Goal: Task Accomplishment & Management: Manage account settings

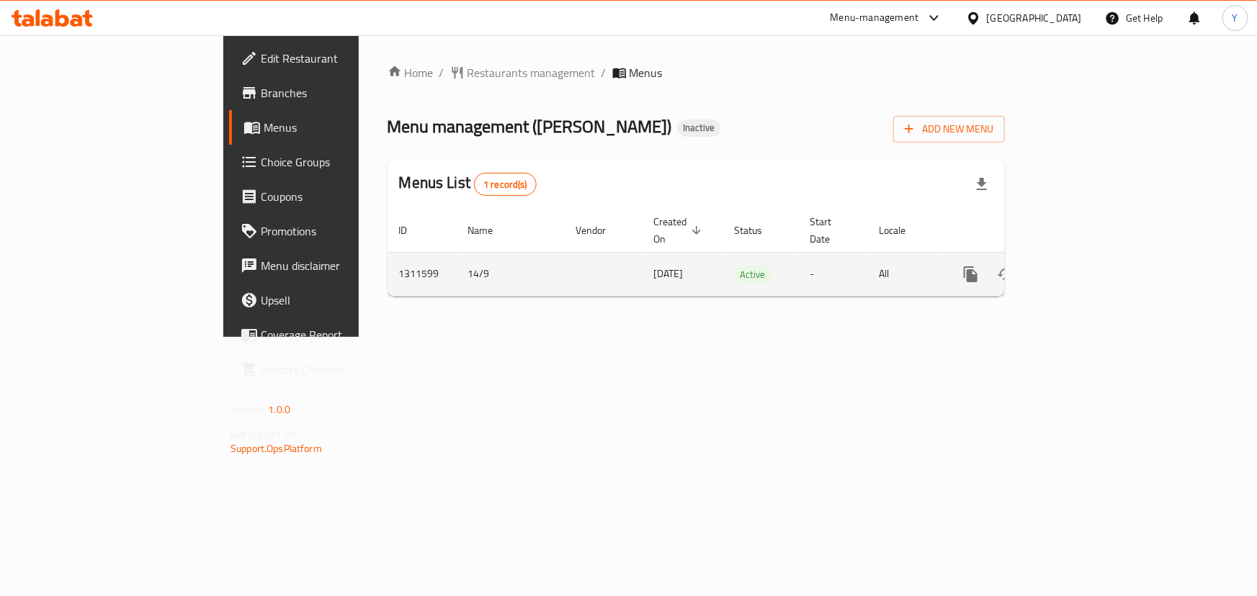
click at [1083, 266] on icon "enhanced table" at bounding box center [1074, 274] width 17 height 17
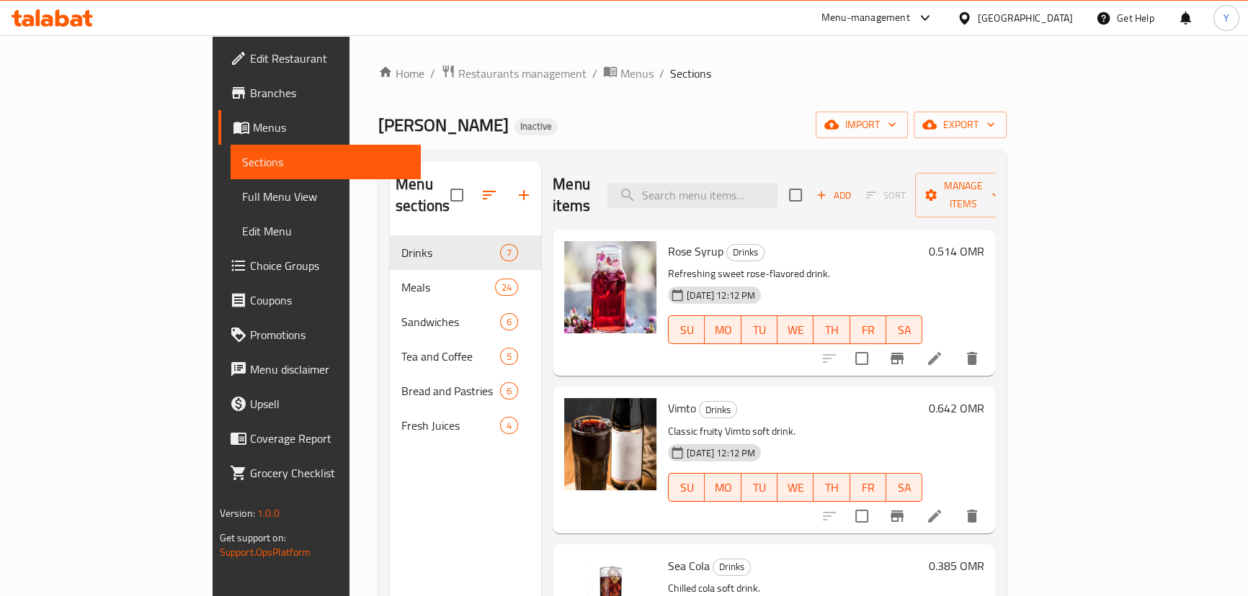
click at [242, 201] on span "Full Menu View" at bounding box center [325, 196] width 167 height 17
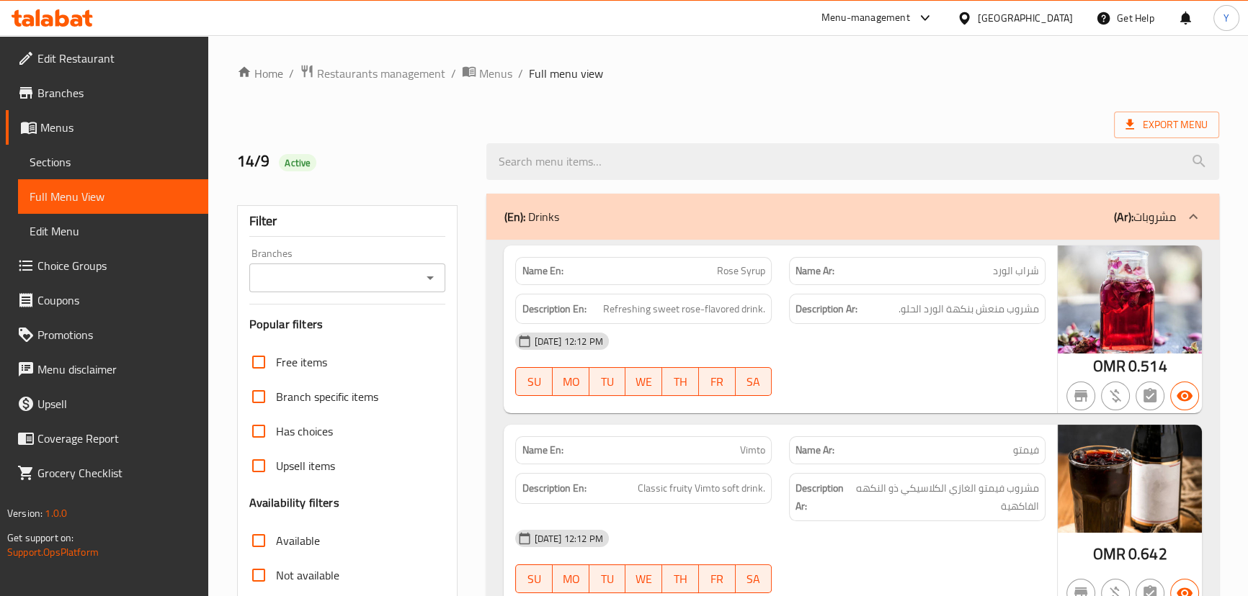
click at [78, 163] on span "Sections" at bounding box center [113, 161] width 167 height 17
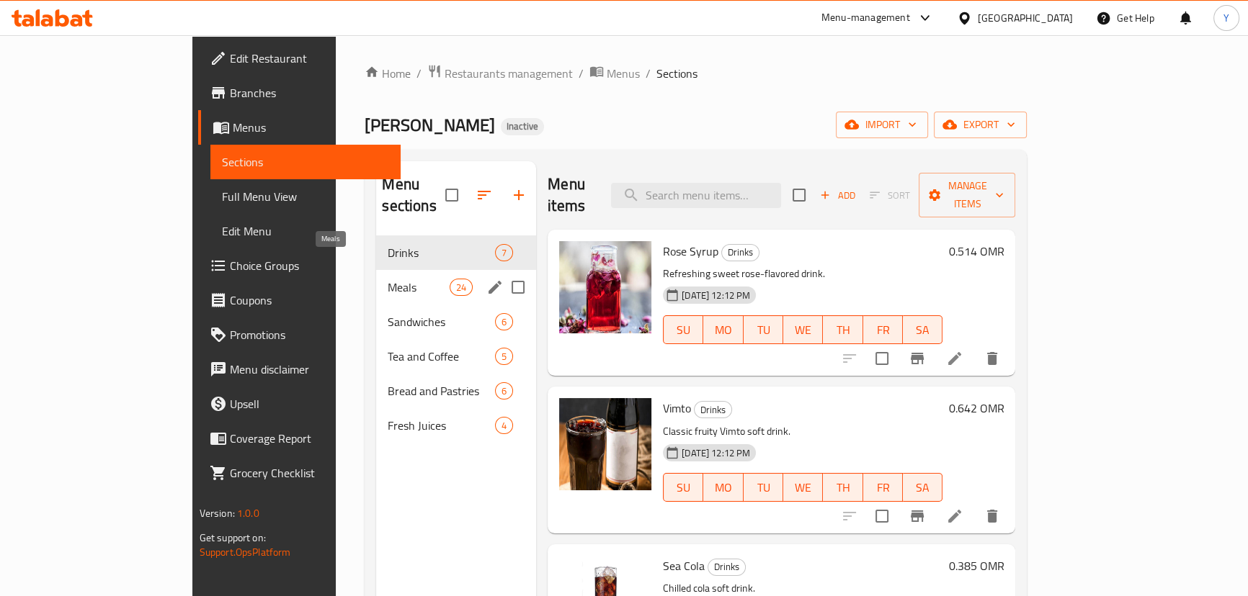
click at [388, 279] on span "Meals" at bounding box center [418, 287] width 61 height 17
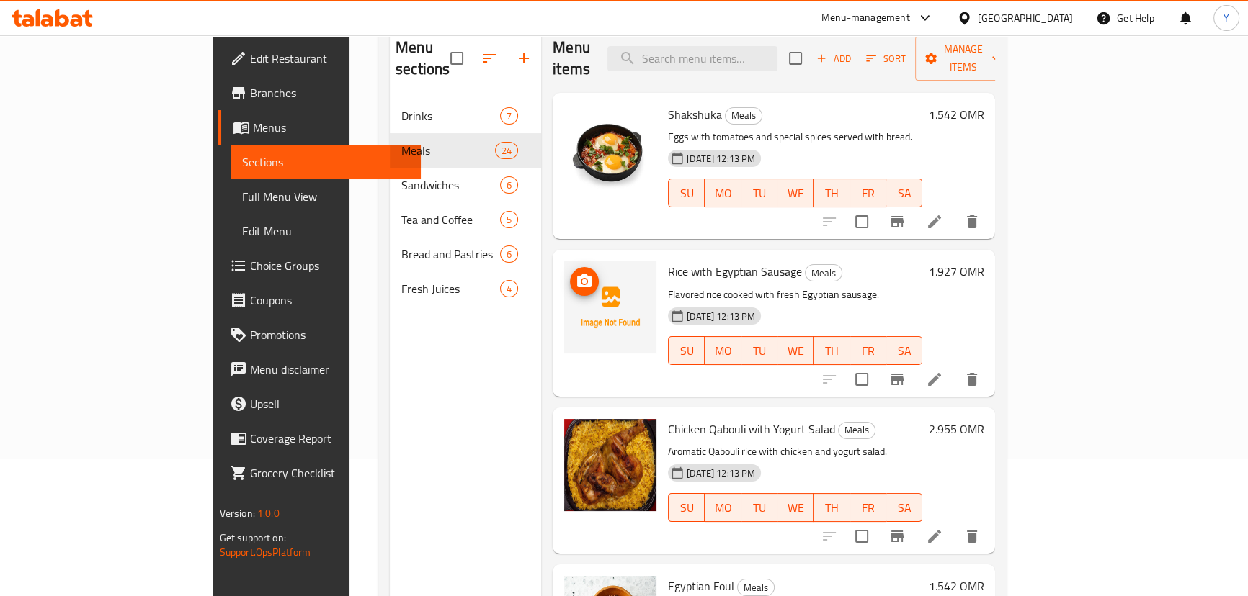
scroll to position [202, 0]
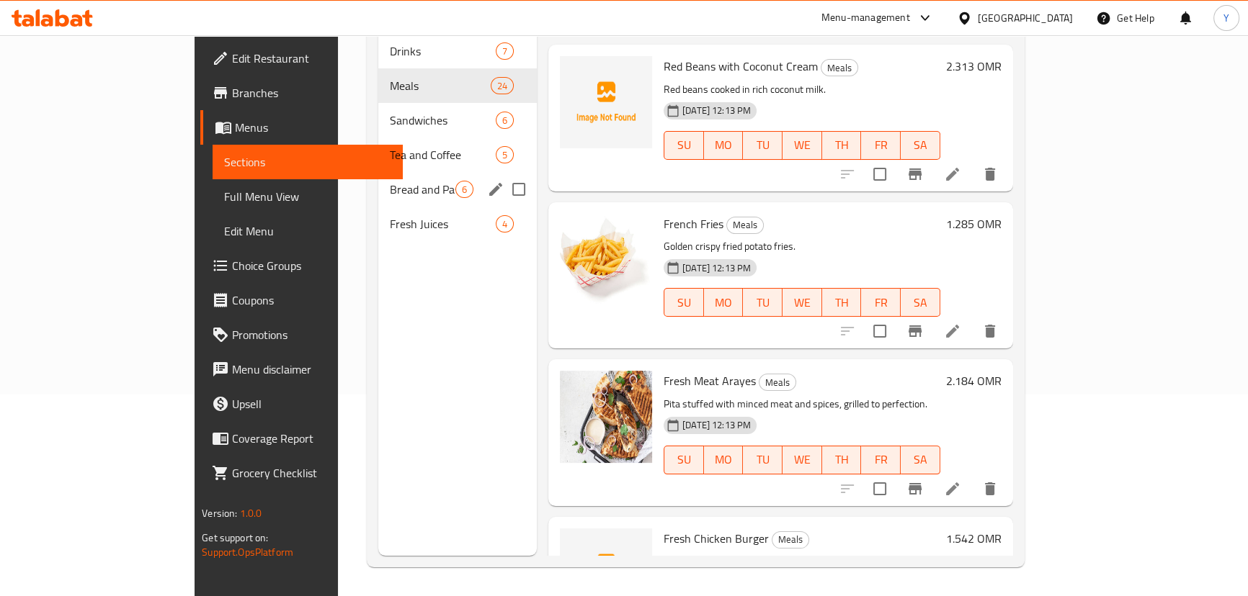
click at [378, 143] on div "Tea and Coffee 5" at bounding box center [457, 155] width 158 height 35
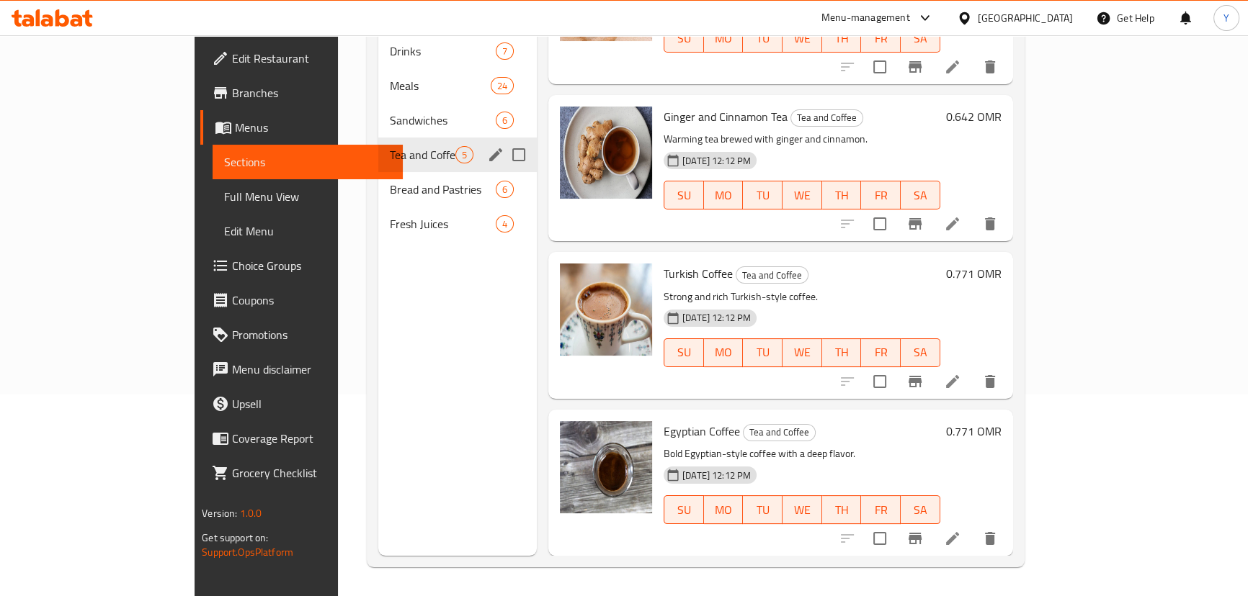
scroll to position [225, 0]
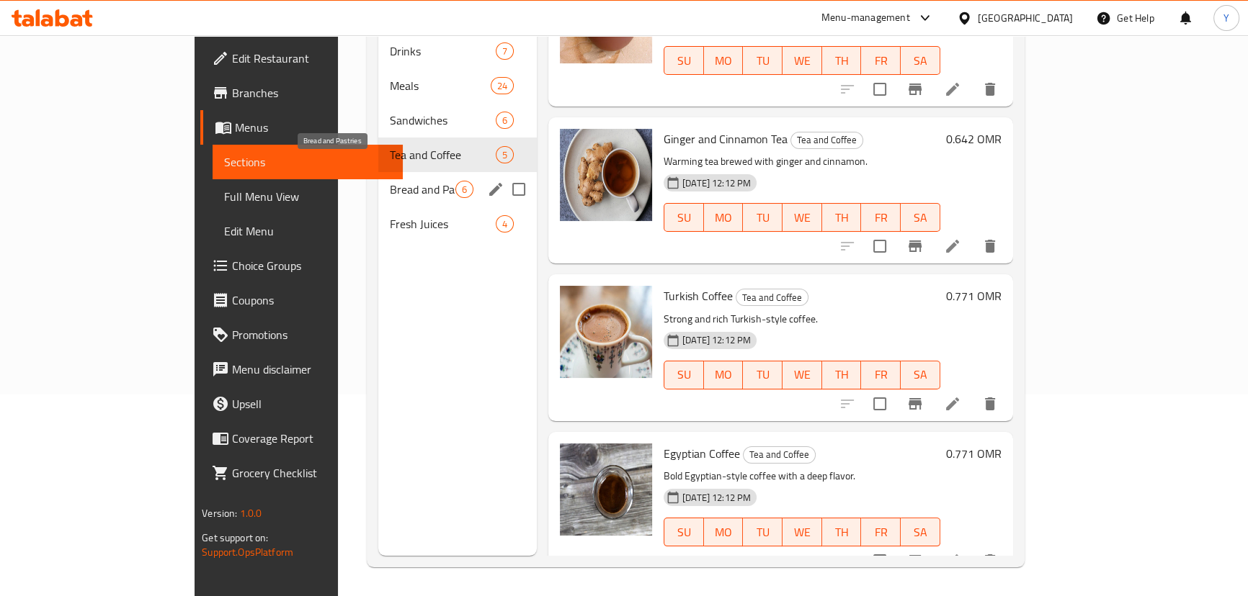
click at [390, 181] on span "Bread and Pastries" at bounding box center [423, 189] width 66 height 17
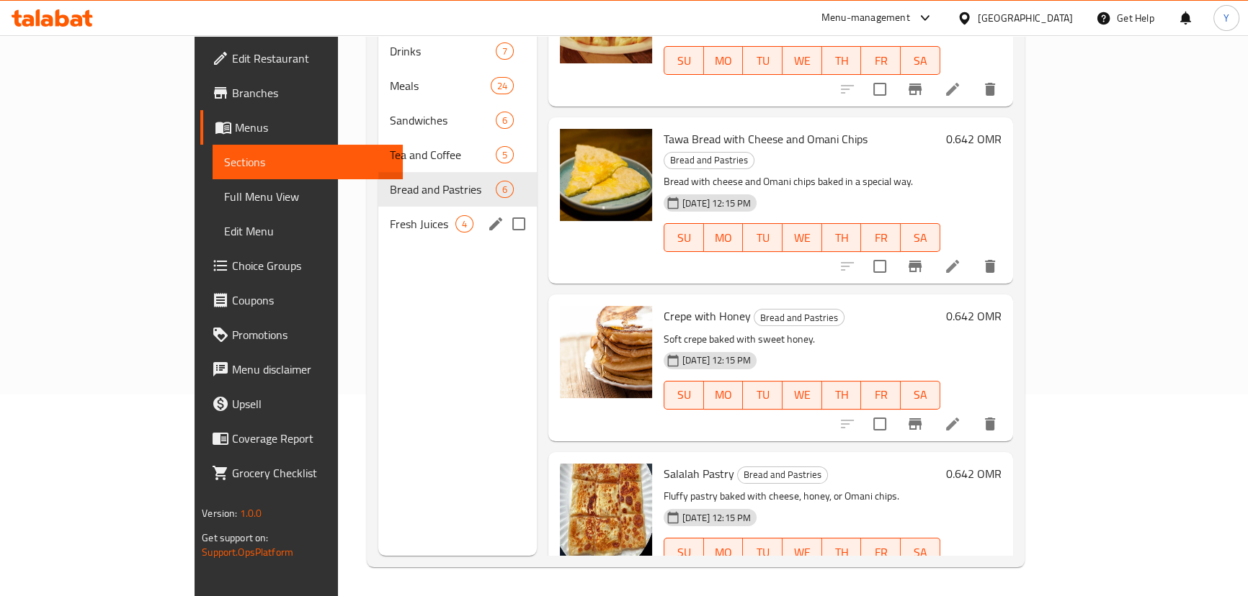
click at [378, 207] on div "Fresh Juices 4" at bounding box center [457, 224] width 158 height 35
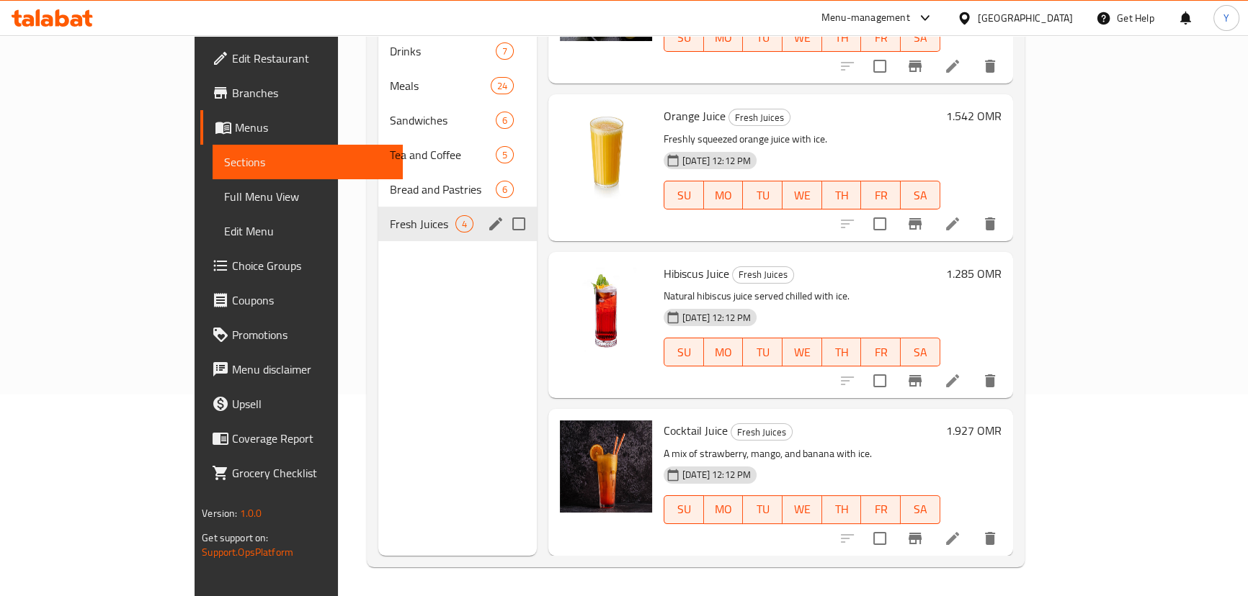
scroll to position [68, 0]
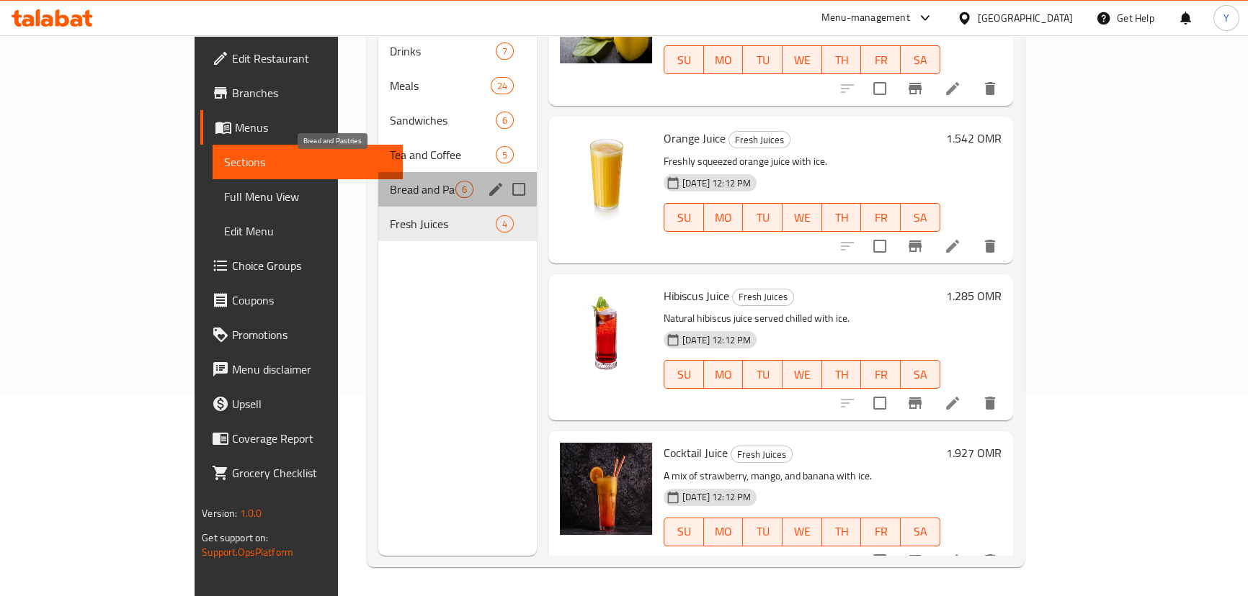
click at [390, 181] on span "Bread and Pastries" at bounding box center [423, 189] width 66 height 17
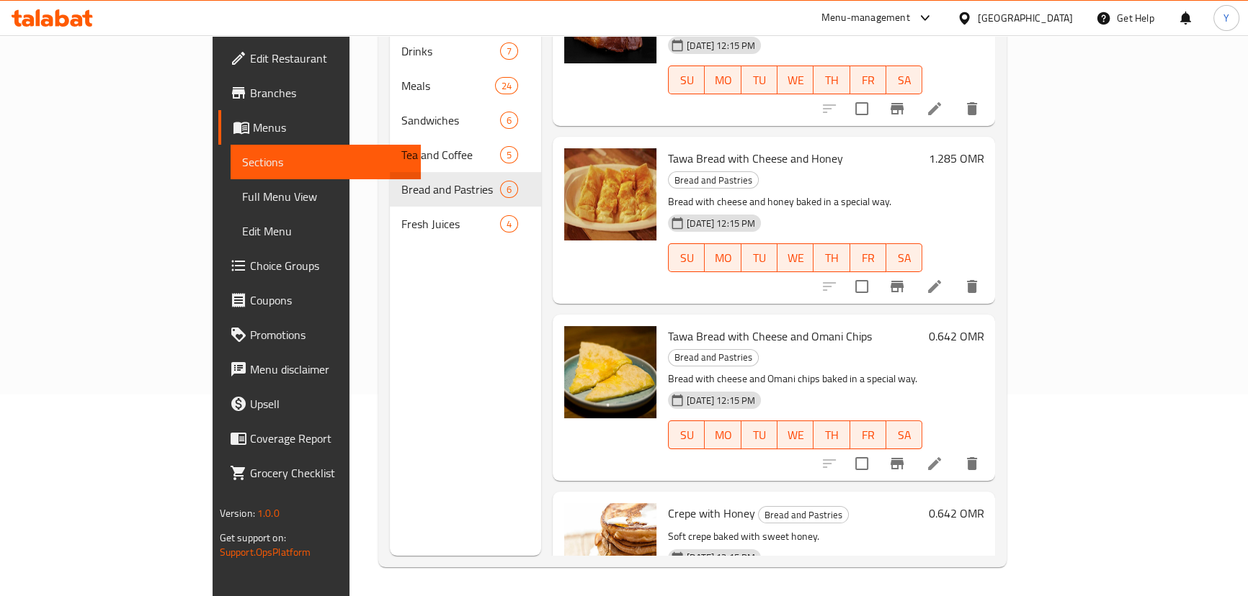
scroll to position [134, 0]
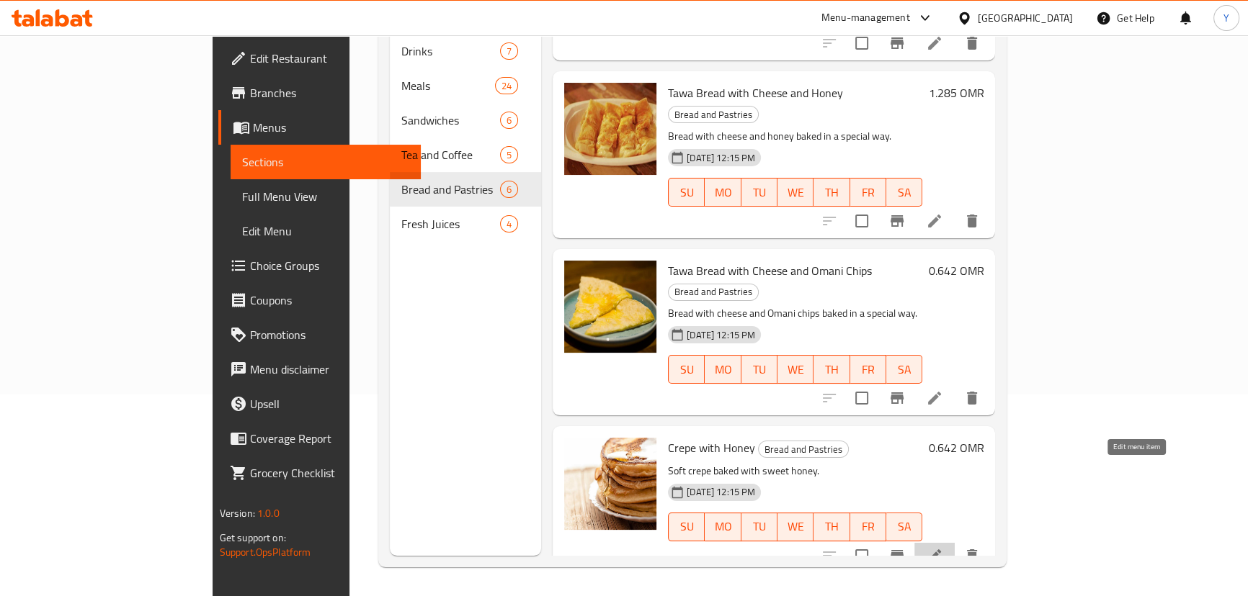
click at [943, 547] on icon at bounding box center [934, 555] width 17 height 17
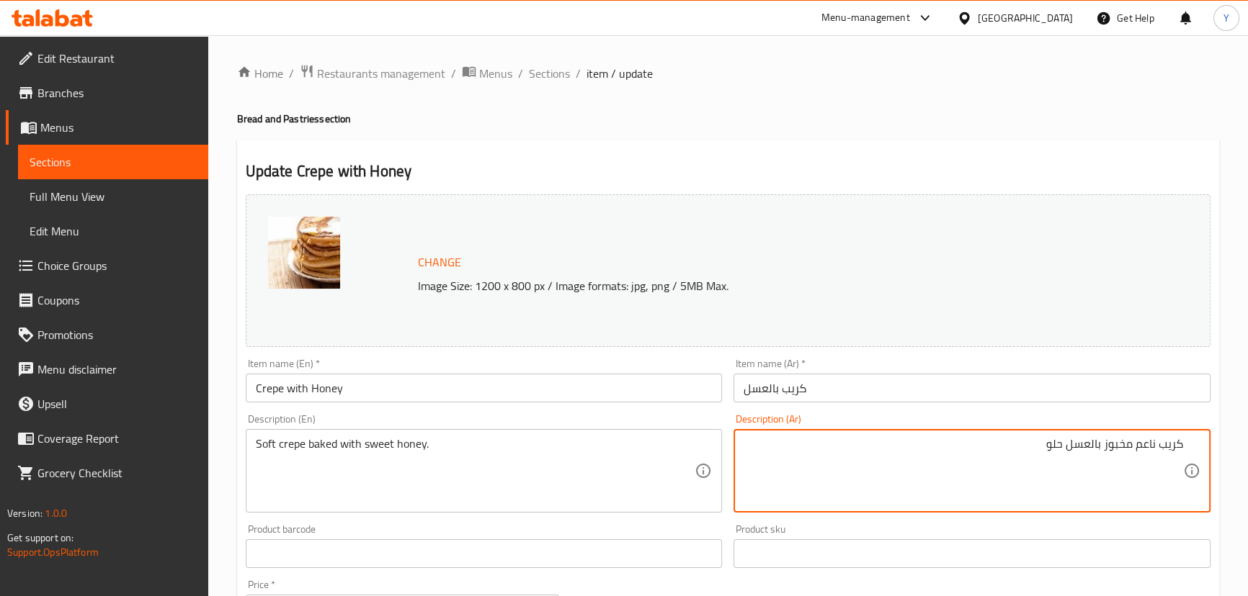
type textarea "كريب ناعم مخبوز بالعسل حلو"
click at [1140, 135] on div "Home / Restaurants management / Menus / Sections / item / update Bread and Past…" at bounding box center [728, 537] width 982 height 946
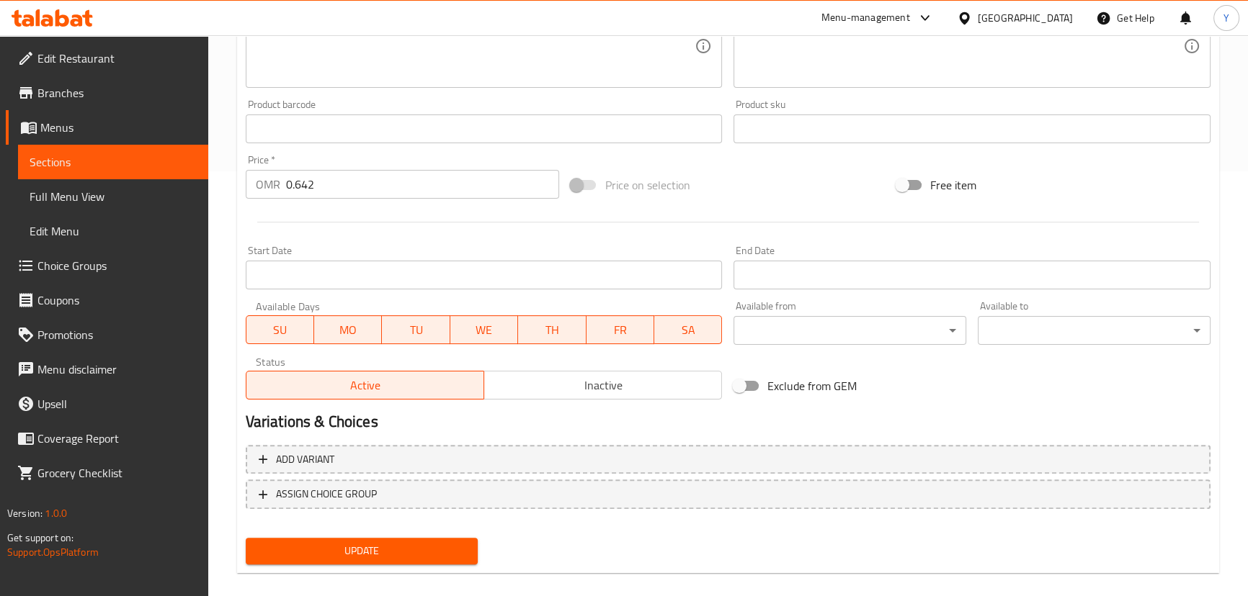
scroll to position [442, 0]
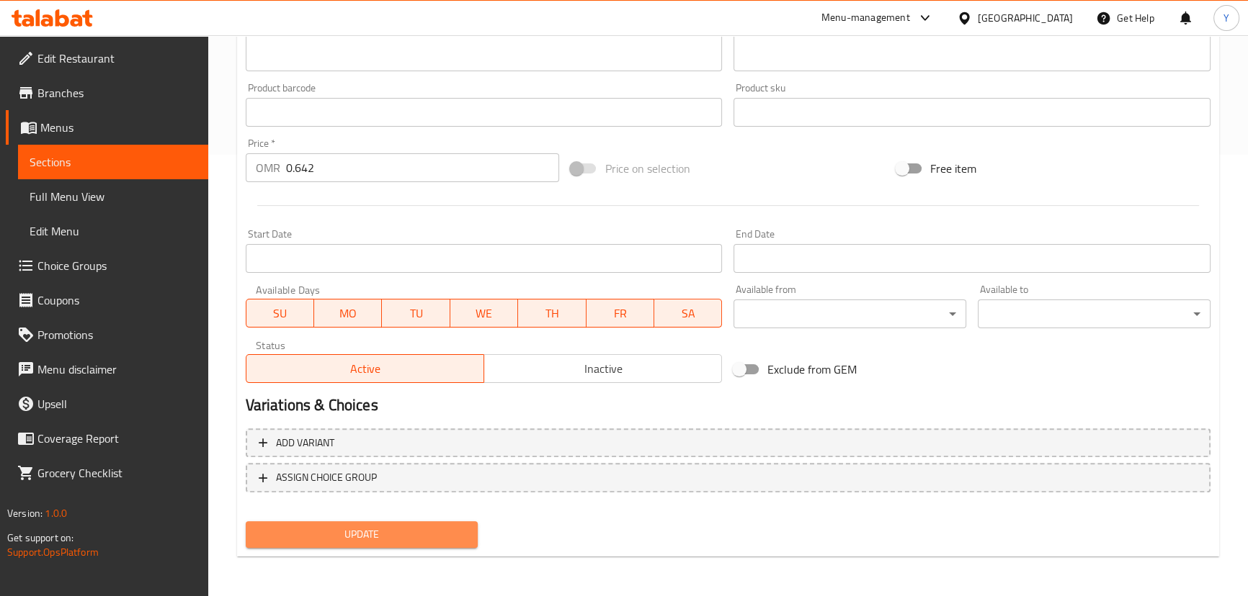
click at [454, 537] on span "Update" at bounding box center [362, 535] width 210 height 18
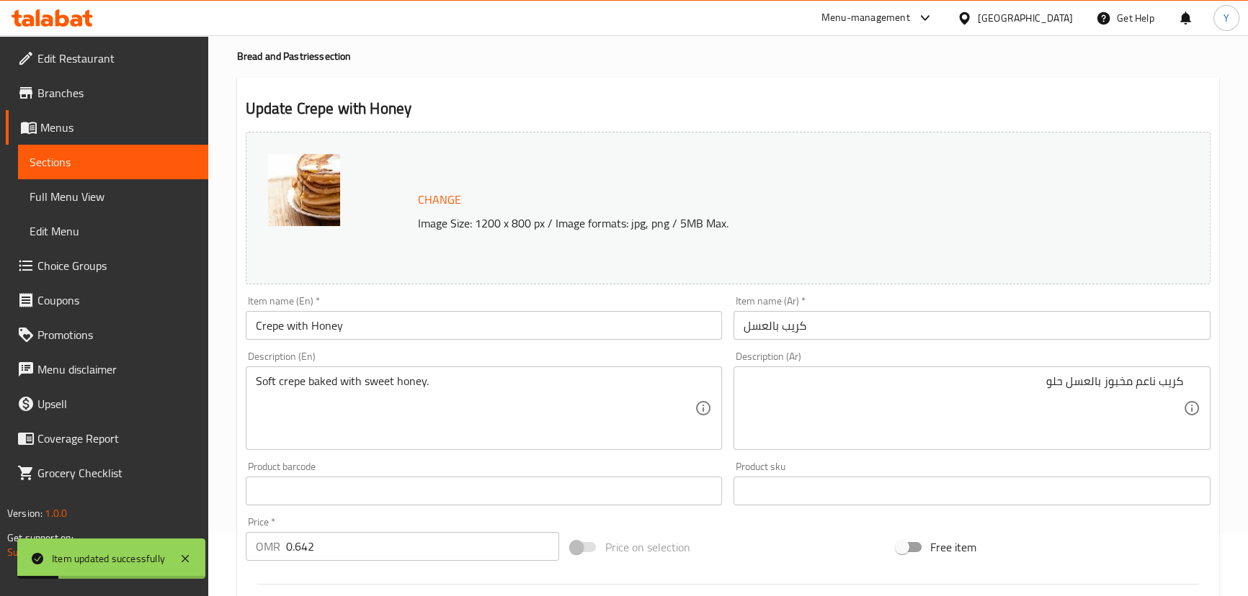
scroll to position [0, 0]
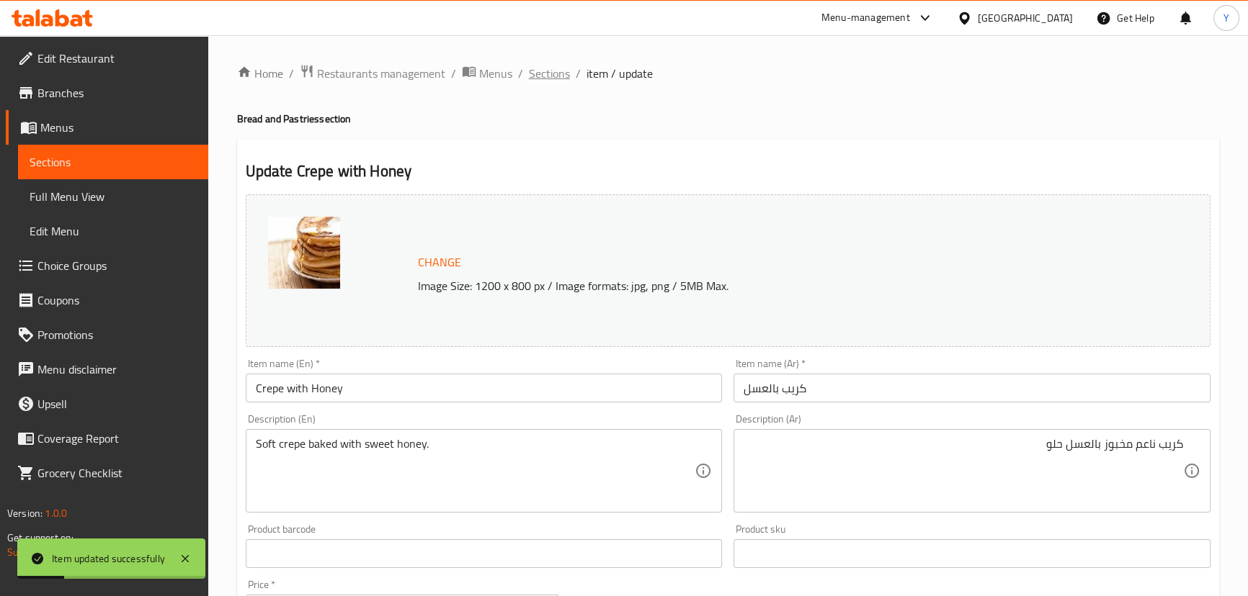
click at [566, 72] on span "Sections" at bounding box center [549, 73] width 41 height 17
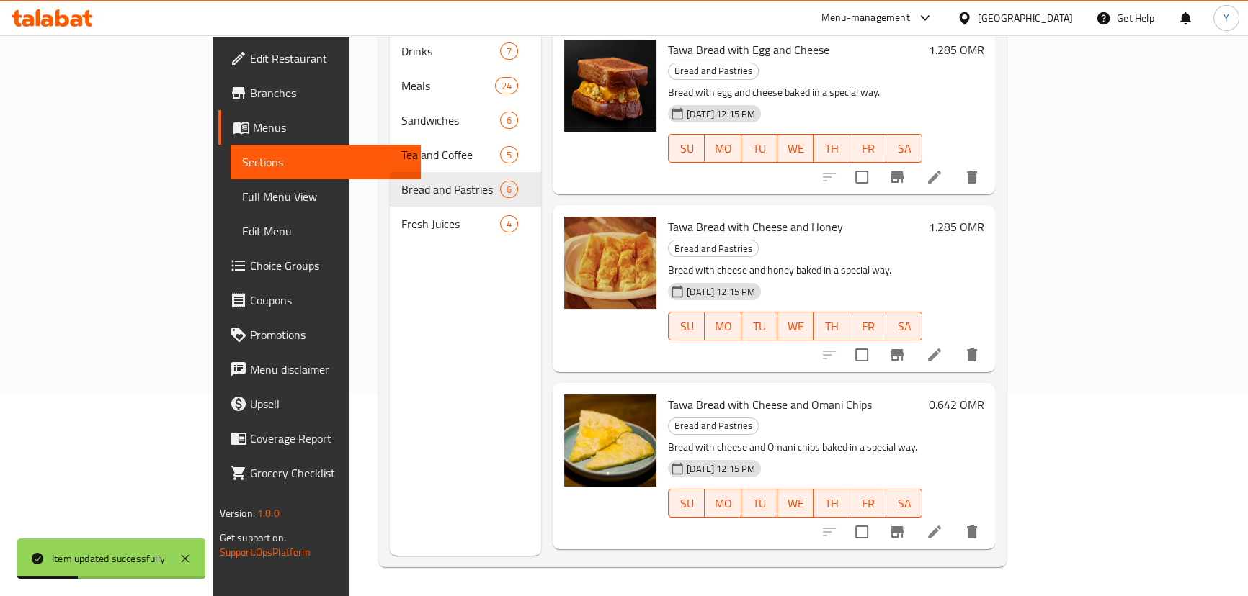
scroll to position [383, 0]
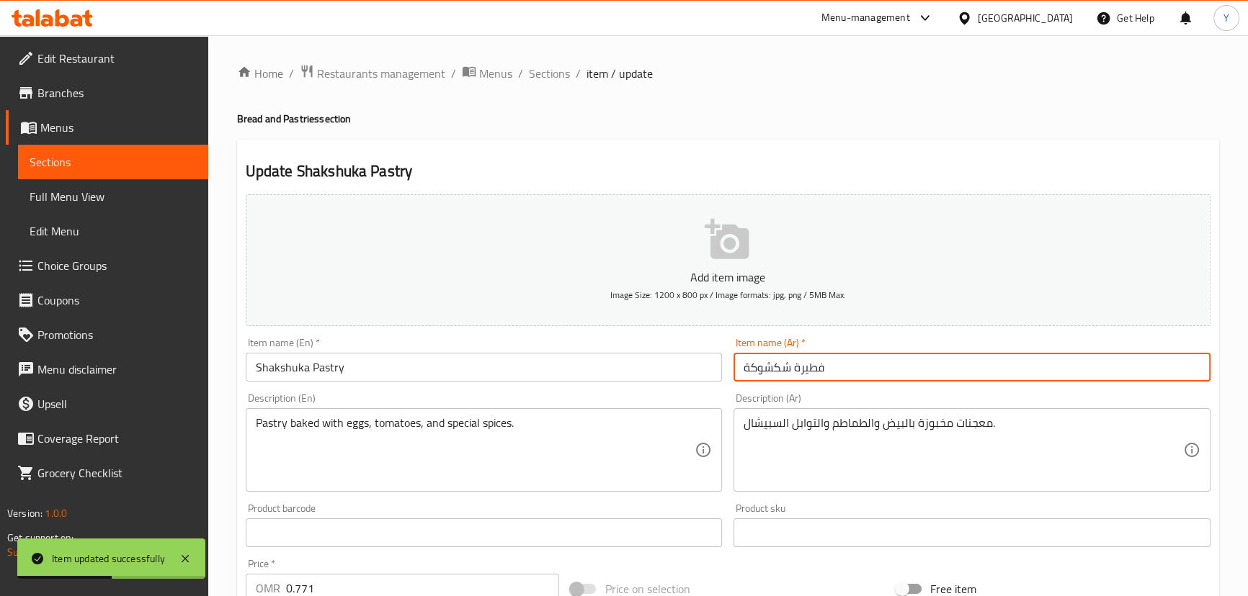
click at [939, 362] on input "فطيرة شكشوكة" at bounding box center [971, 367] width 477 height 29
click at [1195, 381] on input "فطيرة شكشوكة" at bounding box center [971, 367] width 477 height 29
click at [1195, 380] on input "فطيرة شكشوكة" at bounding box center [971, 367] width 477 height 29
type input "معجنات شكشوكة"
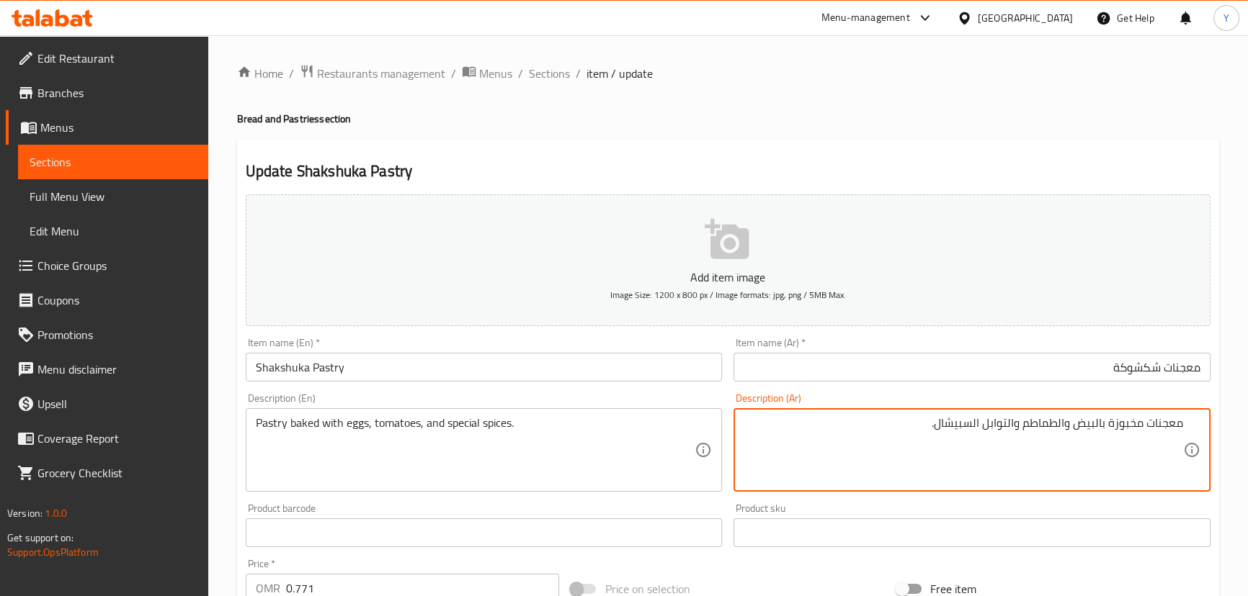
click at [1036, 101] on div "Home / Restaurants management / Menus / Sections / item / update Bread and Past…" at bounding box center [728, 526] width 982 height 925
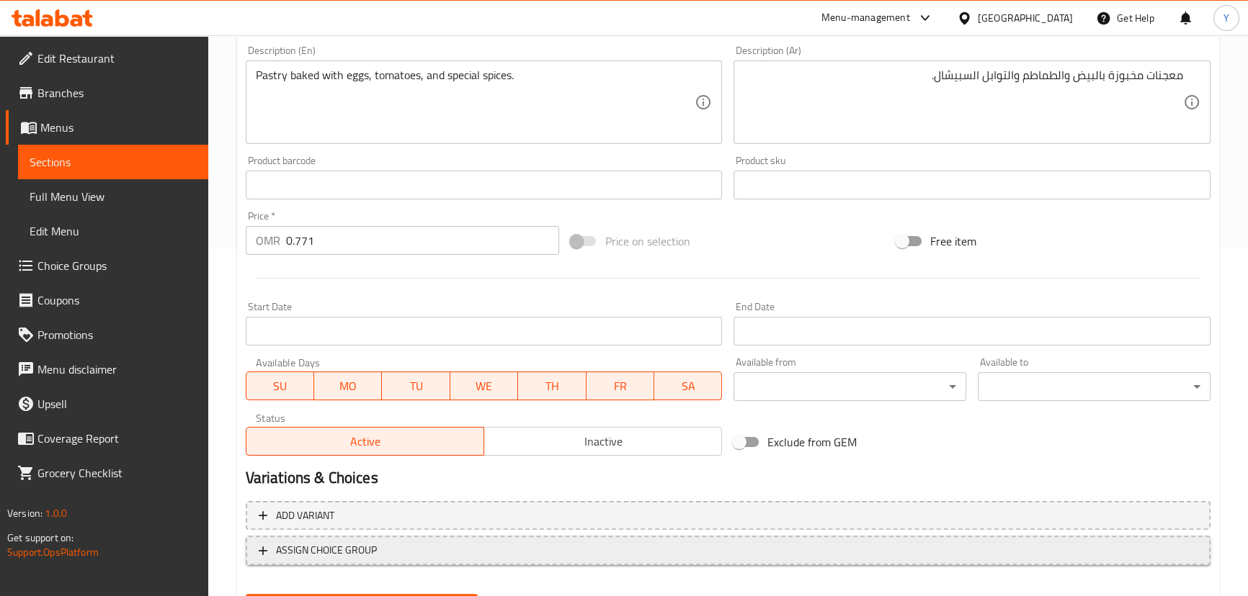
scroll to position [420, 0]
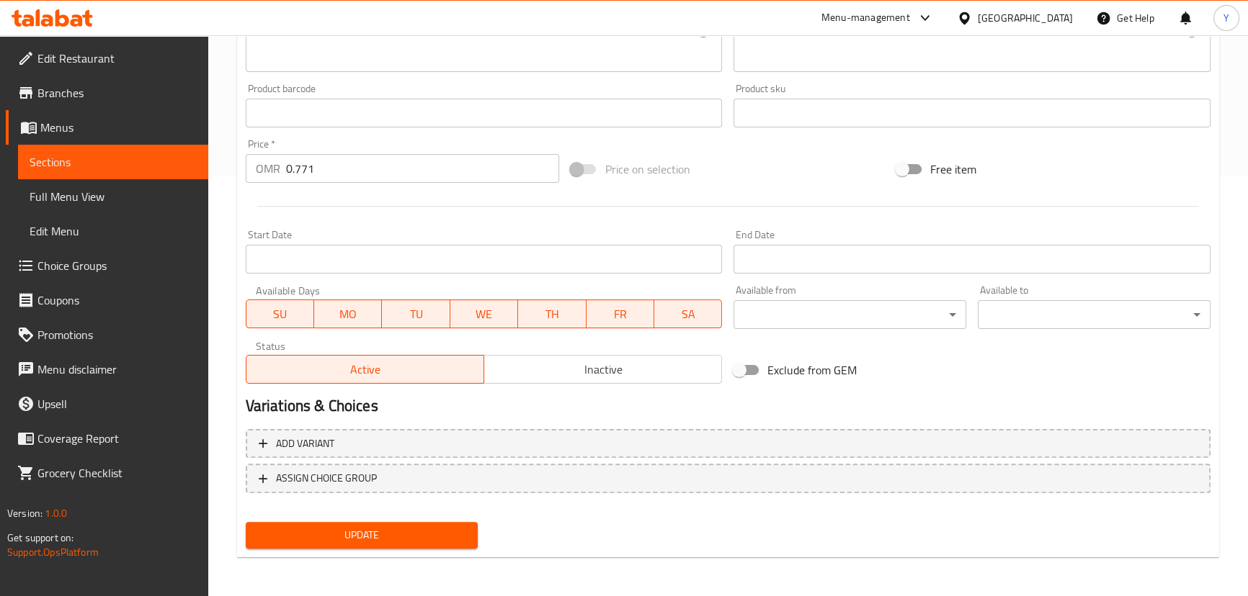
click at [439, 533] on span "Update" at bounding box center [362, 536] width 210 height 18
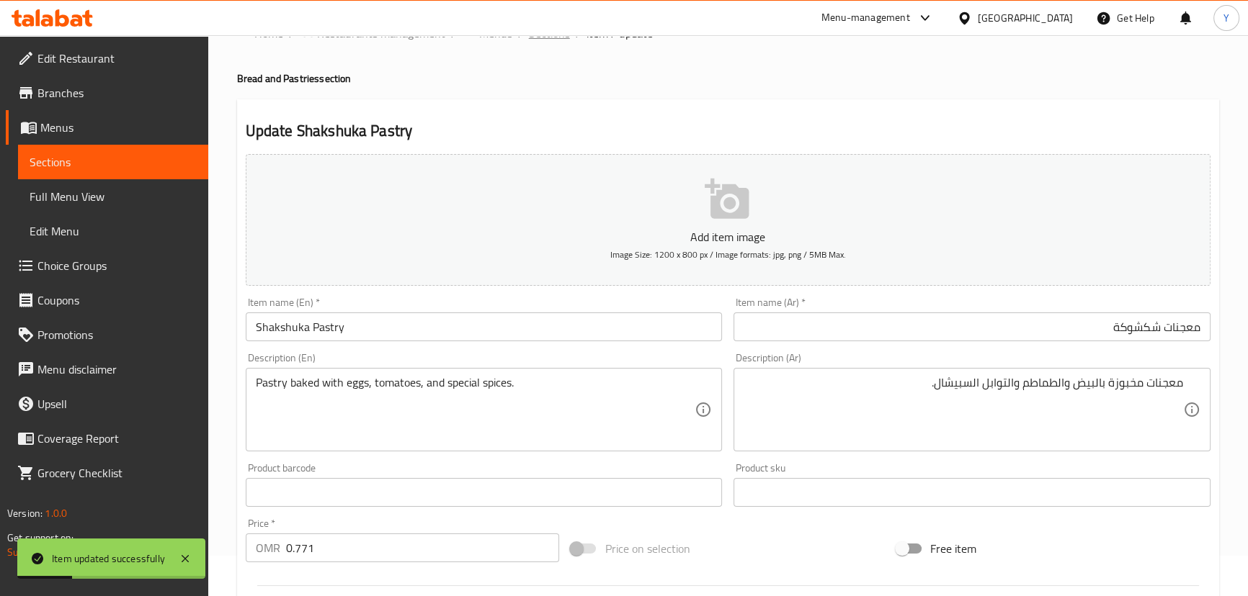
scroll to position [0, 0]
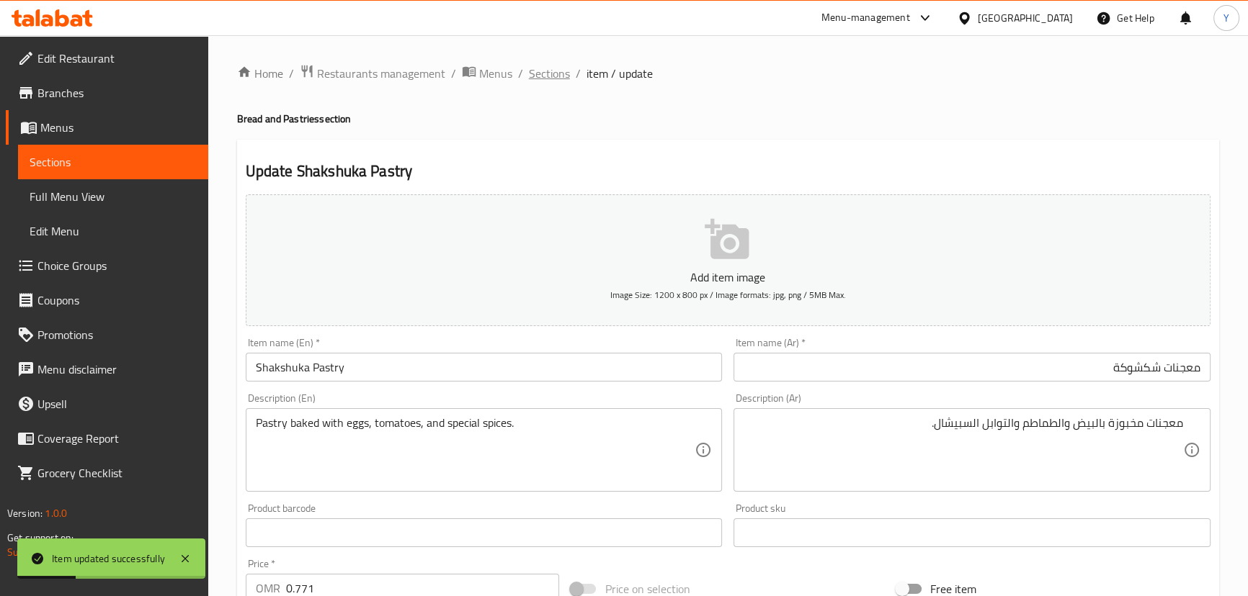
click at [549, 73] on span "Sections" at bounding box center [549, 73] width 41 height 17
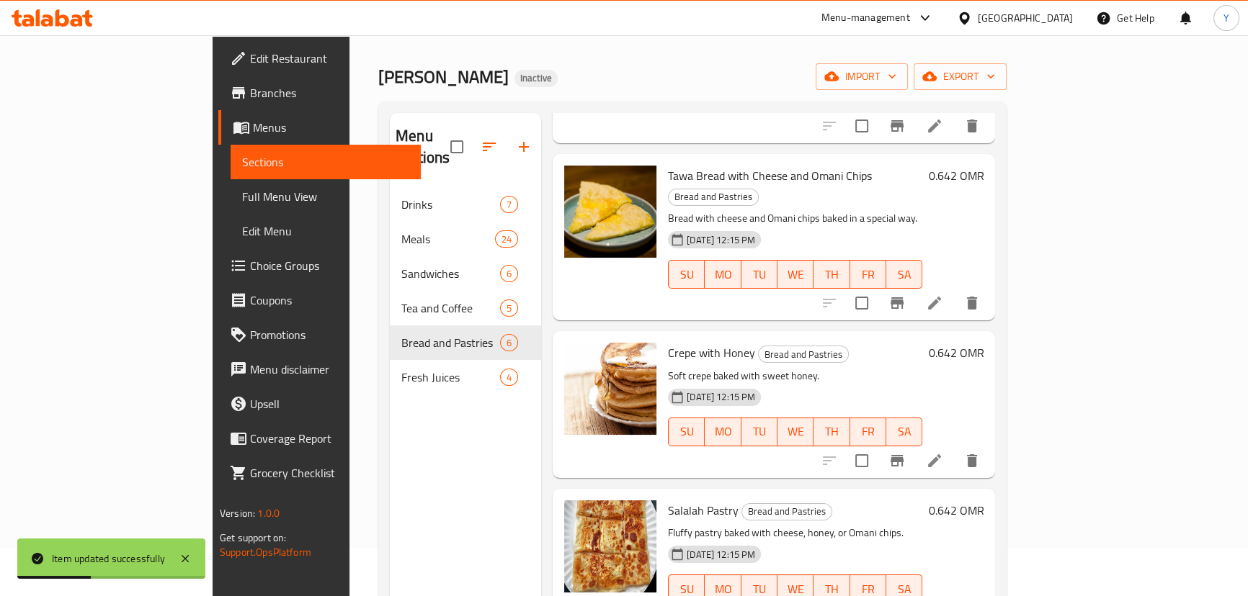
scroll to position [130, 0]
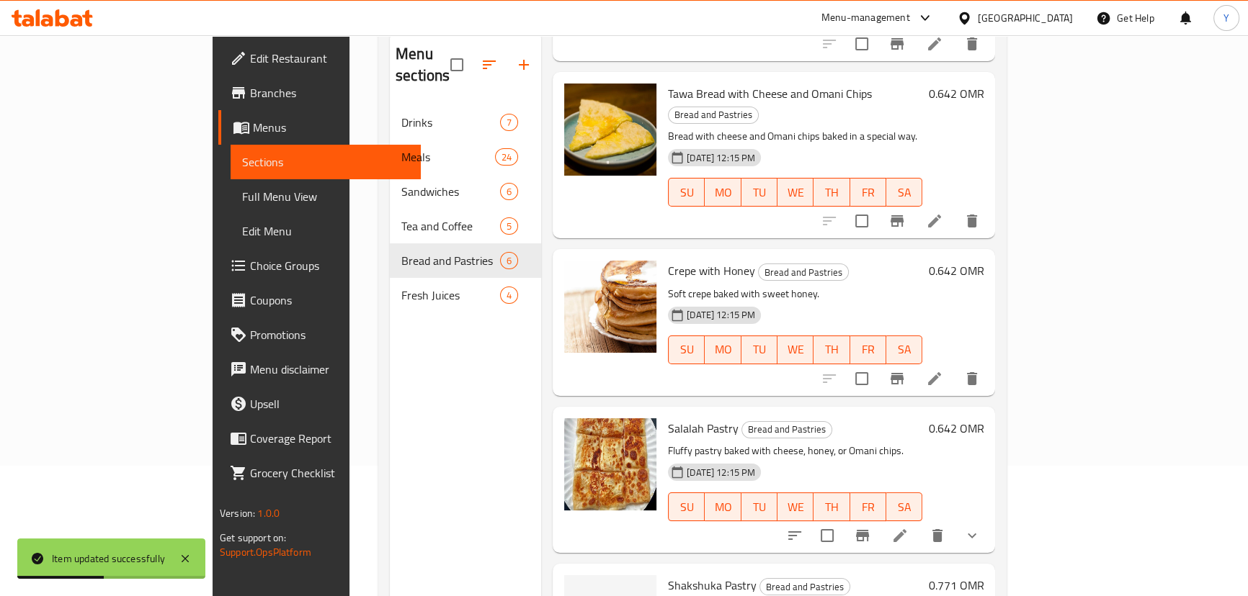
click at [920, 523] on li at bounding box center [900, 536] width 40 height 26
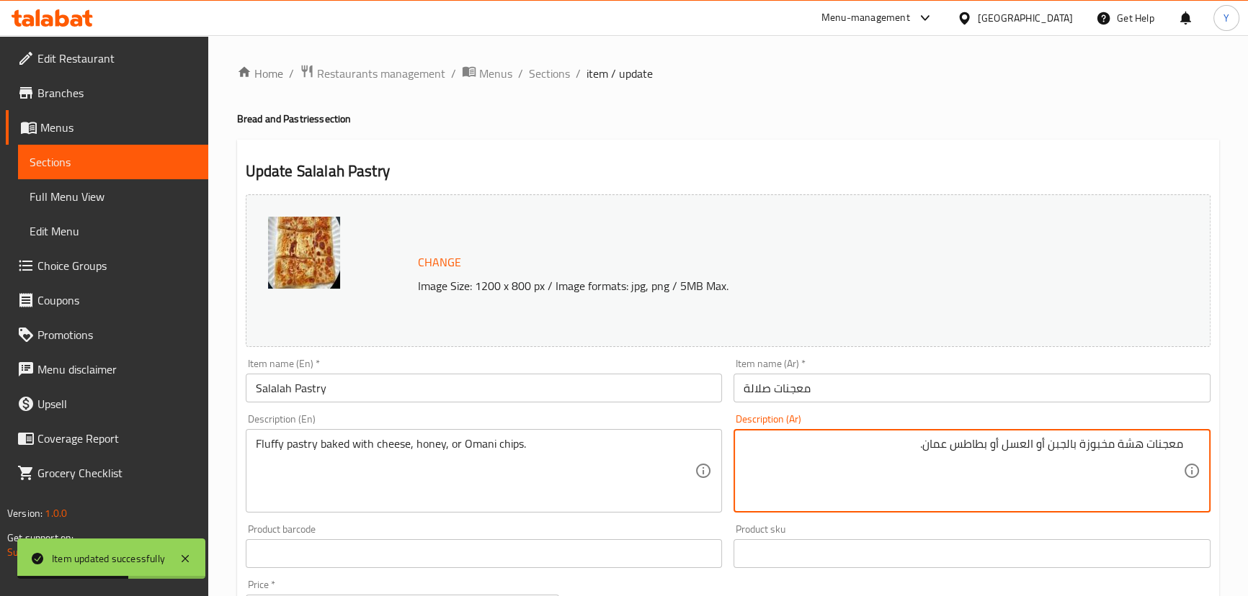
click at [936, 391] on input "معجنات صلالة" at bounding box center [971, 388] width 477 height 29
click at [1128, 453] on textarea "معجنات هشة مخبوزة بالجبن أو العسل أو بطاطس عمان." at bounding box center [962, 471] width 439 height 68
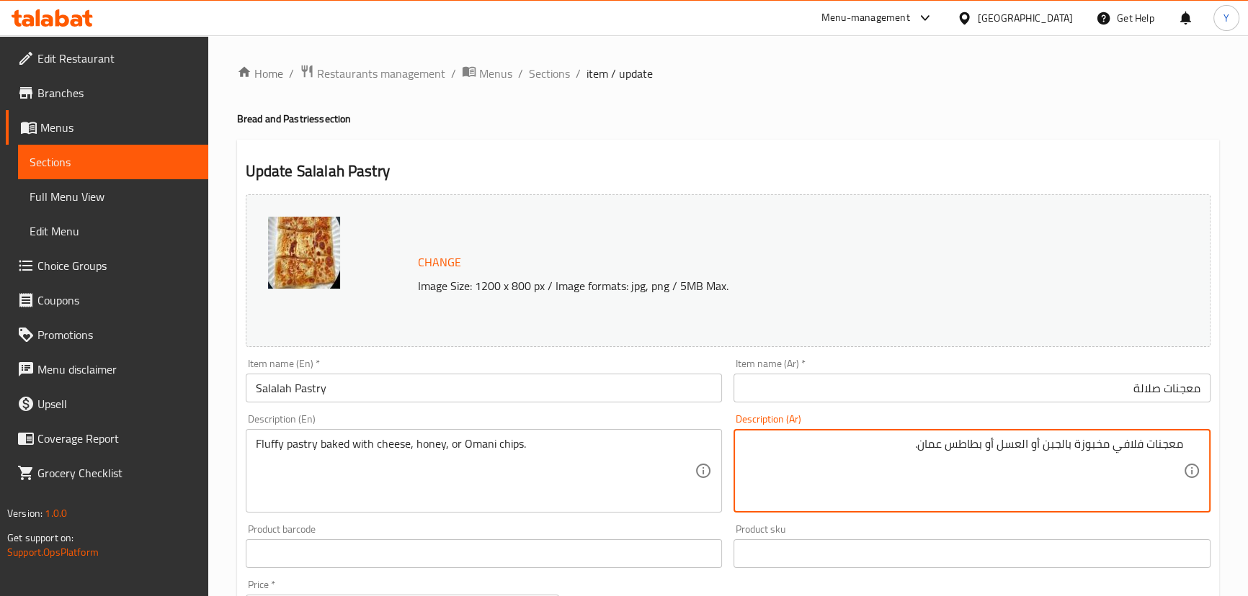
type textarea "معجنات فلافي مخبوزة بالجبن أو العسل أو بطاطس عمان."
click at [1065, 118] on h4 "Bread and Pastries section" at bounding box center [728, 119] width 982 height 14
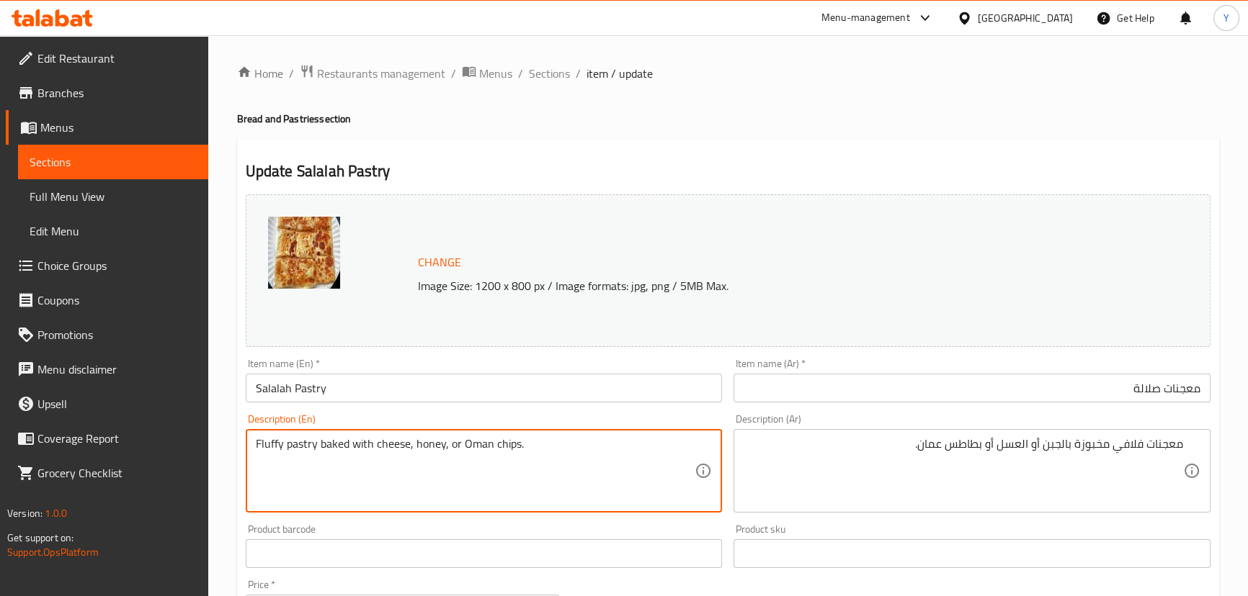
type textarea "Fluffy pastry baked with cheese, honey, or Oman chips."
click at [942, 104] on div "Home / Restaurants management / Menus / Sections / item / update Bread and Past…" at bounding box center [728, 549] width 982 height 970
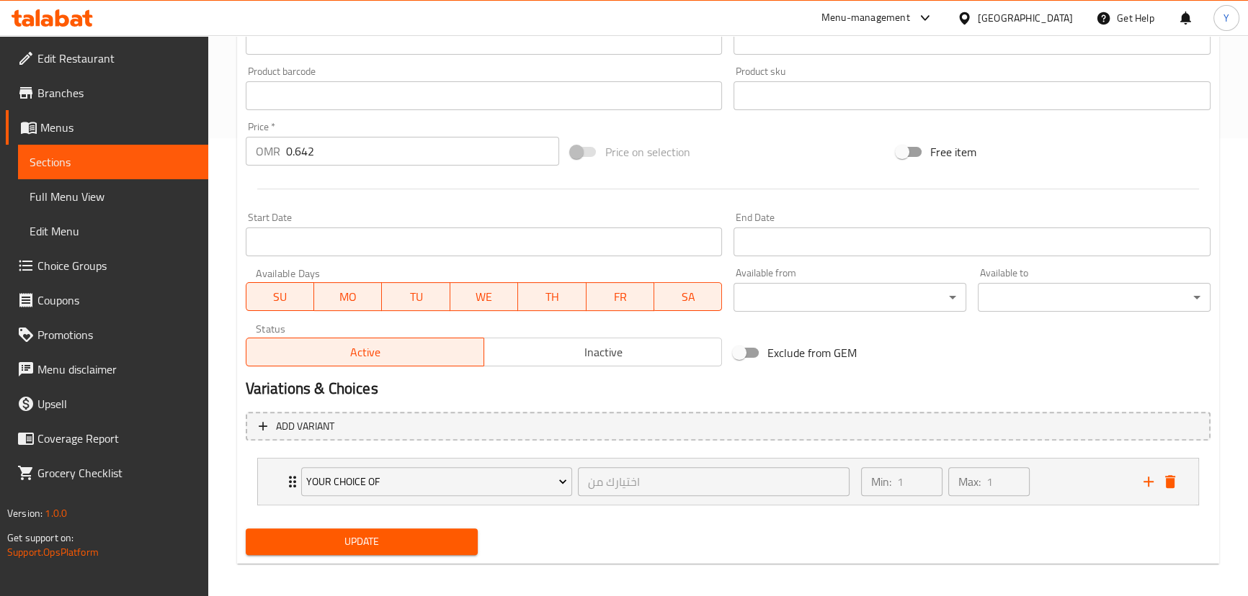
click at [437, 545] on span "Update" at bounding box center [362, 542] width 210 height 18
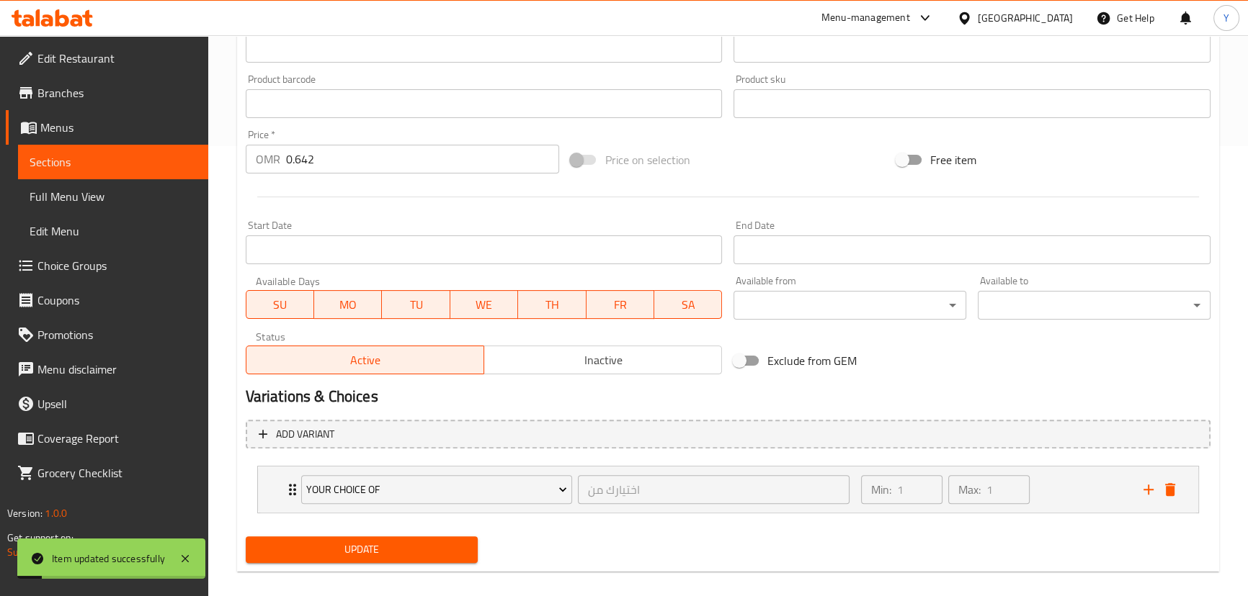
scroll to position [458, 0]
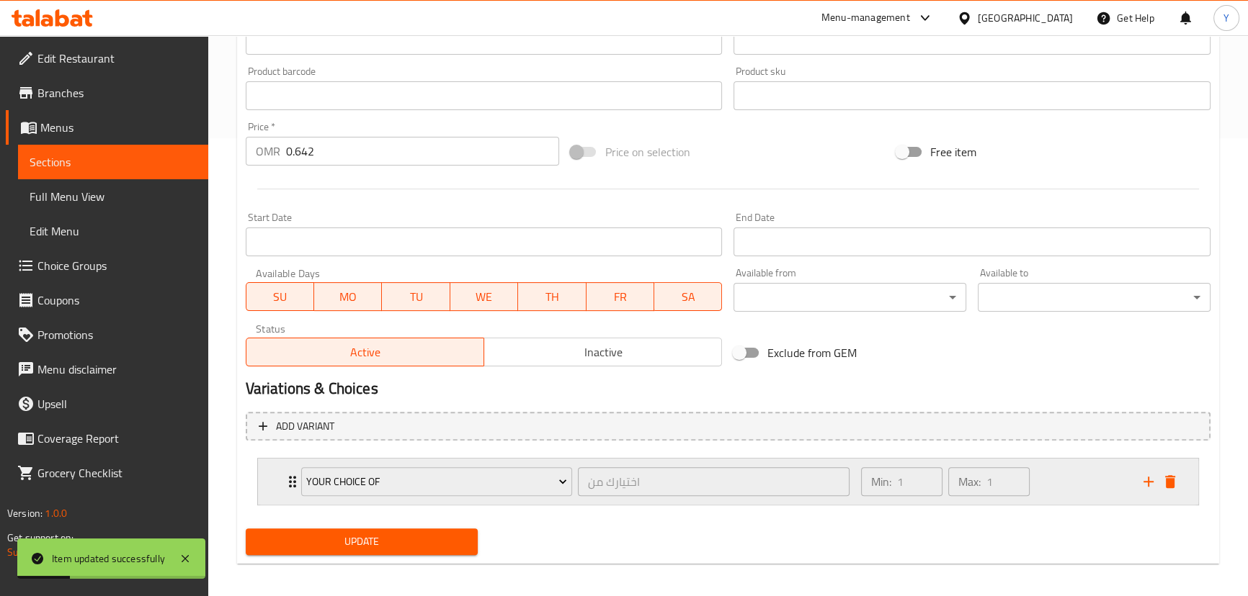
click at [1075, 490] on div "Min: 1 ​ Max: 1 ​" at bounding box center [993, 482] width 282 height 46
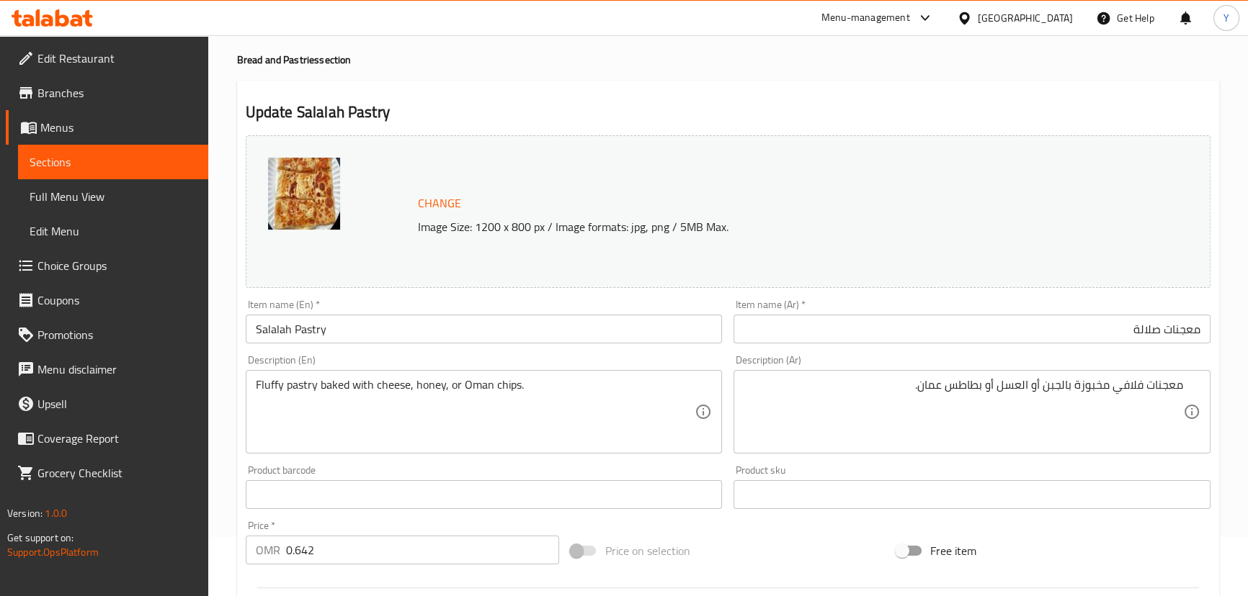
scroll to position [0, 0]
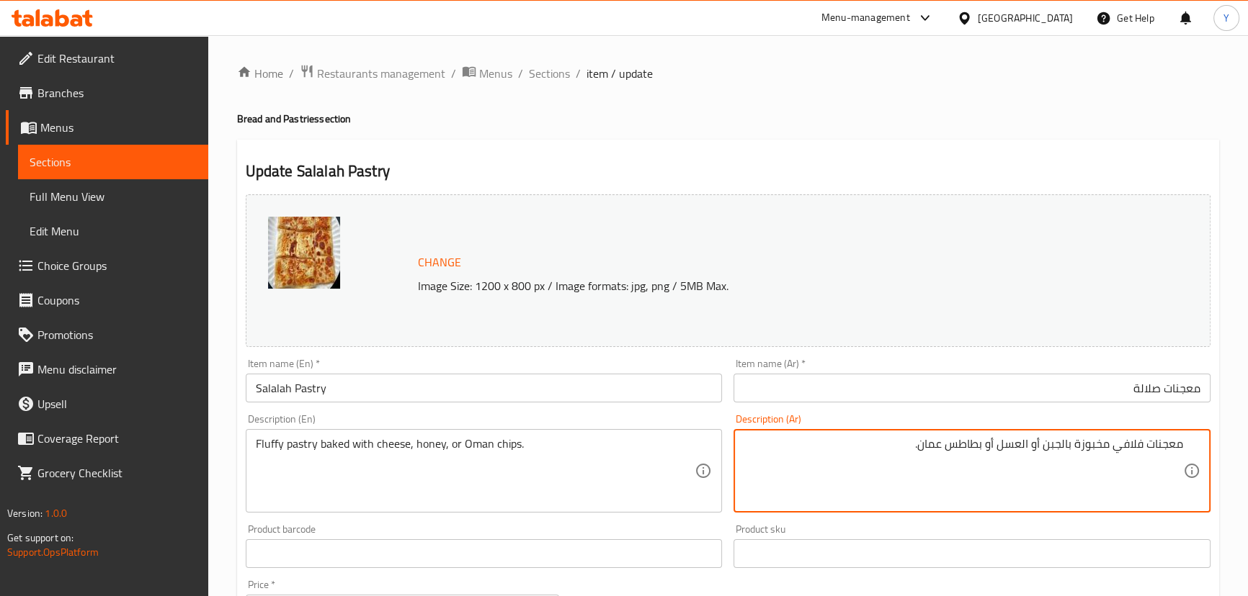
click at [1038, 452] on textarea "معجنات فلافي مخبوزة بالجبن أو العسل أو بطاطس عمان." at bounding box center [962, 471] width 439 height 68
type textarea "معجنات فلافي مخبوزة بالجبن، عسل أو بطاطس عمان."
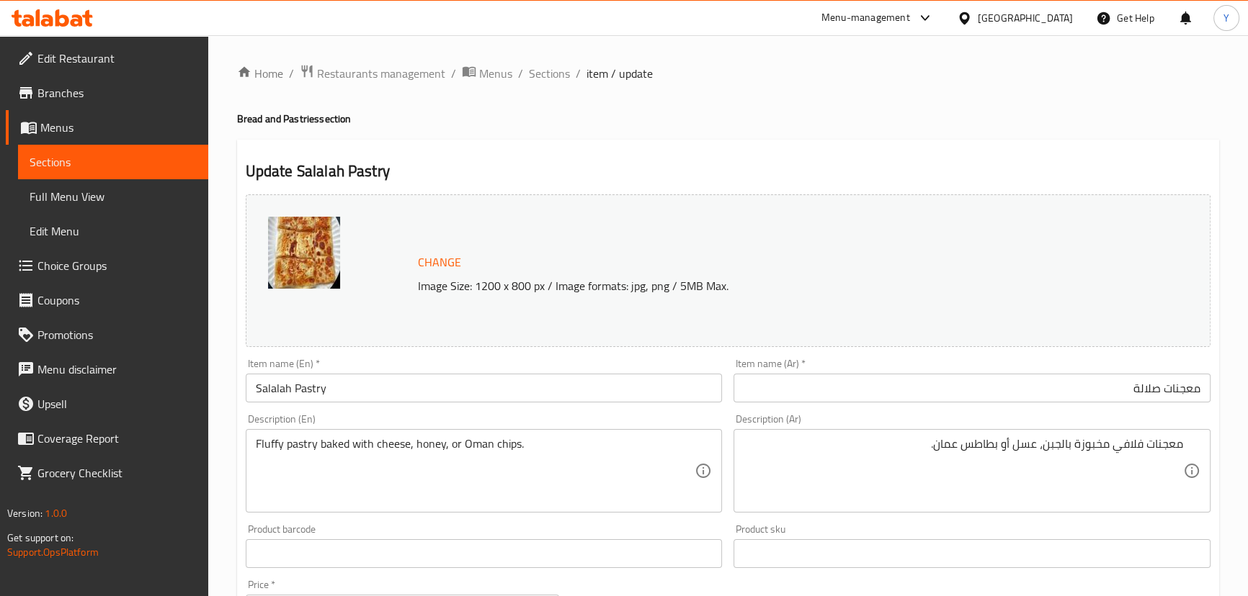
drag, startPoint x: 448, startPoint y: 448, endPoint x: 487, endPoint y: 490, distance: 57.1
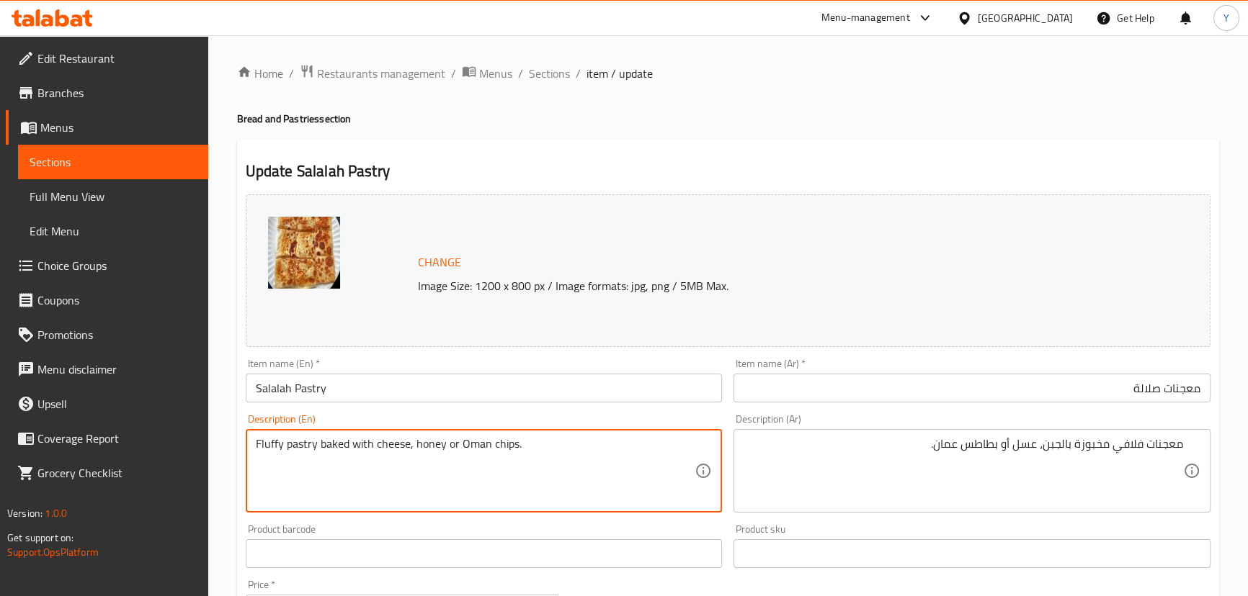
type textarea "Fluffy pastry baked with cheese, honey or Oman chips."
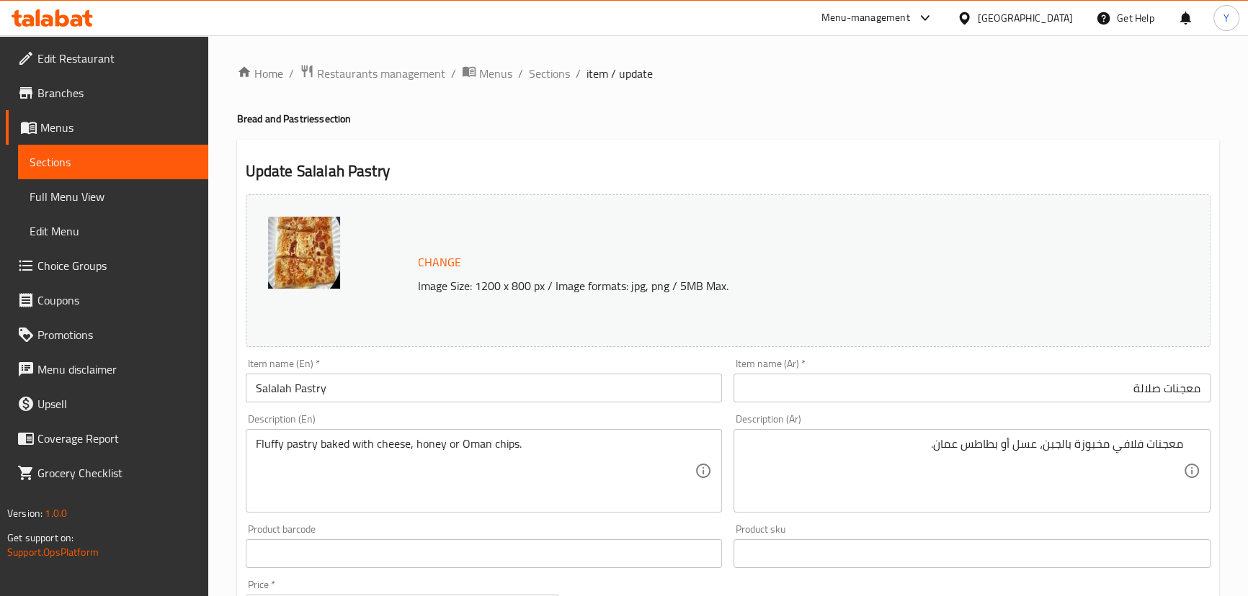
click at [980, 80] on ol "Home / Restaurants management / Menus / Sections / item / update" at bounding box center [728, 73] width 982 height 19
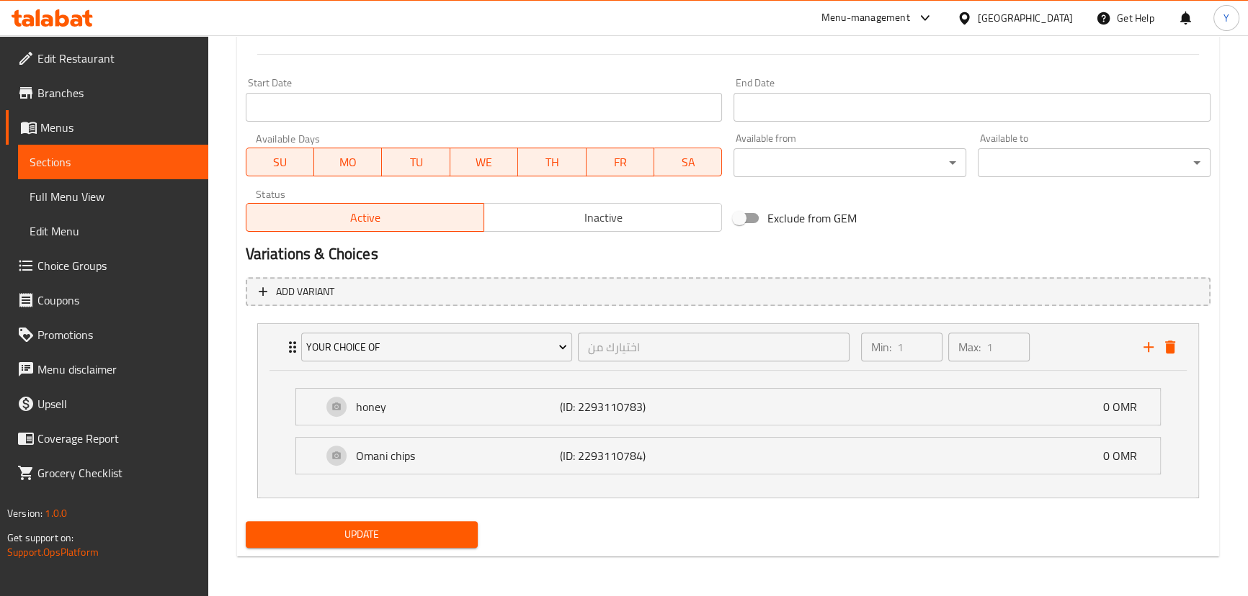
click at [387, 543] on button "Update" at bounding box center [362, 535] width 233 height 27
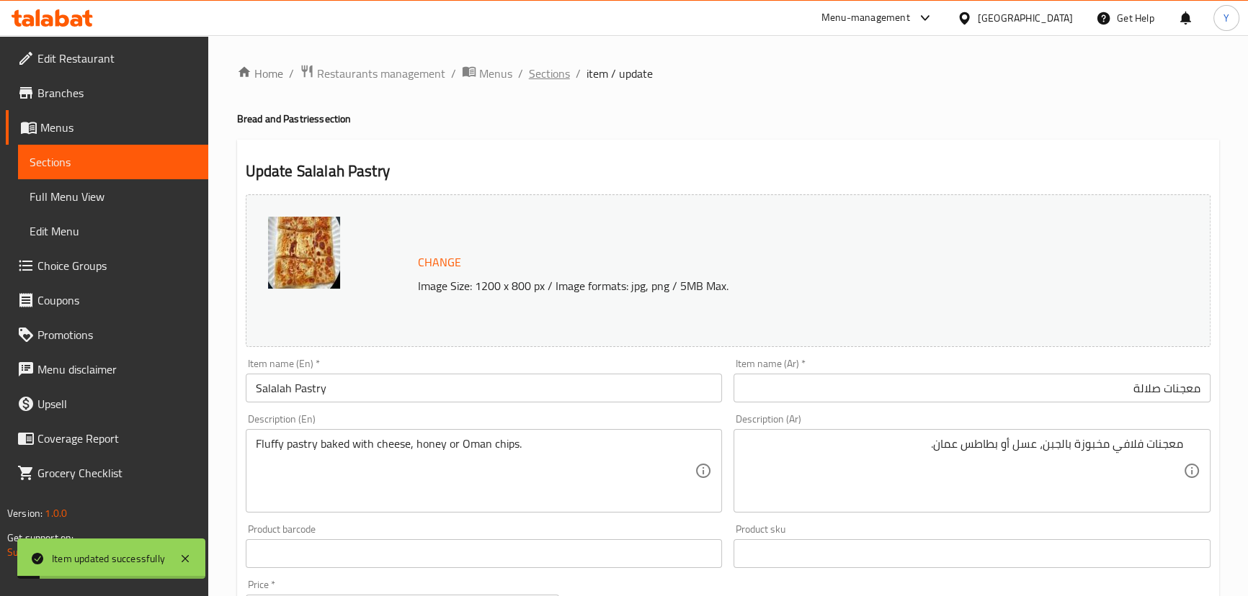
click at [547, 69] on span "Sections" at bounding box center [549, 73] width 41 height 17
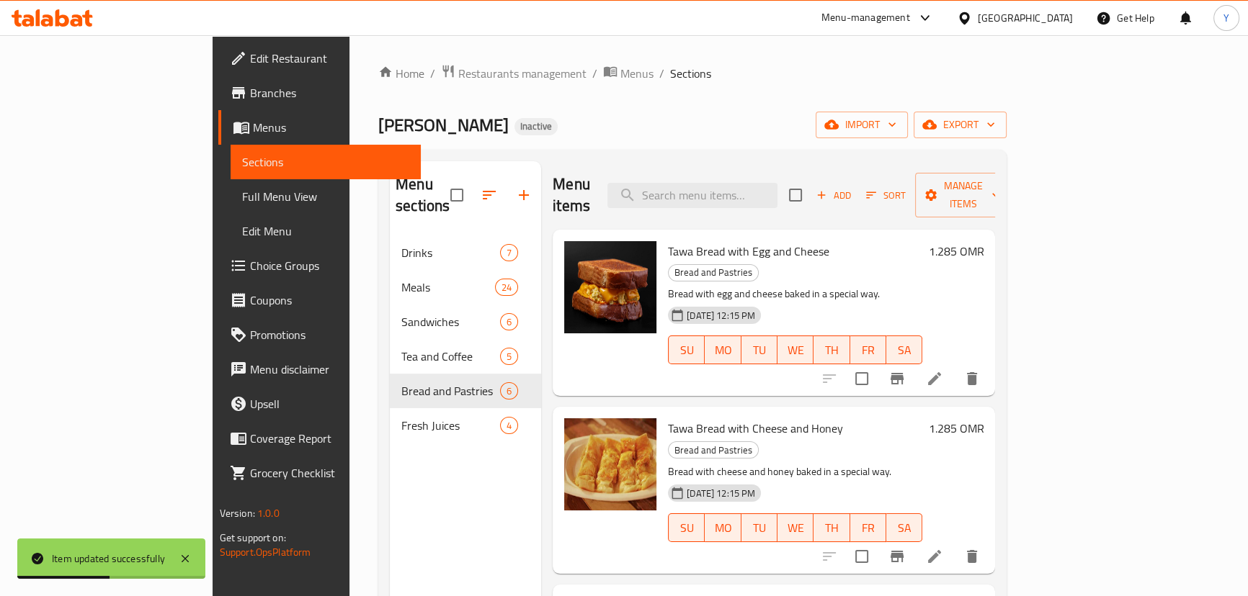
scroll to position [65, 0]
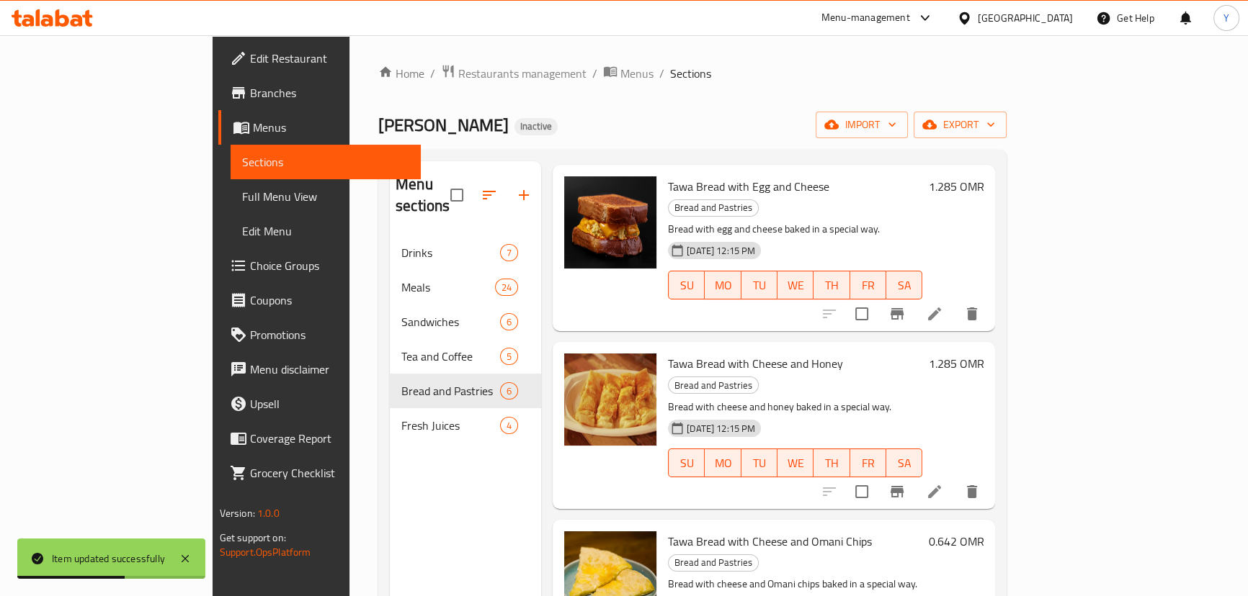
click at [733, 576] on p "Bread with cheese and Omani chips baked in a special way." at bounding box center [795, 585] width 254 height 18
copy p "Omani"
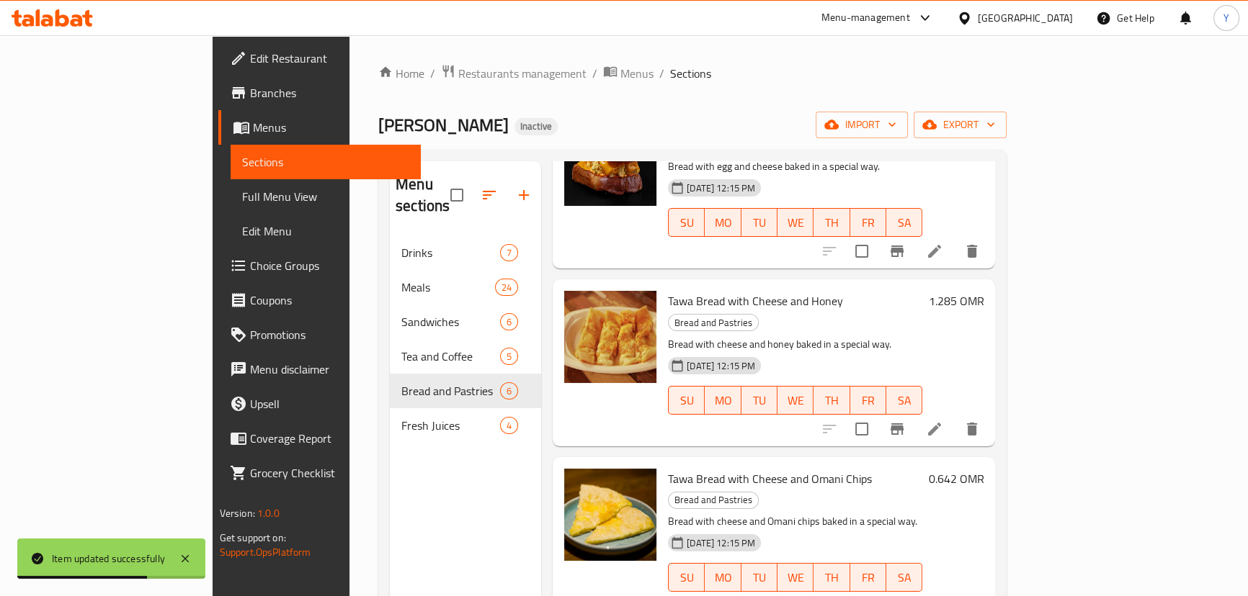
scroll to position [196, 0]
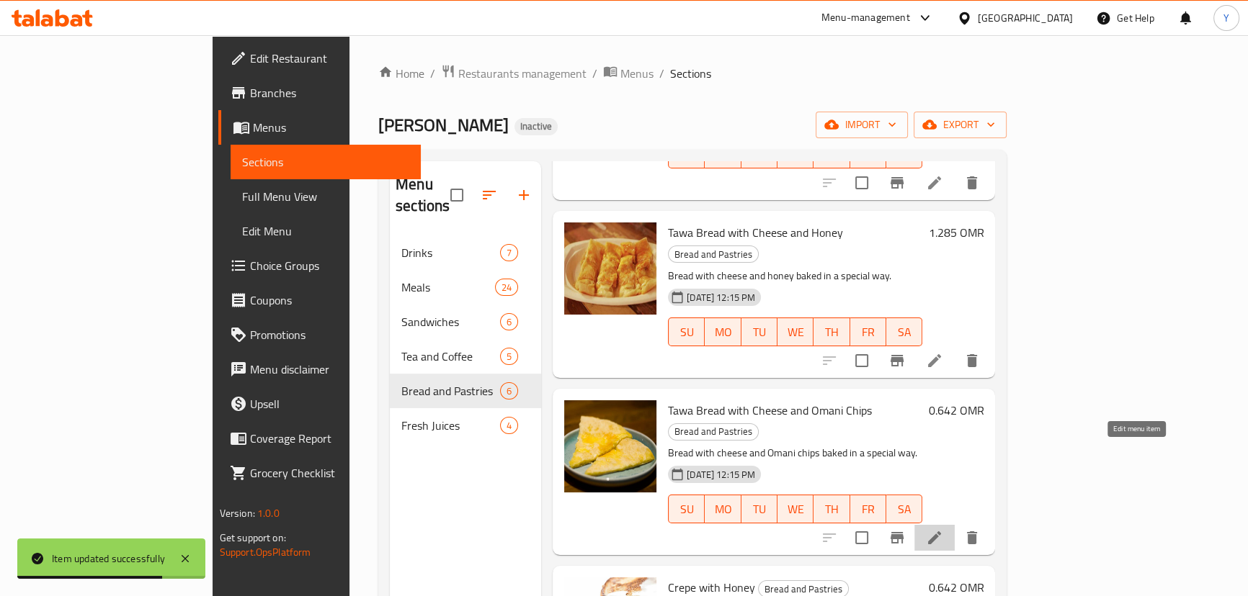
click at [941, 532] on icon at bounding box center [934, 538] width 13 height 13
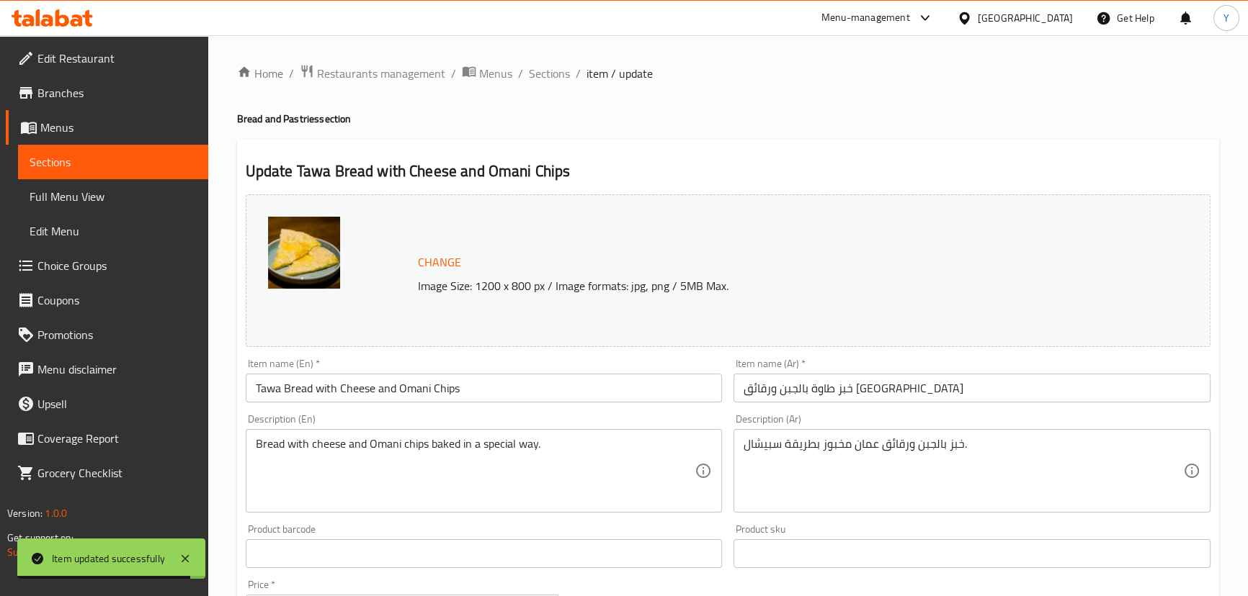
click at [425, 391] on input "Tawa Bread with Cheese and Omani Chips" at bounding box center [484, 388] width 477 height 29
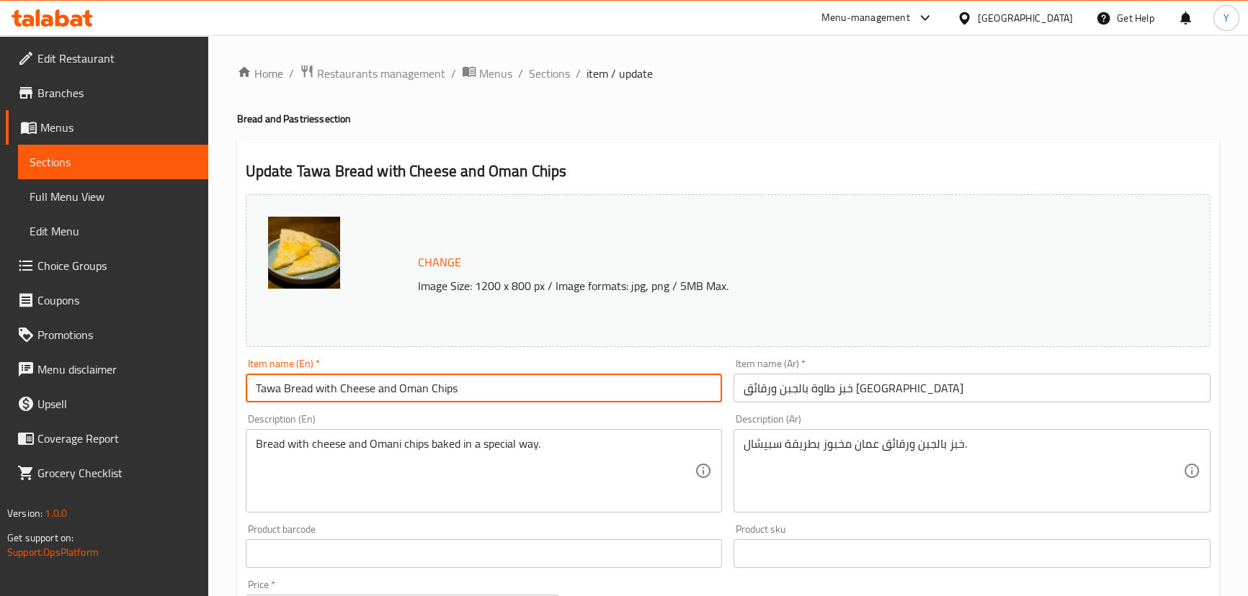
type input "Tawa Bread with Cheese and Oman Chips"
click at [784, 389] on input "خبز طاوة بالجبن ورقائق عمان" at bounding box center [971, 388] width 477 height 29
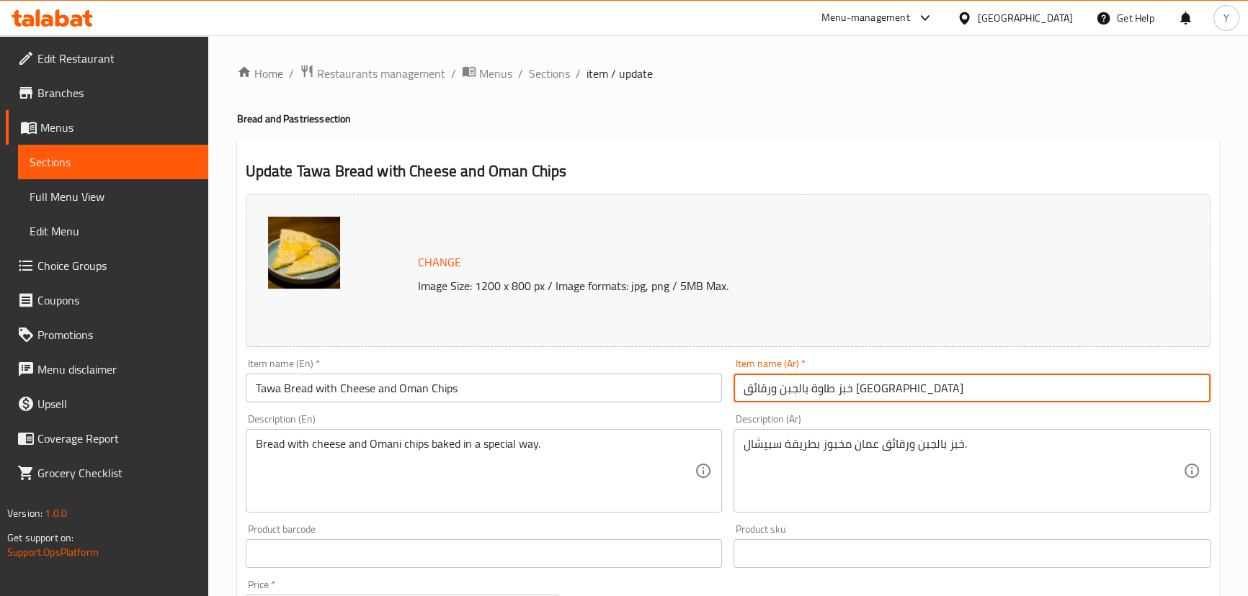
click at [784, 389] on input "خبز طاوة بالجبن ورقائق عمان" at bounding box center [971, 388] width 477 height 29
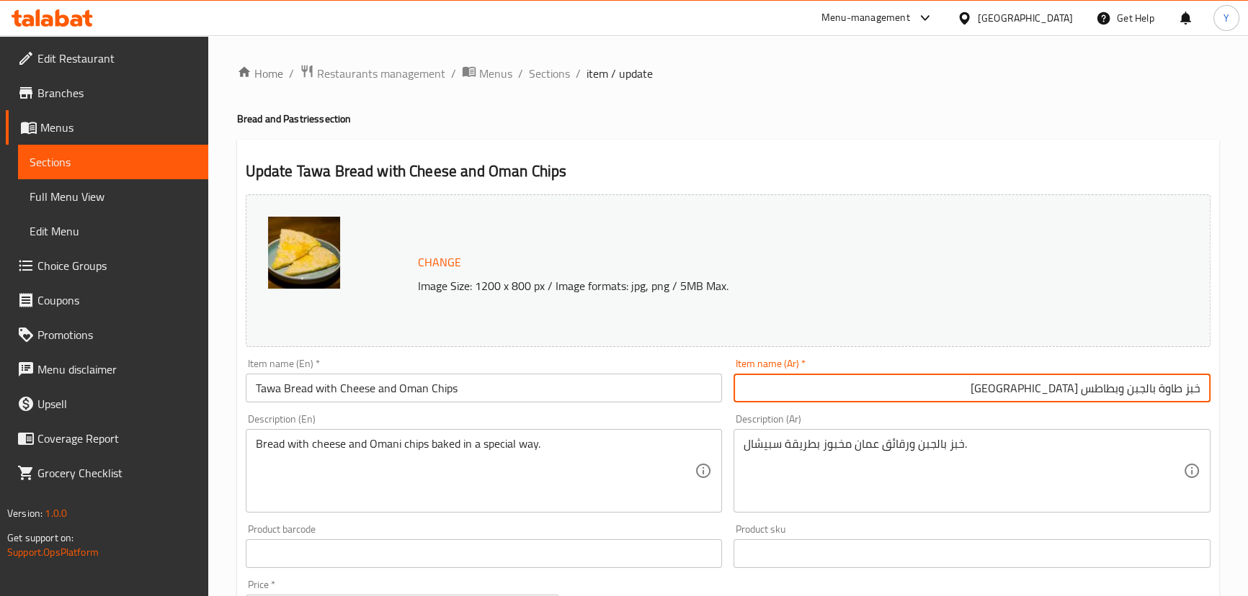
type input "خبز طاوة بالجبن وبطاطس عمان"
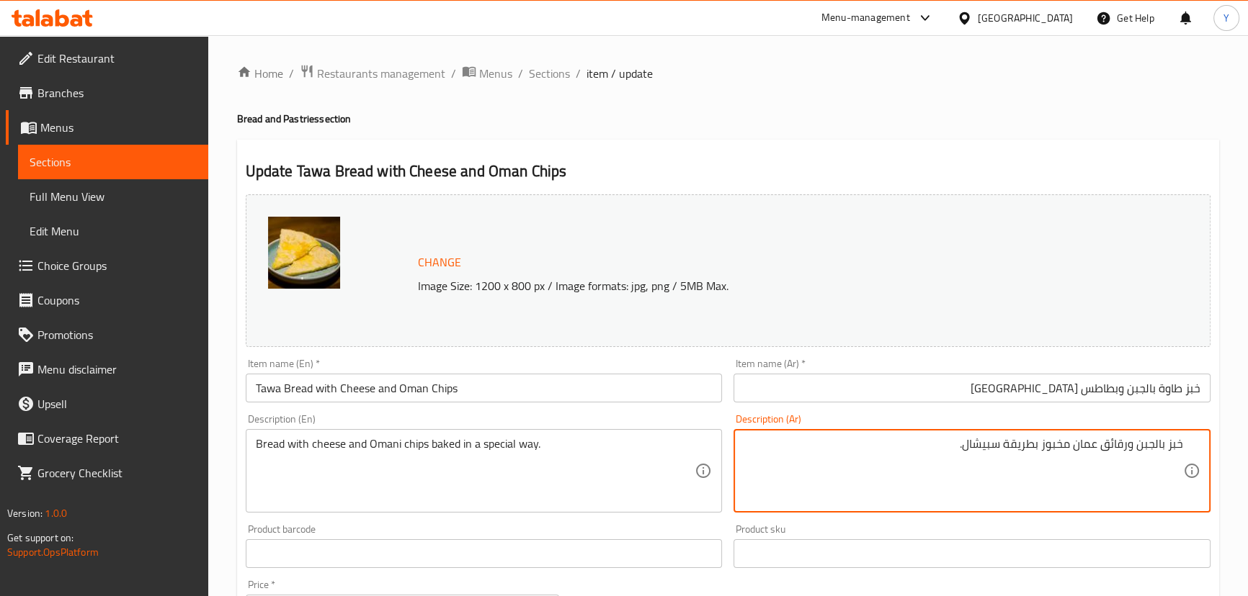
drag, startPoint x: 1116, startPoint y: 388, endPoint x: 858, endPoint y: 359, distance: 259.5
click at [867, 360] on div "Item name (Ar)   * خبز طاوة بالجبن وبطاطس عمان Item name (Ar) *" at bounding box center [971, 381] width 477 height 44
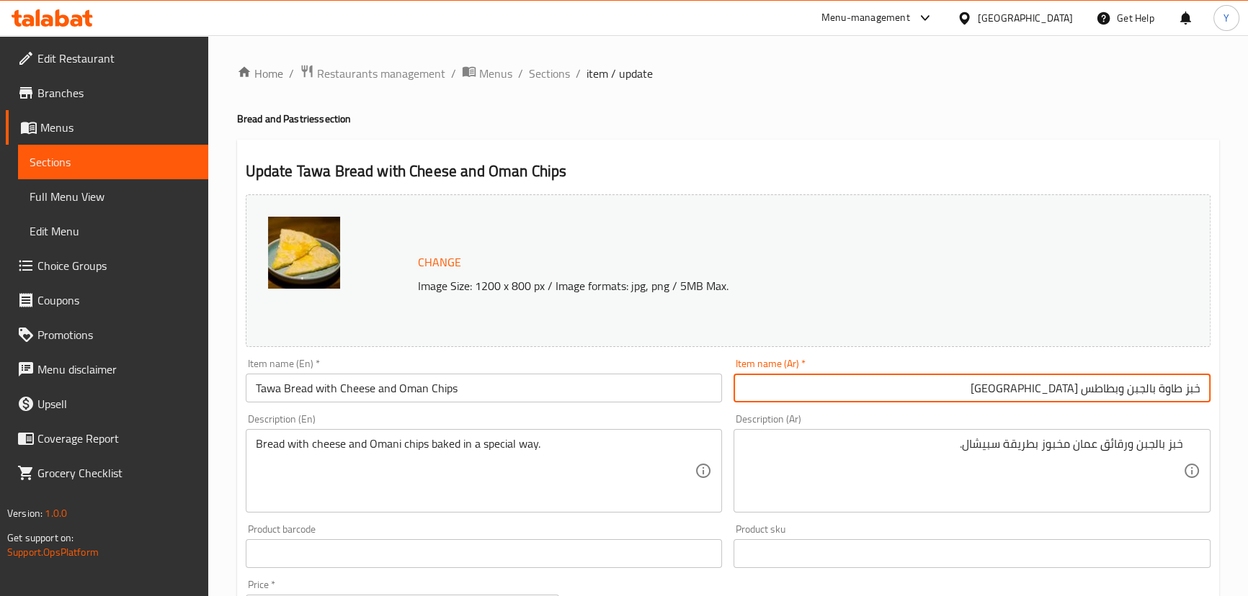
drag, startPoint x: 1119, startPoint y: 390, endPoint x: 772, endPoint y: 390, distance: 346.5
click at [787, 390] on input "خبز طاوة بالجبن وبطاطس عمان" at bounding box center [971, 388] width 477 height 29
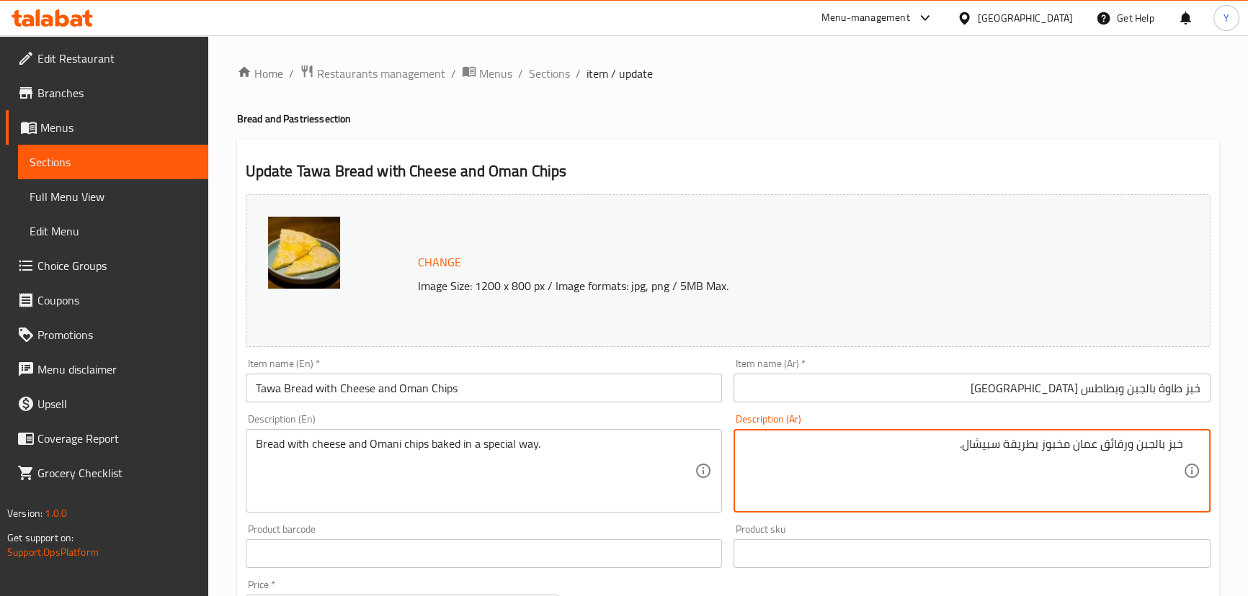
drag, startPoint x: 1128, startPoint y: 444, endPoint x: 1073, endPoint y: 445, distance: 54.8
paste textarea "طاطس"
type textarea "خبز بالجبن وبطاطس عمان مخبوز بطريقة سبيشال."
click at [1011, 117] on h4 "Bread and Pastries section" at bounding box center [728, 119] width 982 height 14
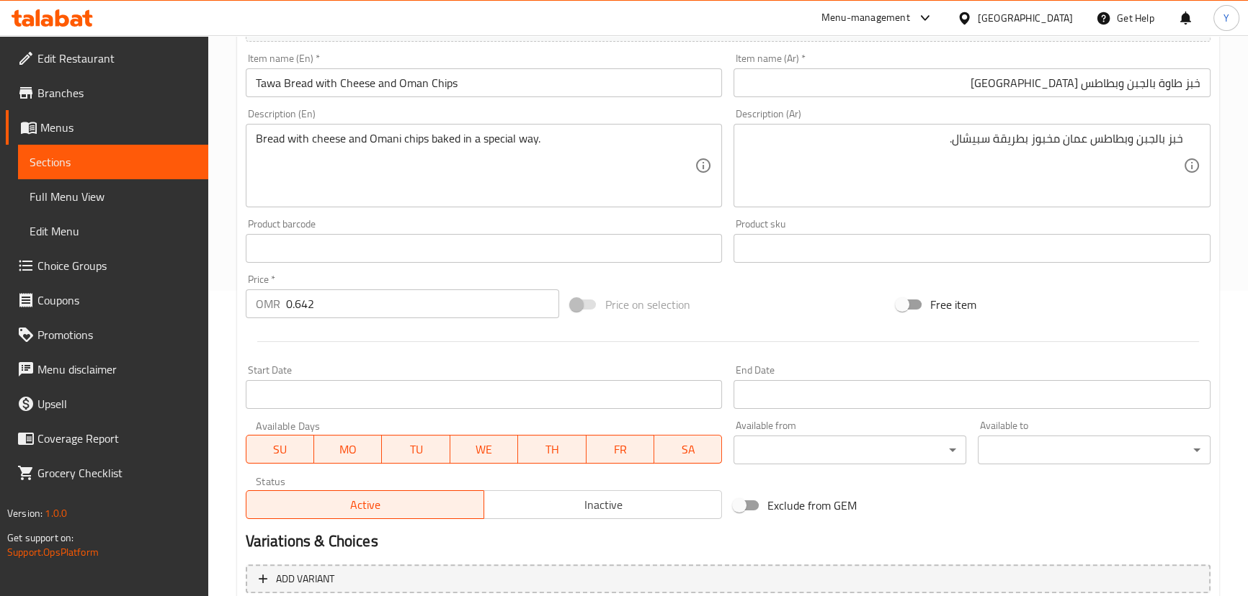
scroll to position [442, 0]
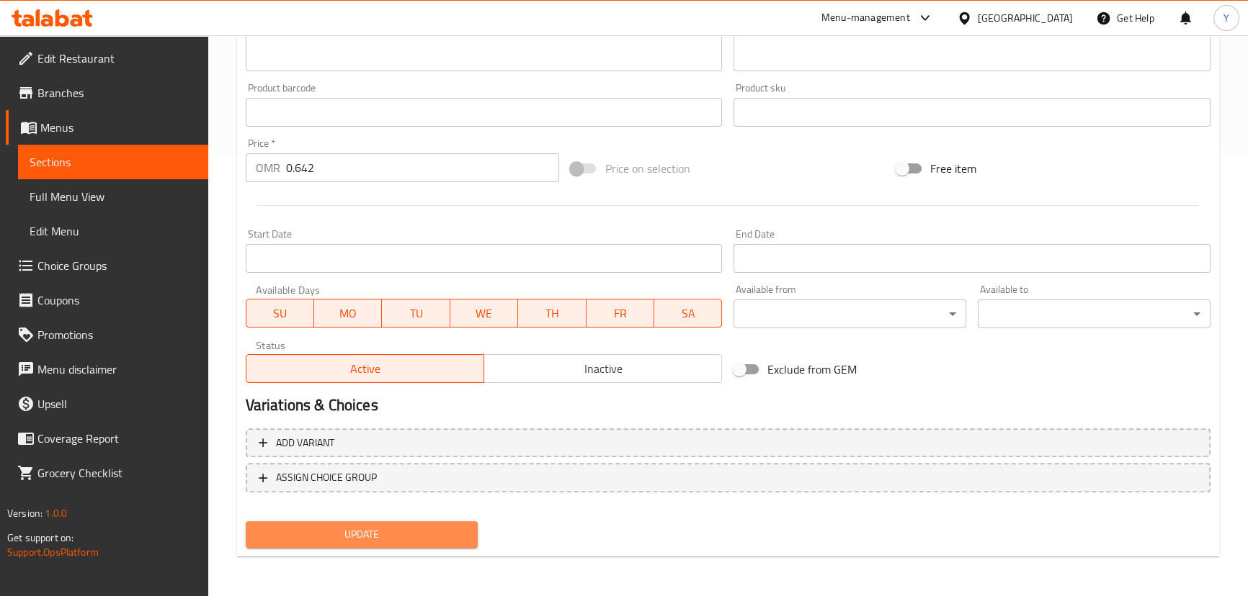
click at [388, 529] on span "Update" at bounding box center [362, 535] width 210 height 18
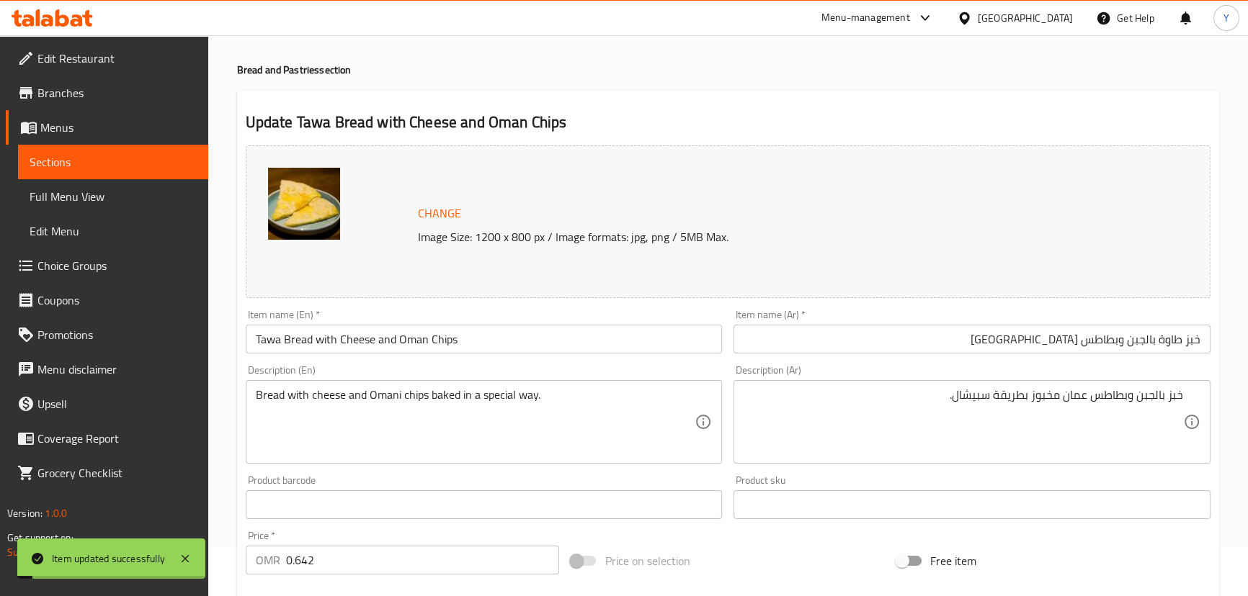
scroll to position [0, 0]
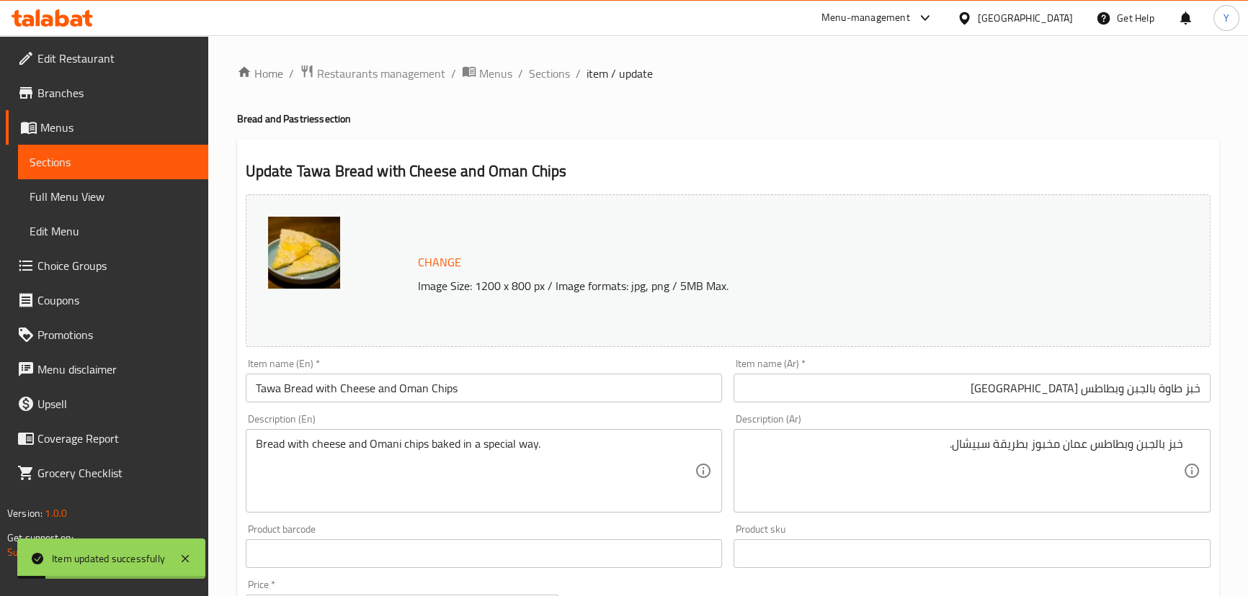
click at [540, 78] on span "Sections" at bounding box center [549, 73] width 41 height 17
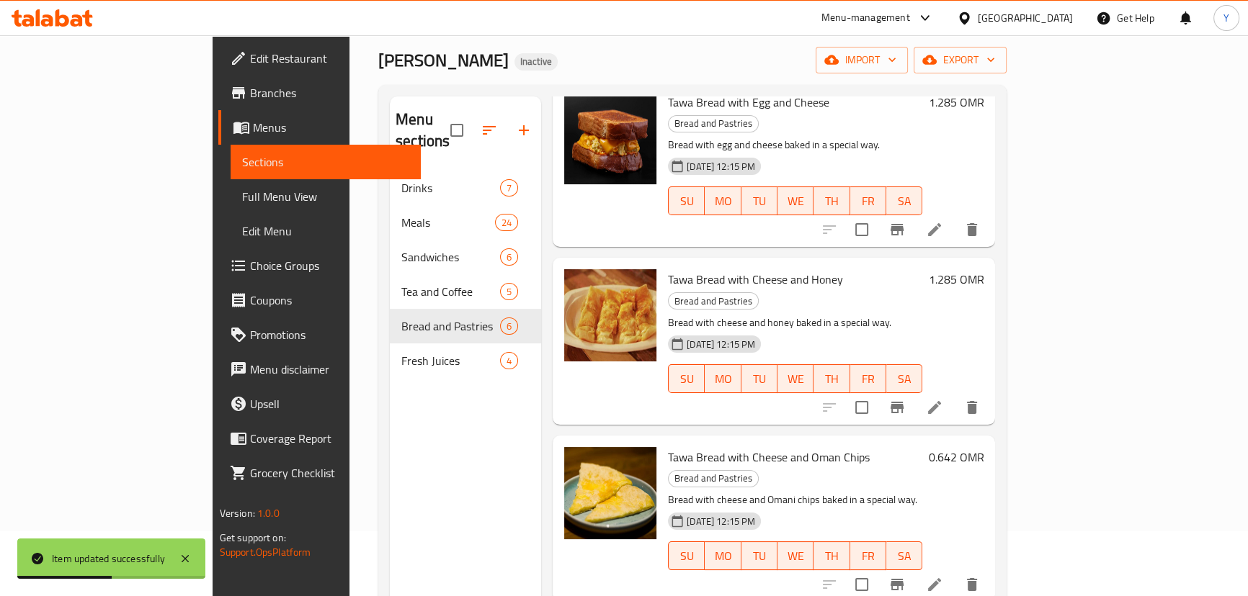
scroll to position [261, 0]
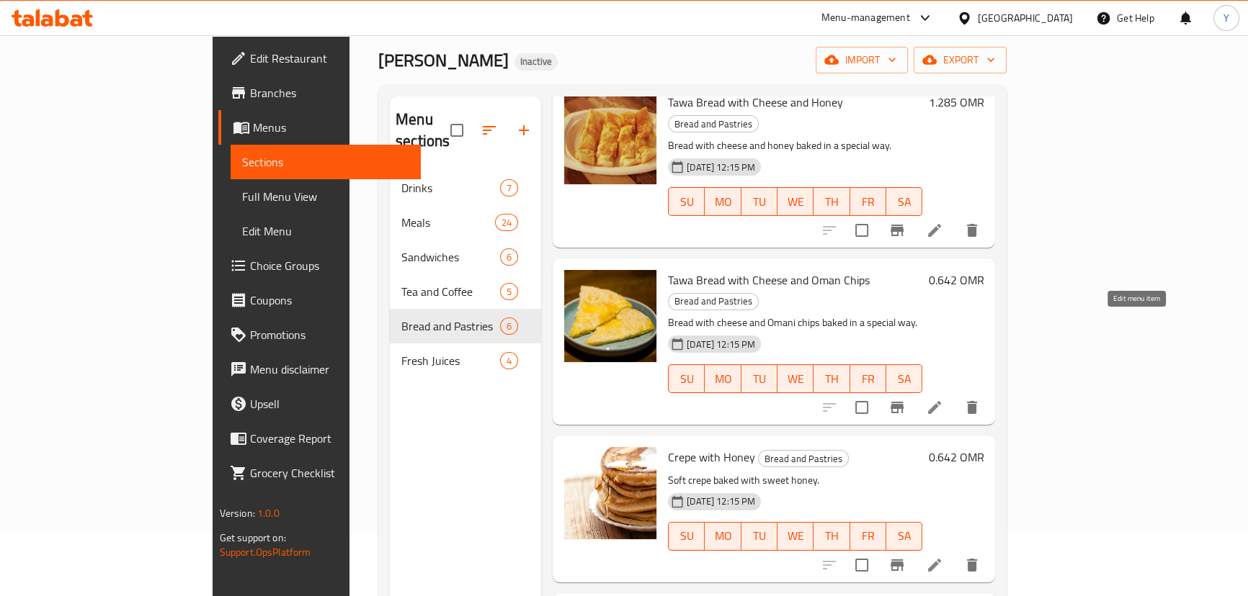
click at [941, 401] on icon at bounding box center [934, 407] width 13 height 13
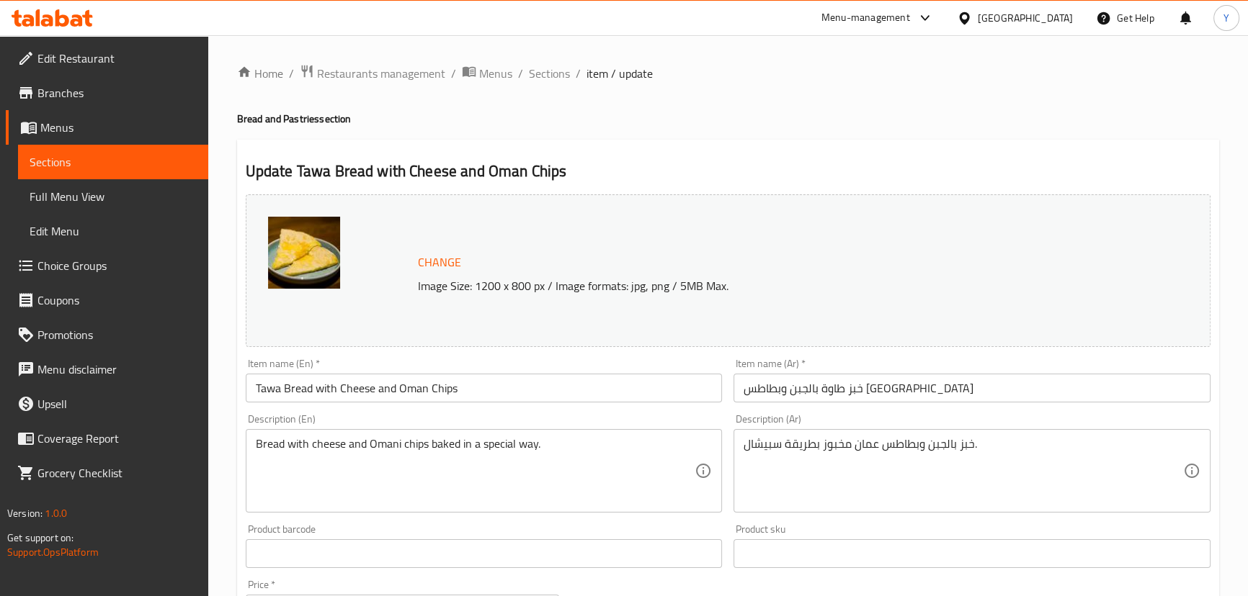
click at [393, 434] on div "Bread with cheese and Omani chips baked in a special way. Description (En)" at bounding box center [484, 471] width 477 height 84
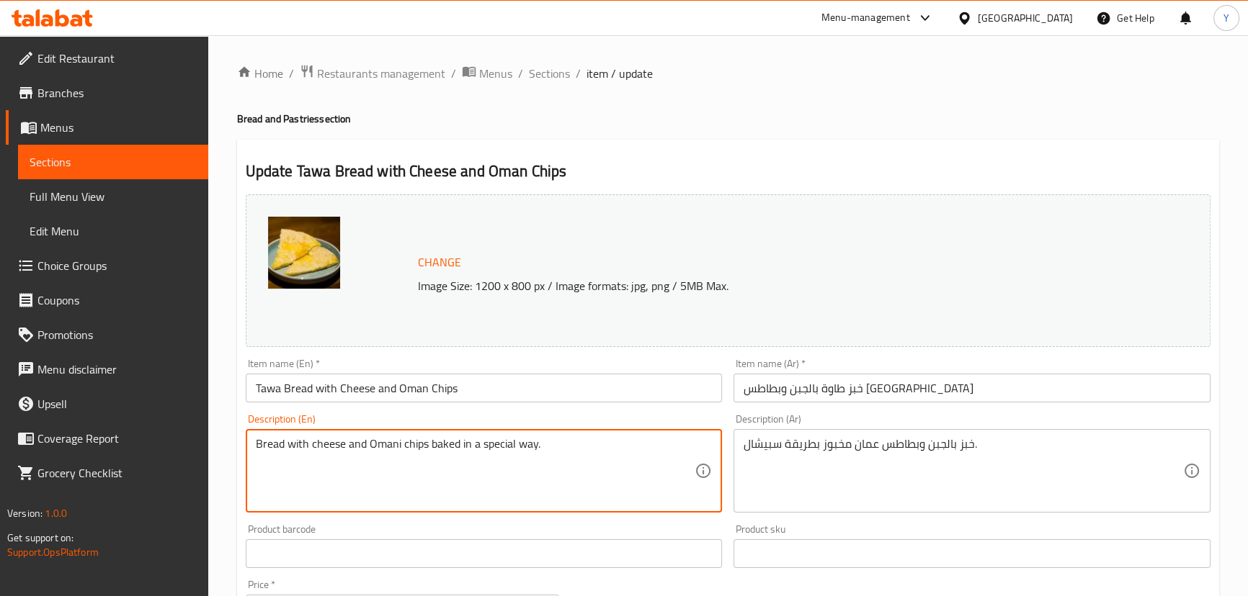
click at [400, 441] on textarea "Bread with cheese and Omani chips baked in a special way." at bounding box center [475, 471] width 439 height 68
type textarea "Bread with cheese and Oman chips baked in a special way."
click at [711, 126] on h4 "Bread and Pastries section" at bounding box center [728, 119] width 982 height 14
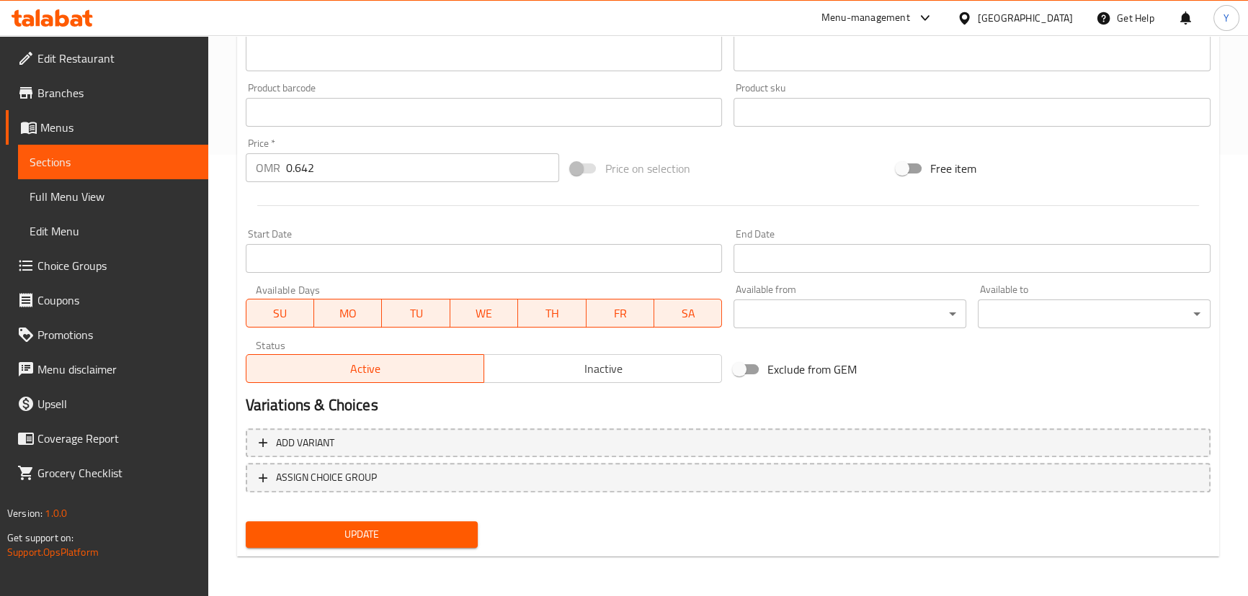
click at [364, 530] on span "Update" at bounding box center [362, 535] width 210 height 18
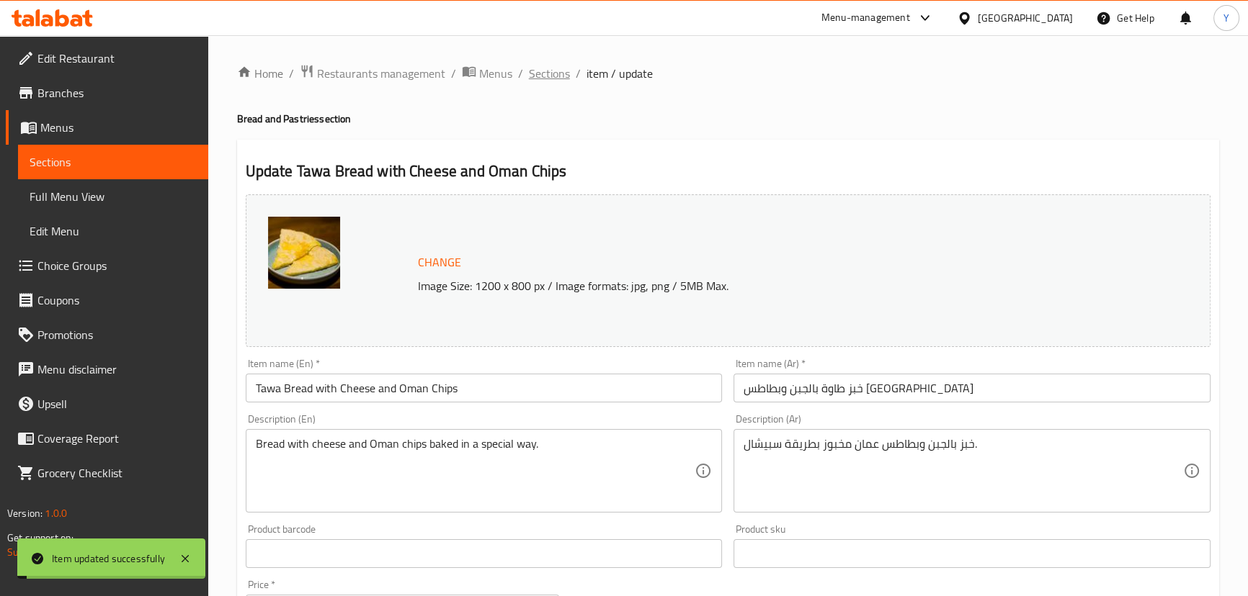
click at [558, 70] on span "Sections" at bounding box center [549, 73] width 41 height 17
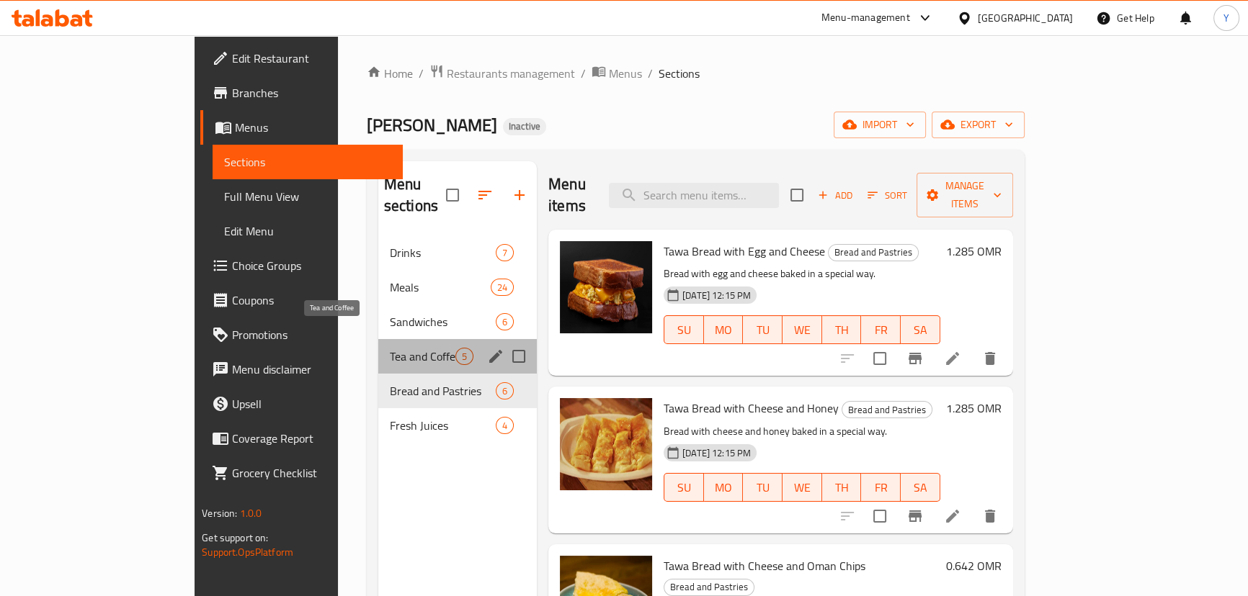
click at [390, 348] on span "Tea and Coffee" at bounding box center [423, 356] width 66 height 17
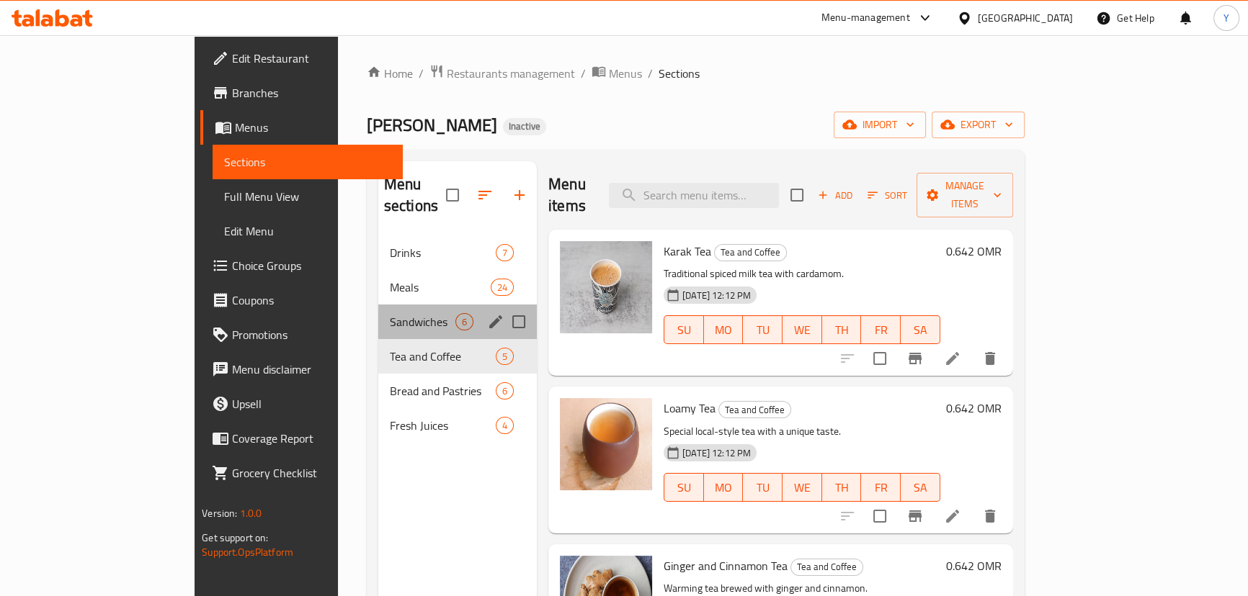
click at [378, 313] on div "Sandwiches 6" at bounding box center [457, 322] width 158 height 35
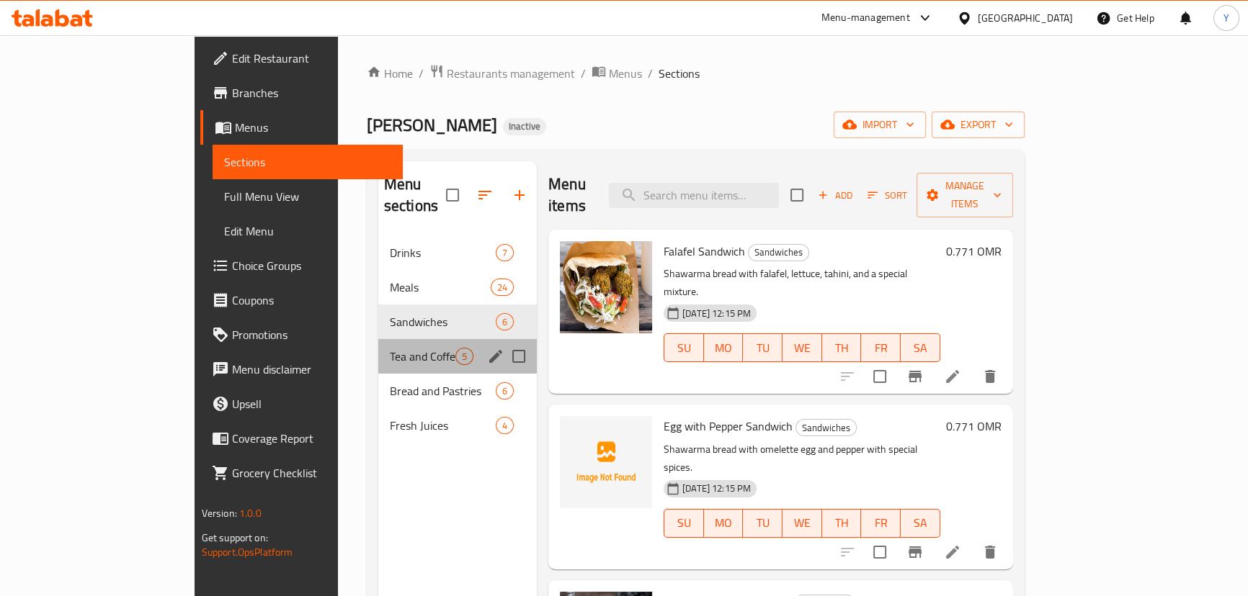
click at [390, 348] on span "Tea and Coffee" at bounding box center [423, 356] width 66 height 17
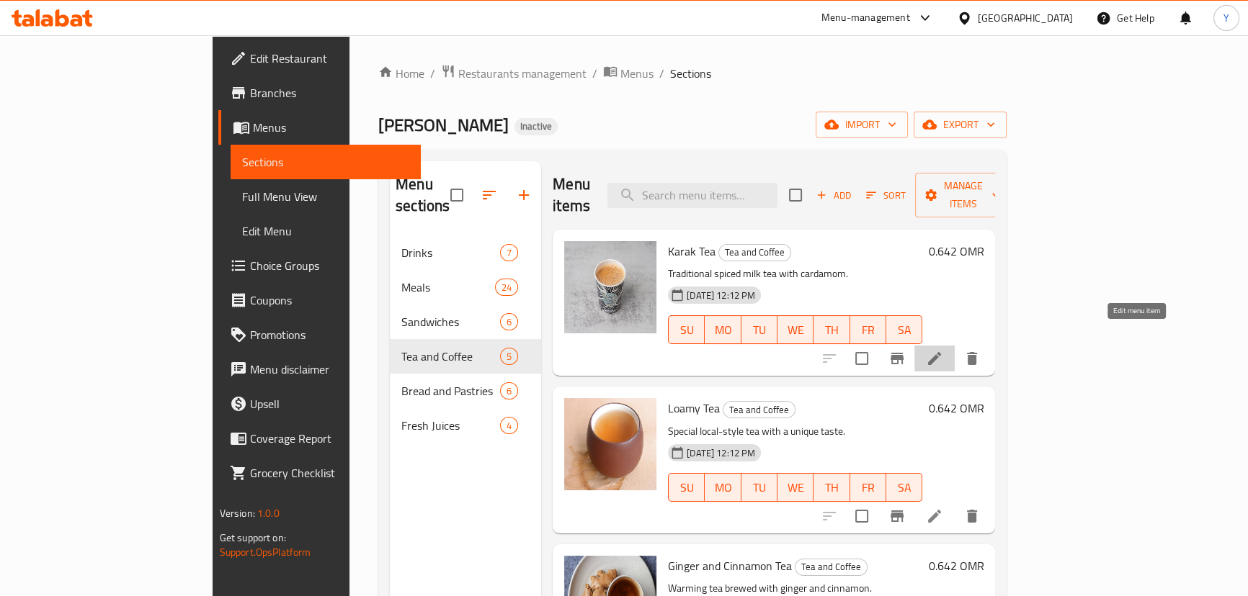
click at [941, 352] on icon at bounding box center [934, 358] width 13 height 13
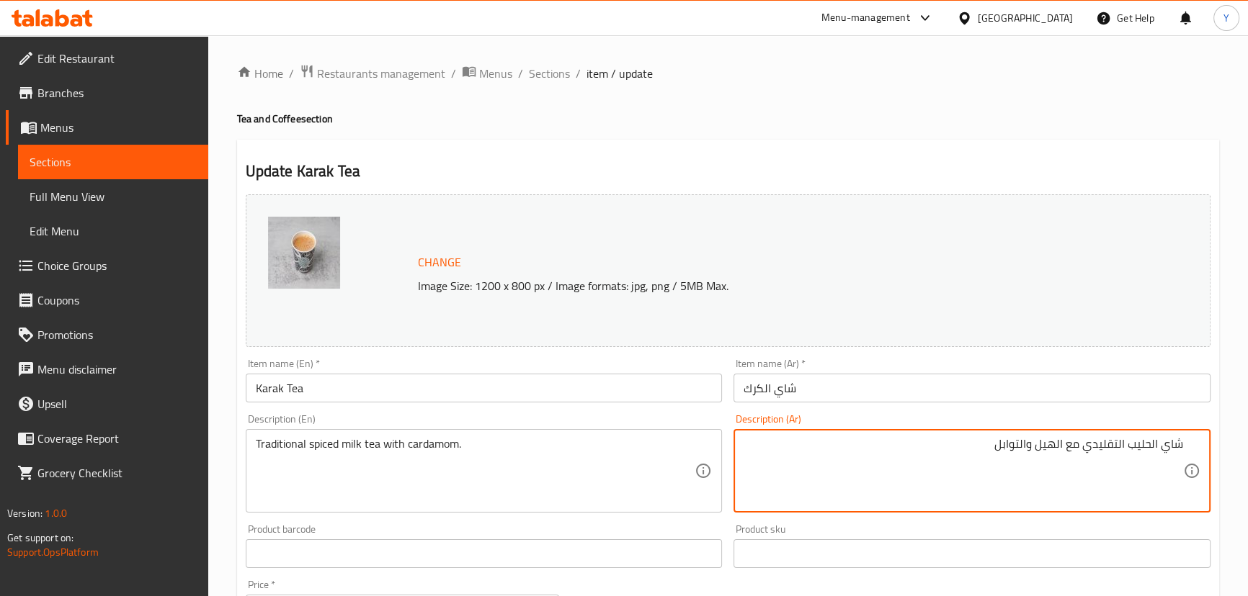
click at [1157, 447] on textarea "شاي الحليب التقليدي مع الهيل والتوابل" at bounding box center [962, 471] width 439 height 68
click at [1050, 450] on textarea "شاي حليب متبل تقليدي مع الهيل والتوابل" at bounding box center [962, 471] width 439 height 68
click at [1009, 447] on textarea "شاي حليب متبل تقليدي مع الهيل والتوابل" at bounding box center [962, 471] width 439 height 68
click at [1038, 446] on textarea "شاي حليب متبل تقليدي مع الهيل" at bounding box center [962, 471] width 439 height 68
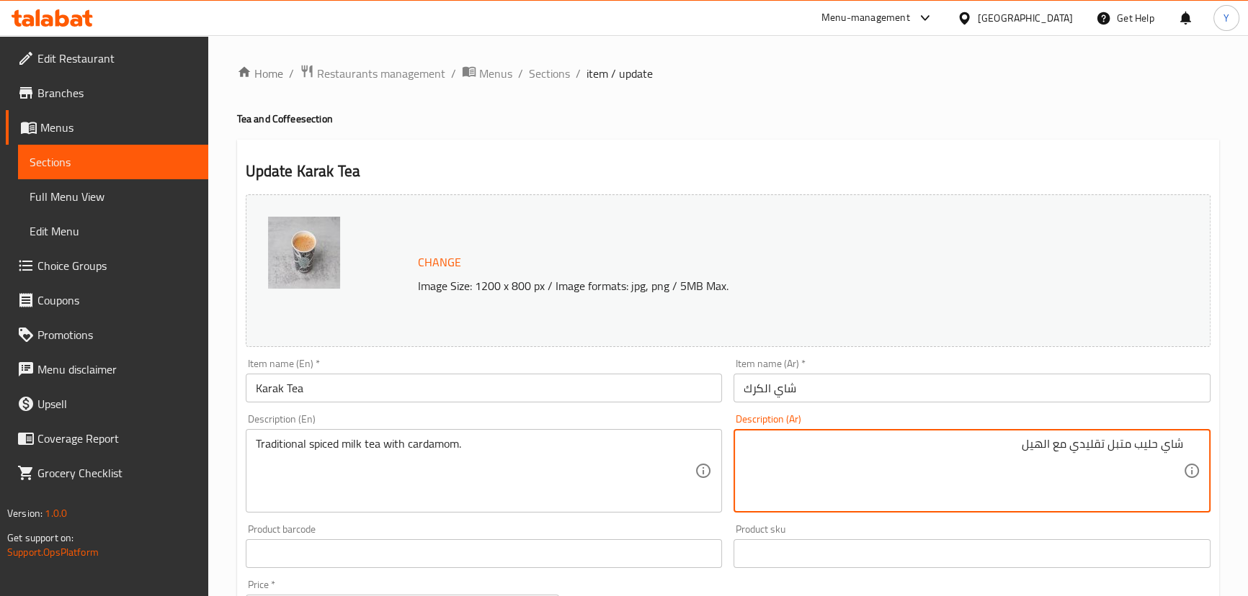
type textarea "شاي حليب متبل تقليدي مع الهيل"
click at [1010, 137] on div "Home / Restaurants management / Menus / Sections / item / update Tea and Coffee…" at bounding box center [728, 537] width 982 height 946
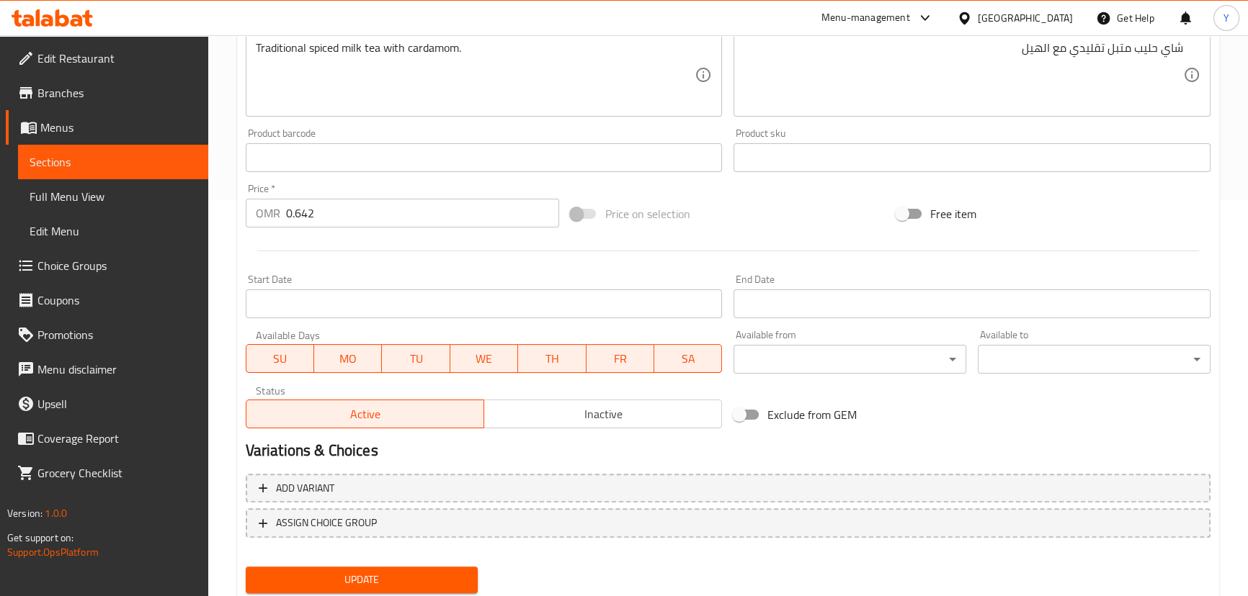
scroll to position [442, 0]
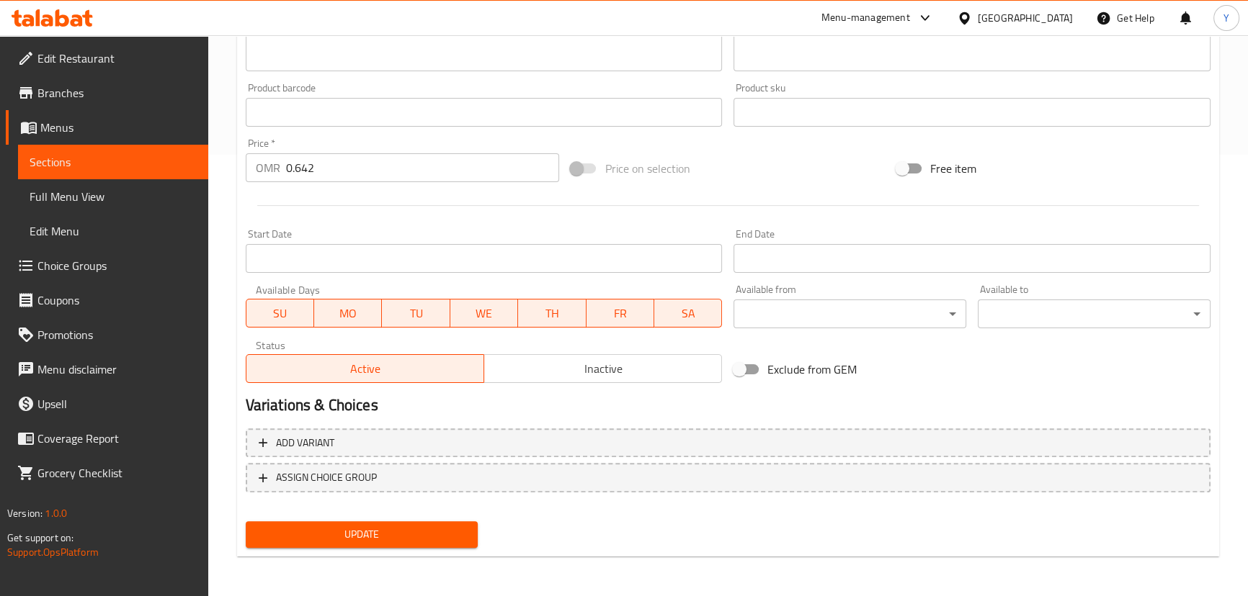
click at [393, 535] on span "Update" at bounding box center [362, 535] width 210 height 18
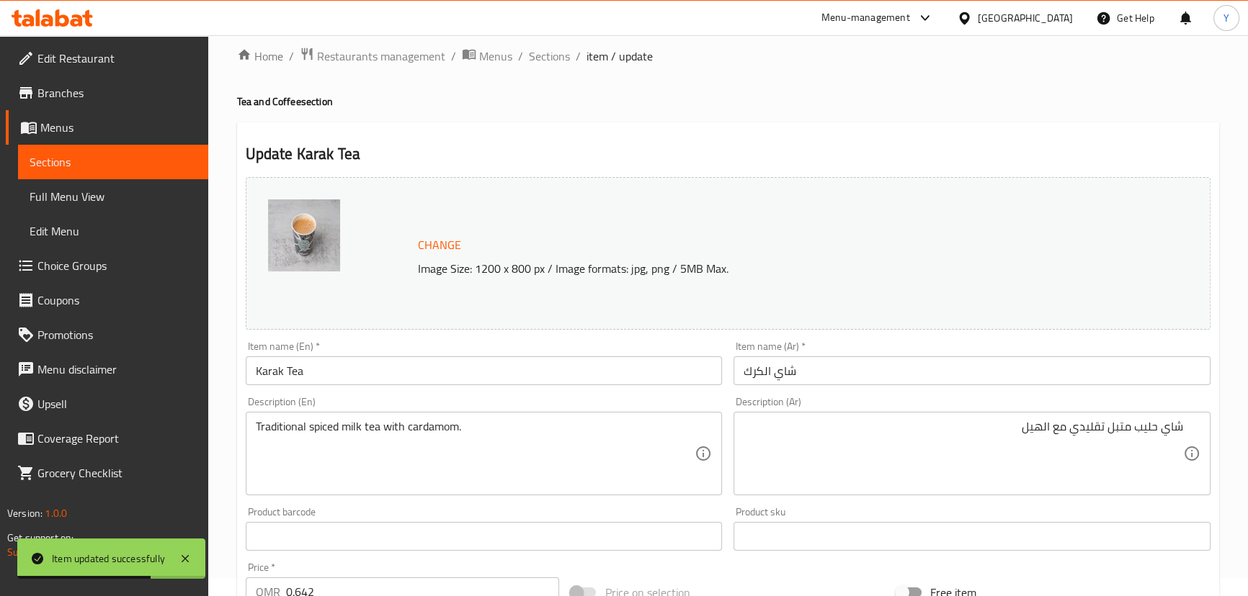
scroll to position [0, 0]
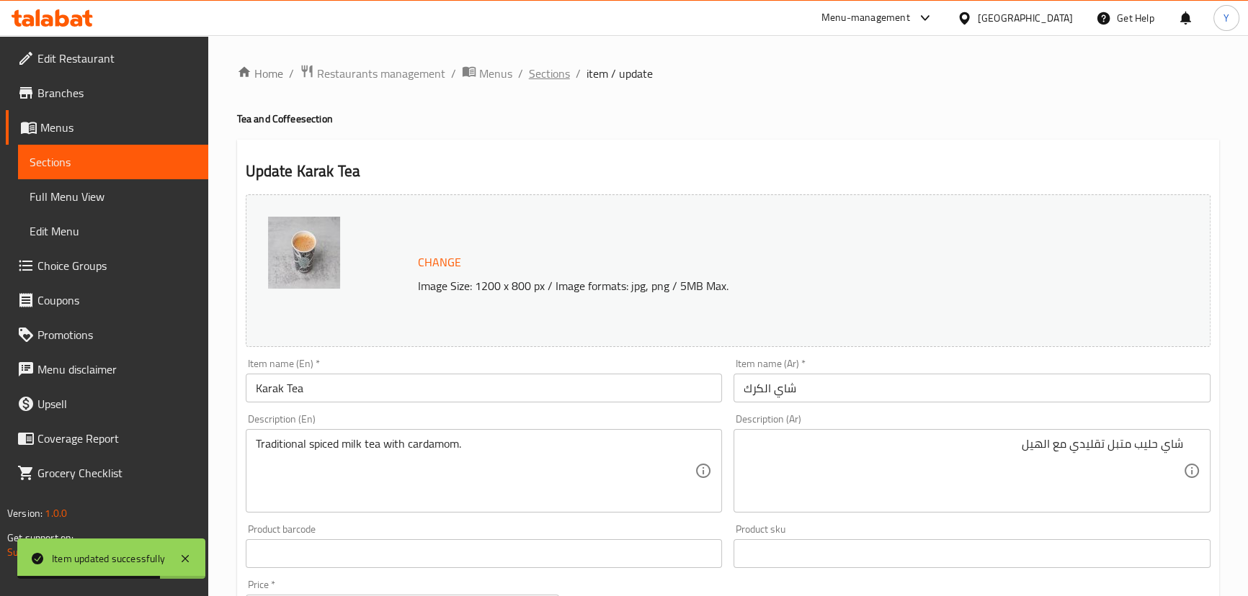
click at [562, 78] on span "Sections" at bounding box center [549, 73] width 41 height 17
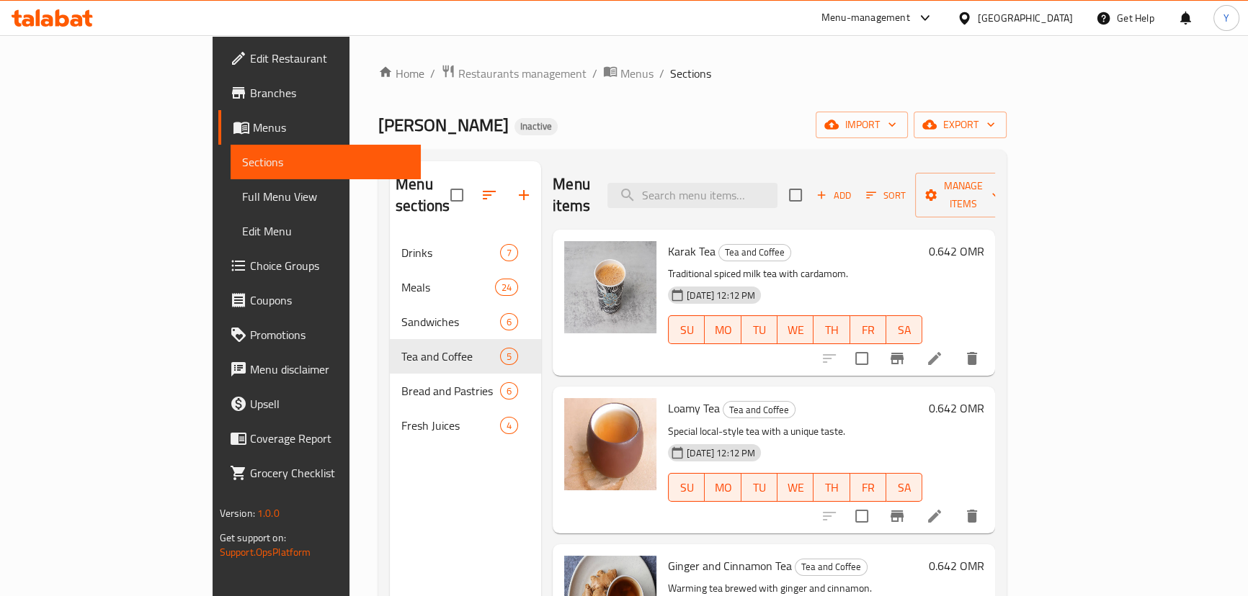
click at [694, 120] on div "Om aziz Inactive import export" at bounding box center [692, 125] width 628 height 27
click at [983, 197] on div "Add Sort Manage items" at bounding box center [900, 195] width 223 height 45
click at [853, 187] on span "Add" at bounding box center [833, 195] width 39 height 17
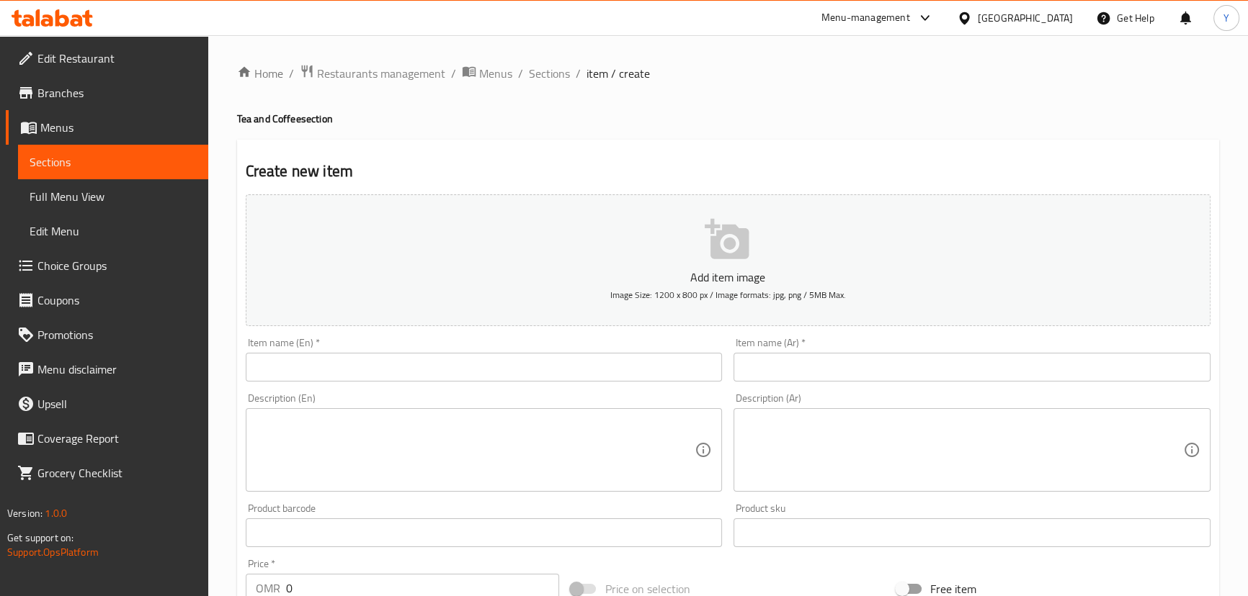
click at [358, 366] on input "text" at bounding box center [484, 367] width 477 height 29
paste input "Red Tea"
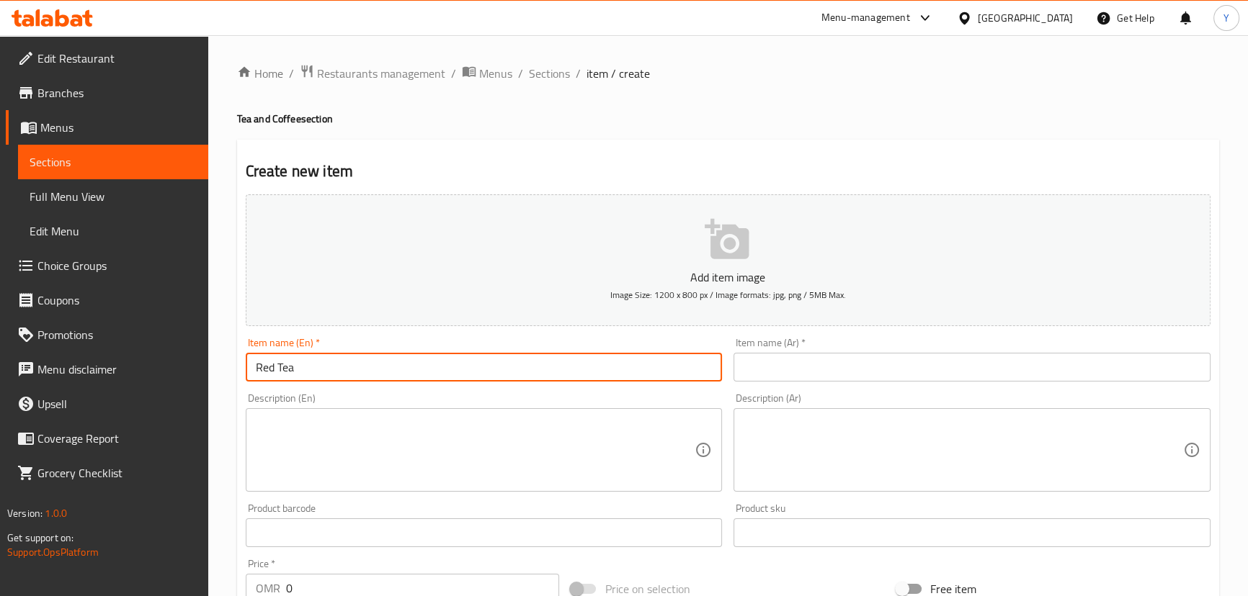
type input "Red Tea"
click at [475, 411] on div "Description (En)" at bounding box center [484, 450] width 477 height 84
paste textarea "Classic hot black tea."
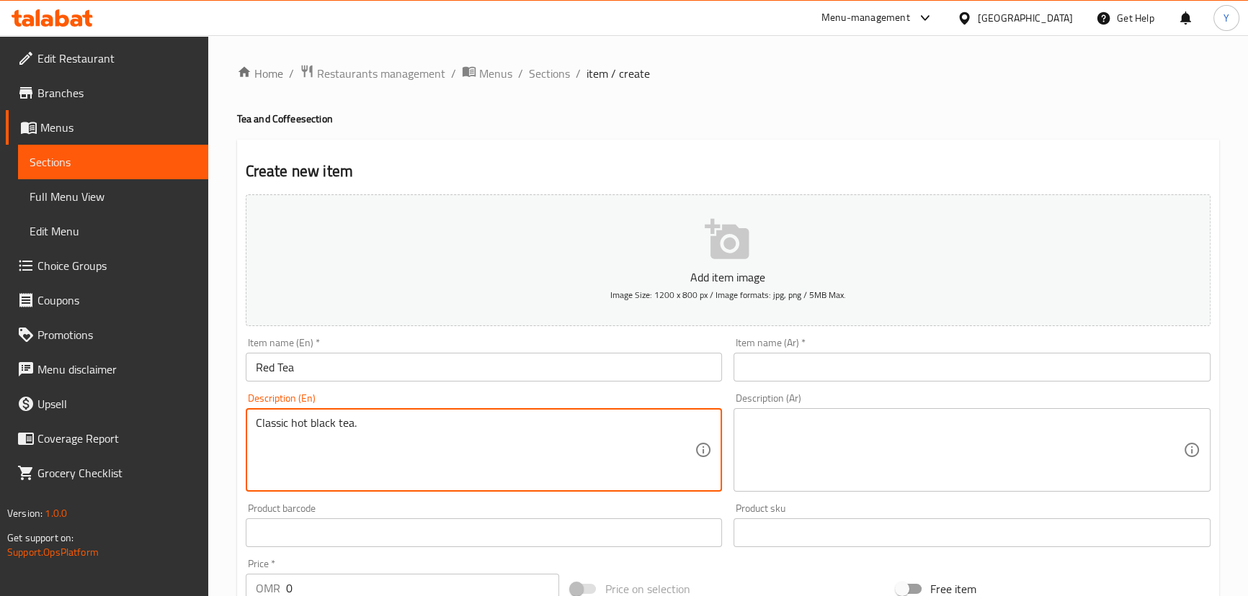
type textarea "Classic hot black tea."
click at [906, 361] on input "text" at bounding box center [971, 367] width 477 height 29
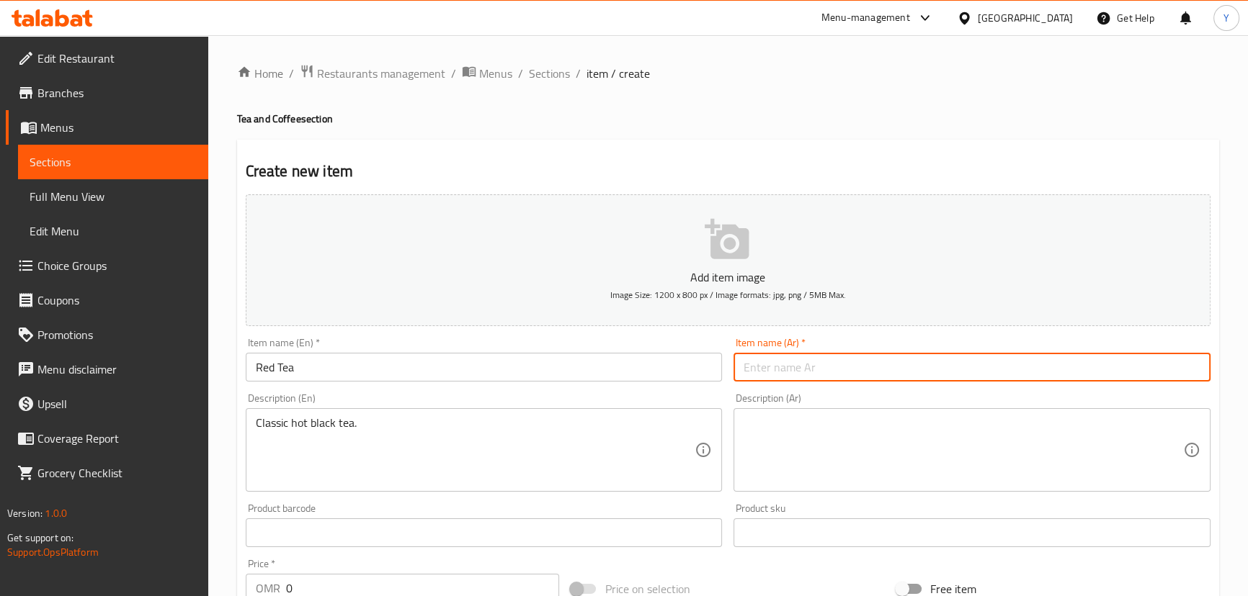
type input "a"
type input "شاي أحمر"
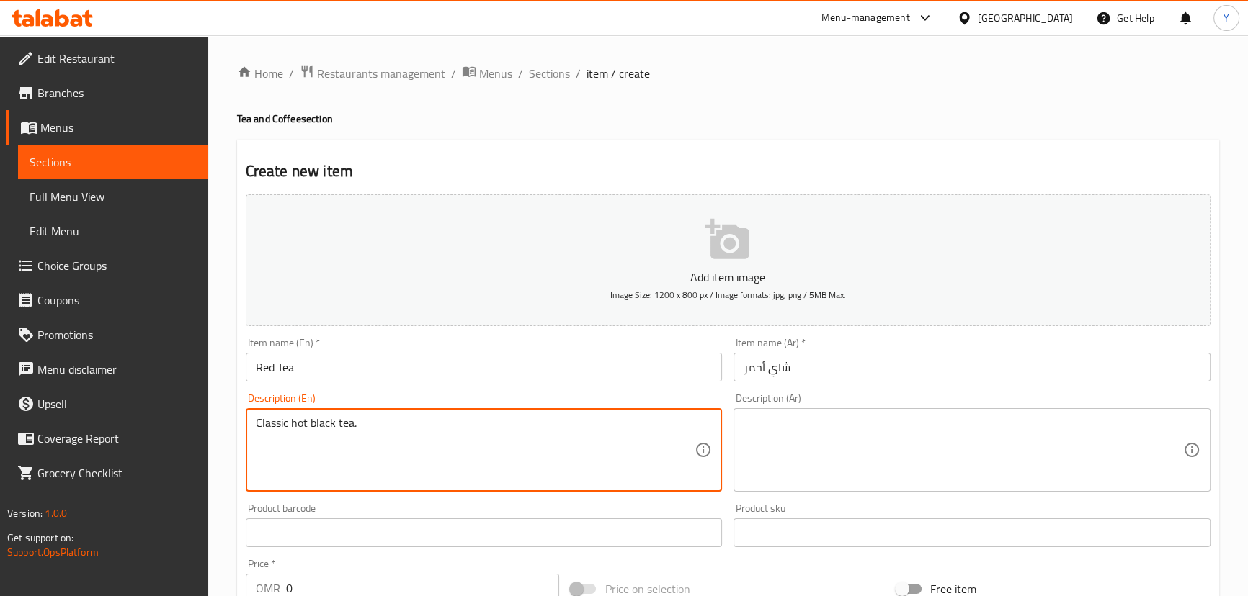
click at [908, 448] on textarea at bounding box center [962, 450] width 439 height 68
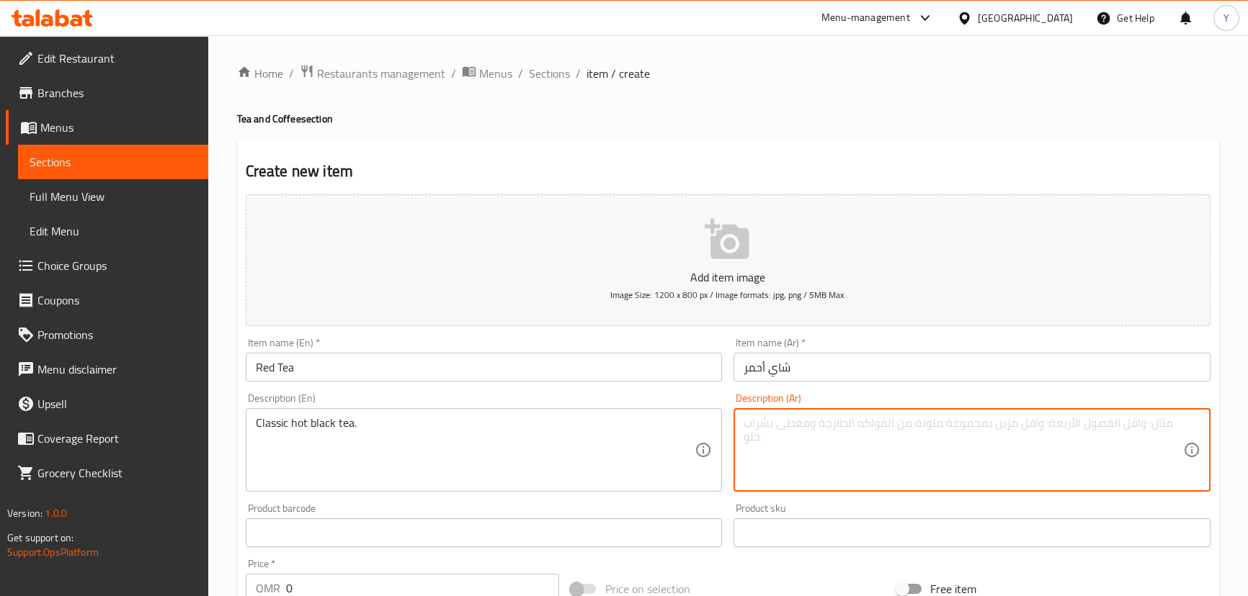
paste textarea "الشاي الأسود الساخن الكلاسيكي."
click at [1167, 425] on textarea "الشاي الأسود الساخن الكلاسيكي." at bounding box center [962, 450] width 439 height 68
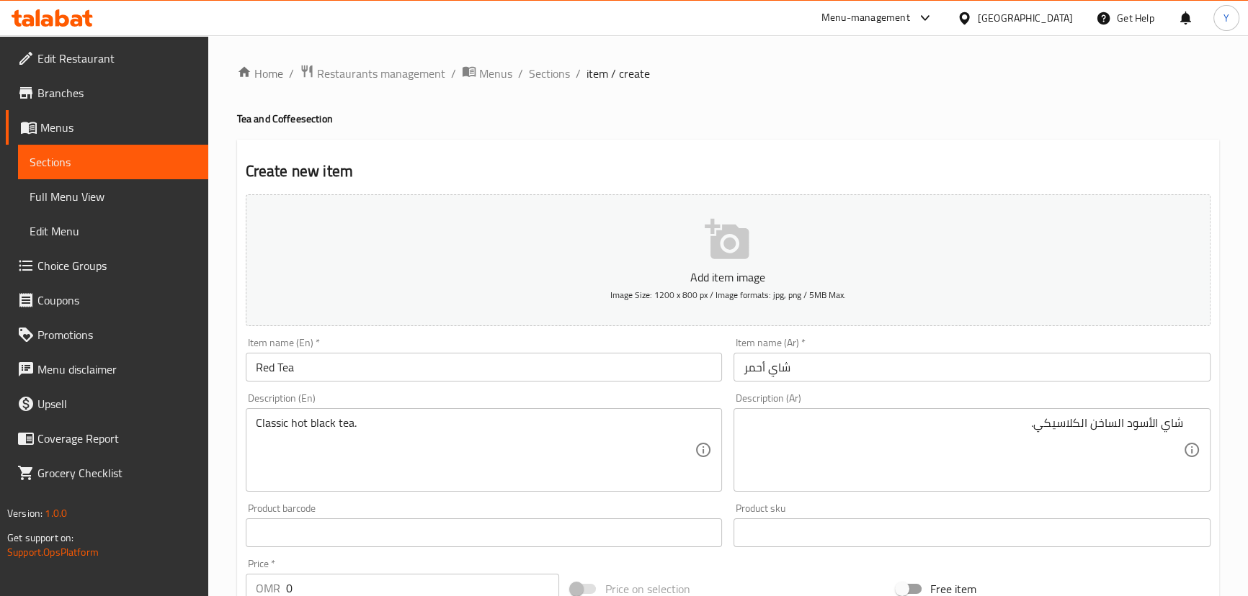
click at [1183, 424] on div "شاي الأسود الساخن الكلاسيكي. Description (Ar)" at bounding box center [971, 450] width 477 height 84
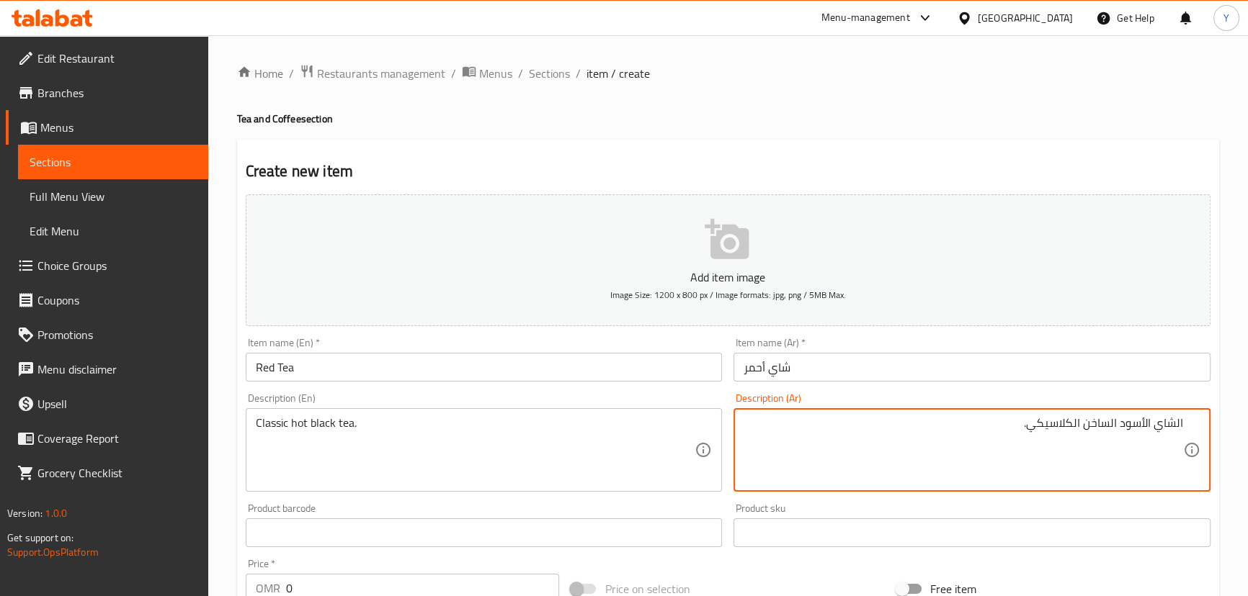
type textarea "الشاي الأسود الساخن الكلاسيكي."
click at [926, 99] on div "Home / Restaurants management / Menus / Sections / item / create Tea and Coffee…" at bounding box center [728, 526] width 982 height 925
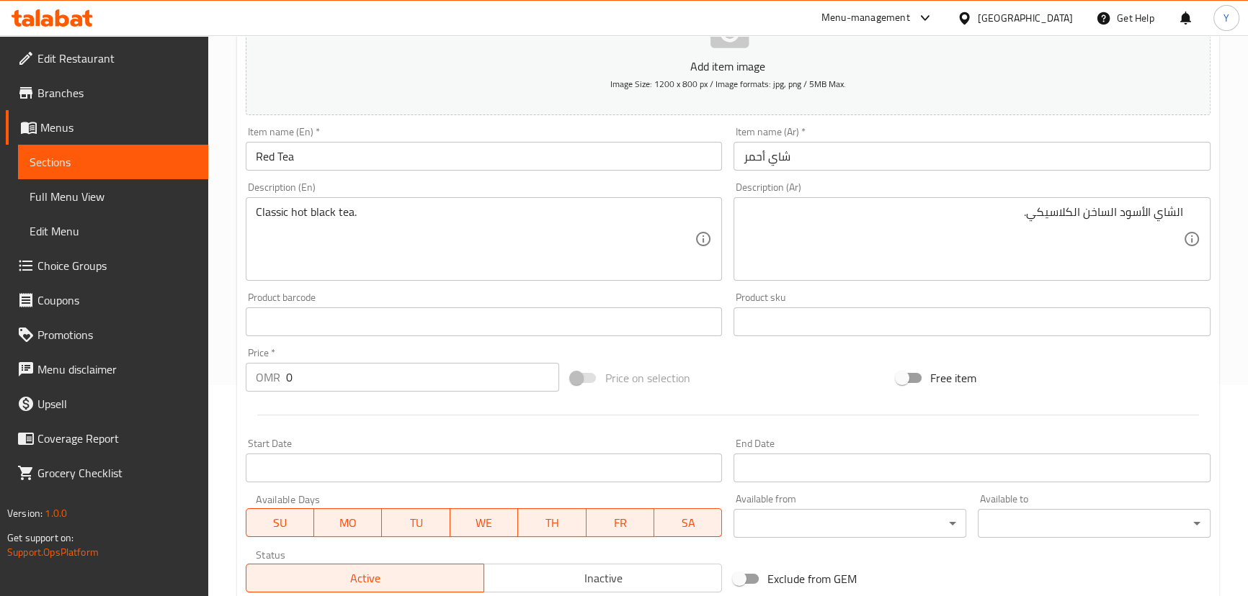
scroll to position [261, 0]
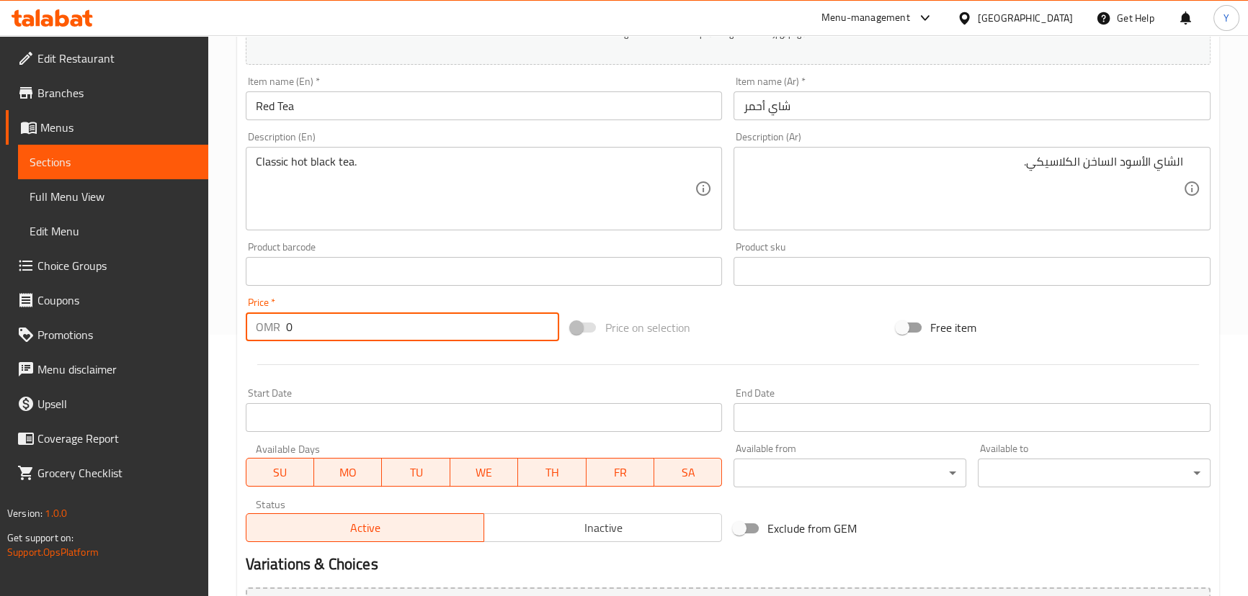
drag, startPoint x: 354, startPoint y: 321, endPoint x: 0, endPoint y: 310, distance: 353.9
click at [6, 310] on div "Edit Restaurant Branches Menus Sections Full Menu View Edit Menu Choice Groups …" at bounding box center [624, 265] width 1248 height 983
paste input ".642"
type input "0.642"
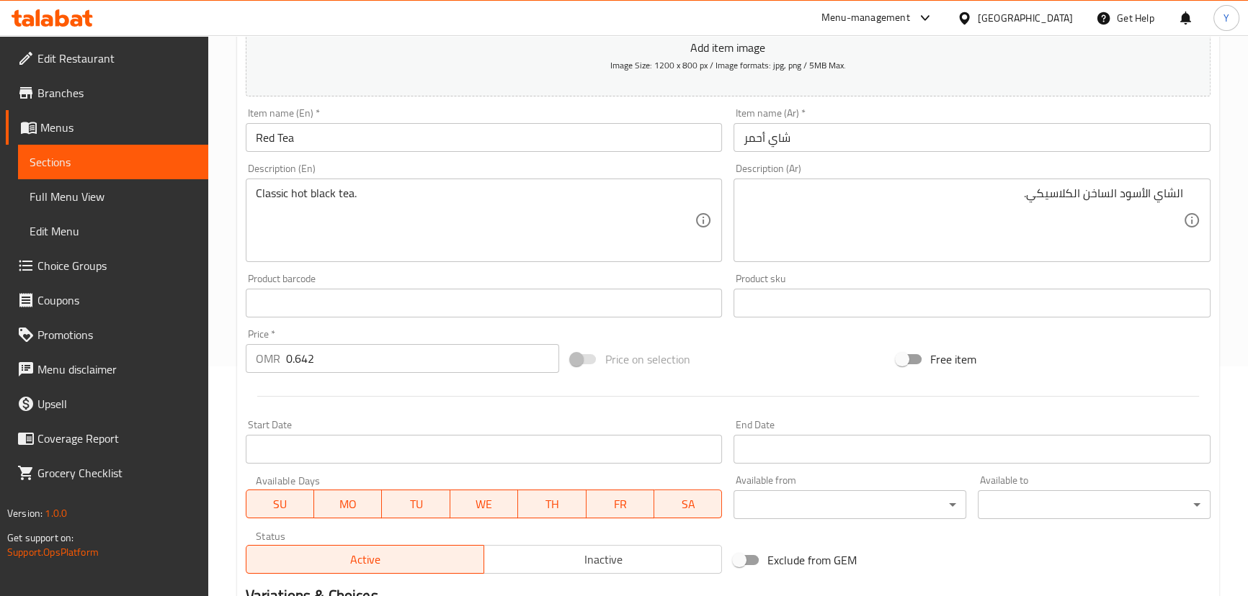
scroll to position [0, 0]
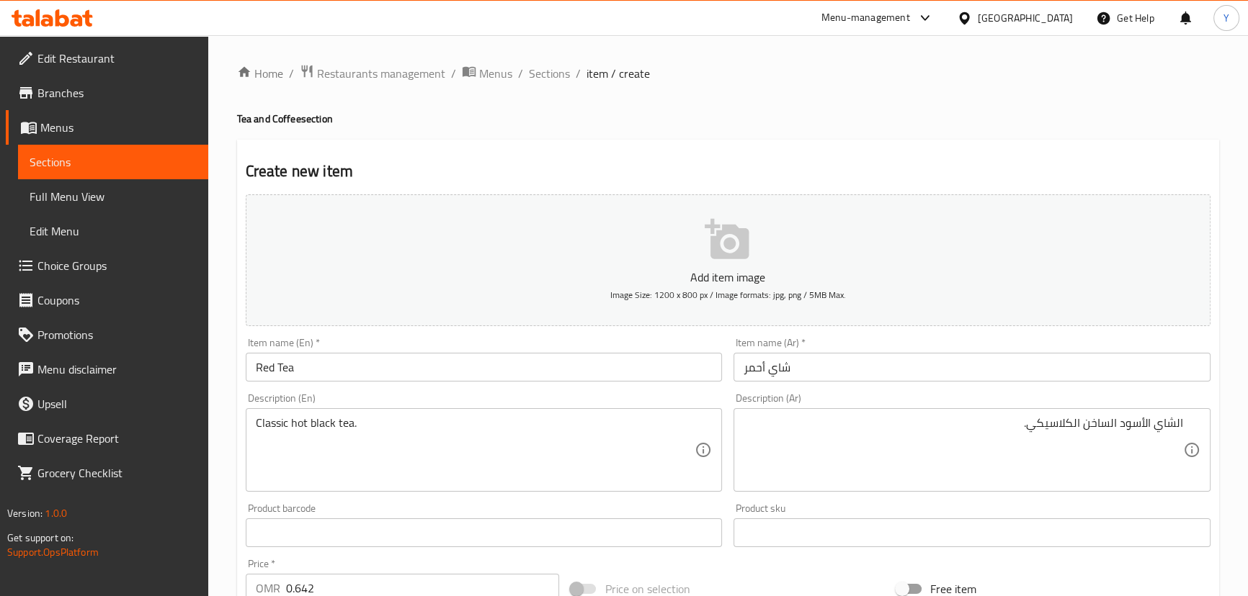
click at [596, 364] on input "Red Tea" at bounding box center [484, 367] width 477 height 29
click at [736, 102] on div "Home / Restaurants management / Menus / Sections / item / create Tea and Coffee…" at bounding box center [728, 526] width 982 height 925
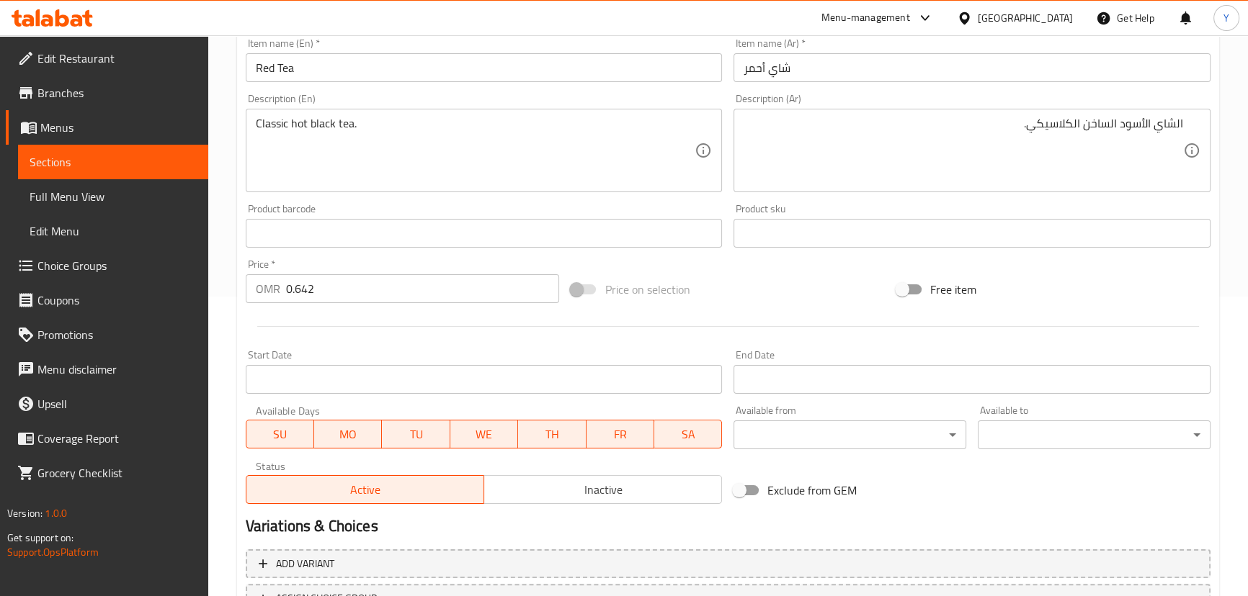
scroll to position [393, 0]
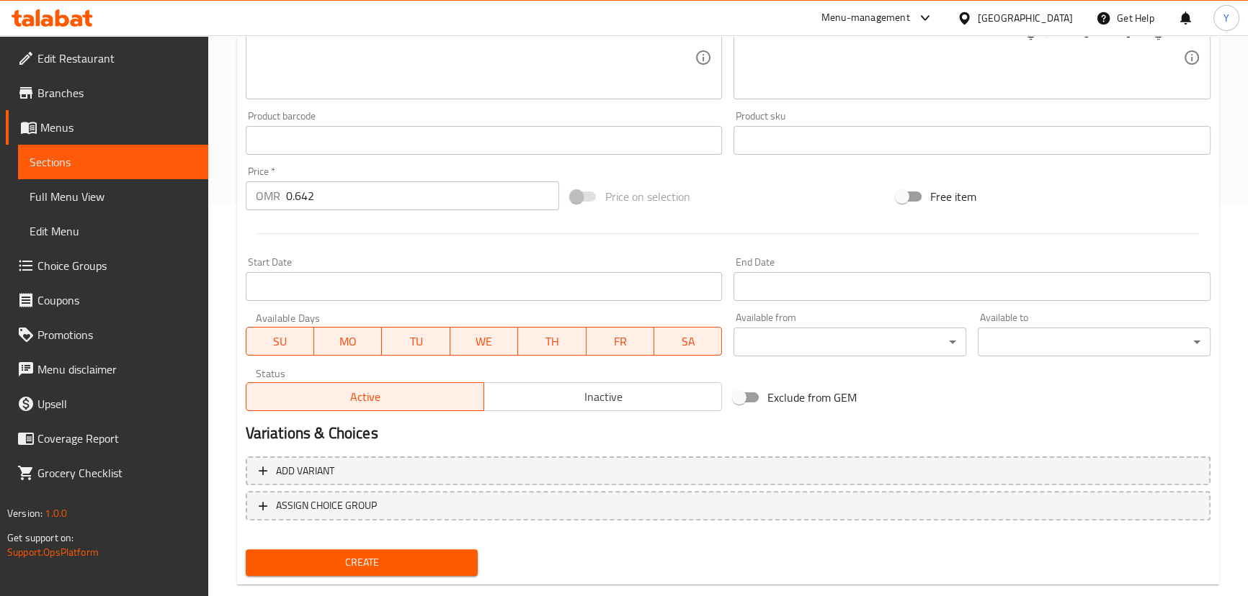
click at [438, 559] on span "Create" at bounding box center [362, 563] width 210 height 18
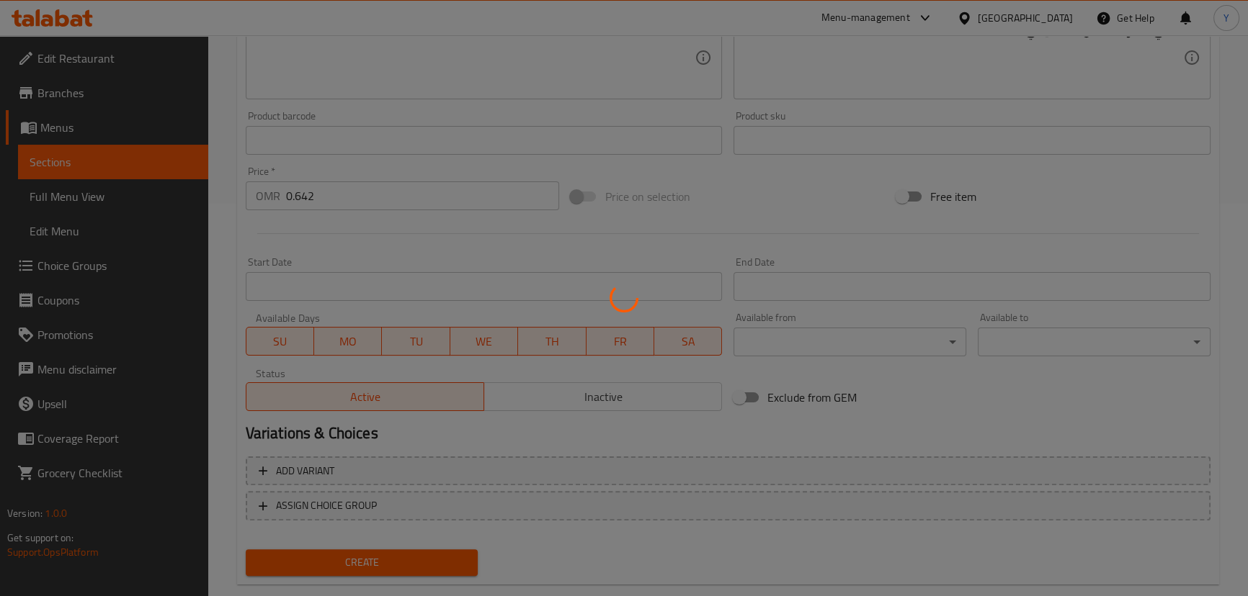
type input "0"
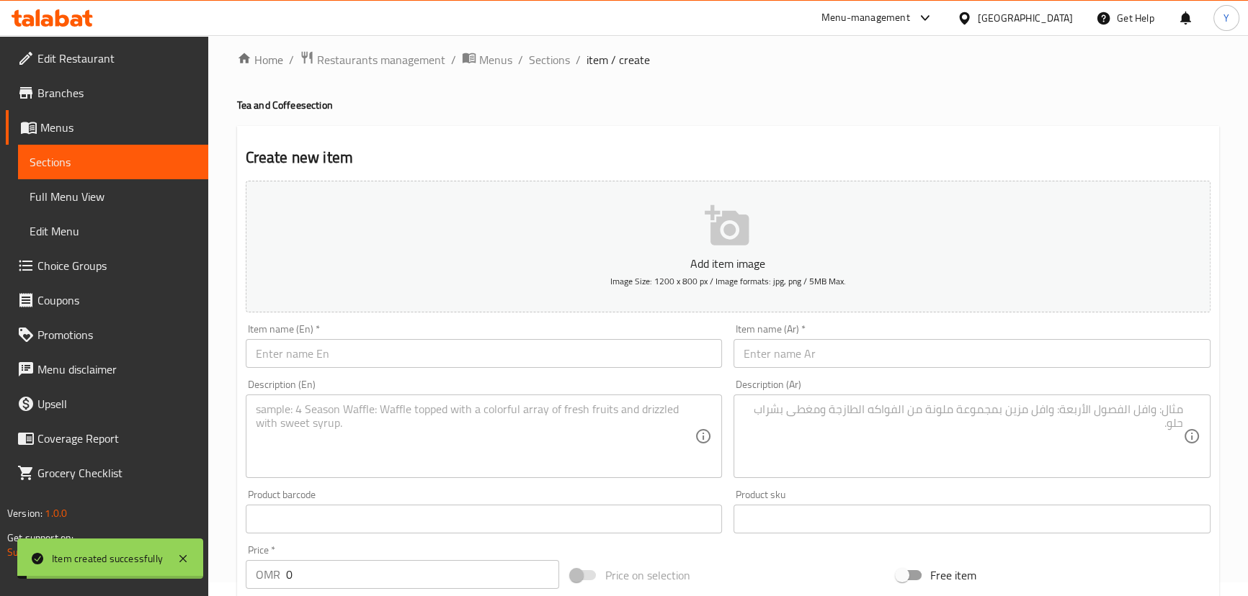
scroll to position [0, 0]
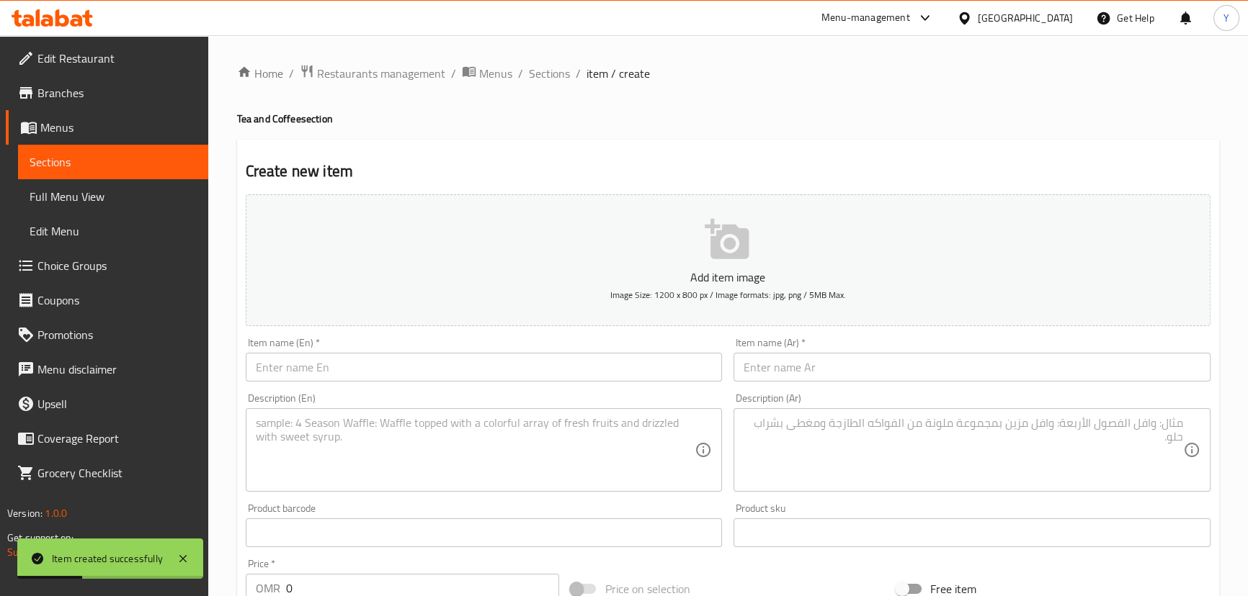
drag, startPoint x: 499, startPoint y: 386, endPoint x: 501, endPoint y: 366, distance: 20.3
click at [498, 386] on div "Item name (En)   * Item name (En) *" at bounding box center [484, 359] width 488 height 55
paste input "Red Tea with Mint"
click at [501, 365] on input "text" at bounding box center [484, 367] width 477 height 29
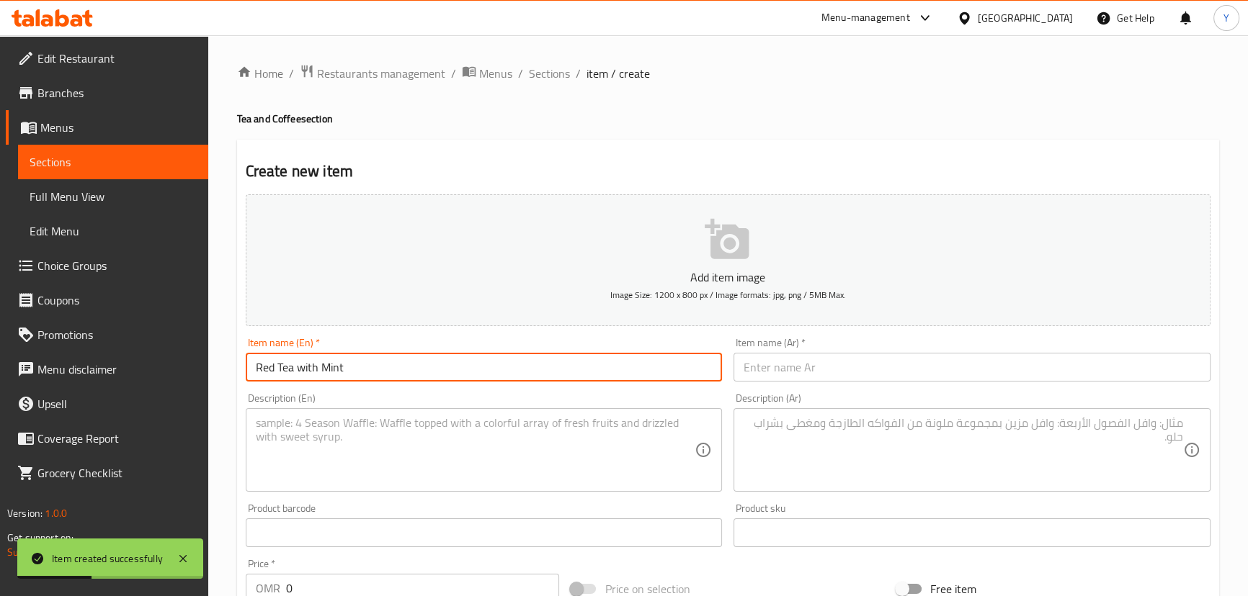
type input "Red Tea with Mint"
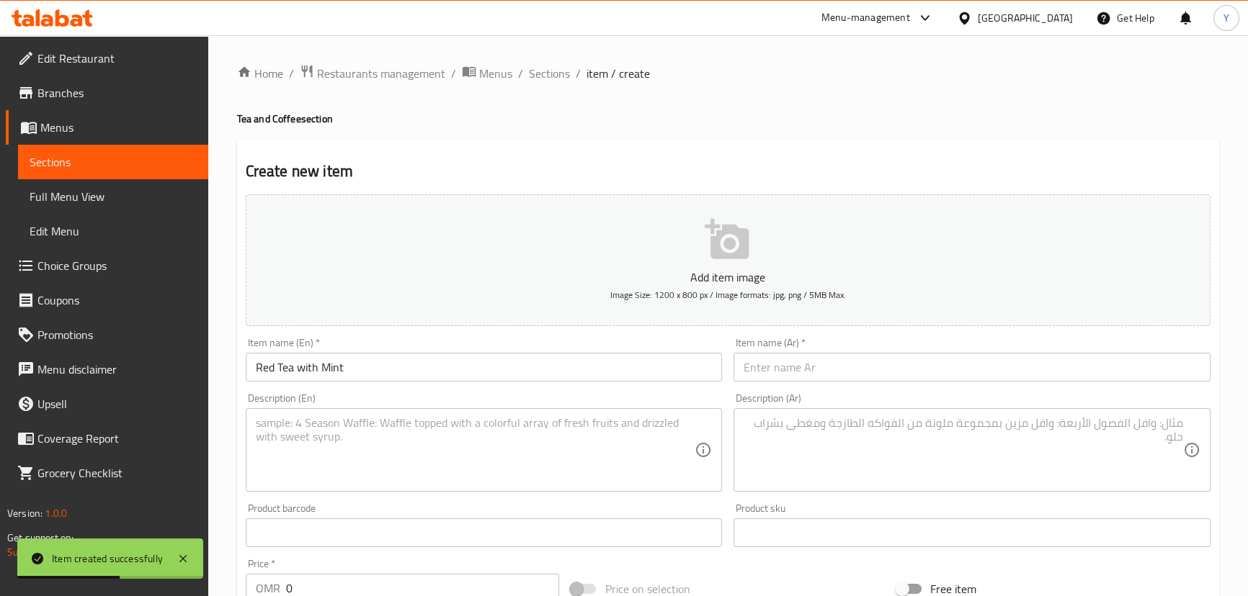
click at [450, 416] on textarea at bounding box center [475, 450] width 439 height 68
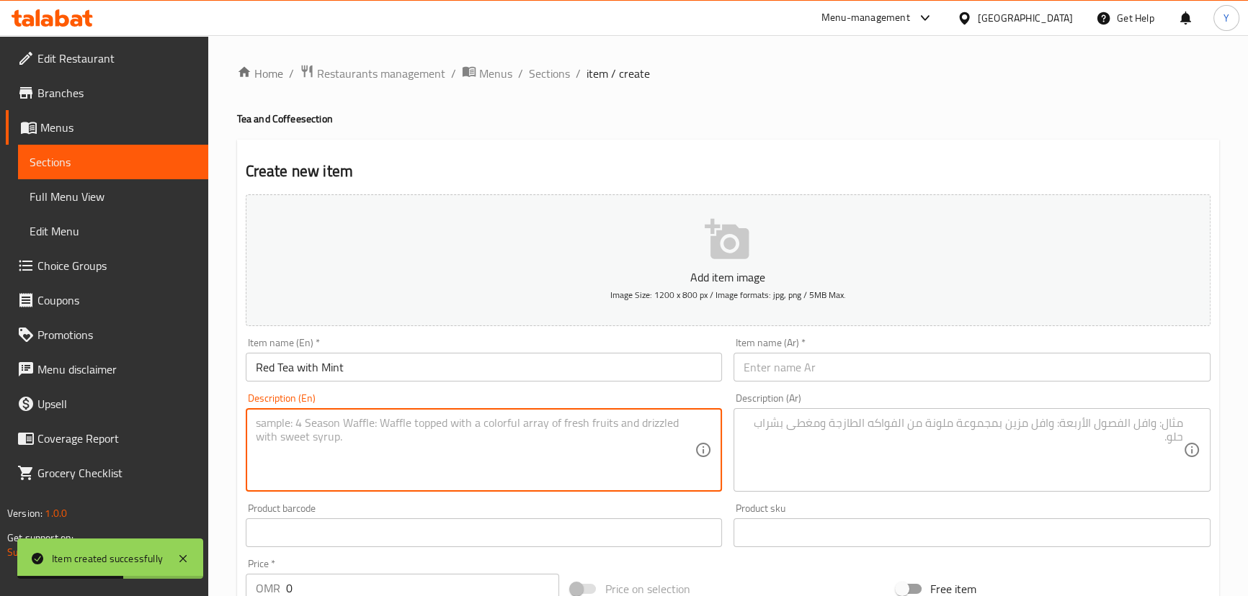
paste textarea "Fresh black tea infused with mint leaves."
type textarea "Fresh black tea infused with mint leaves."
drag, startPoint x: 550, startPoint y: 381, endPoint x: 0, endPoint y: 274, distance: 560.6
click at [0, 303] on div "Edit Restaurant Branches Menus Sections Full Menu View Edit Menu Choice Groups …" at bounding box center [624, 526] width 1248 height 983
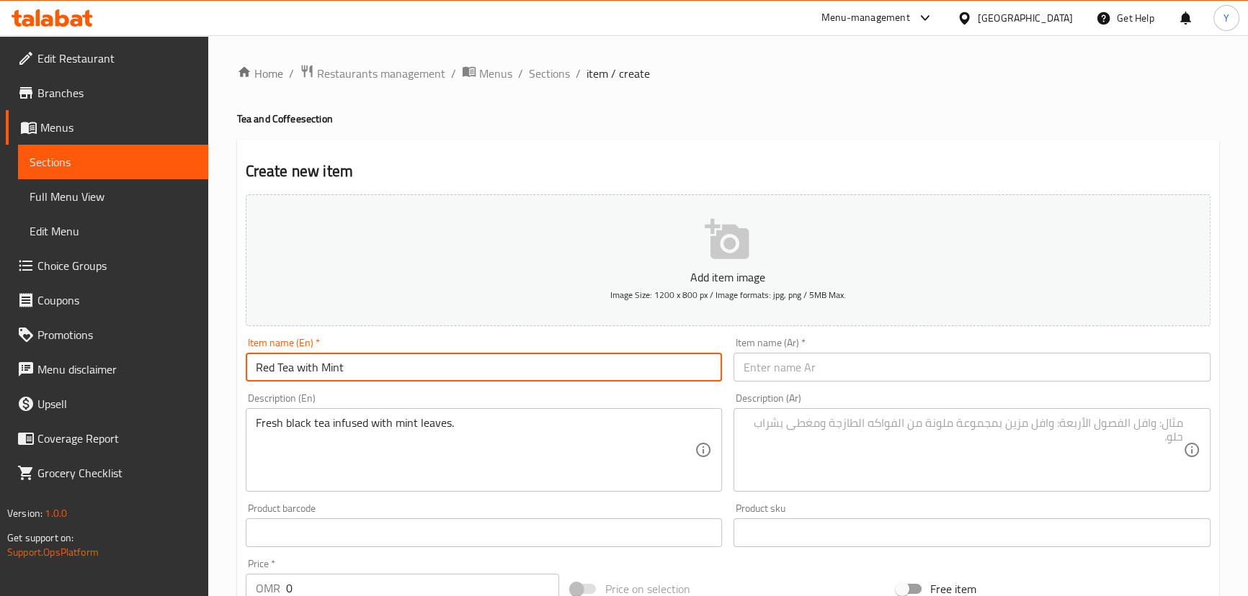
click at [938, 370] on input "text" at bounding box center [971, 367] width 477 height 29
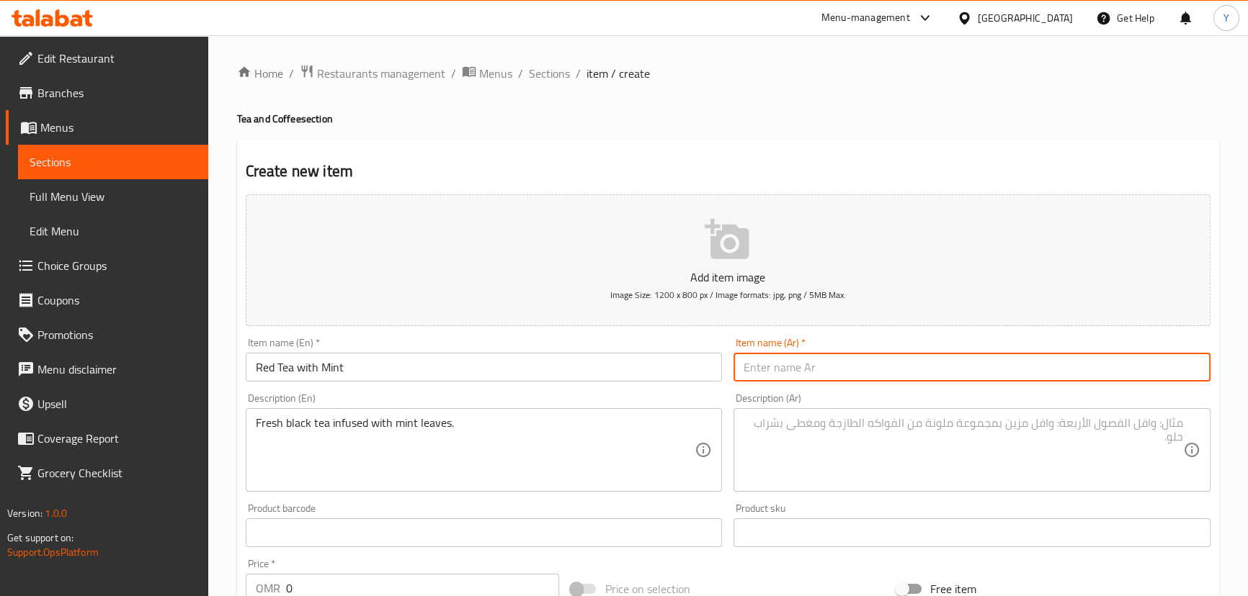
paste input "شاي أحمر بالنعناع"
type input "شاي أحمر بالنعناع"
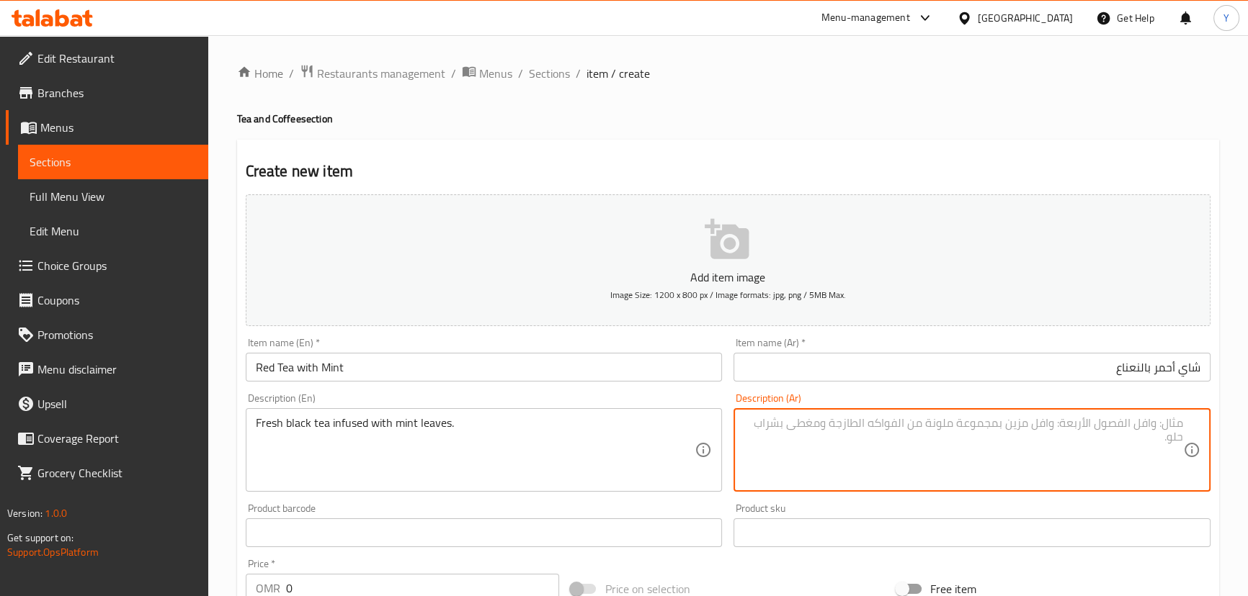
click at [831, 452] on textarea at bounding box center [962, 450] width 439 height 68
paste textarea "شاي أسود طازج مع أوراق النعناع."
click at [1121, 425] on textarea "شاي أسود طازج مع أوراق النعناع." at bounding box center [962, 450] width 439 height 68
type textarea "شاي أسود طازج مع أوراق النعناع."
click at [951, 130] on div "Home / Restaurants management / Menus / Sections / item / create Tea and Coffee…" at bounding box center [728, 526] width 982 height 925
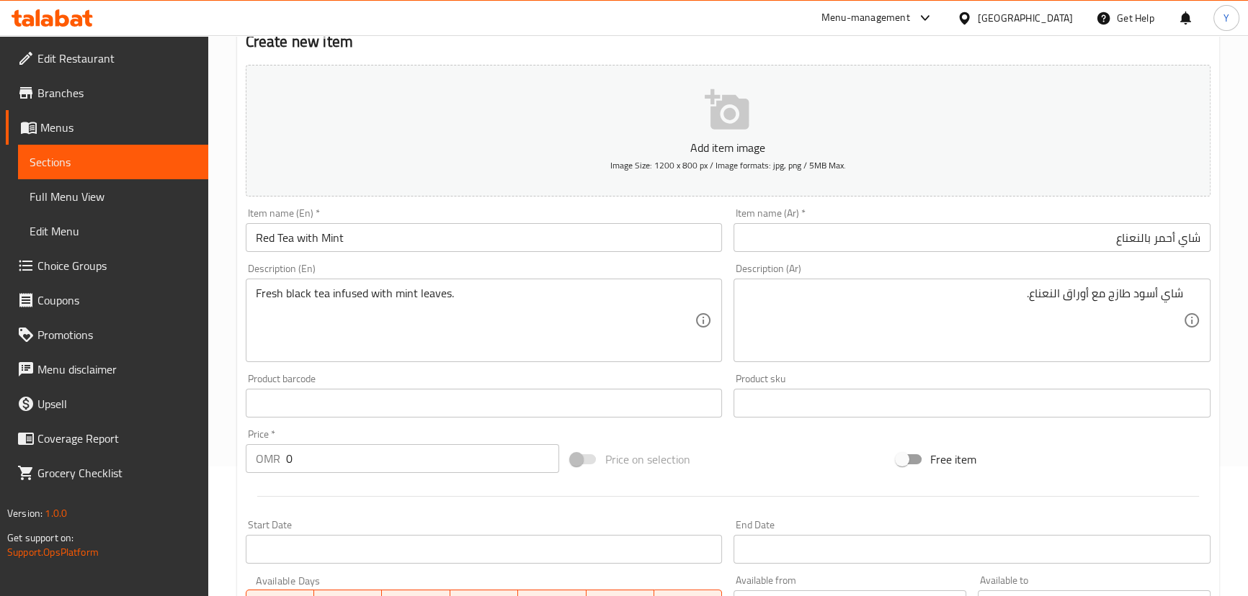
scroll to position [130, 0]
drag, startPoint x: 335, startPoint y: 468, endPoint x: 191, endPoint y: 452, distance: 144.9
click at [222, 454] on div "Home / Restaurants management / Menus / Sections / item / create Tea and Coffee…" at bounding box center [727, 396] width 1039 height 983
paste input ".642"
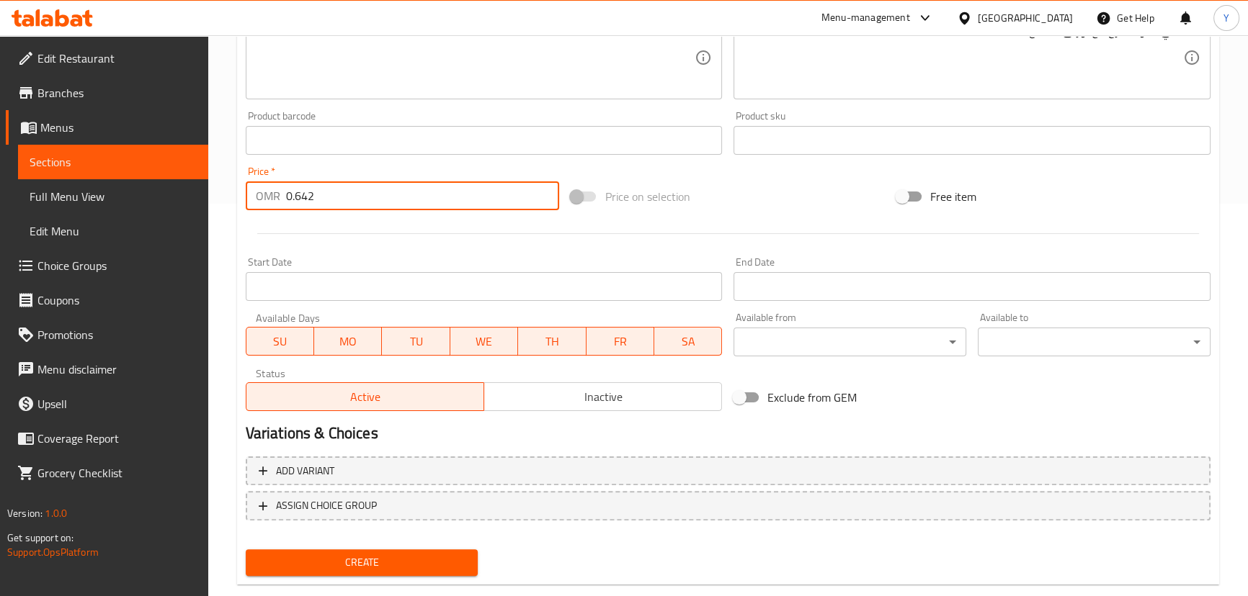
type input "0.642"
click at [372, 563] on span "Create" at bounding box center [362, 563] width 210 height 18
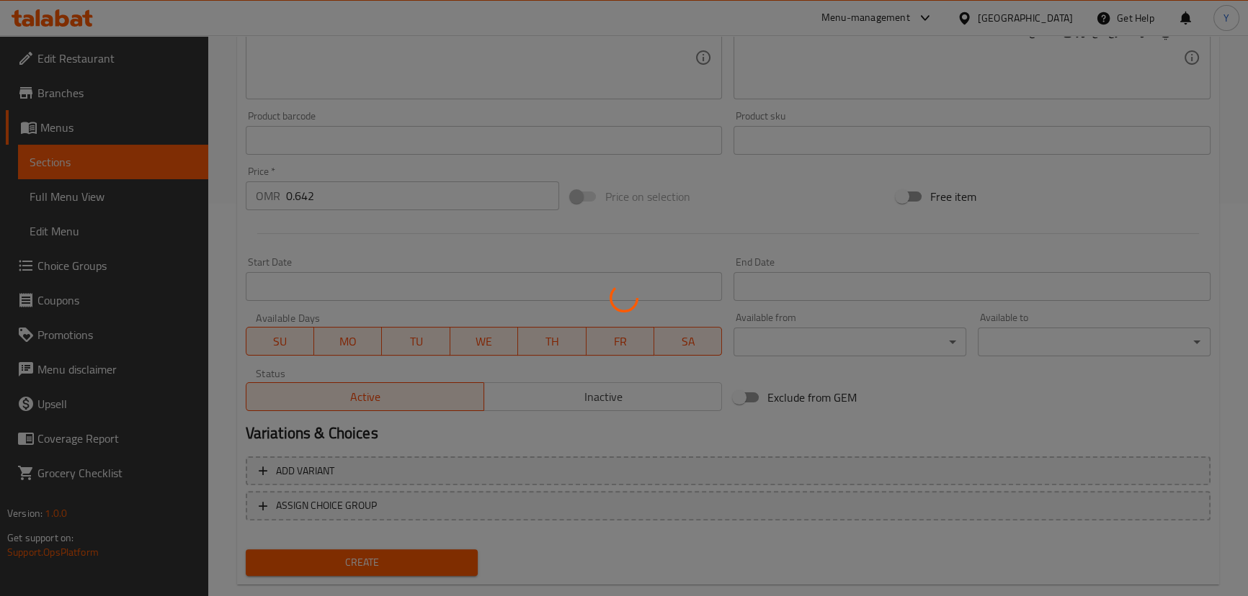
type input "0"
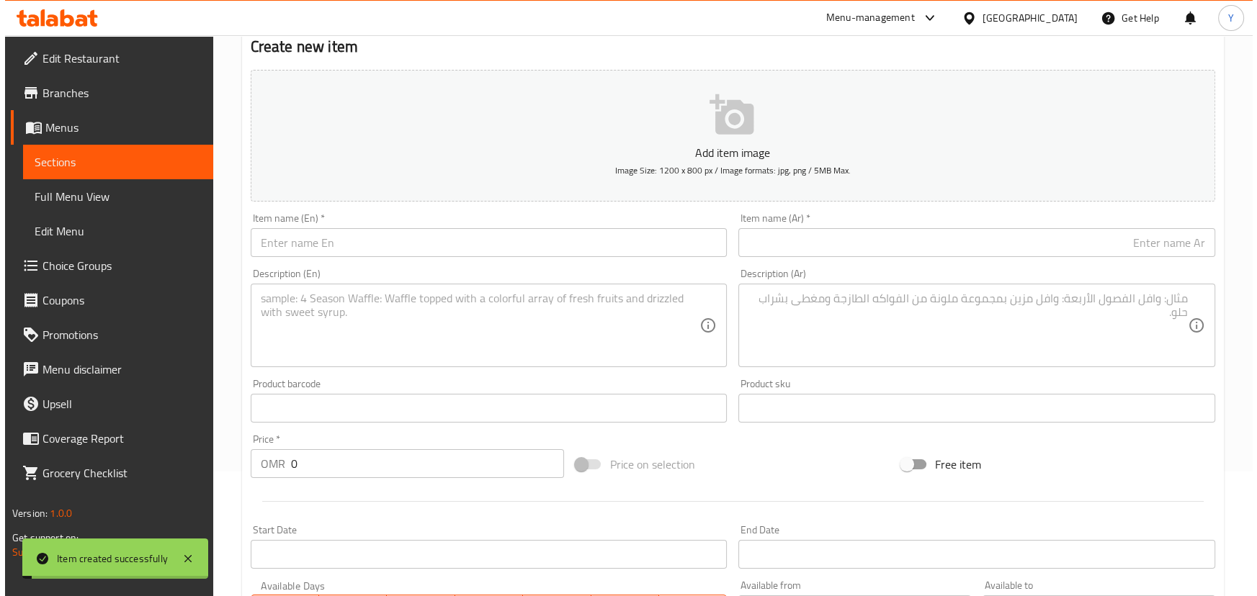
scroll to position [0, 0]
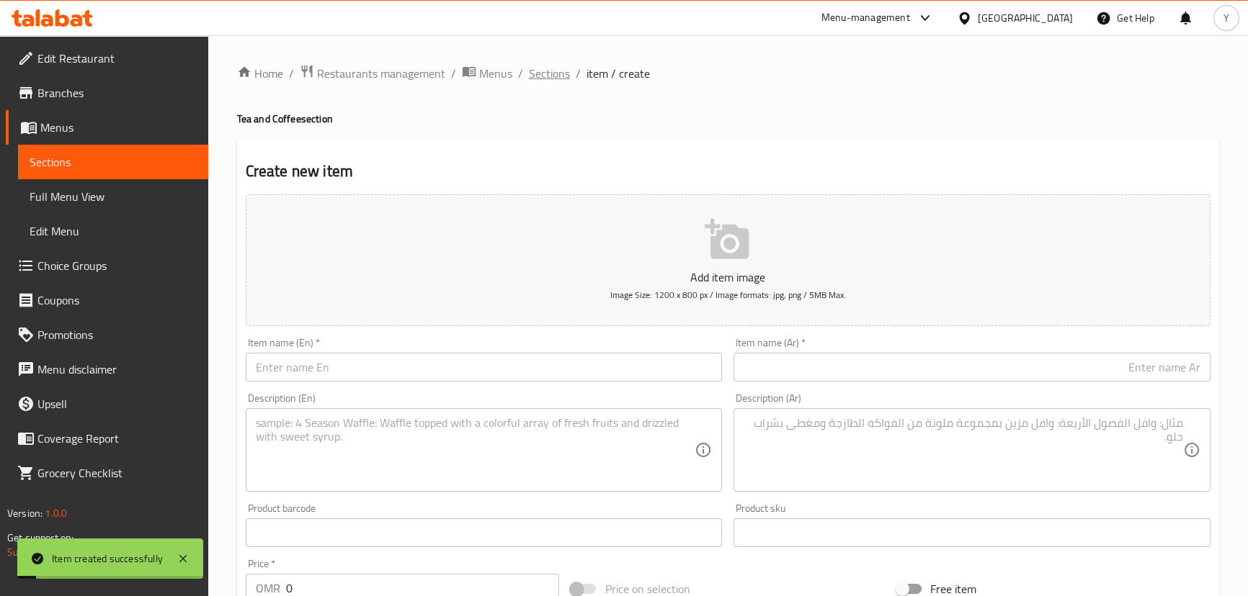
click at [542, 72] on span "Sections" at bounding box center [549, 73] width 41 height 17
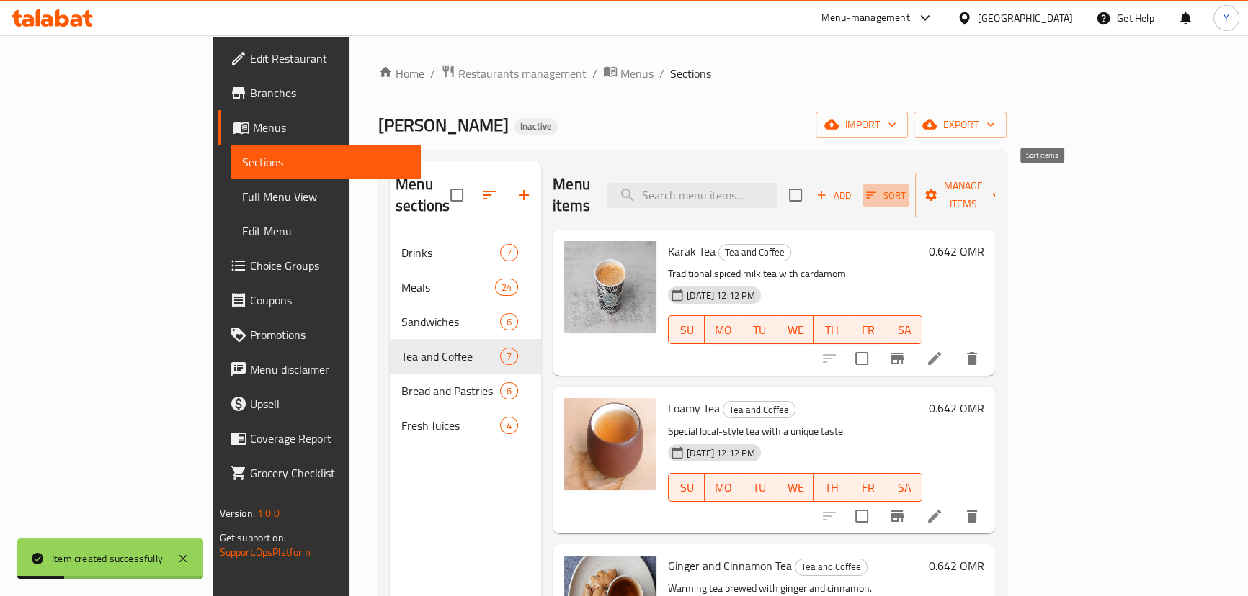
click at [877, 189] on icon "button" at bounding box center [870, 195] width 13 height 13
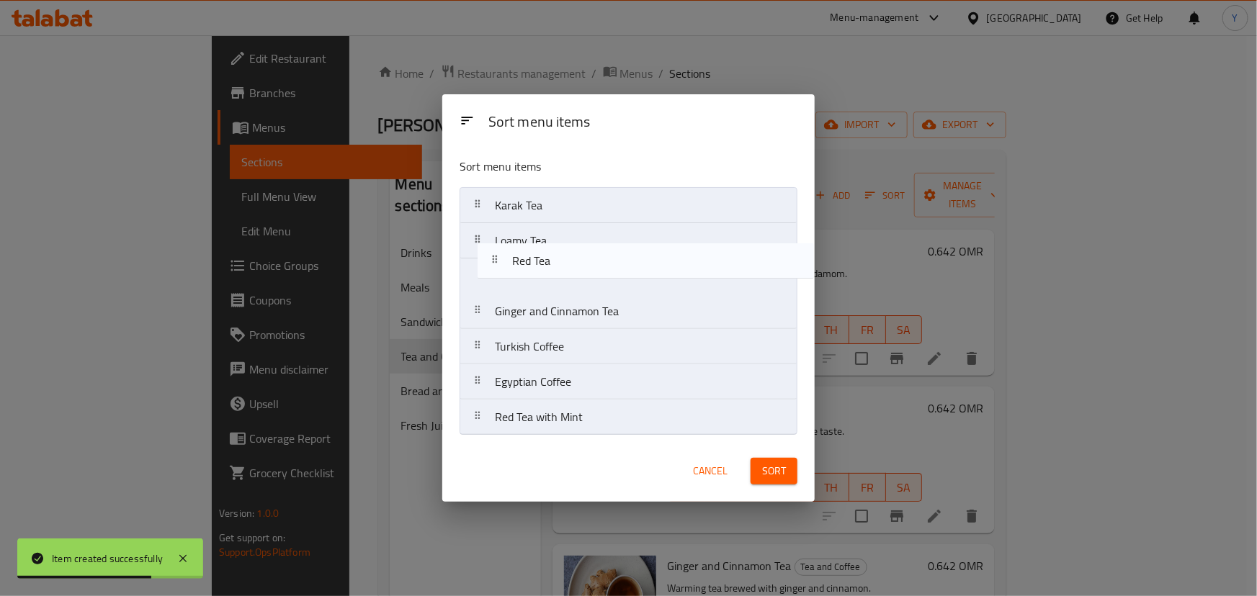
drag, startPoint x: 538, startPoint y: 392, endPoint x: 568, endPoint y: 247, distance: 147.8
click at [568, 247] on nav "Karak Tea Loamy Tea Ginger and Cinnamon Tea Turkish Coffee Egyptian Coffee Red …" at bounding box center [629, 311] width 338 height 249
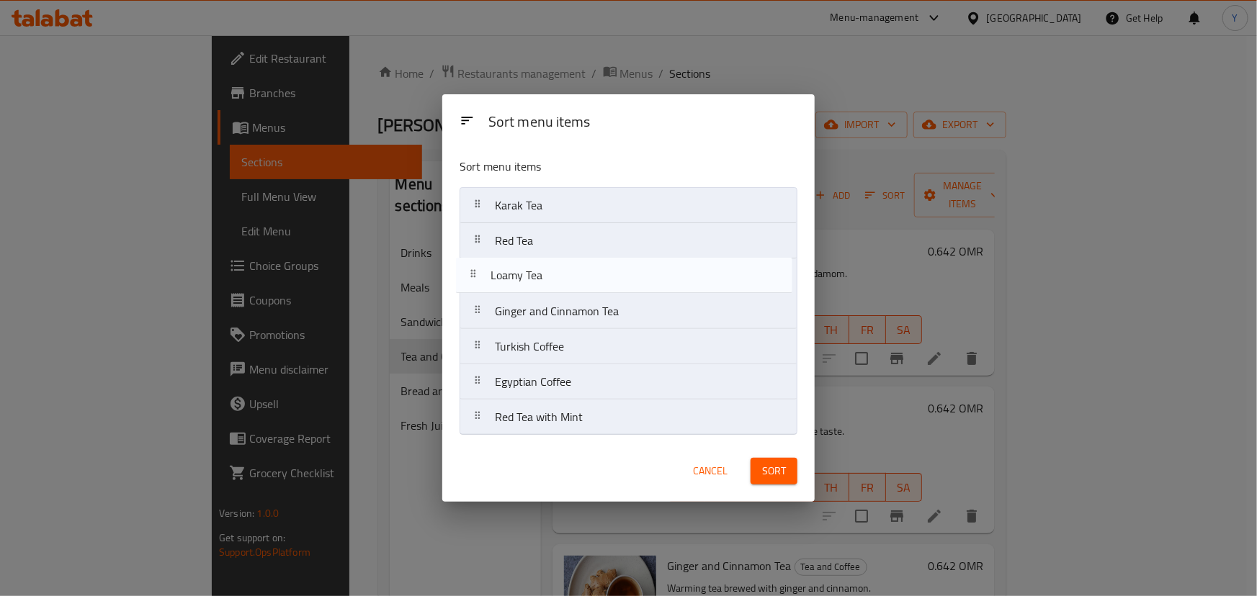
click at [573, 277] on nav "Karak Tea Red Tea Loamy Tea Ginger and Cinnamon Tea Turkish Coffee Egyptian Cof…" at bounding box center [629, 311] width 338 height 249
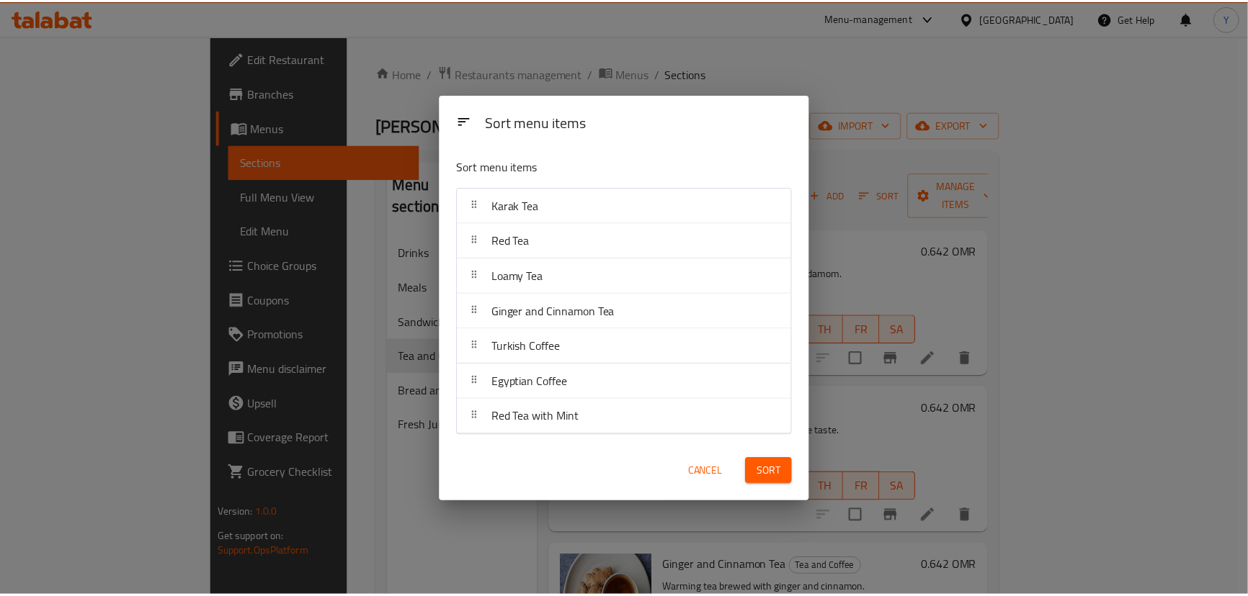
scroll to position [540, 0]
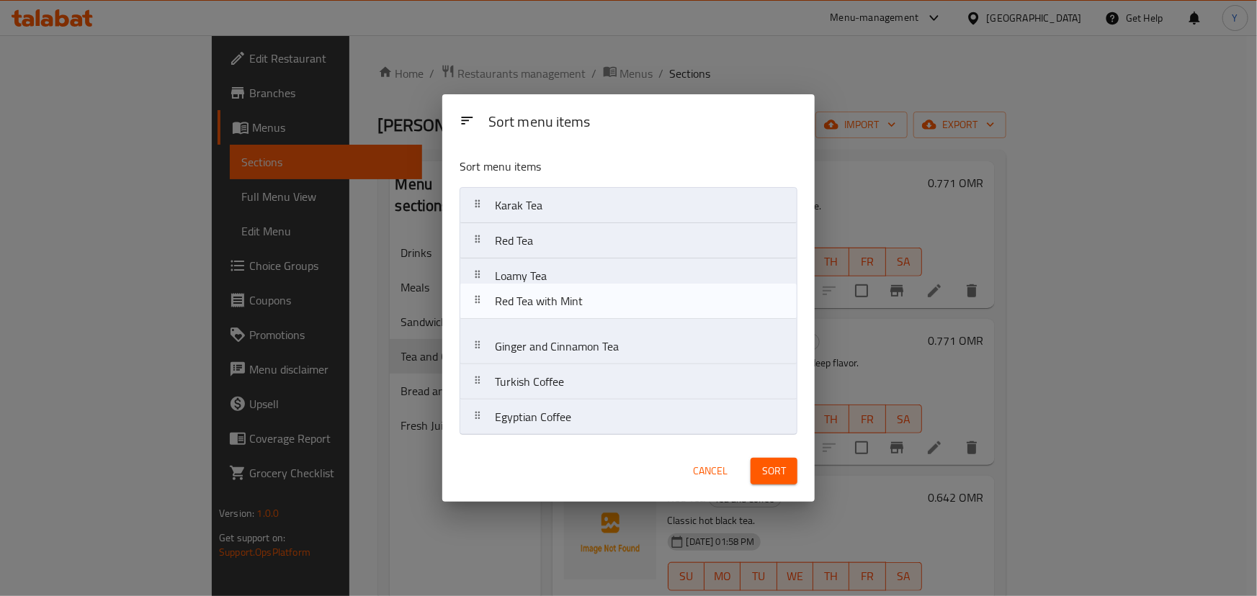
drag, startPoint x: 563, startPoint y: 422, endPoint x: 563, endPoint y: 303, distance: 119.6
click at [563, 303] on nav "Karak Tea Red Tea Loamy Tea Ginger and Cinnamon Tea Turkish Coffee Egyptian Cof…" at bounding box center [629, 311] width 338 height 249
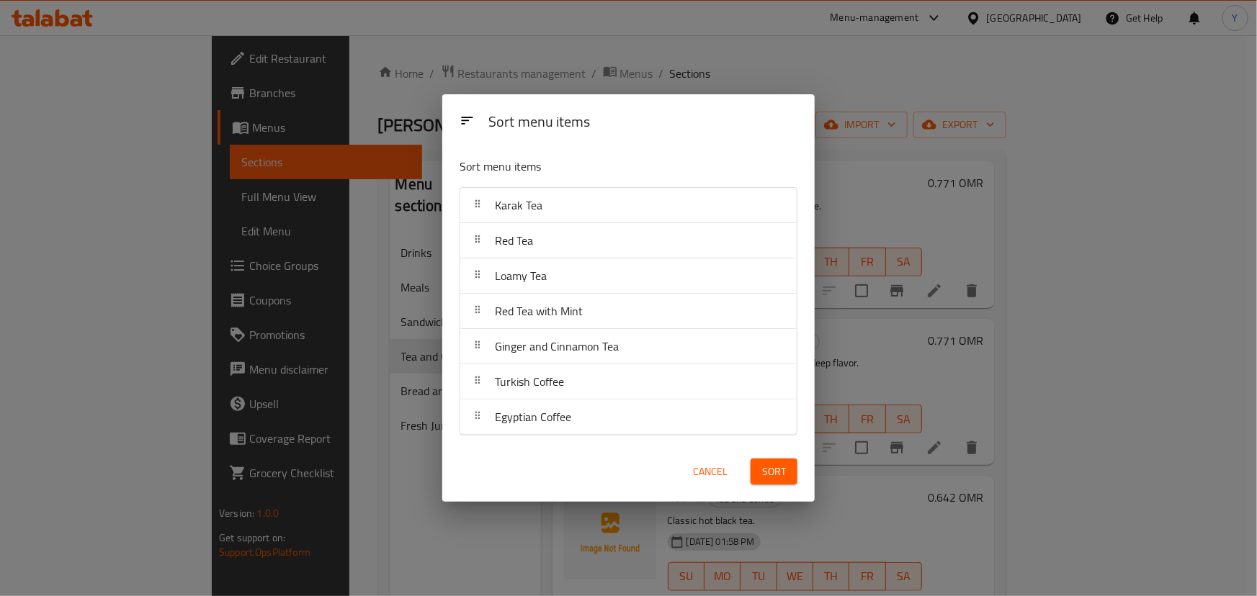
click at [784, 470] on span "Sort" at bounding box center [774, 472] width 24 height 18
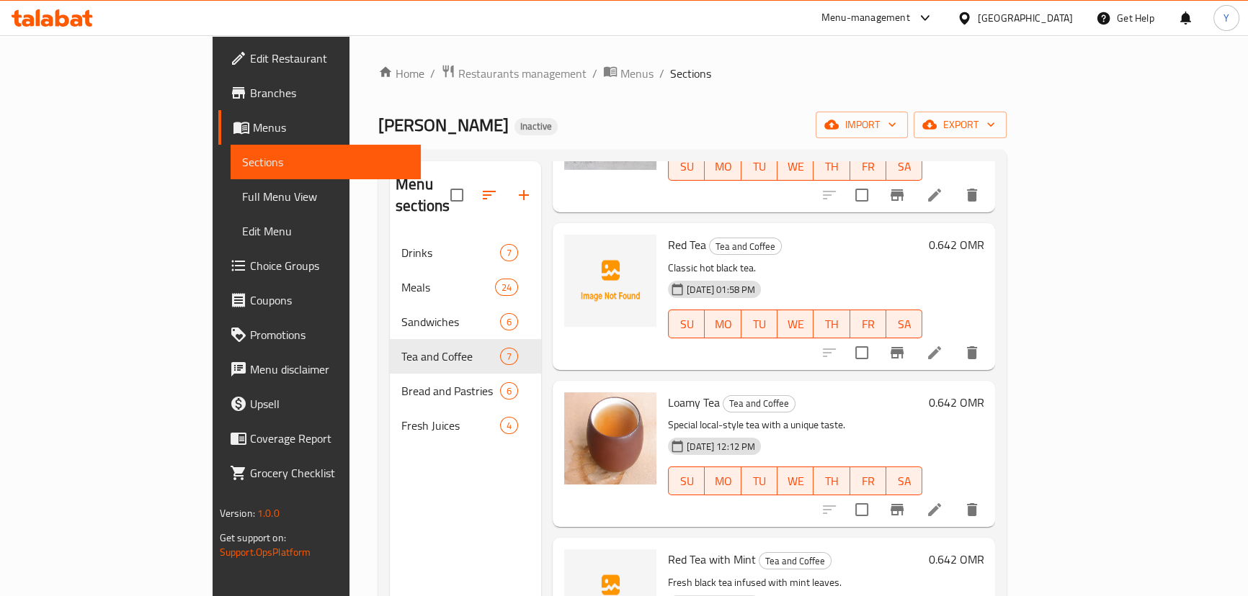
scroll to position [261, 0]
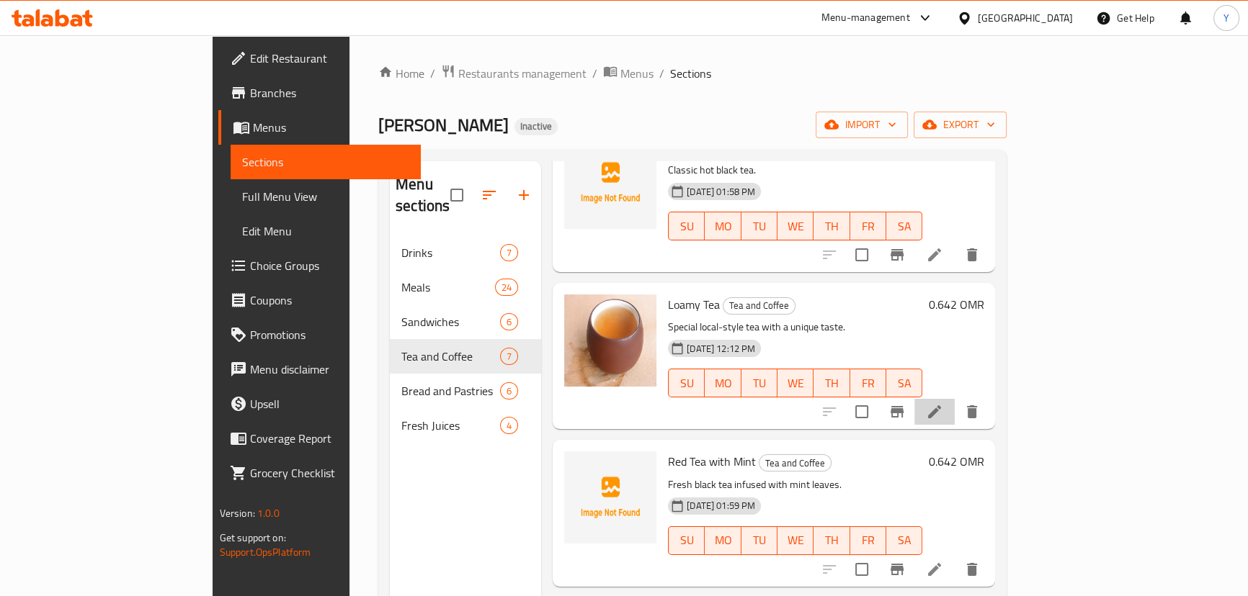
click at [954, 399] on li at bounding box center [934, 412] width 40 height 26
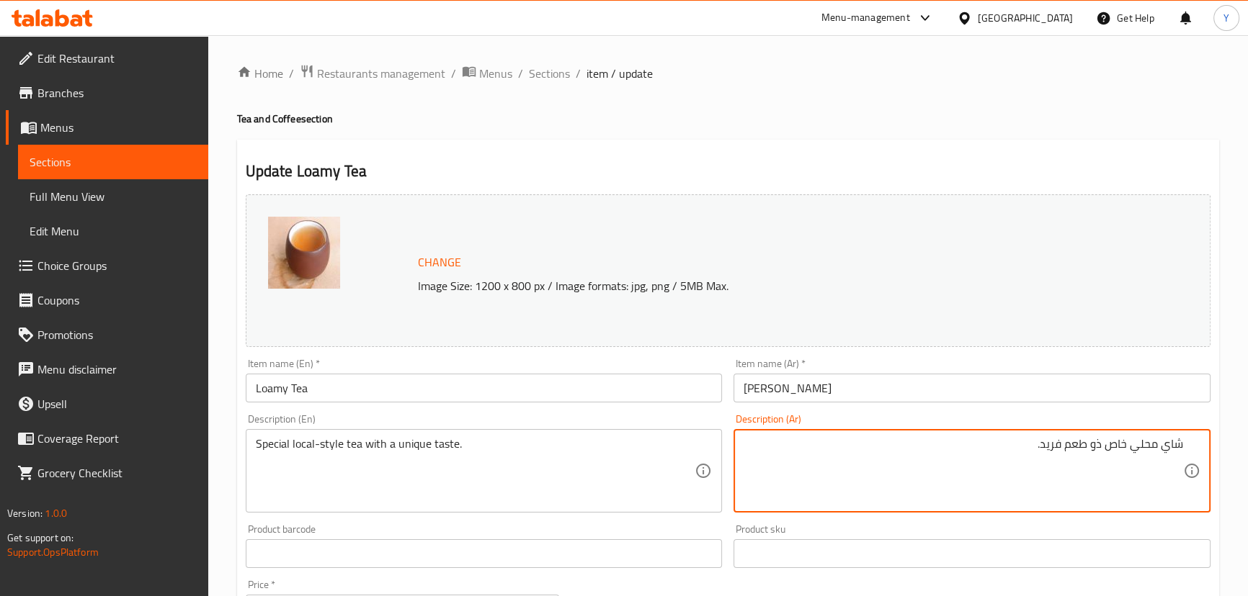
drag, startPoint x: 1161, startPoint y: 437, endPoint x: 1158, endPoint y: 454, distance: 17.7
click at [1160, 437] on div "شاي محلي خاص ذو طعم فريد. Description (Ar)" at bounding box center [971, 471] width 477 height 84
click at [1158, 436] on div "شاي محلي خاص ذو طعم فريد. Description (Ar)" at bounding box center [971, 471] width 477 height 84
click at [1159, 453] on textarea "شاي محلي خاص ذو طعم فريد." at bounding box center [962, 471] width 439 height 68
click at [971, 149] on div "Update Loamy Tea Change Image Size: 1200 x 800 px / Image formats: jpg, png / 5…" at bounding box center [728, 569] width 982 height 859
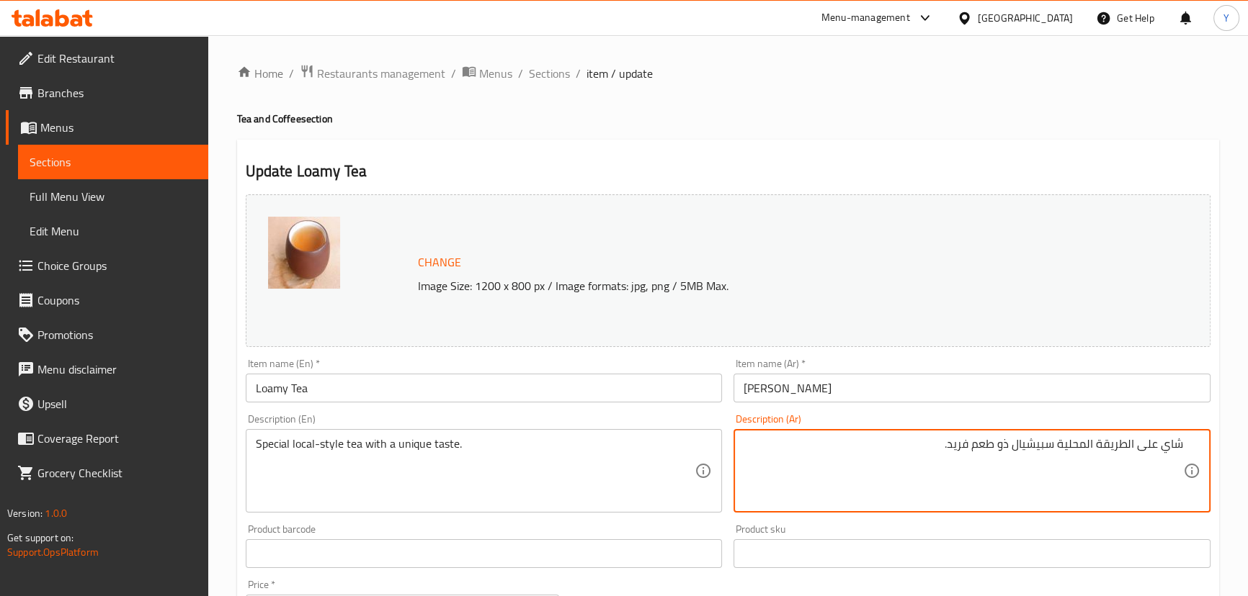
click at [1001, 445] on textarea "شاي على الطريقة المحلية سبيشيال ذو طعم فريد." at bounding box center [962, 471] width 439 height 68
type textarea "شاي على الطريقة المحلية سبيشيال مع طعم فريد."
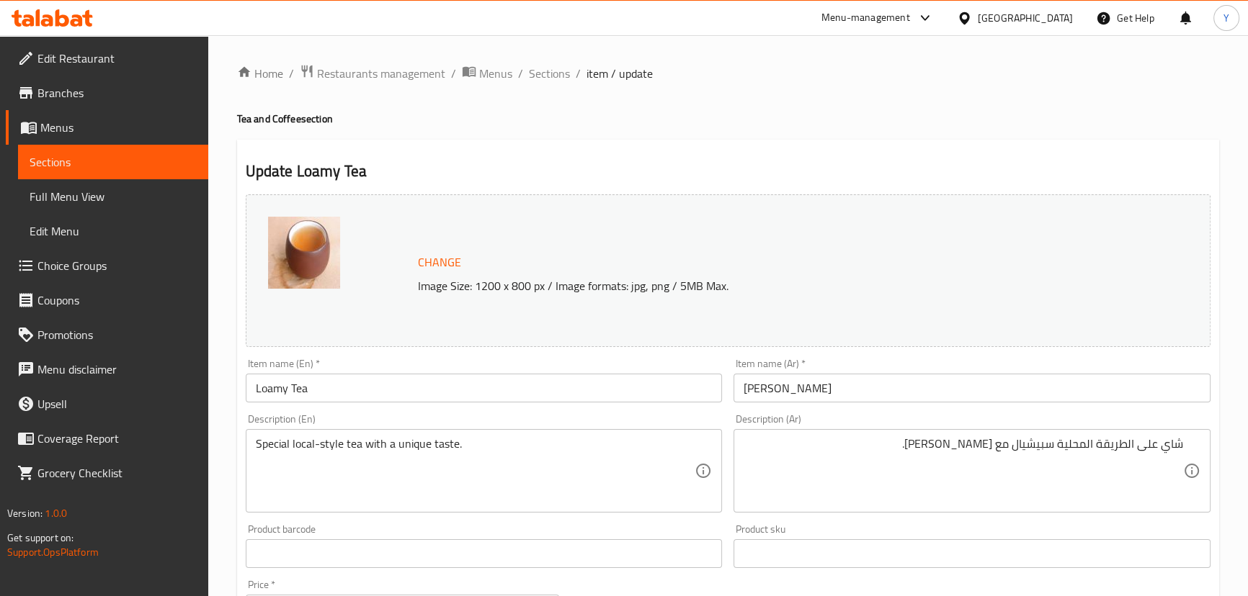
click at [908, 103] on div "Home / Restaurants management / Menus / Sections / item / update Tea and Coffee…" at bounding box center [728, 537] width 982 height 946
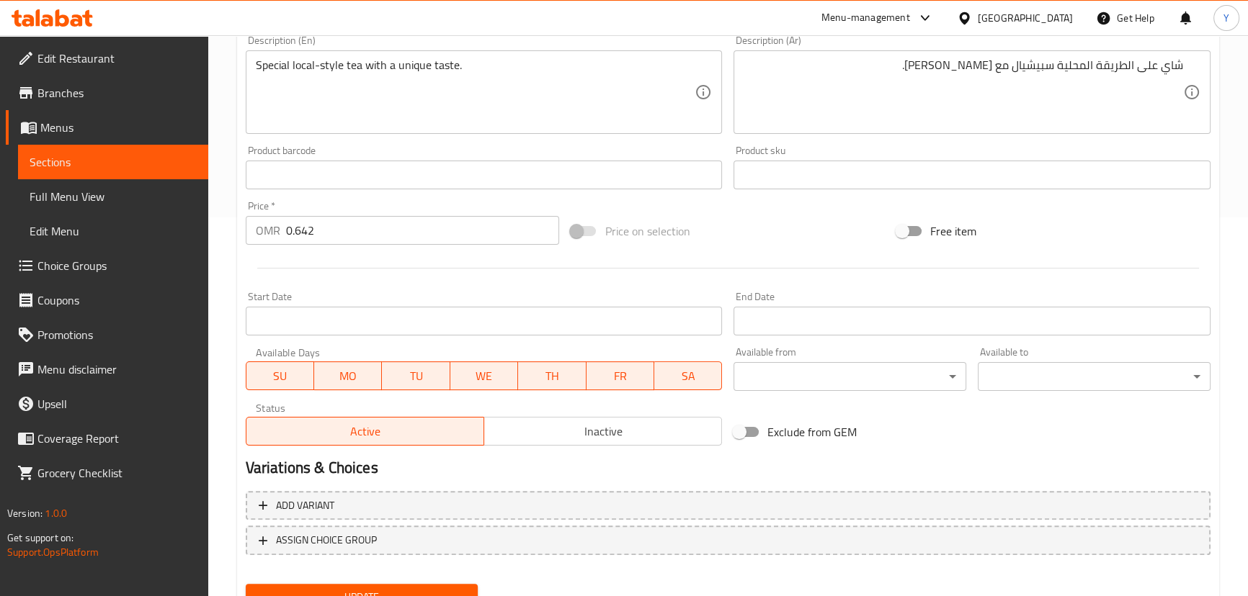
scroll to position [442, 0]
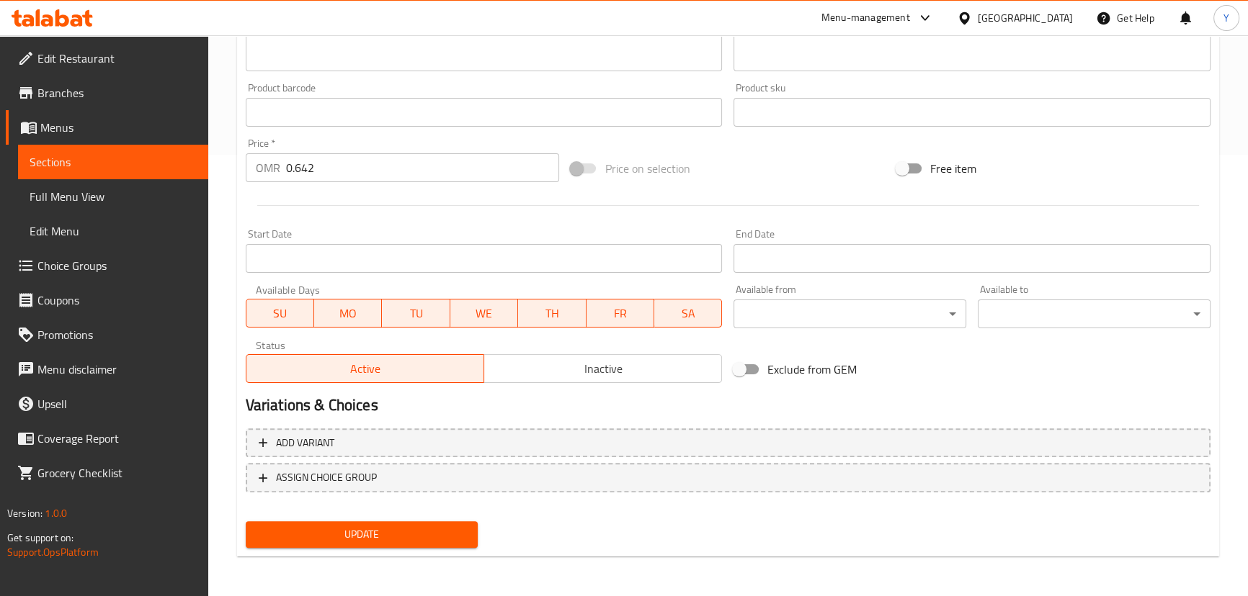
click at [339, 537] on span "Update" at bounding box center [362, 535] width 210 height 18
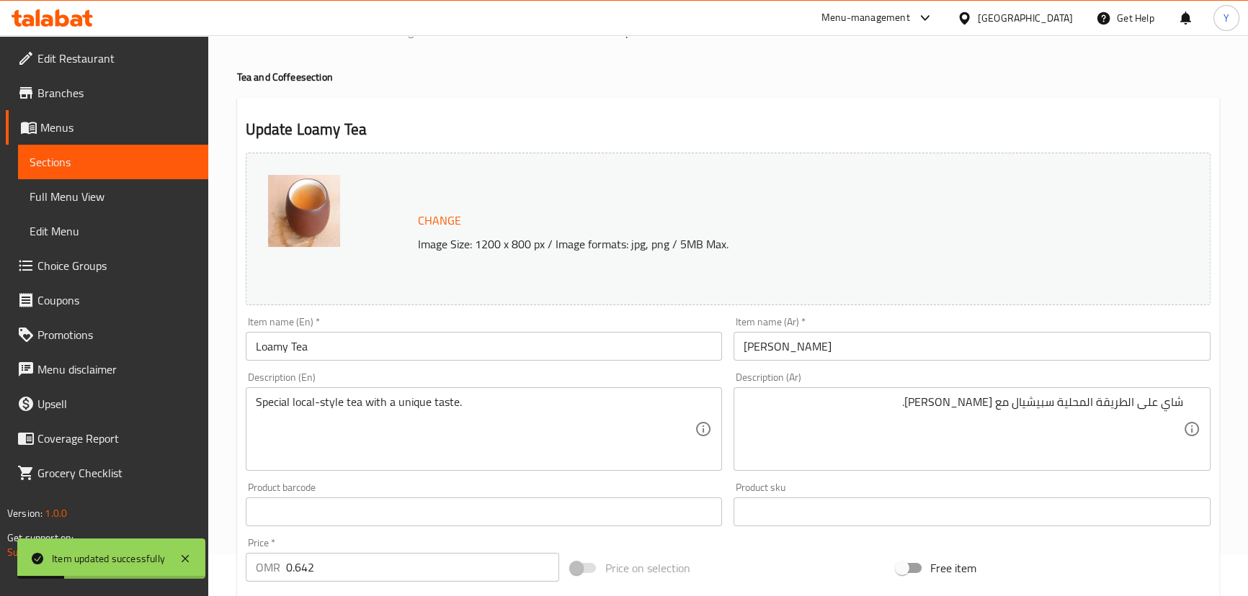
scroll to position [0, 0]
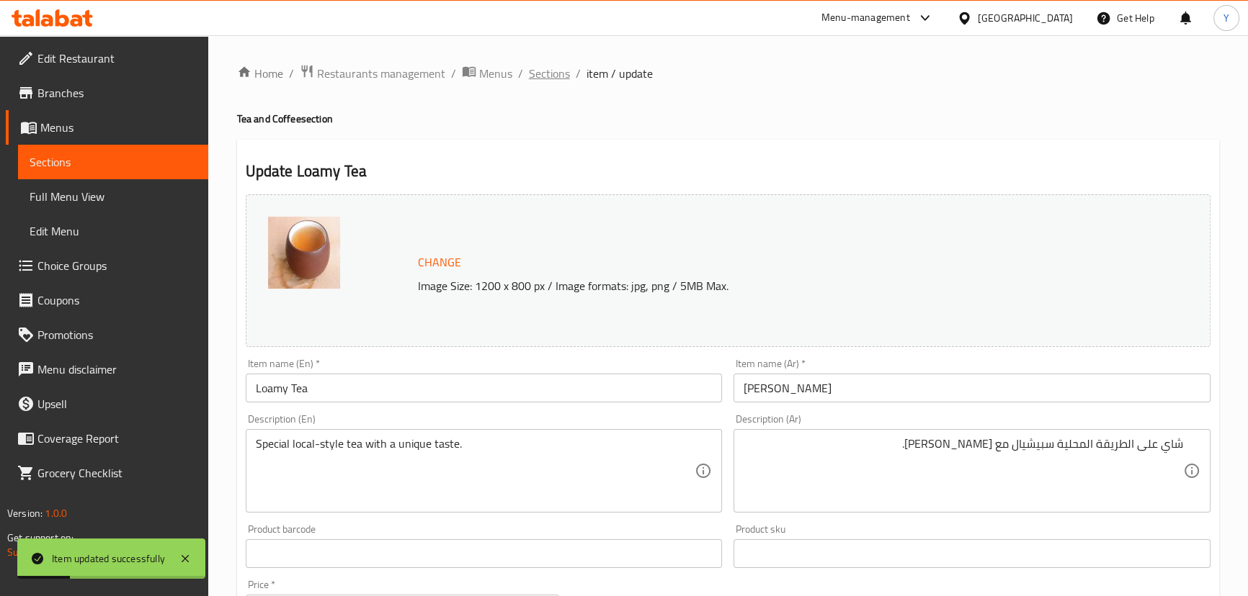
click at [546, 72] on span "Sections" at bounding box center [549, 73] width 41 height 17
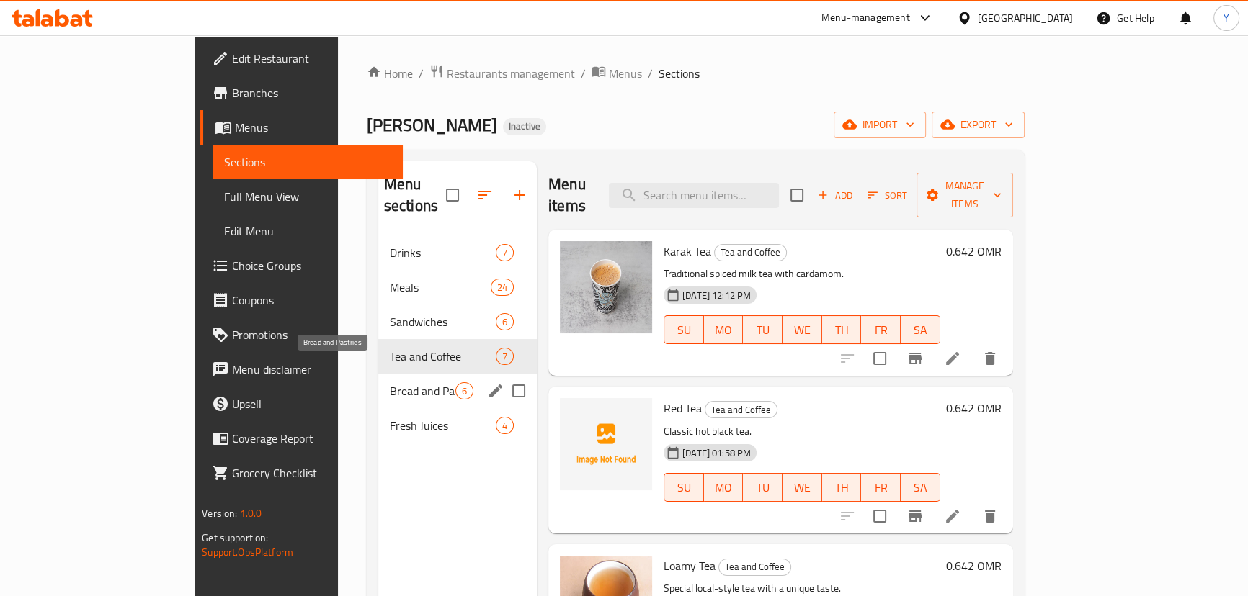
click at [390, 383] on span "Bread and Pastries" at bounding box center [423, 391] width 66 height 17
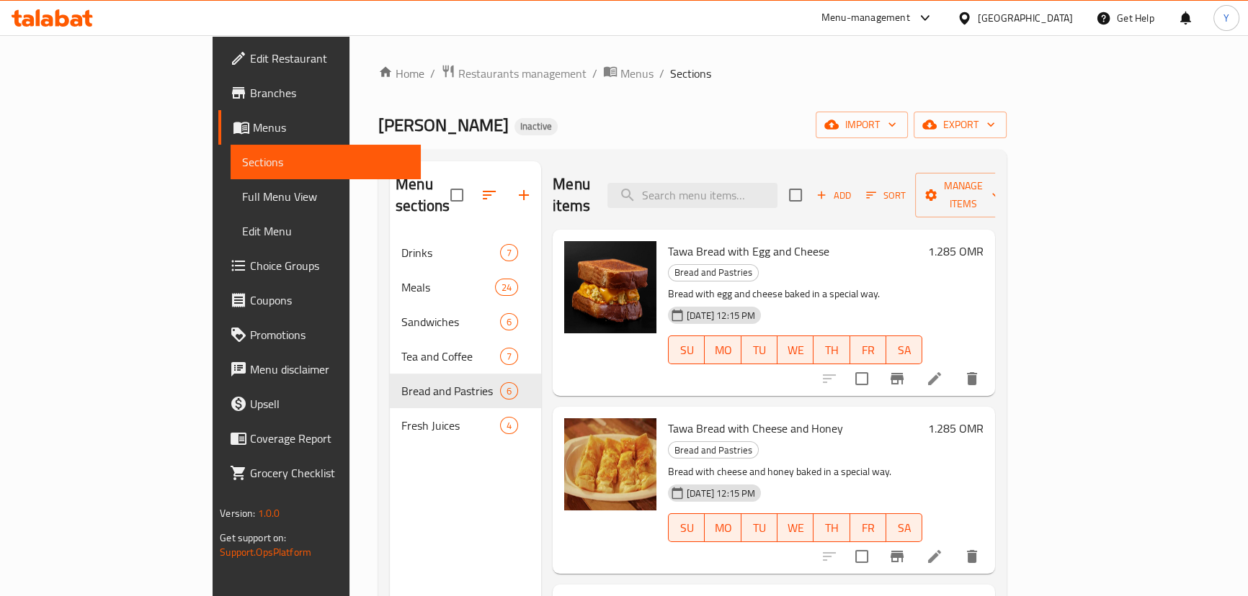
click at [390, 422] on nav "Drinks 7 Meals 24 Sandwiches 6 Tea and Coffee 7 Bread and Pastries 6 Fresh Juic…" at bounding box center [465, 339] width 151 height 219
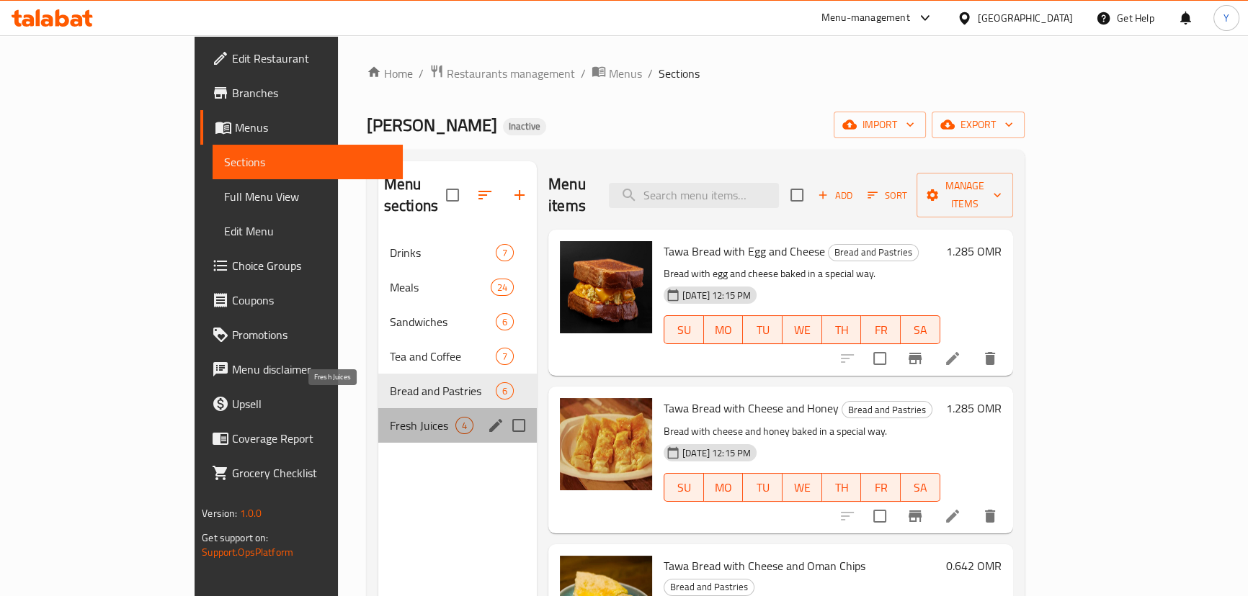
click at [390, 417] on span "Fresh Juices" at bounding box center [423, 425] width 66 height 17
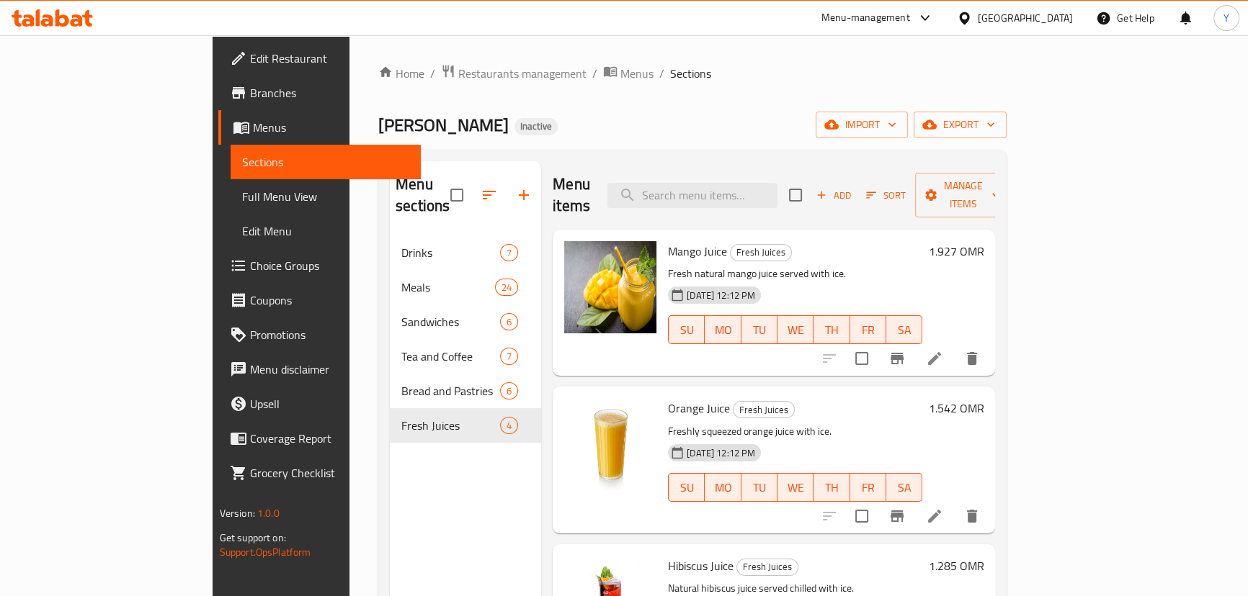
click at [943, 508] on icon at bounding box center [934, 516] width 17 height 17
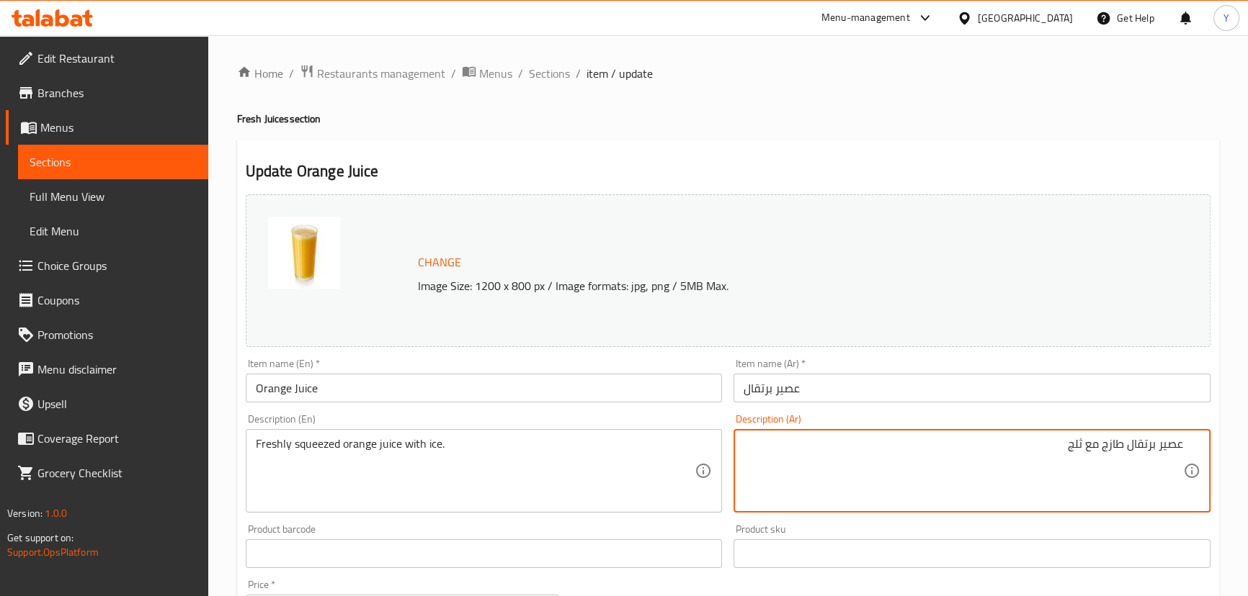
drag, startPoint x: 591, startPoint y: 436, endPoint x: 421, endPoint y: 450, distance: 170.6
click at [430, 450] on div "Freshly squeezed orange juice with ice. Description (En)" at bounding box center [484, 471] width 477 height 84
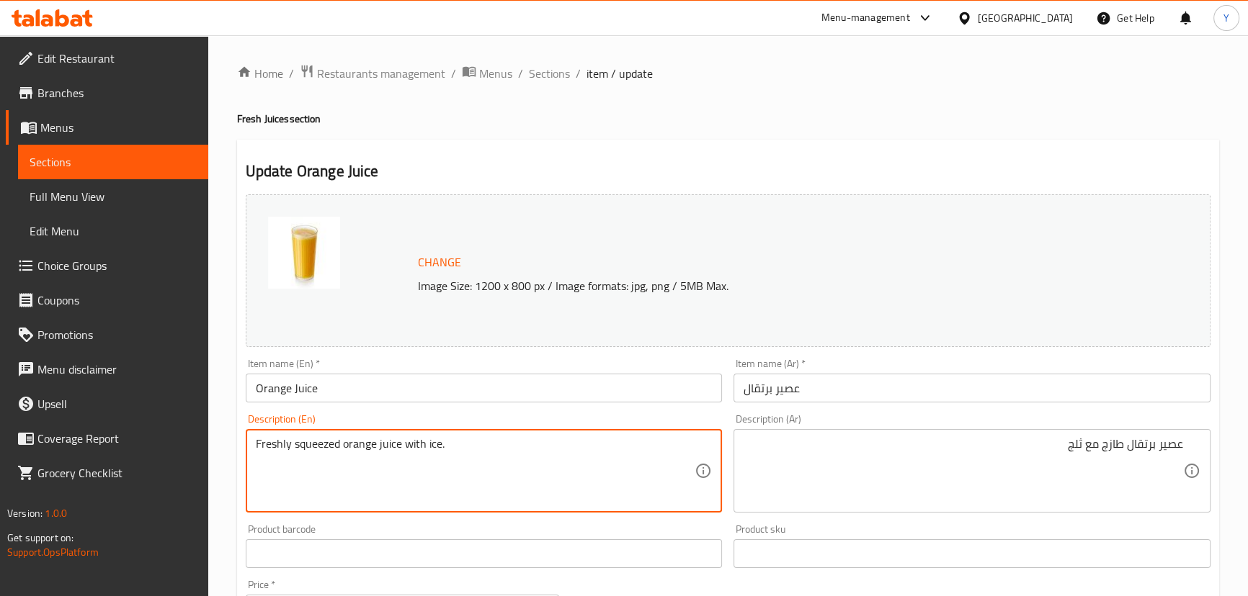
click at [319, 452] on textarea "Freshly squeezed orange juice with ice." at bounding box center [475, 471] width 439 height 68
click at [273, 108] on div "Home / Restaurants management / Menus / Sections / item / update Fresh Juices s…" at bounding box center [728, 537] width 982 height 946
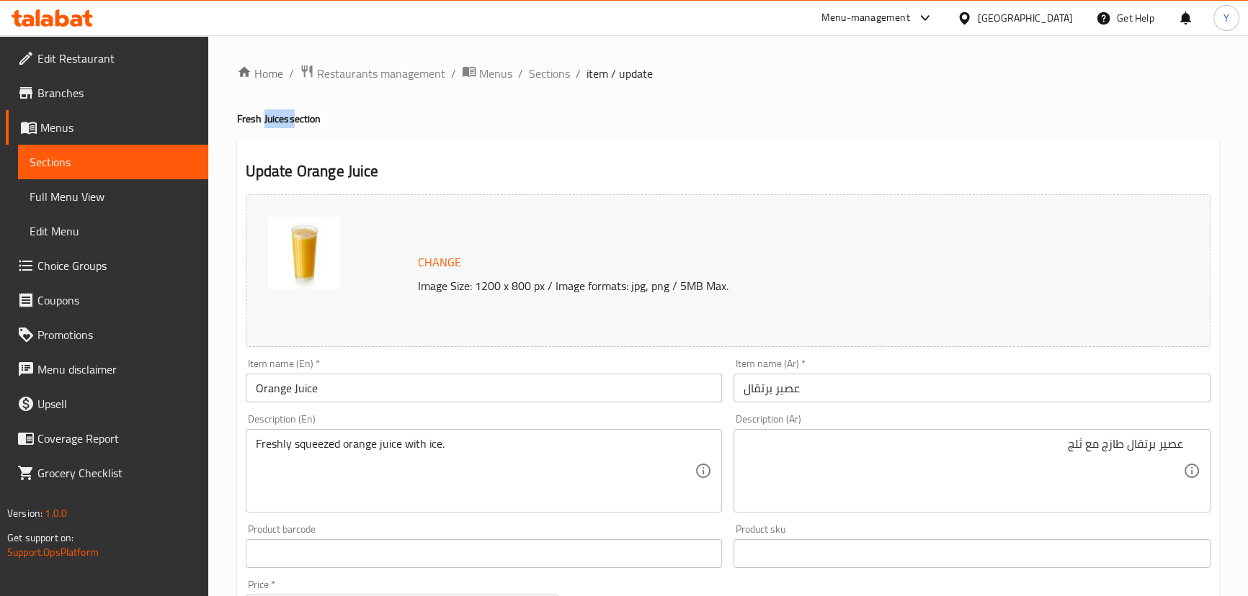
click at [273, 108] on div "Home / Restaurants management / Menus / Sections / item / update Fresh Juices s…" at bounding box center [728, 537] width 982 height 946
copy h4 "Fresh Juices section"
click at [1063, 400] on input "عصير برتقال" at bounding box center [971, 388] width 477 height 29
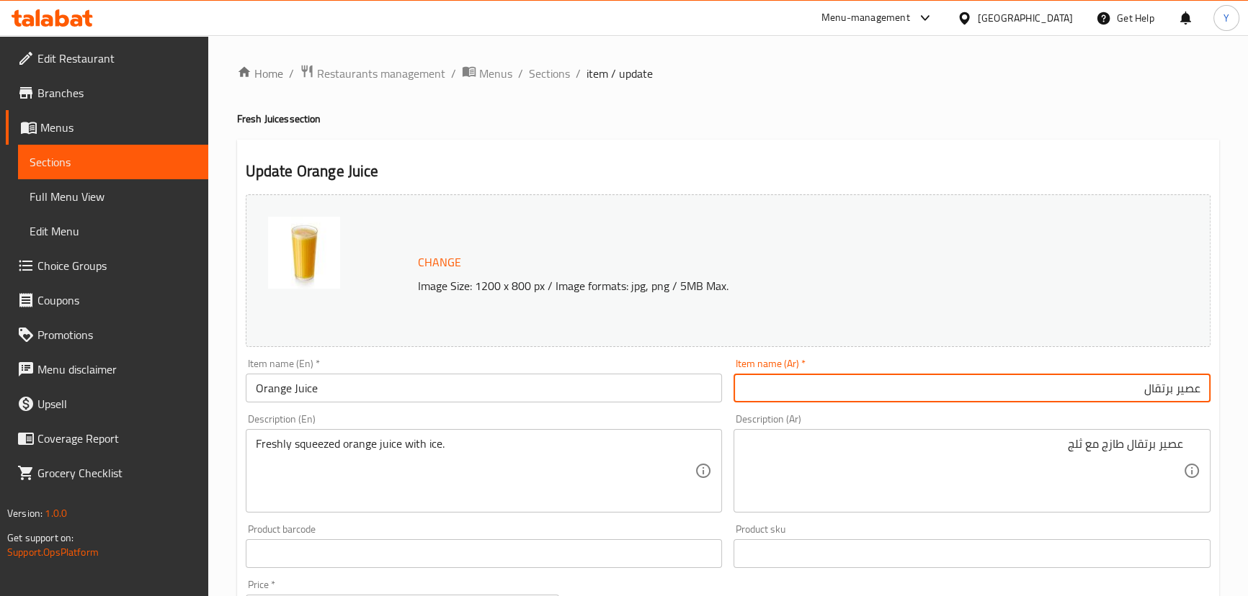
drag, startPoint x: 1120, startPoint y: 447, endPoint x: 1256, endPoint y: 473, distance: 138.6
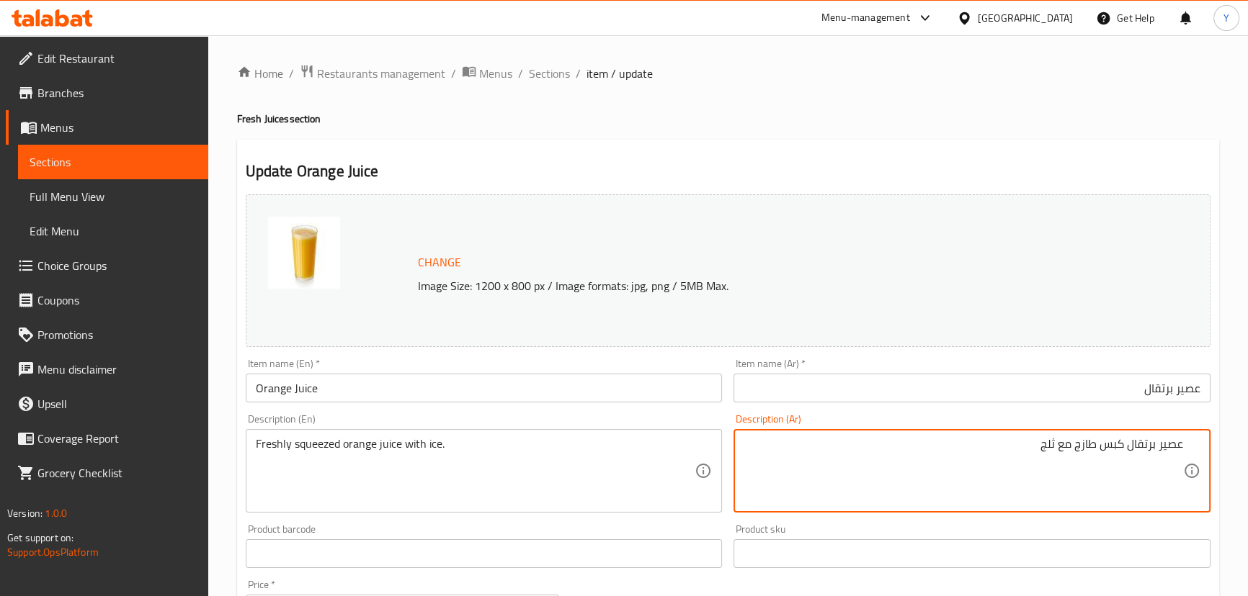
type textarea "عصير برتقال كبس طازج مع ثلج"
click at [825, 133] on div "Home / Restaurants management / Menus / Sections / item / update Fresh Juices s…" at bounding box center [728, 537] width 982 height 946
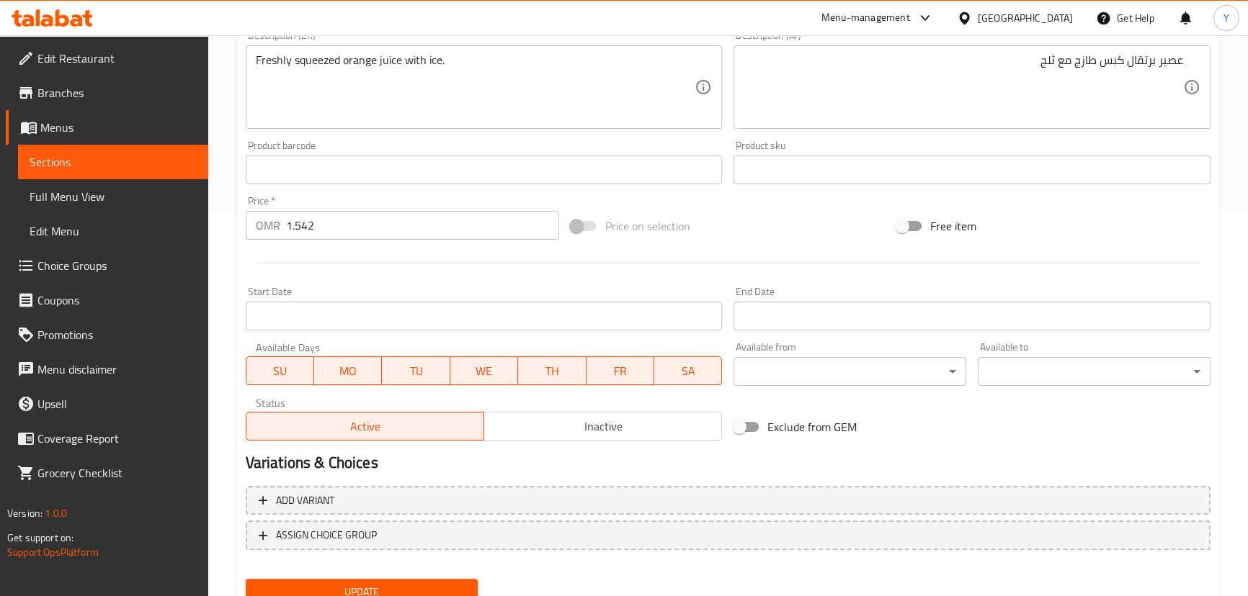
scroll to position [442, 0]
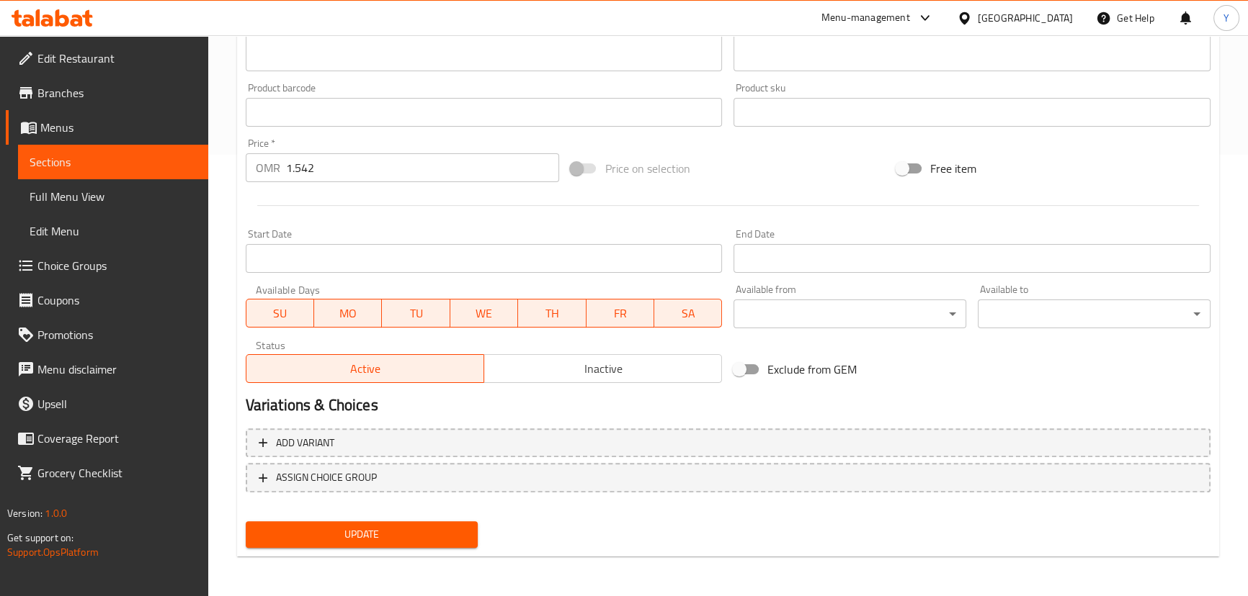
click at [375, 529] on span "Update" at bounding box center [362, 535] width 210 height 18
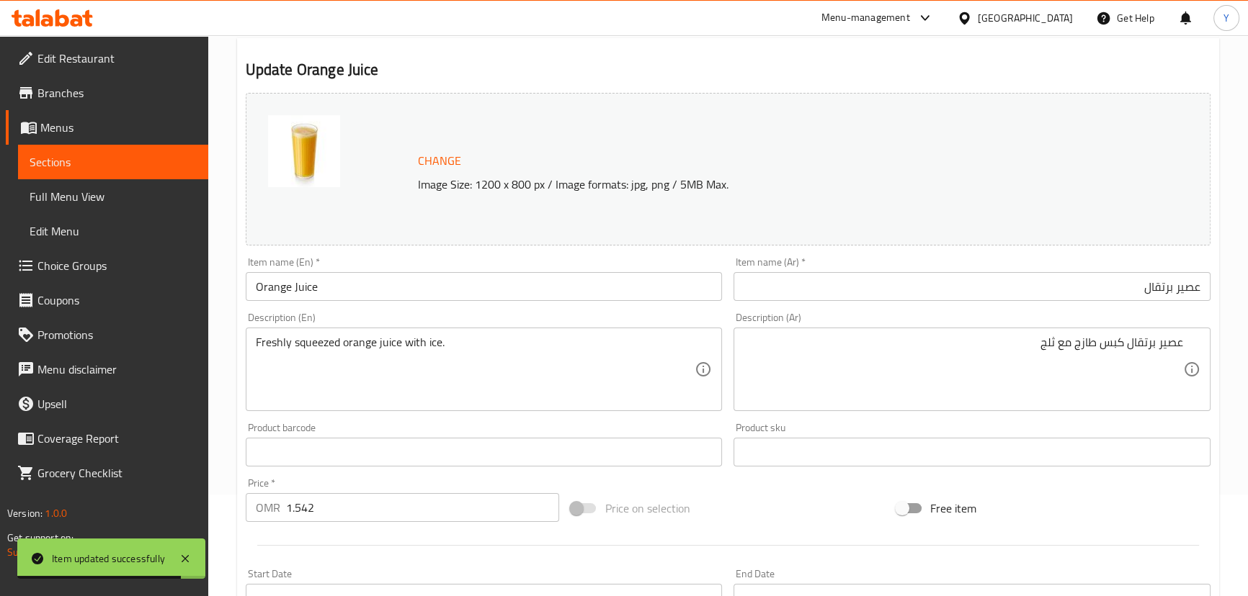
scroll to position [0, 0]
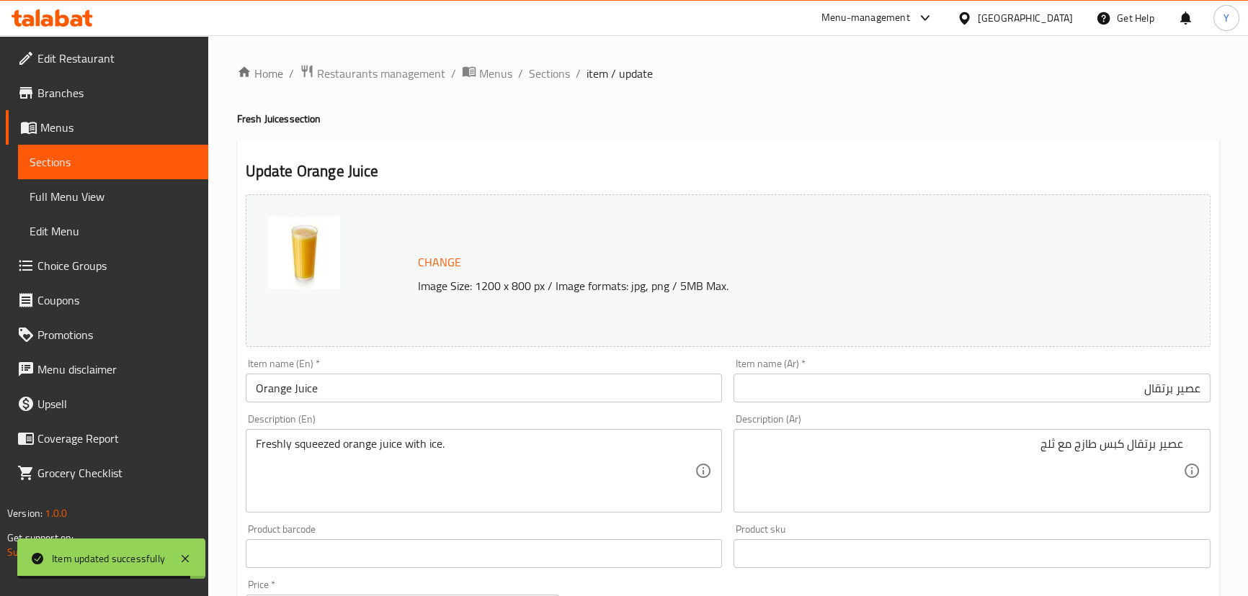
click at [544, 91] on div "Home / Restaurants management / Menus / Sections / item / update Fresh Juices s…" at bounding box center [728, 537] width 982 height 946
click at [544, 88] on div "Home / Restaurants management / Menus / Sections / item / update Fresh Juices s…" at bounding box center [728, 537] width 982 height 946
click at [544, 81] on span "Sections" at bounding box center [549, 73] width 41 height 17
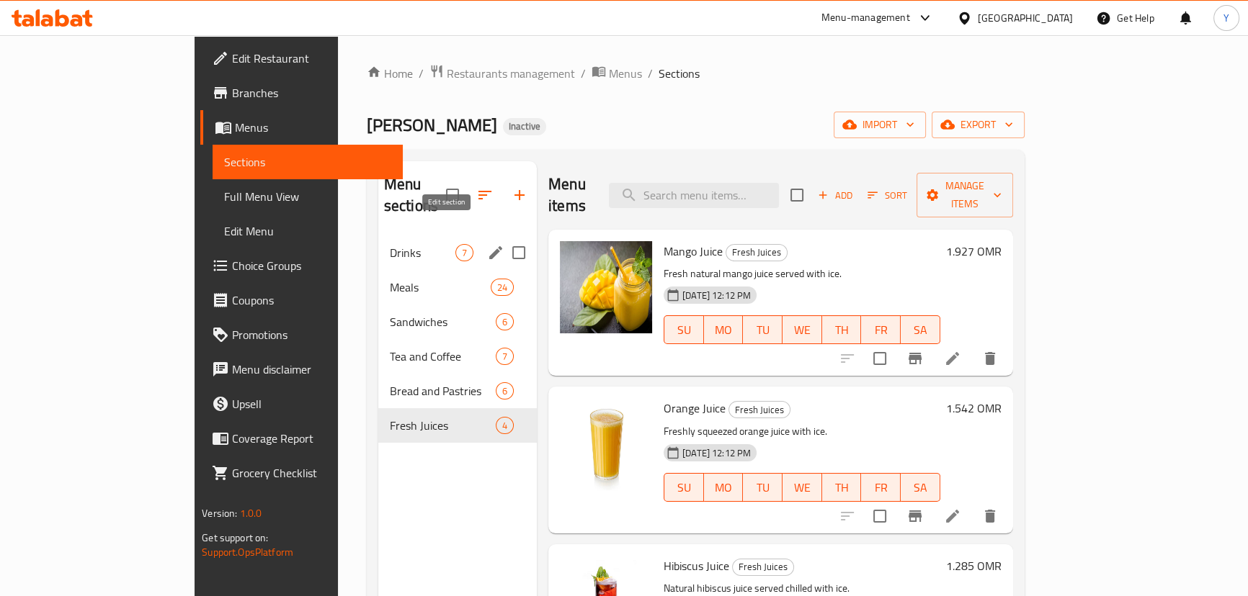
click at [487, 244] on icon "edit" at bounding box center [495, 252] width 17 height 17
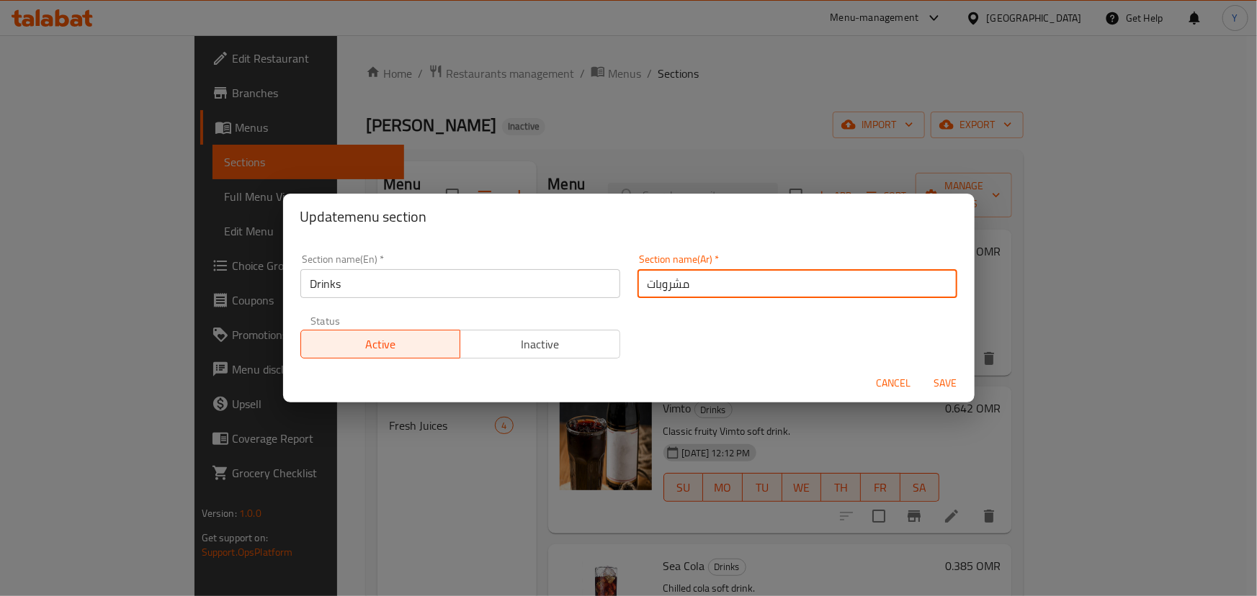
click at [707, 282] on input "مشروبات" at bounding box center [798, 283] width 320 height 29
type input "المشروبات"
click at [923, 370] on button "Save" at bounding box center [946, 383] width 46 height 27
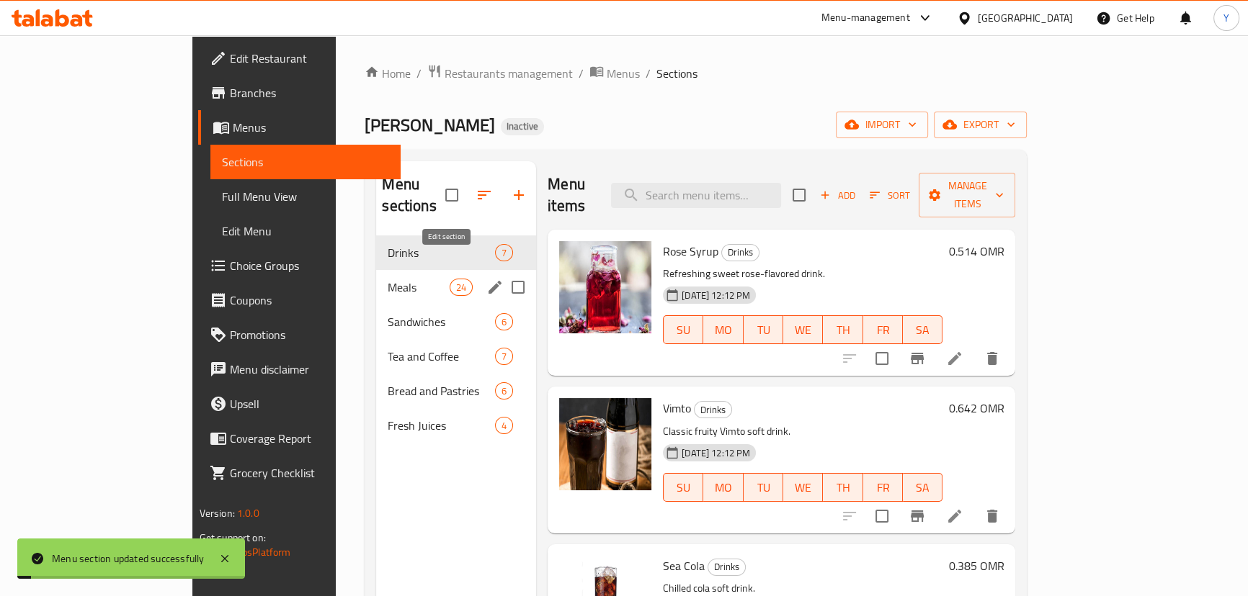
click at [486, 279] on icon "edit" at bounding box center [494, 287] width 17 height 17
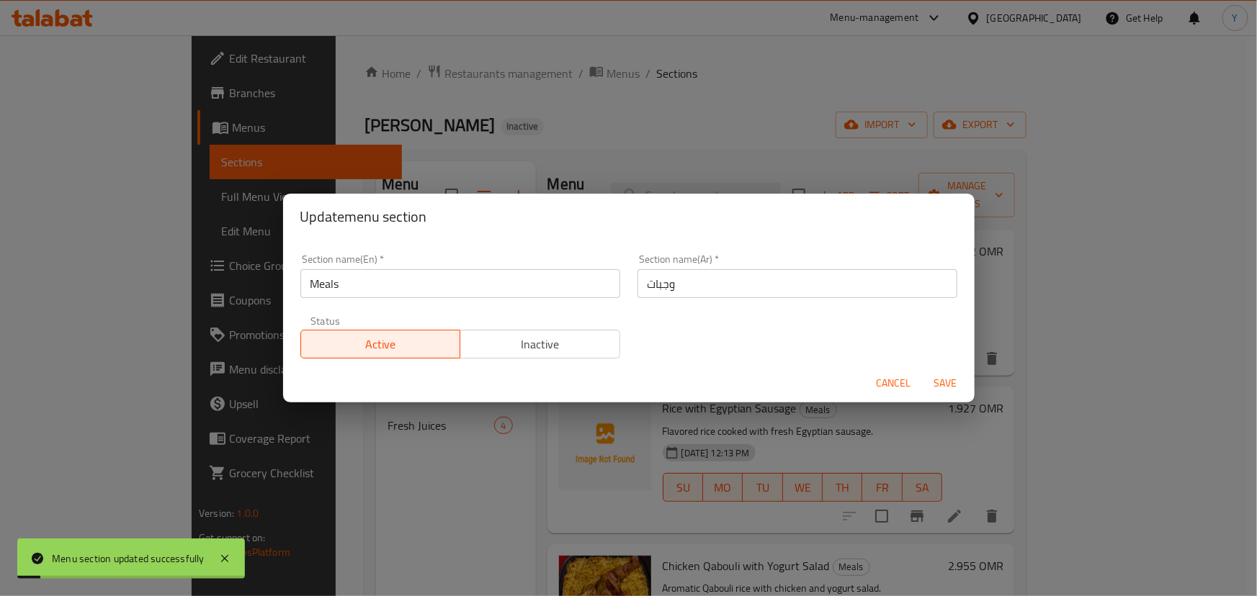
click at [841, 294] on input "وجبات" at bounding box center [798, 283] width 320 height 29
type input "الوجبات"
click at [923, 370] on button "Save" at bounding box center [946, 383] width 46 height 27
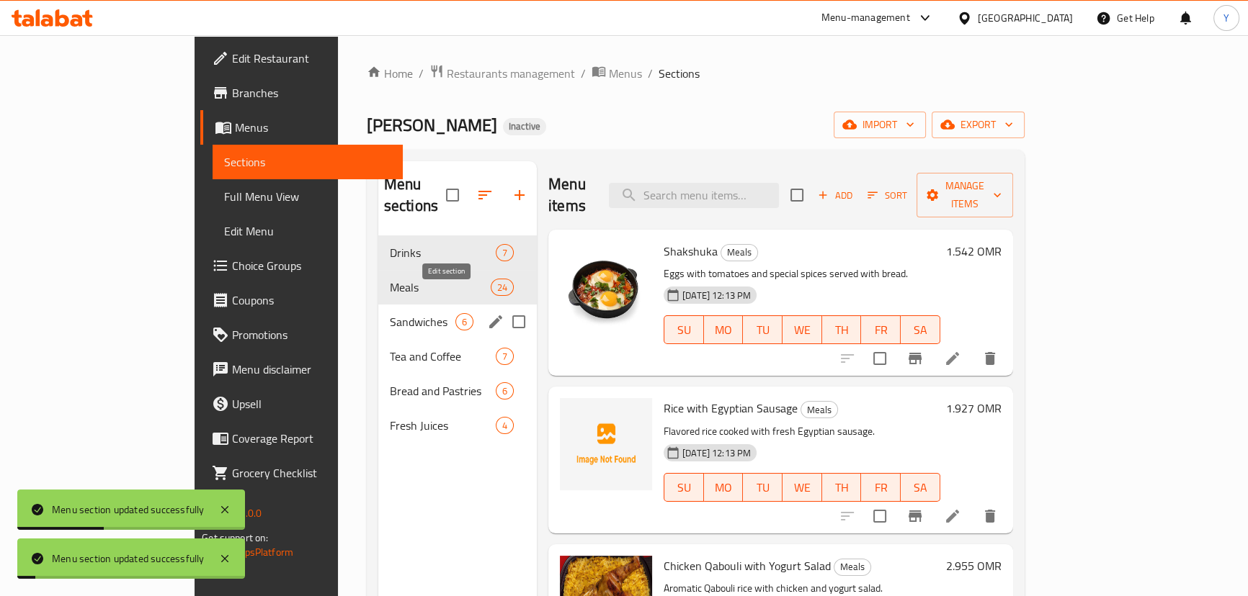
click at [489, 316] on icon "edit" at bounding box center [495, 322] width 13 height 13
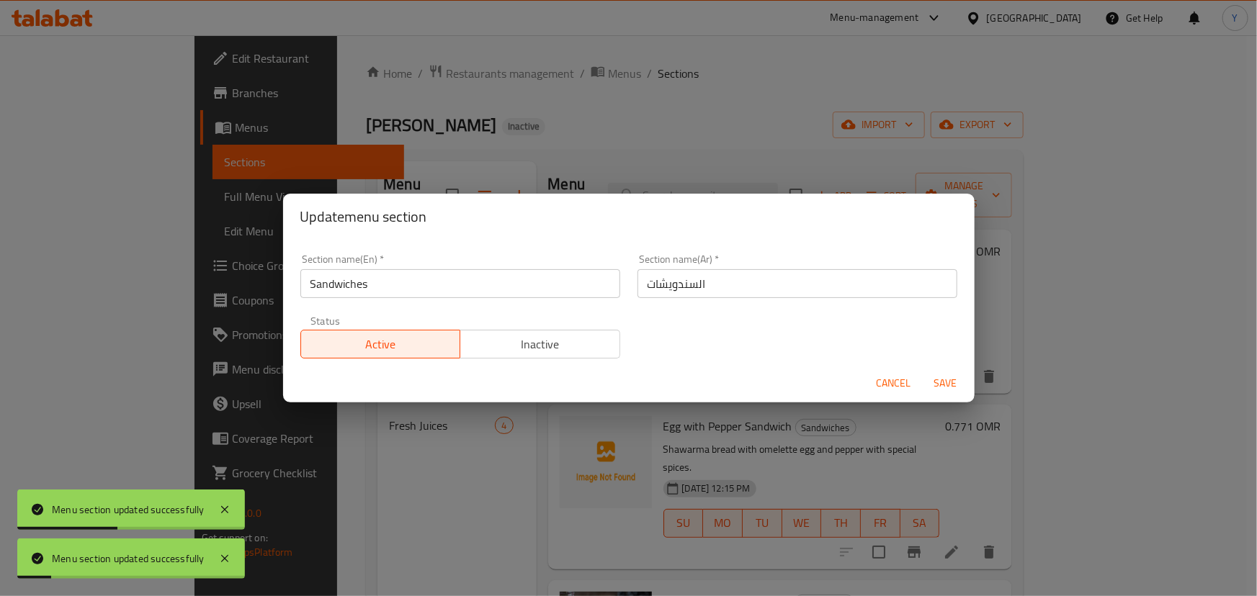
click at [904, 295] on input "السندويشات" at bounding box center [798, 283] width 320 height 29
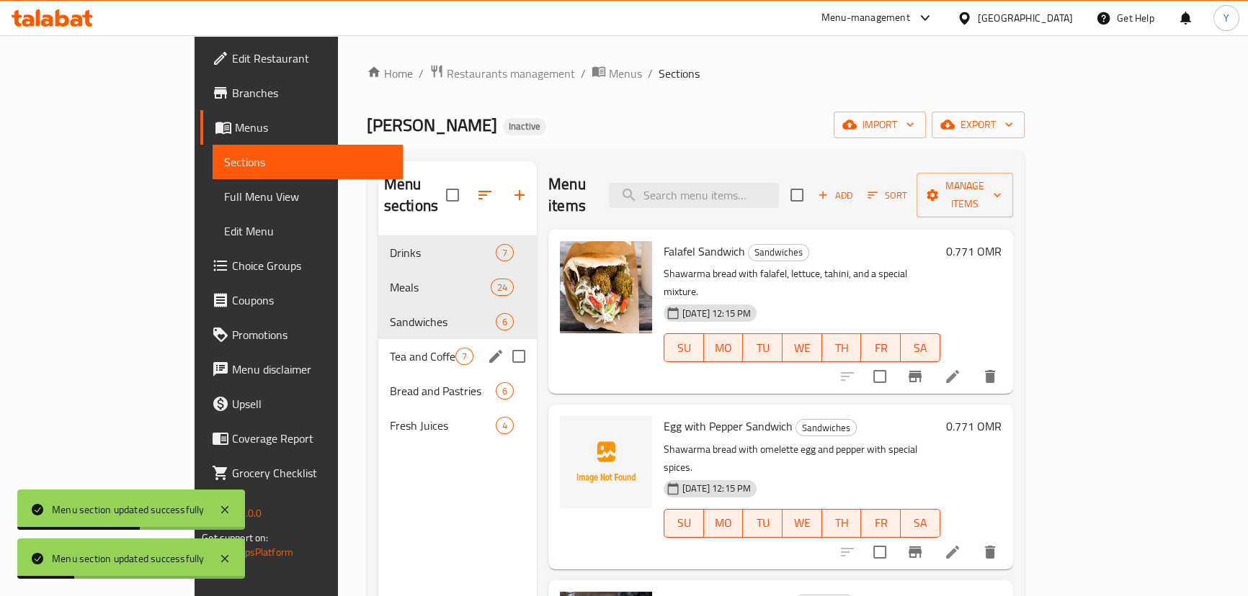
click at [487, 348] on icon "edit" at bounding box center [495, 356] width 17 height 17
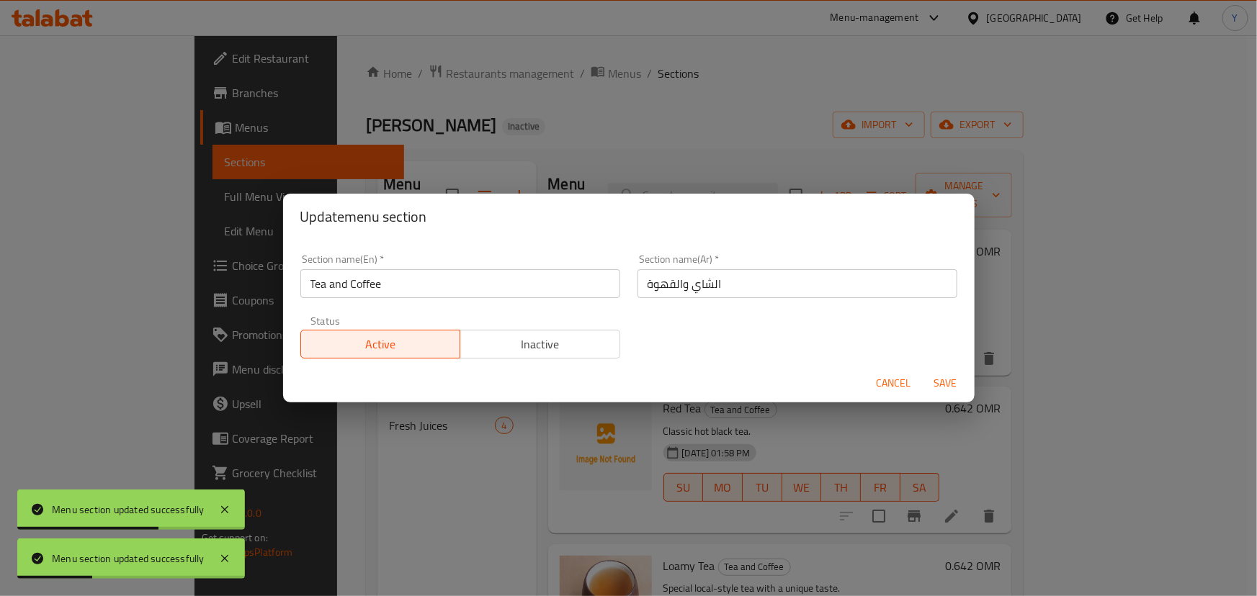
click at [762, 272] on input "الشاي والقهوة" at bounding box center [798, 283] width 320 height 29
drag, startPoint x: 908, startPoint y: 373, endPoint x: 857, endPoint y: 397, distance: 56.4
click at [908, 375] on button "Cancel" at bounding box center [894, 383] width 46 height 27
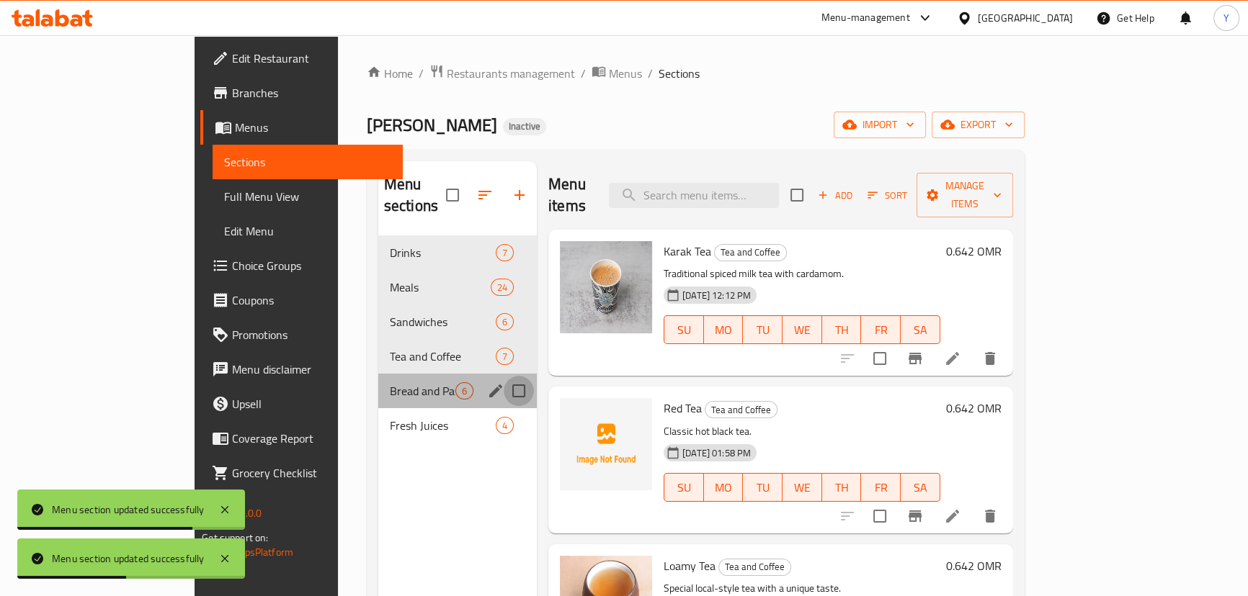
click at [504, 376] on input "Menu sections" at bounding box center [519, 391] width 30 height 30
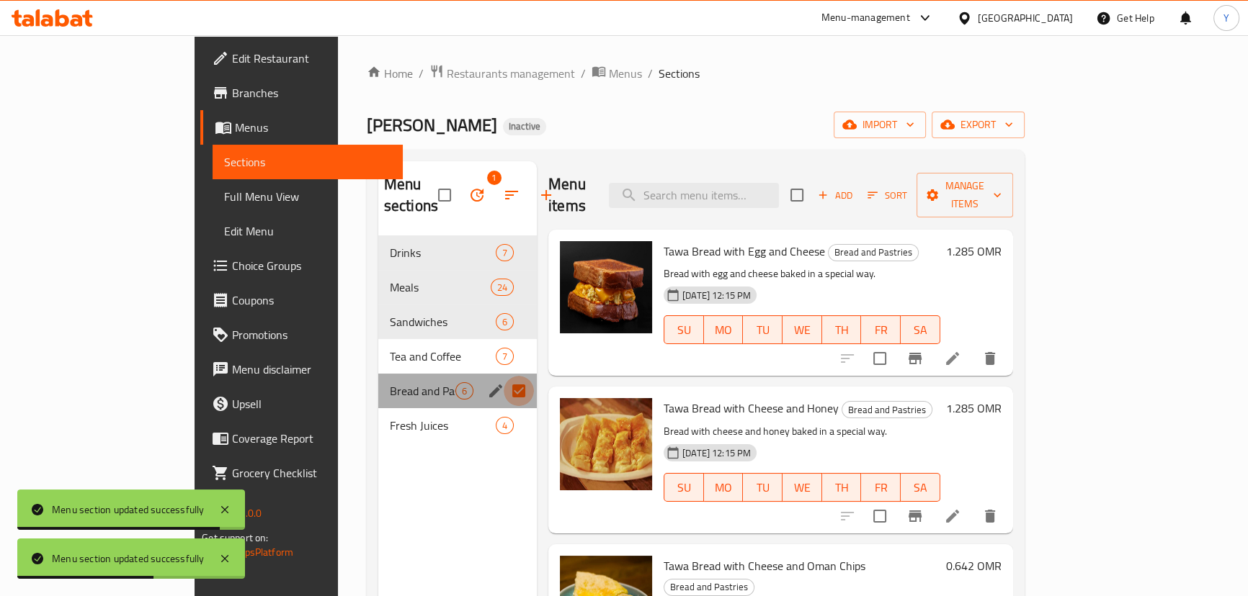
click at [504, 376] on input "Menu sections" at bounding box center [519, 391] width 30 height 30
checkbox input "false"
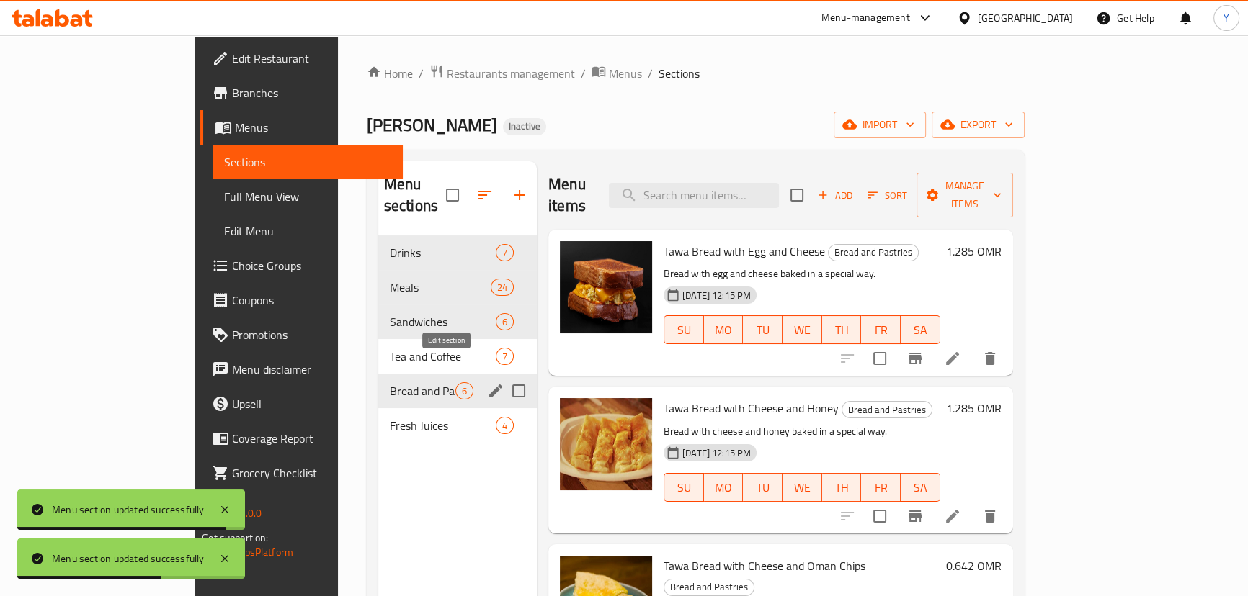
click at [487, 383] on icon "edit" at bounding box center [495, 391] width 17 height 17
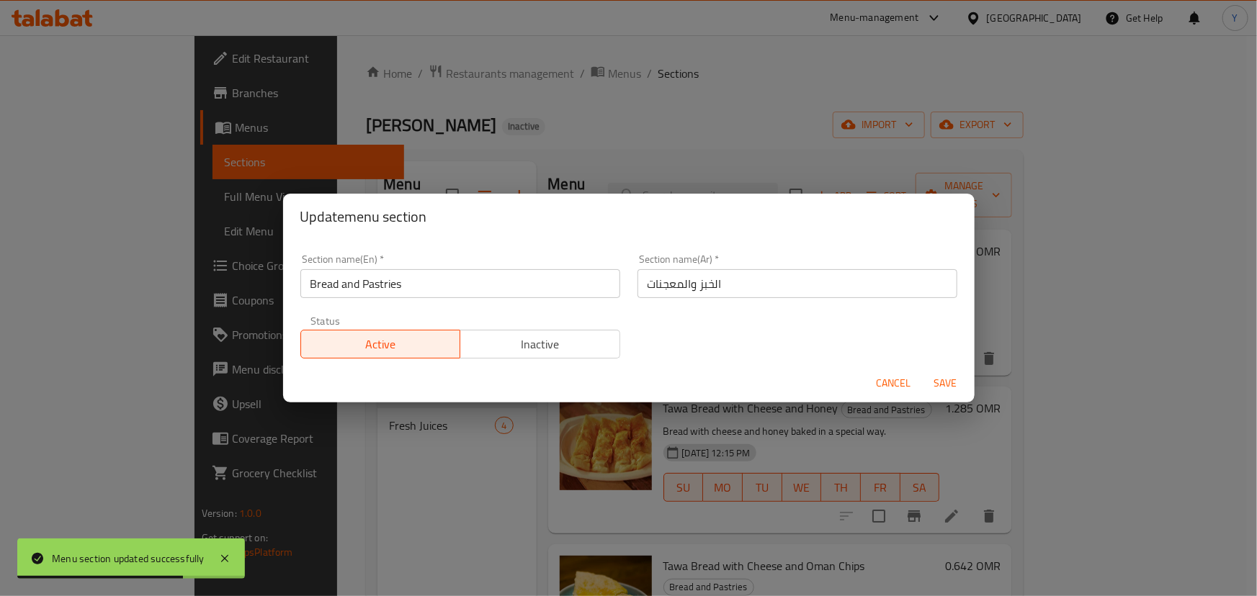
click at [711, 301] on div "Section name(Ar)   * الخبز والمعجنات Section name(Ar) *" at bounding box center [797, 276] width 337 height 61
drag, startPoint x: 913, startPoint y: 398, endPoint x: 899, endPoint y: 390, distance: 16.8
click at [912, 398] on div "Cancel Save" at bounding box center [629, 384] width 692 height 38
click at [899, 390] on span "Cancel" at bounding box center [894, 384] width 35 height 18
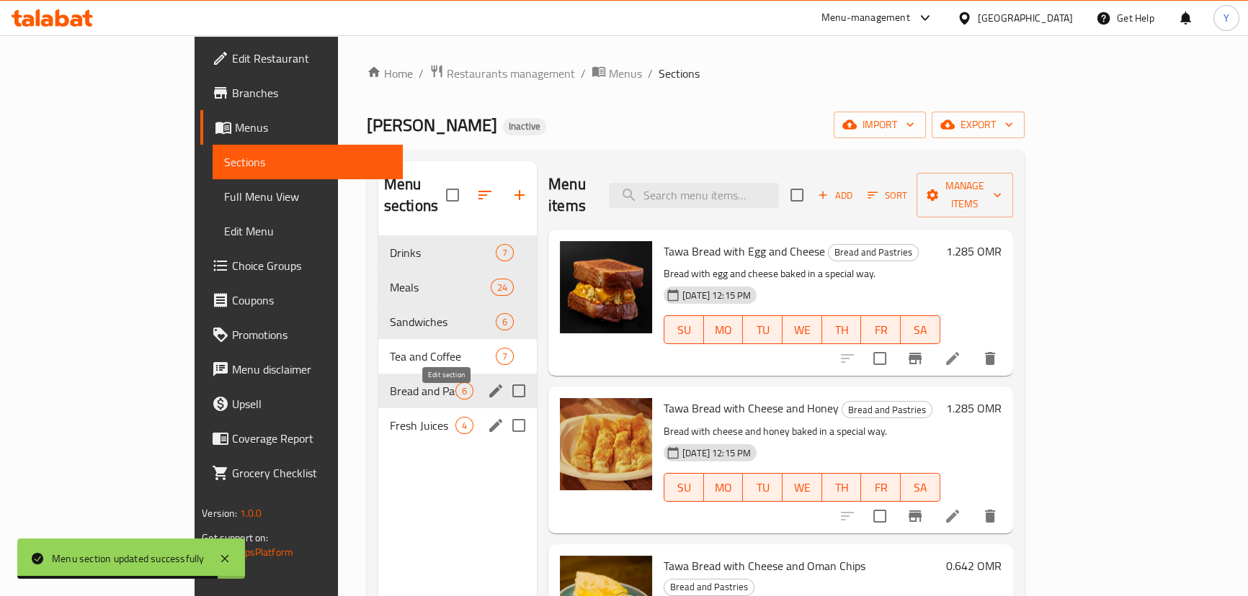
click at [487, 417] on icon "edit" at bounding box center [495, 425] width 17 height 17
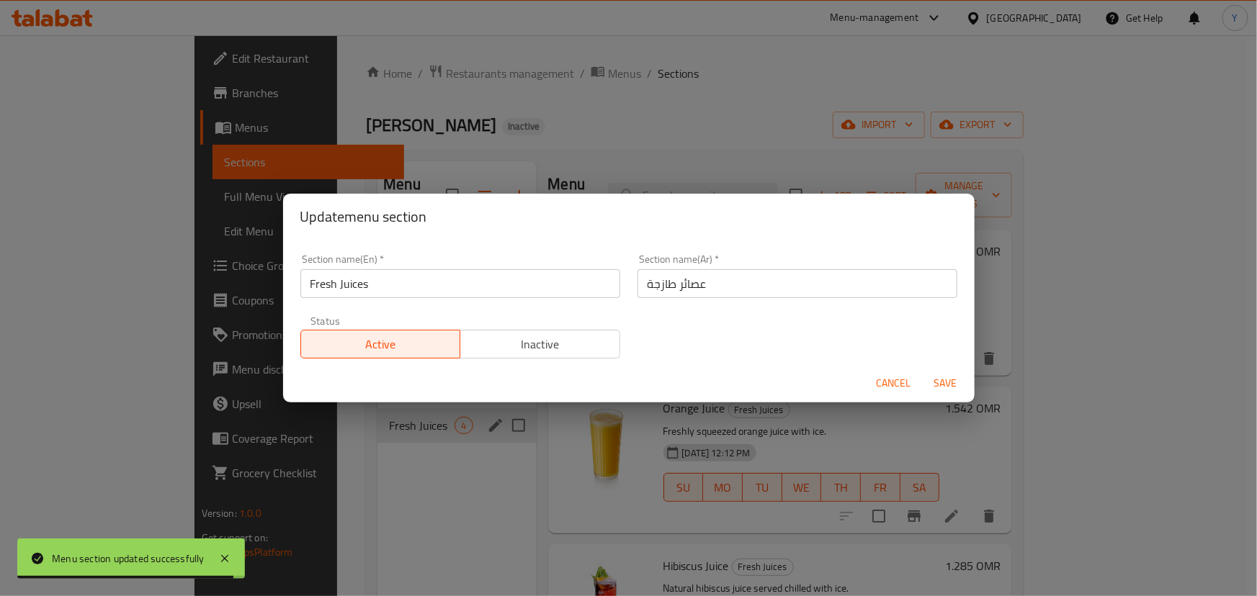
click at [794, 292] on input "عصائر طازجة" at bounding box center [798, 283] width 320 height 29
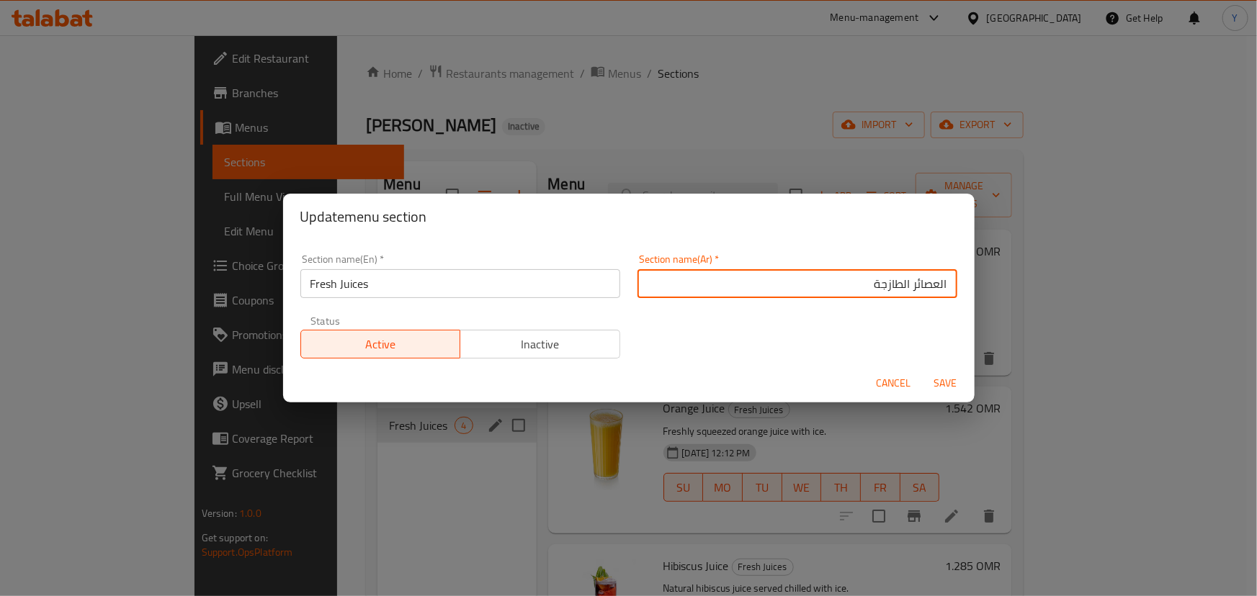
type input "العصائر الطازجة"
click at [923, 370] on button "Save" at bounding box center [946, 383] width 46 height 27
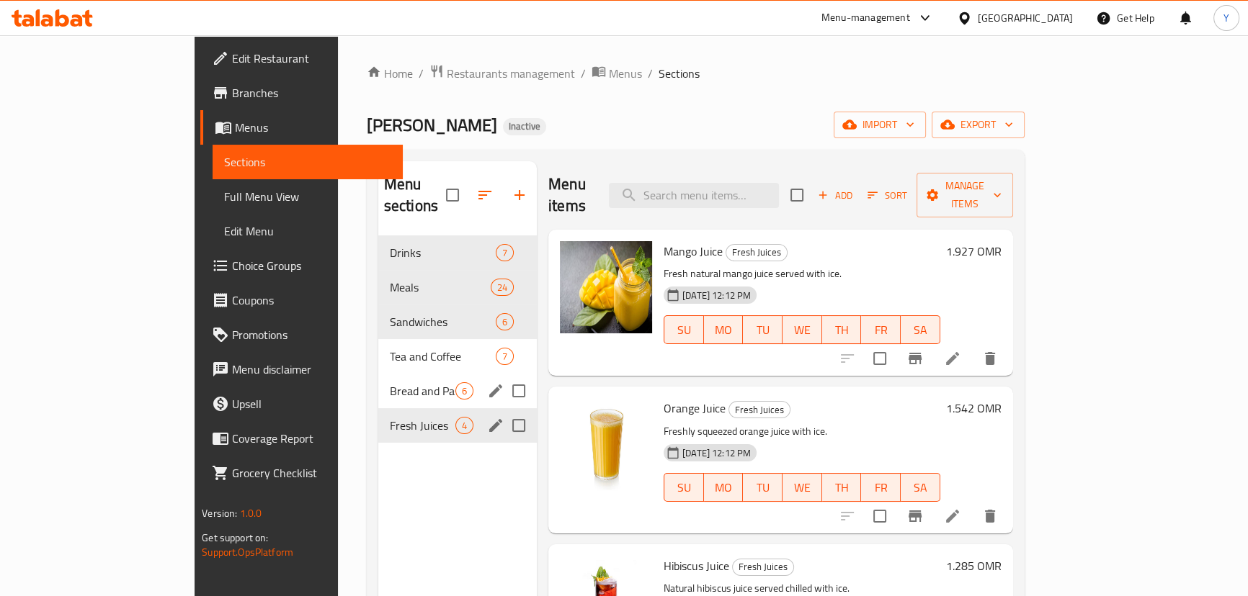
click at [843, 103] on div "Home / Restaurants management / Menus / Sections Om aziz Inactive import export…" at bounding box center [696, 416] width 658 height 705
click at [779, 191] on input "search" at bounding box center [694, 195] width 170 height 25
paste input "French Fries"
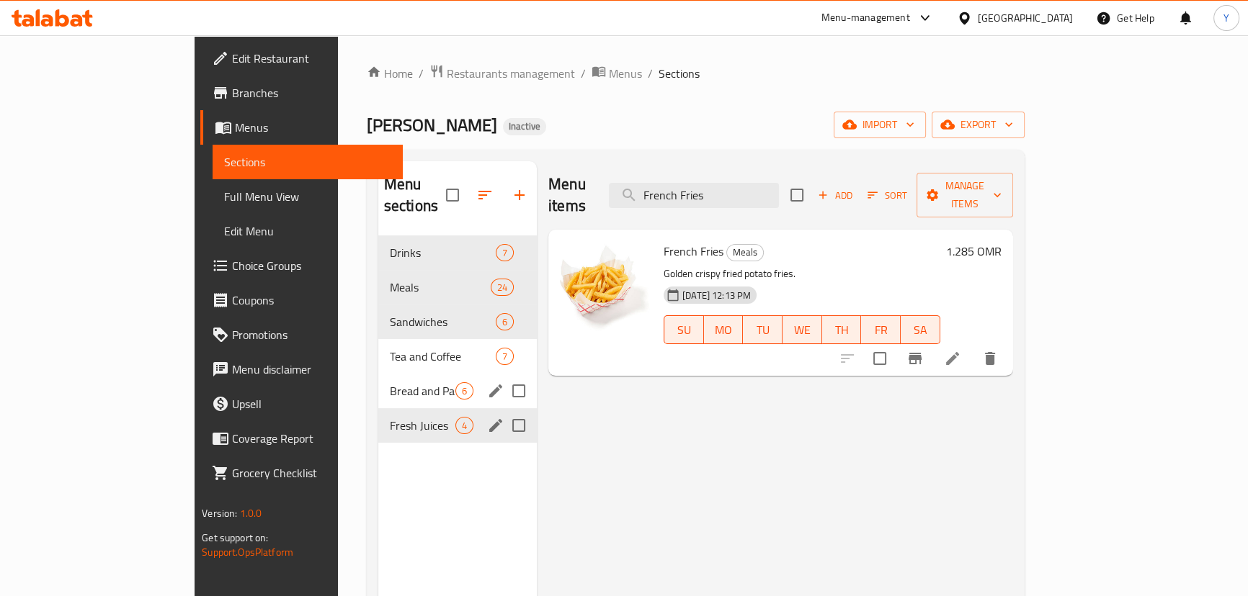
type input "French Fries"
click at [961, 350] on icon at bounding box center [952, 358] width 17 height 17
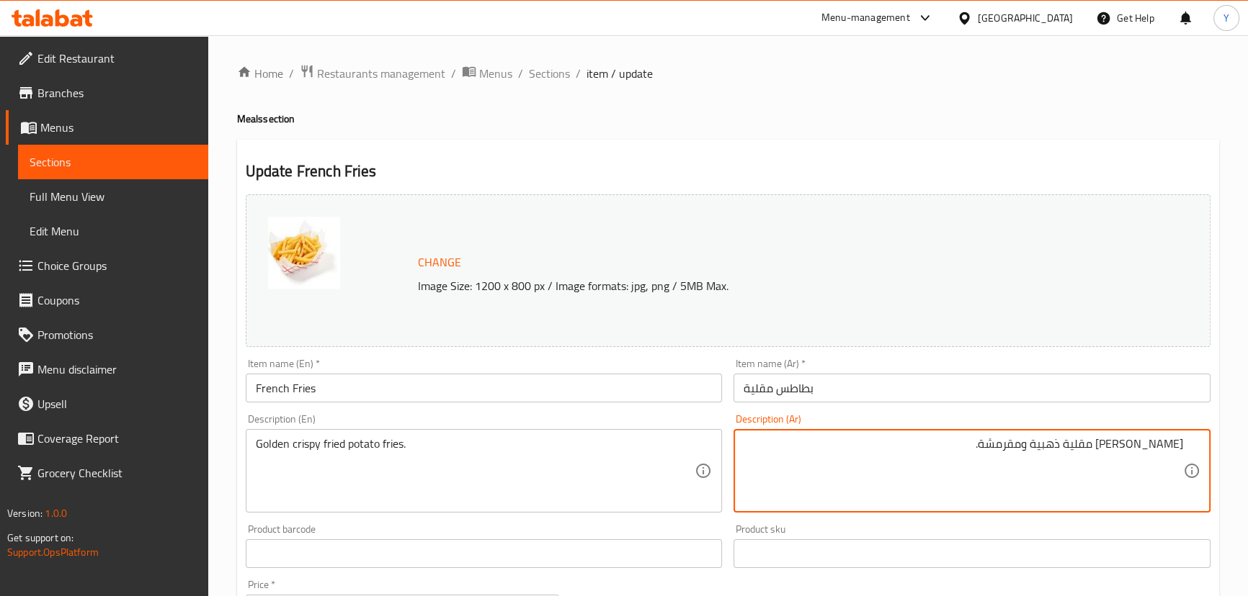
type textarea "[PERSON_NAME] [GEOGRAPHIC_DATA] ذهبية ومقرمشة."
click at [836, 83] on ol "Home / Restaurants management / Menus / Sections / item / update" at bounding box center [728, 73] width 982 height 19
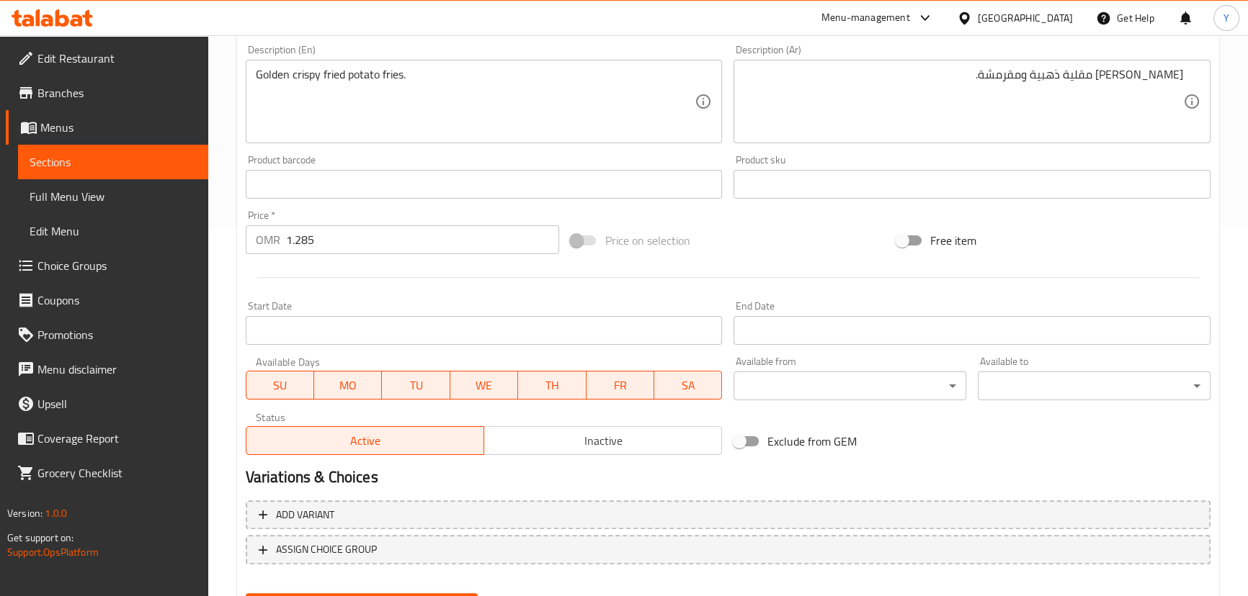
scroll to position [442, 0]
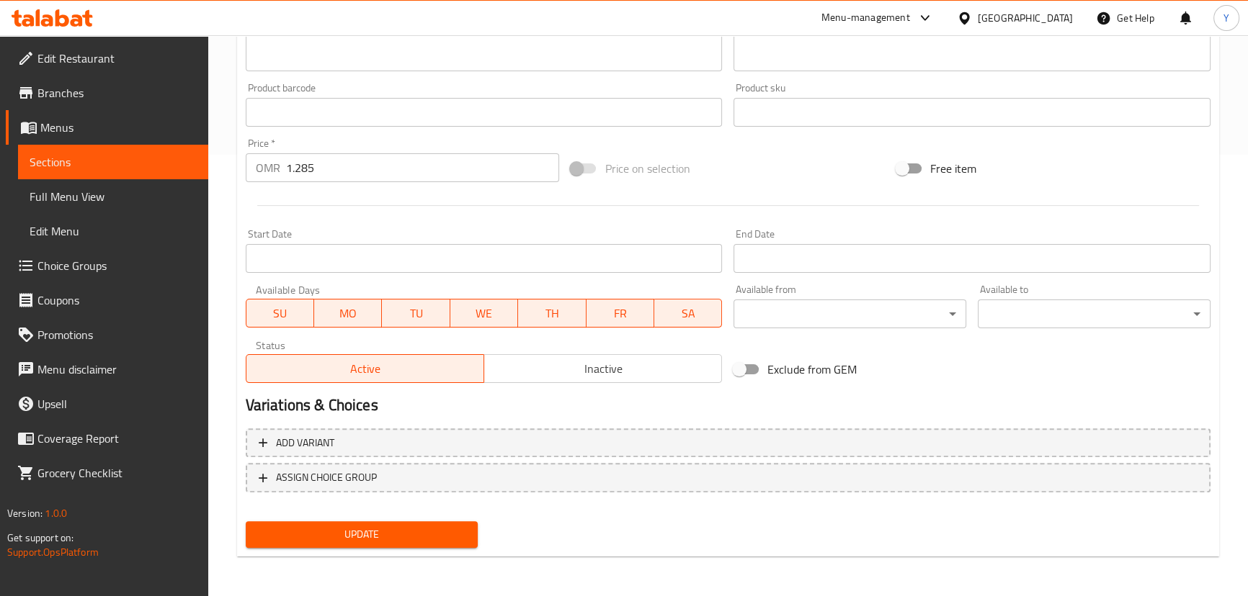
click at [370, 539] on span "Update" at bounding box center [362, 535] width 210 height 18
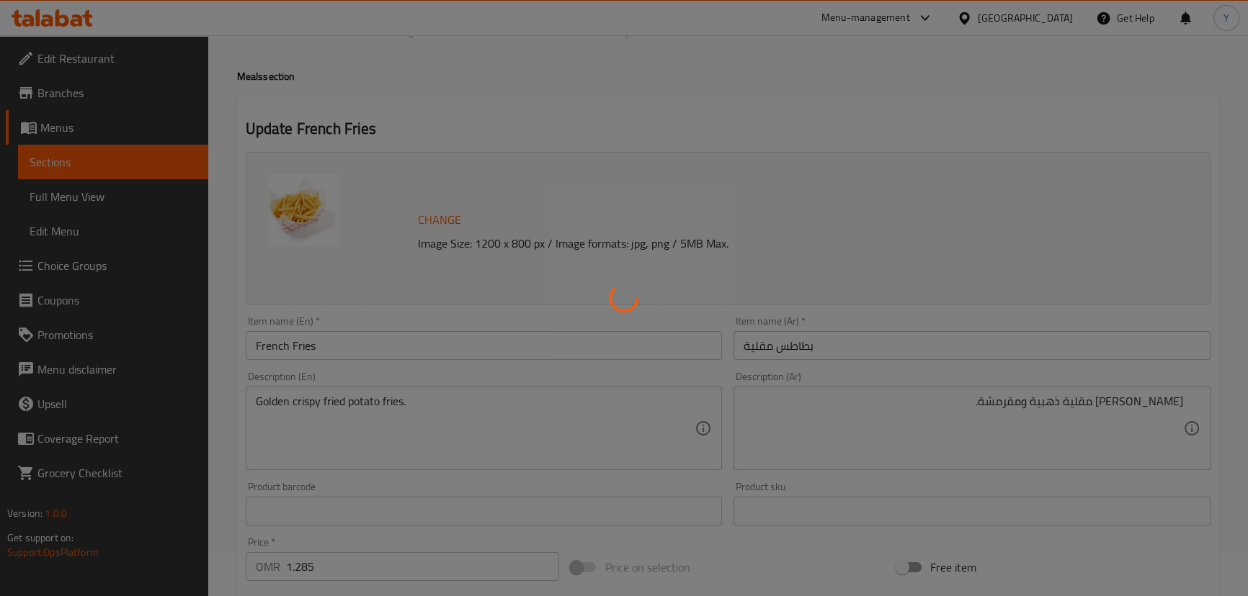
scroll to position [0, 0]
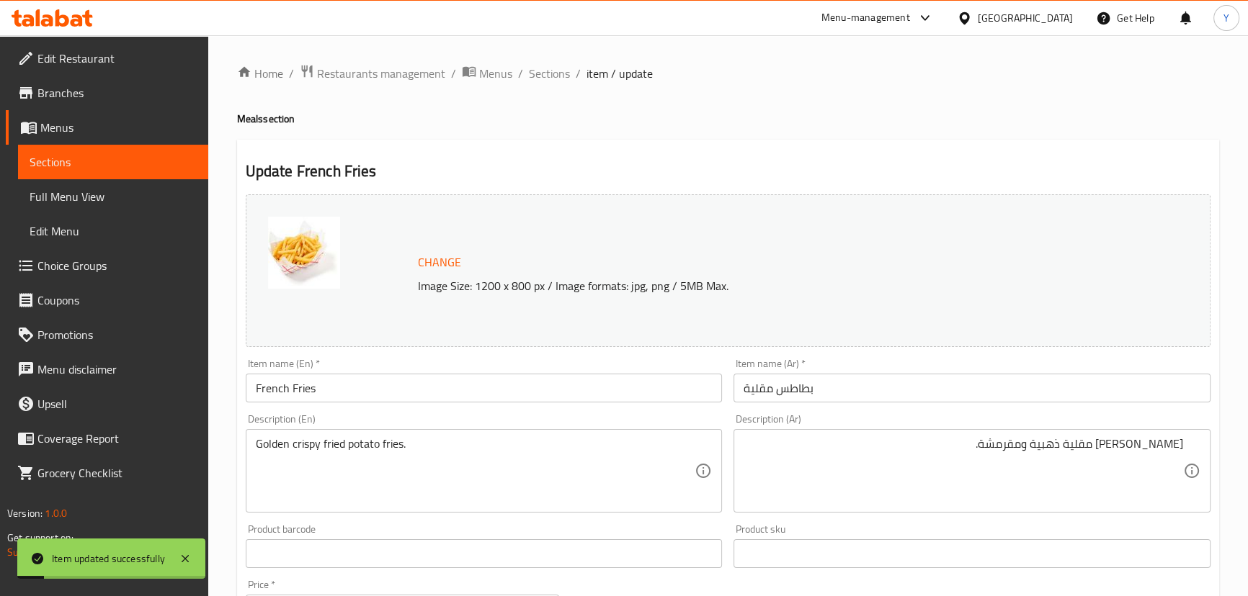
drag, startPoint x: 550, startPoint y: 71, endPoint x: 655, endPoint y: 138, distance: 124.7
click at [550, 71] on span "Sections" at bounding box center [549, 73] width 41 height 17
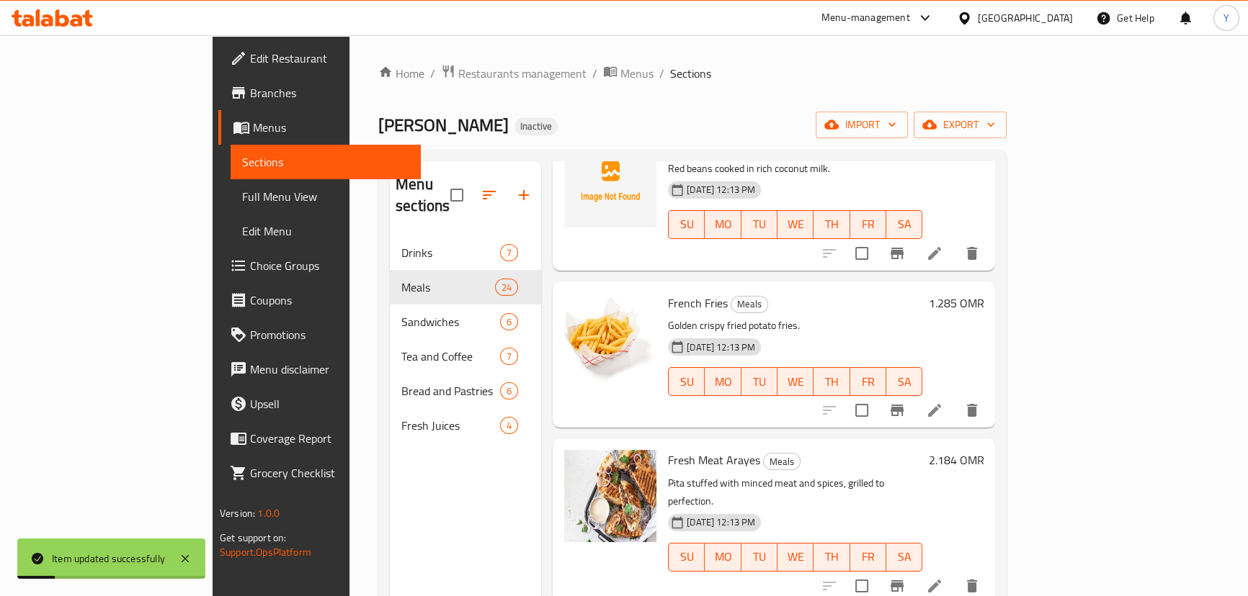
scroll to position [3047, 0]
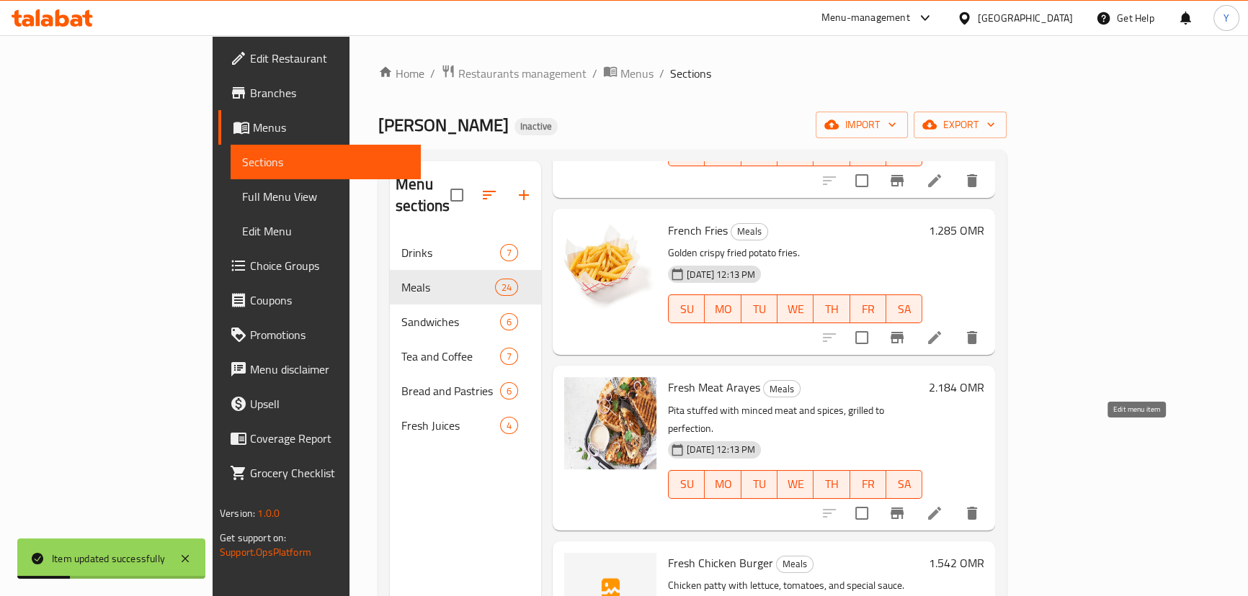
click at [941, 507] on icon at bounding box center [934, 513] width 13 height 13
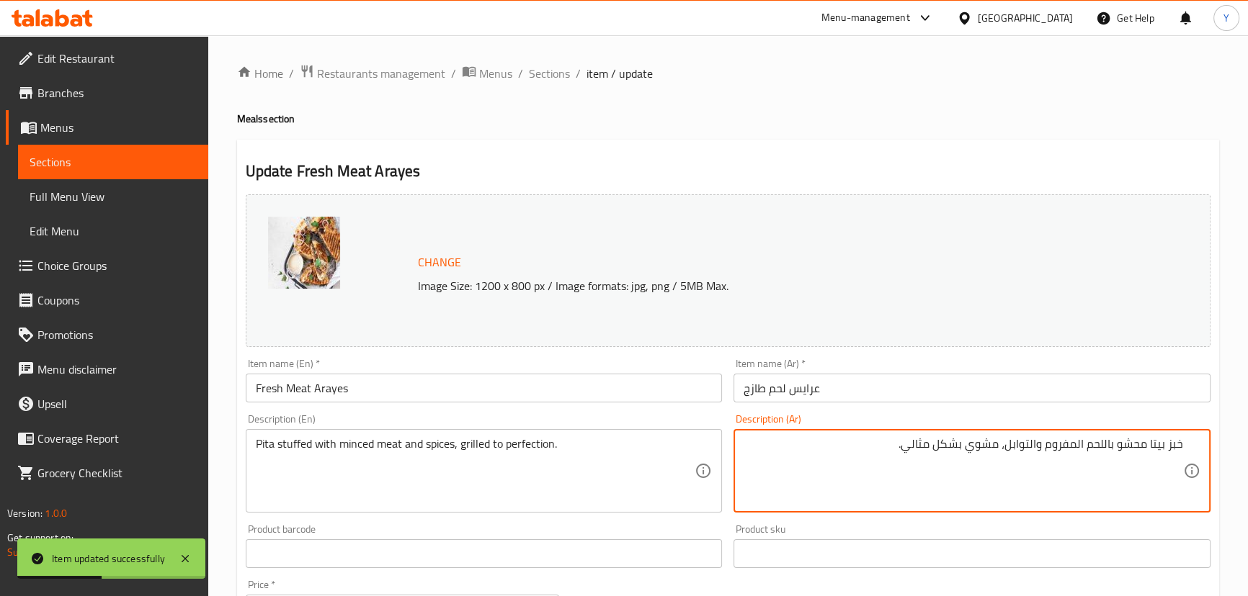
click at [874, 383] on input "عرايس لحم طازج" at bounding box center [971, 388] width 477 height 29
click at [1176, 442] on textarea "خبز بيتا محشو باللحم المفروم والتوابل، مشوي بشكل مثالي." at bounding box center [962, 471] width 439 height 68
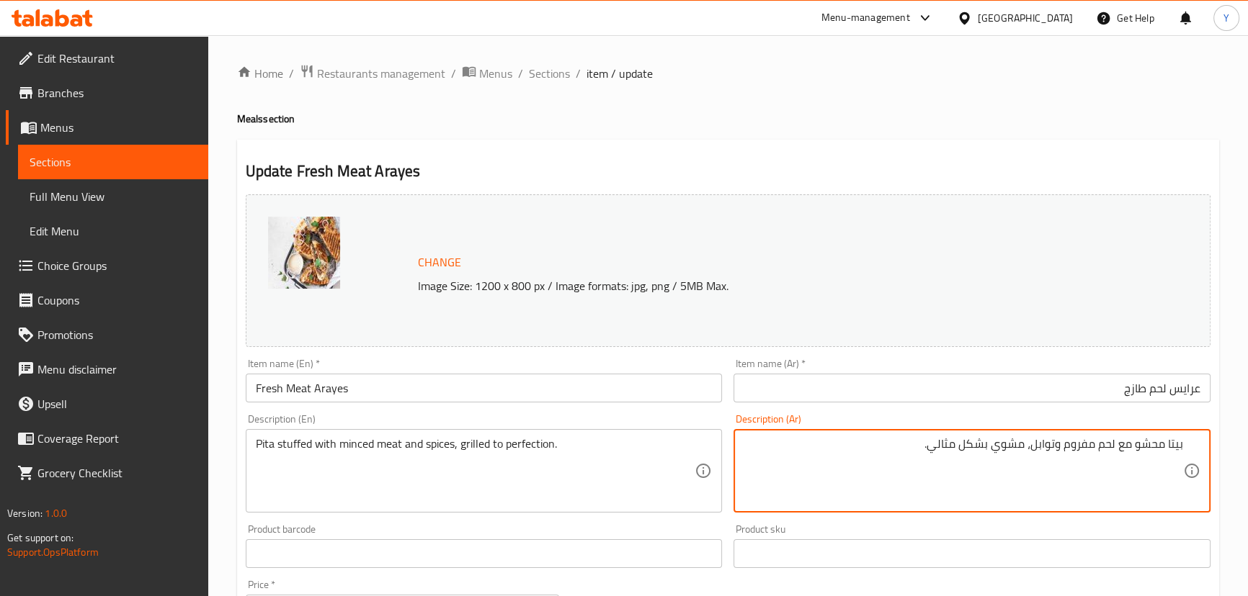
type textarea "بيتا محشو مع لحم مفروم وتوابل، مشوي بشكل مثالي."
click at [1002, 91] on div "Home / Restaurants management / Menus / Sections / item / update Meals section …" at bounding box center [728, 537] width 982 height 946
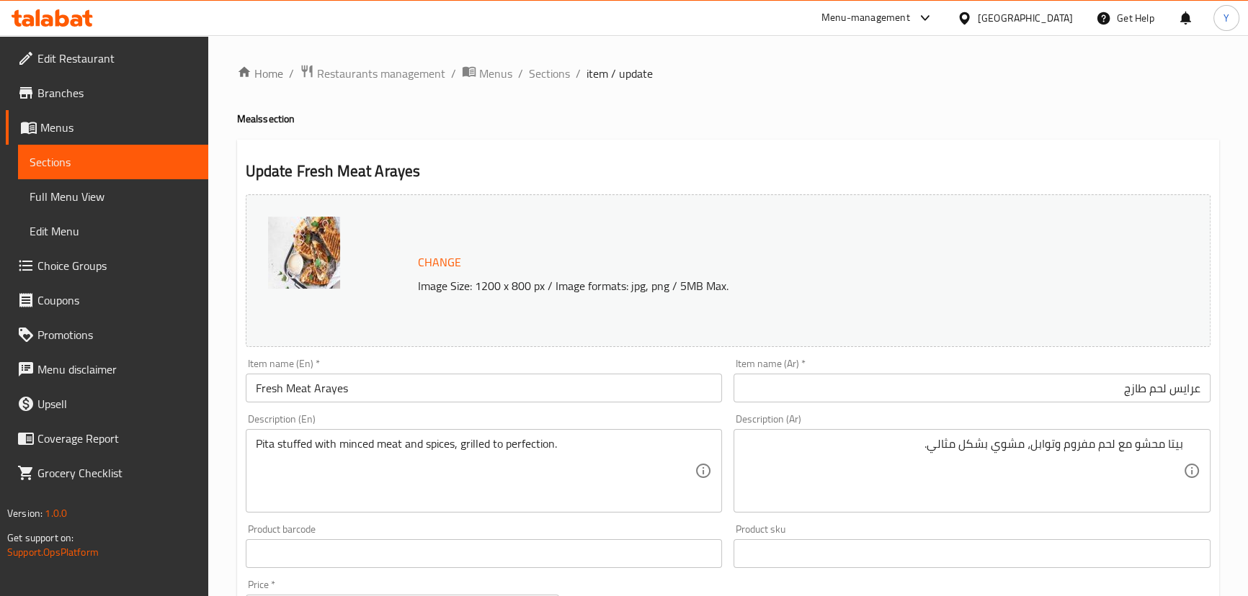
click at [1013, 130] on div "Home / Restaurants management / Menus / Sections / item / update Meals section …" at bounding box center [728, 537] width 982 height 946
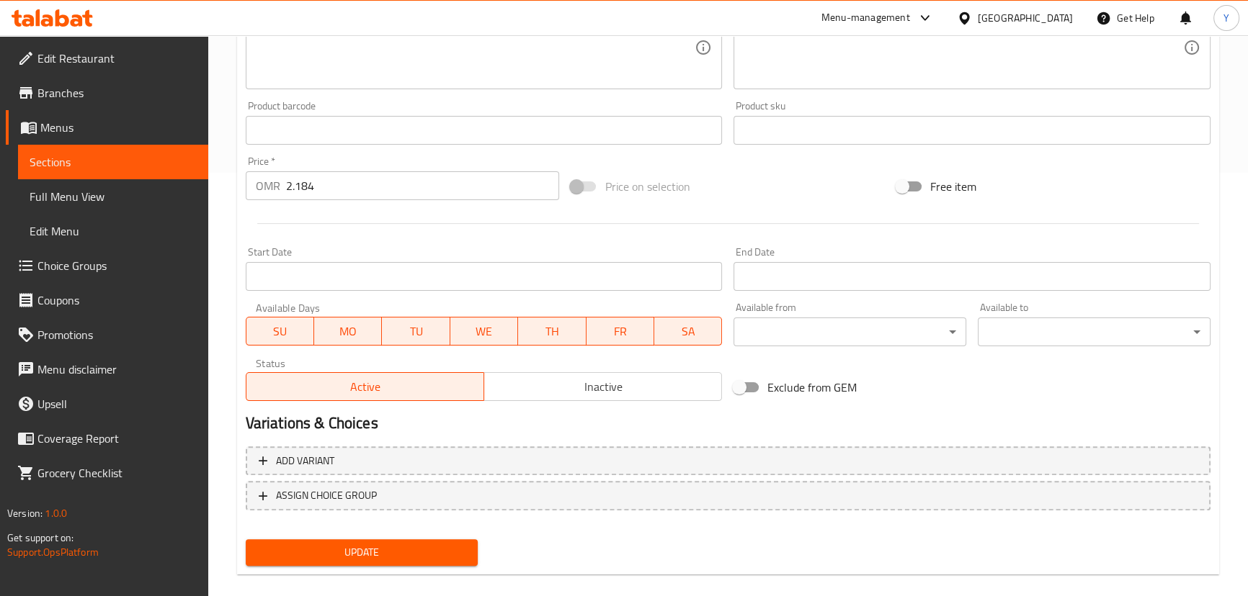
scroll to position [442, 0]
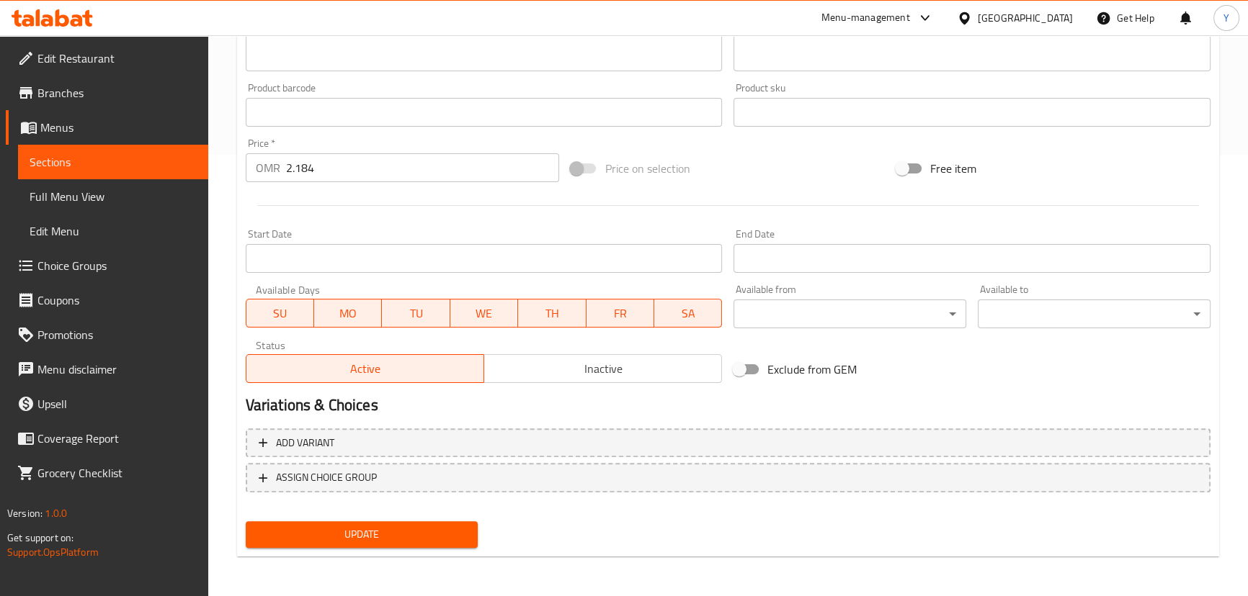
click at [432, 526] on span "Update" at bounding box center [362, 535] width 210 height 18
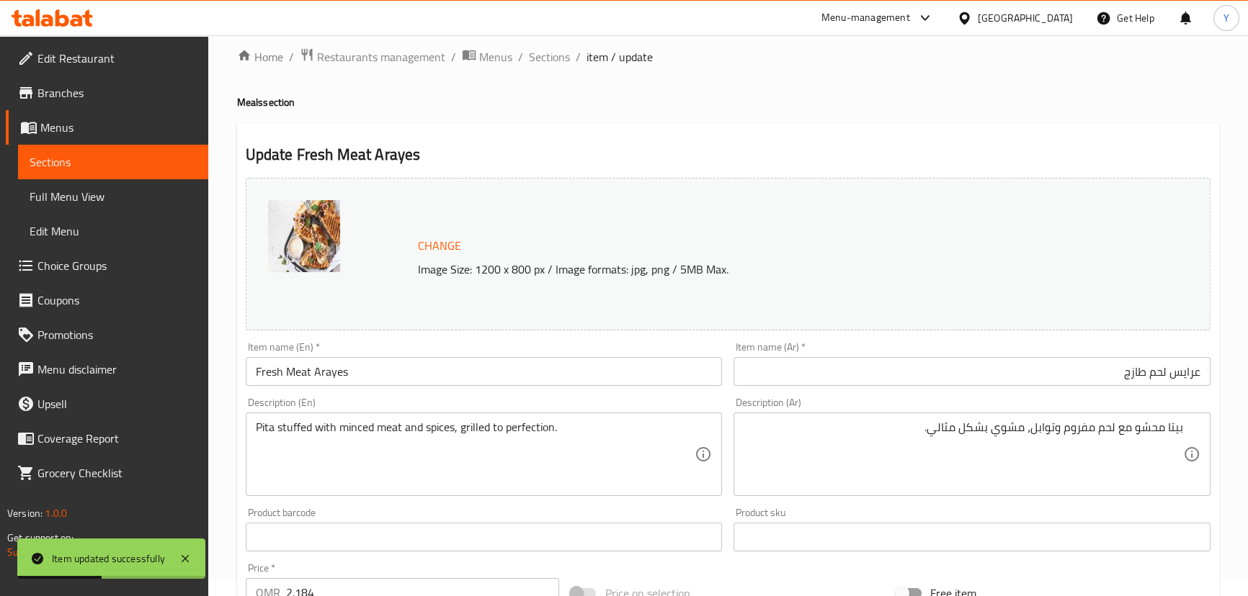
scroll to position [0, 0]
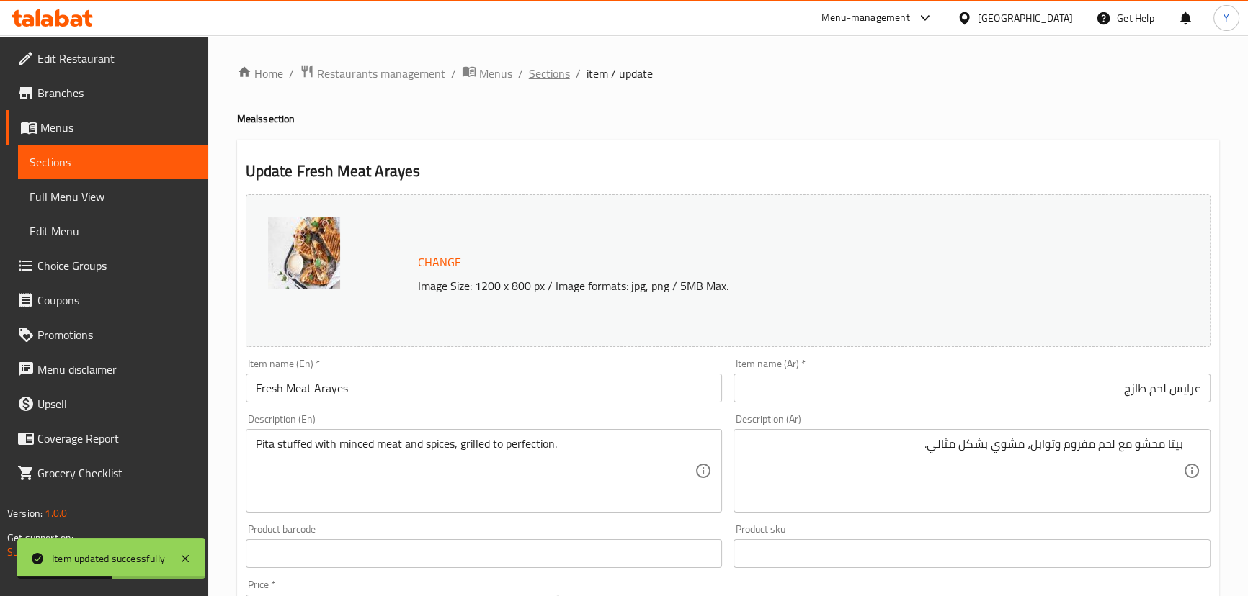
click at [560, 79] on span "Sections" at bounding box center [549, 73] width 41 height 17
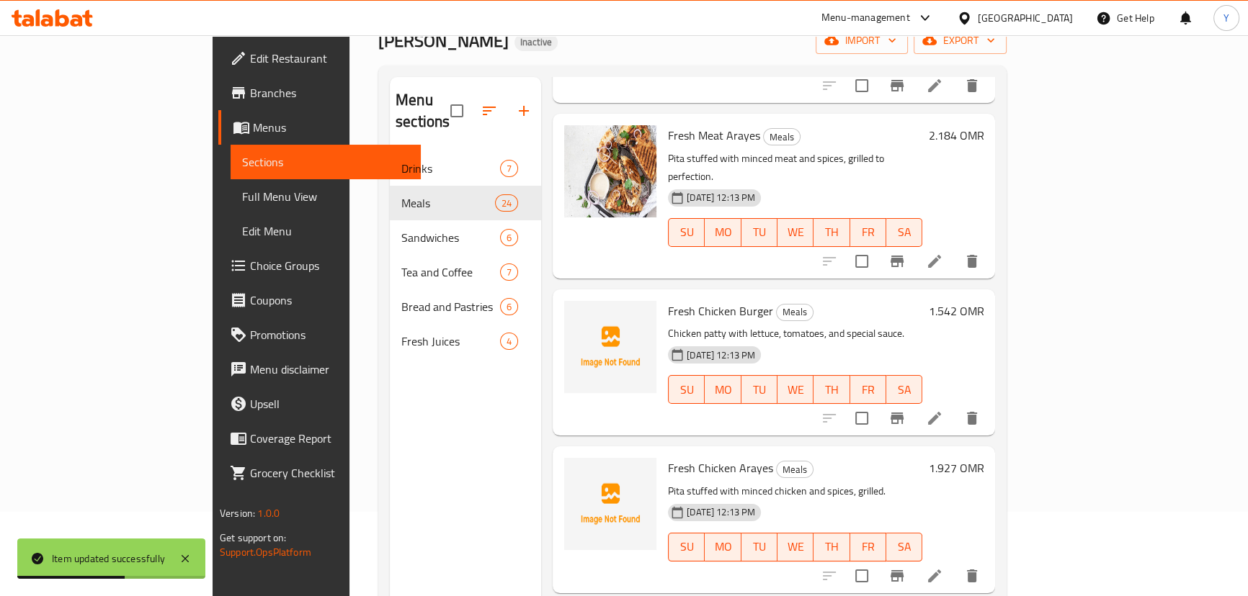
scroll to position [196, 0]
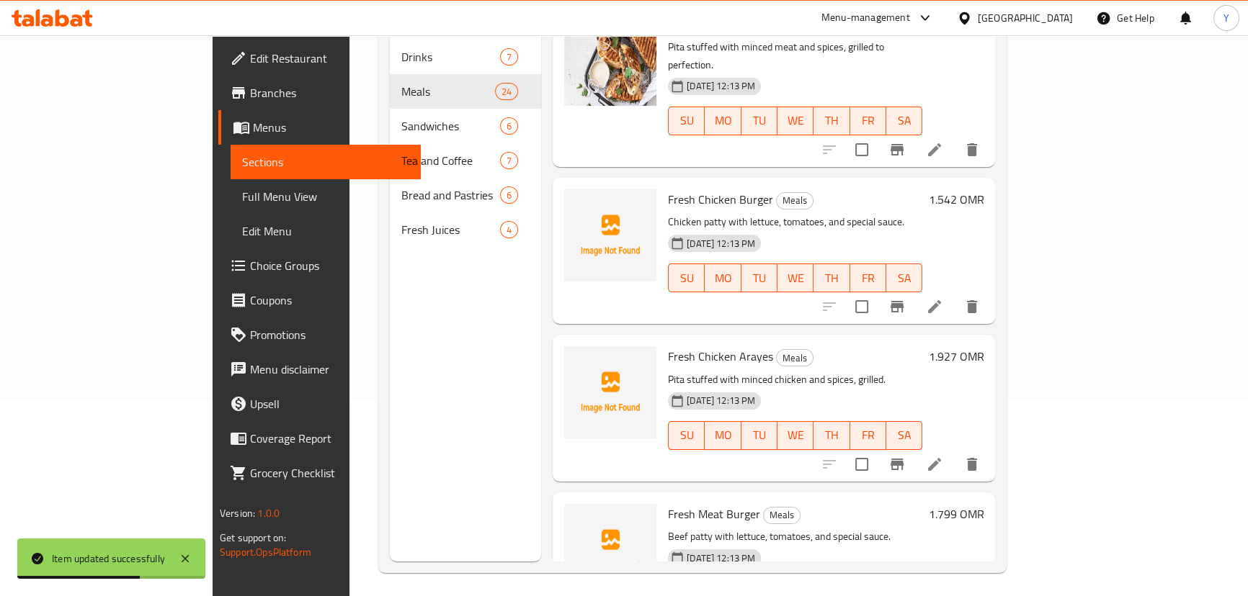
click at [941, 458] on icon at bounding box center [934, 464] width 13 height 13
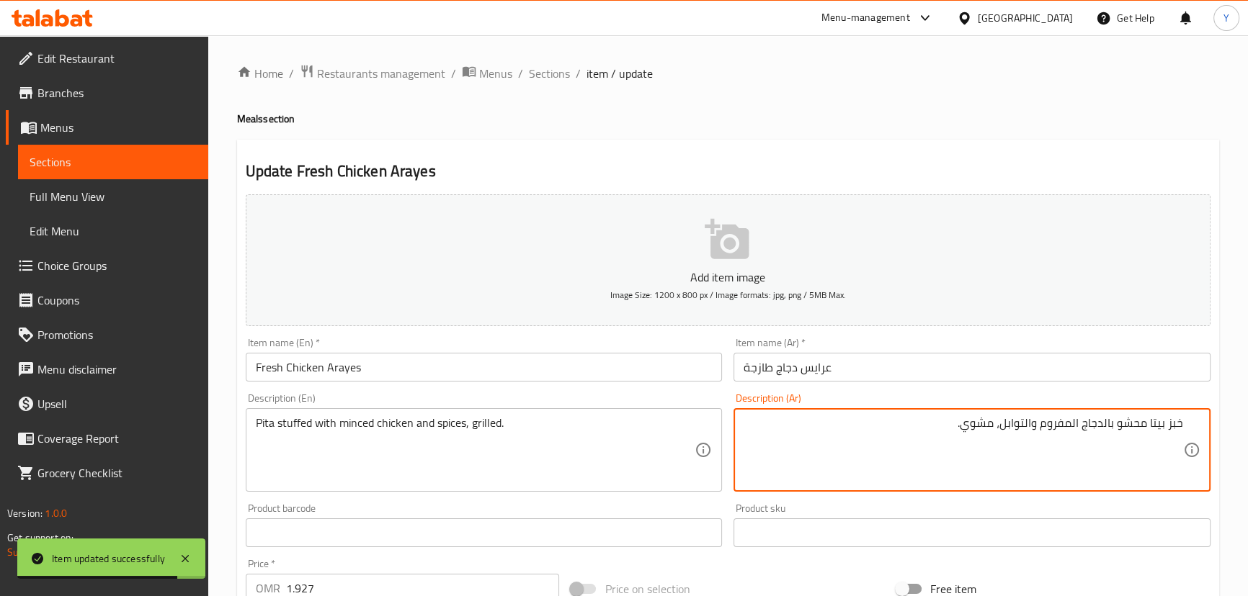
click at [1171, 426] on textarea "خبز بيتا محشو بالدجاج المفروم والتوابل، مشوي." at bounding box center [962, 450] width 439 height 68
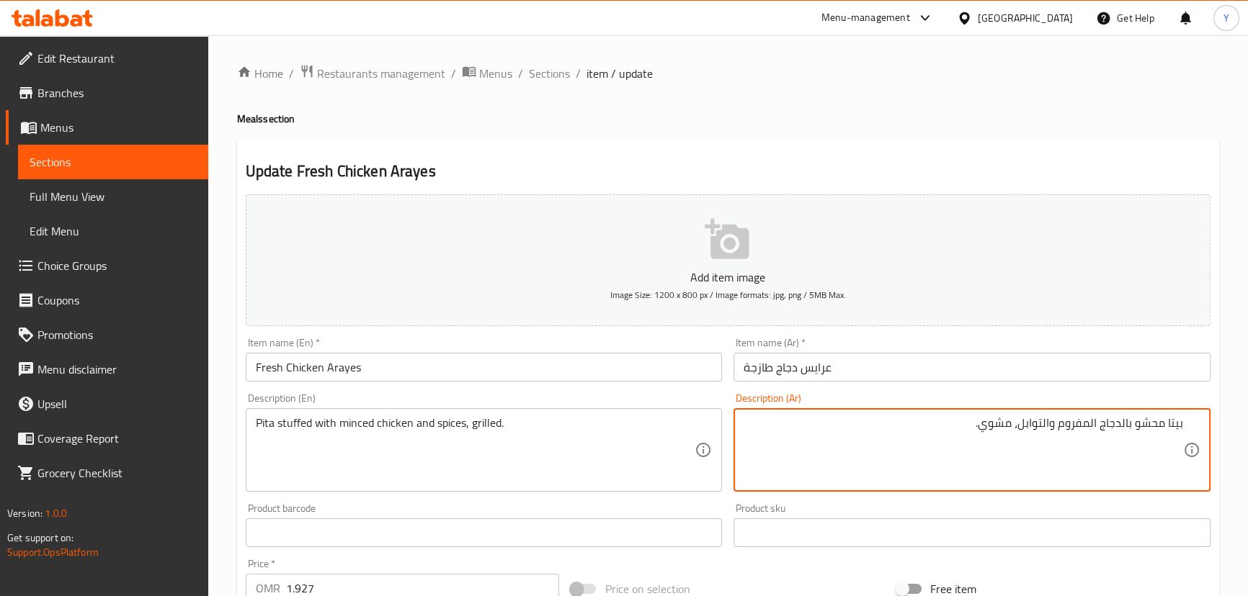
type textarea "بيتا محشو بالدجاج المفروم والتوابل، مشوي."
click at [980, 136] on div "Home / Restaurants management / Menus / Sections / item / update Meals section …" at bounding box center [728, 526] width 982 height 925
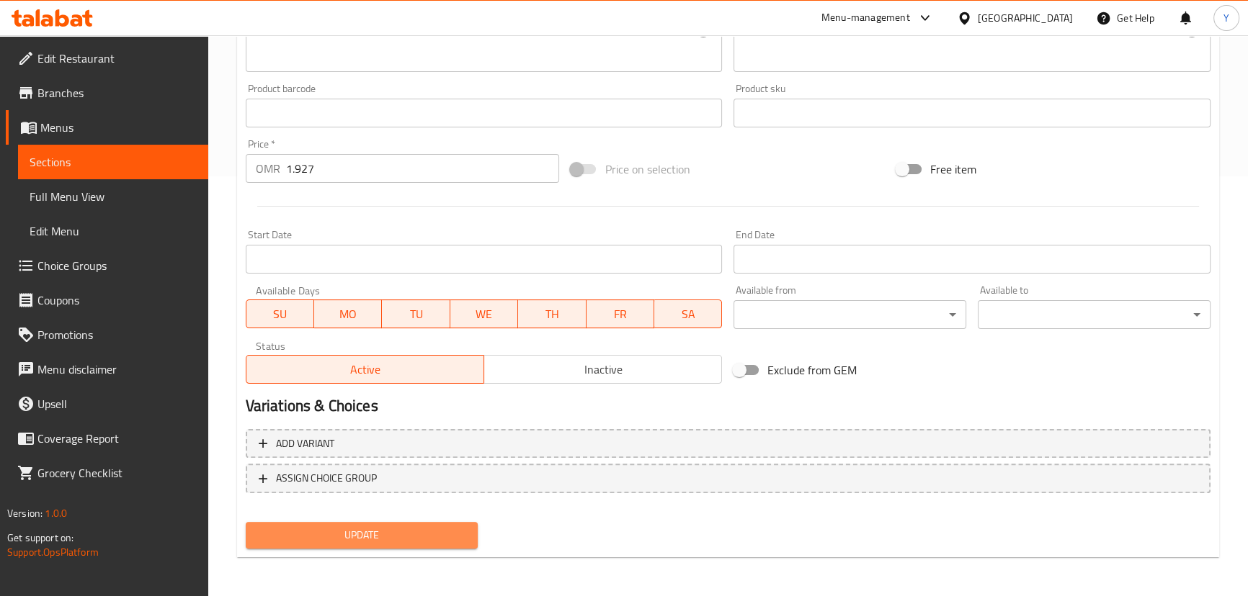
click at [424, 539] on span "Update" at bounding box center [362, 536] width 210 height 18
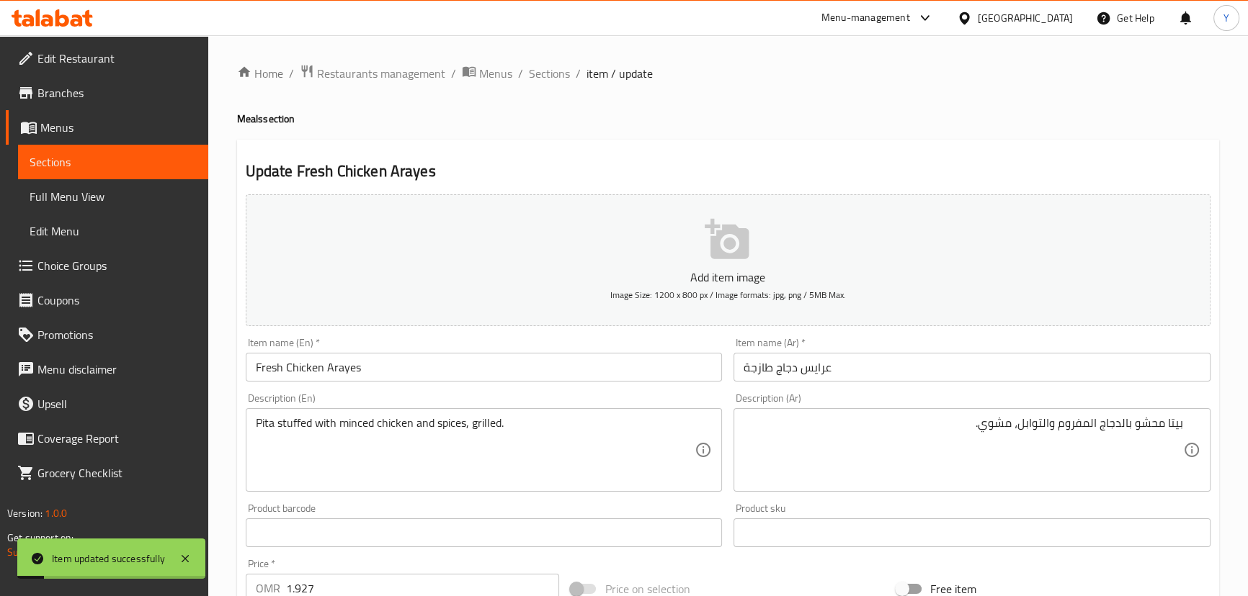
click at [556, 70] on span "Sections" at bounding box center [549, 73] width 41 height 17
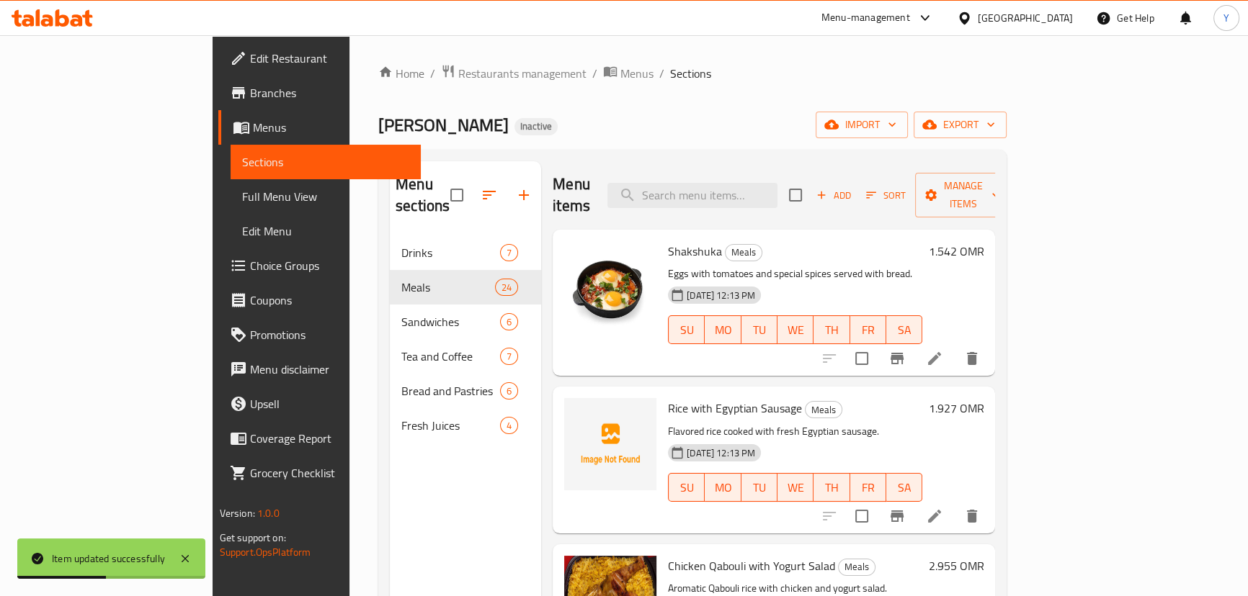
scroll to position [202, 0]
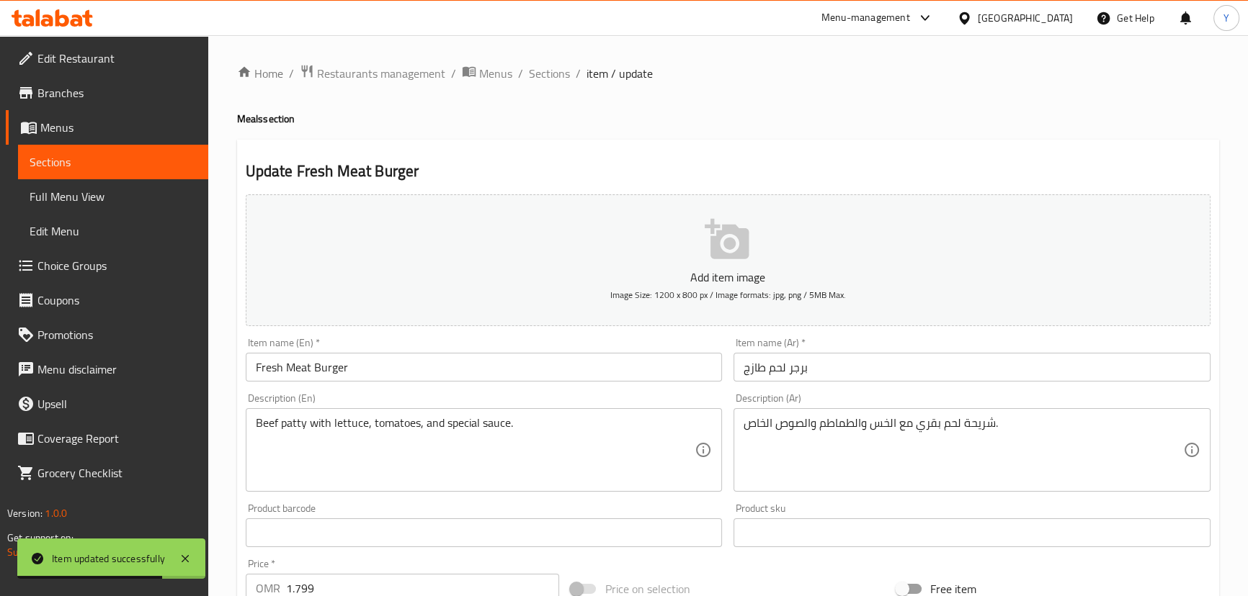
drag, startPoint x: 900, startPoint y: 422, endPoint x: 872, endPoint y: 407, distance: 31.9
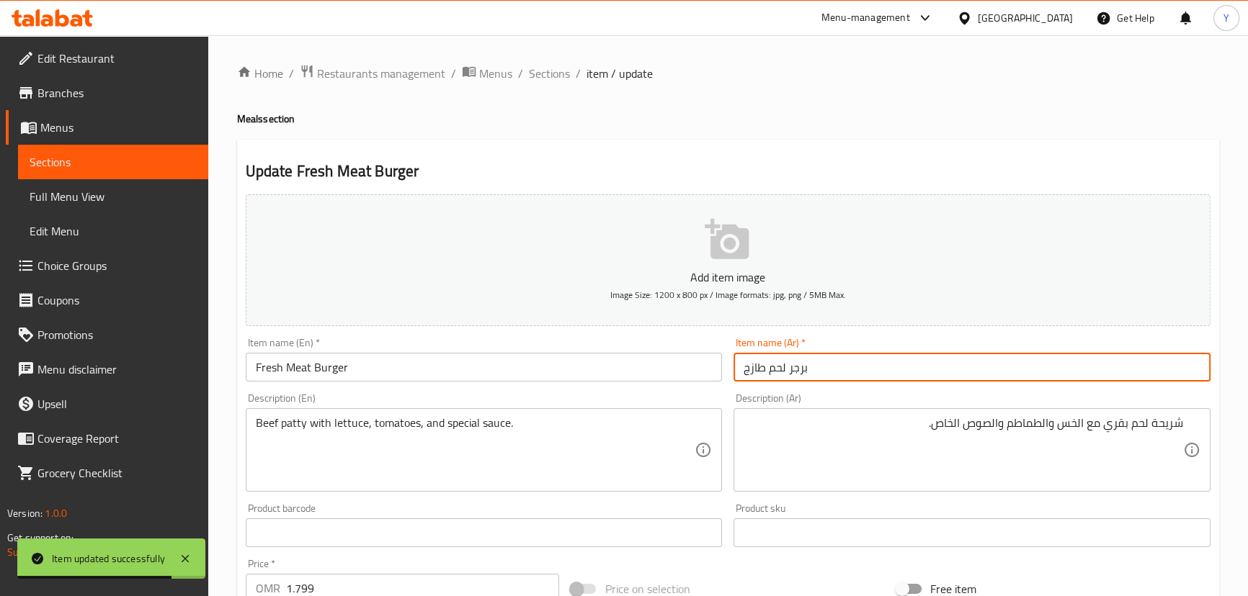
click at [846, 380] on input "برجر لحم طازج" at bounding box center [971, 367] width 477 height 29
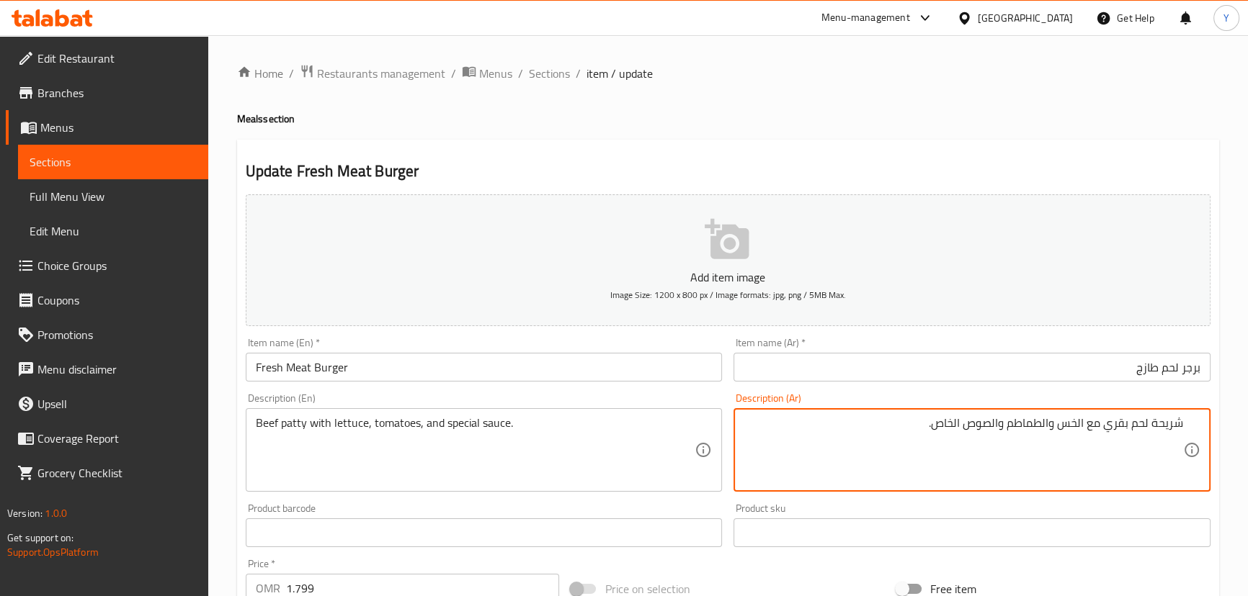
click at [999, 429] on textarea "شريحة لحم بقري مع الخس والطماطم والصوص الخاص." at bounding box center [962, 450] width 439 height 68
type textarea "شريحة لحم بقري مع الخس والطماطم وصوص سبيشيال."
click at [1023, 109] on div "Home / Restaurants management / Menus / Sections / item / update Meals section …" at bounding box center [728, 526] width 982 height 925
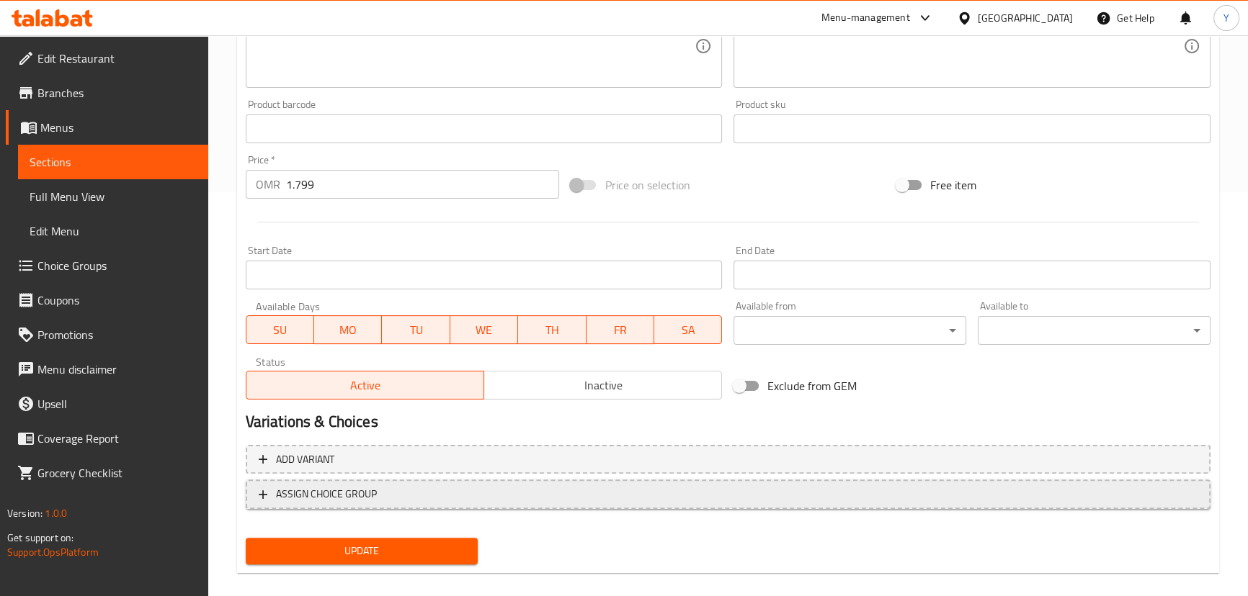
scroll to position [420, 0]
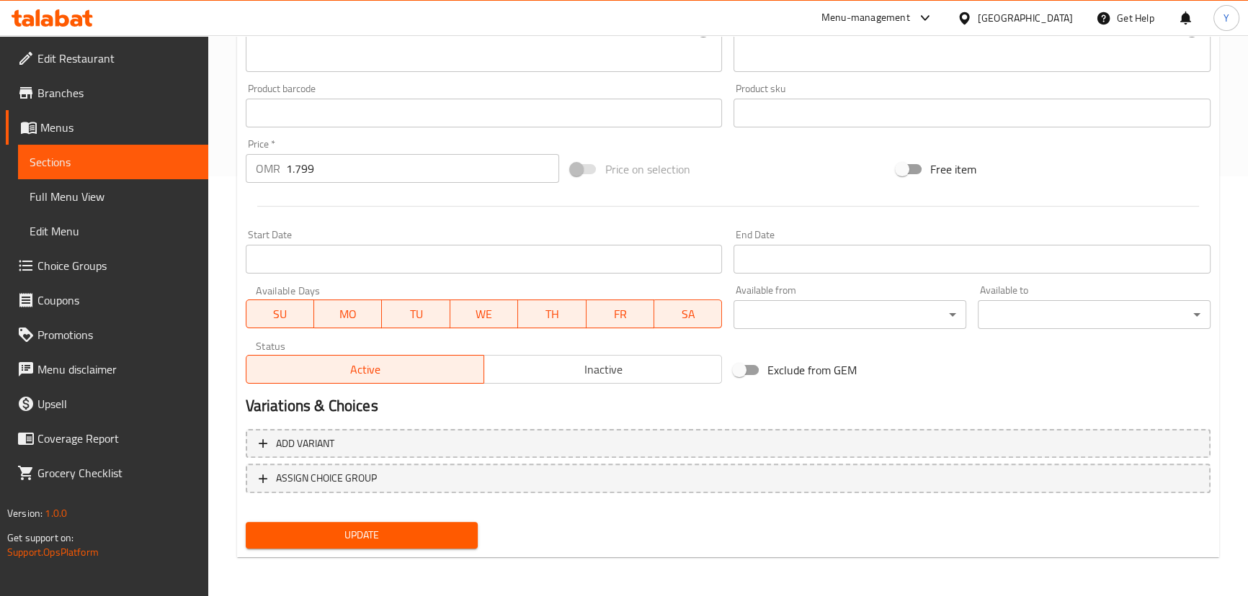
click at [372, 519] on div "Update" at bounding box center [362, 536] width 244 height 38
click at [381, 527] on span "Update" at bounding box center [362, 536] width 210 height 18
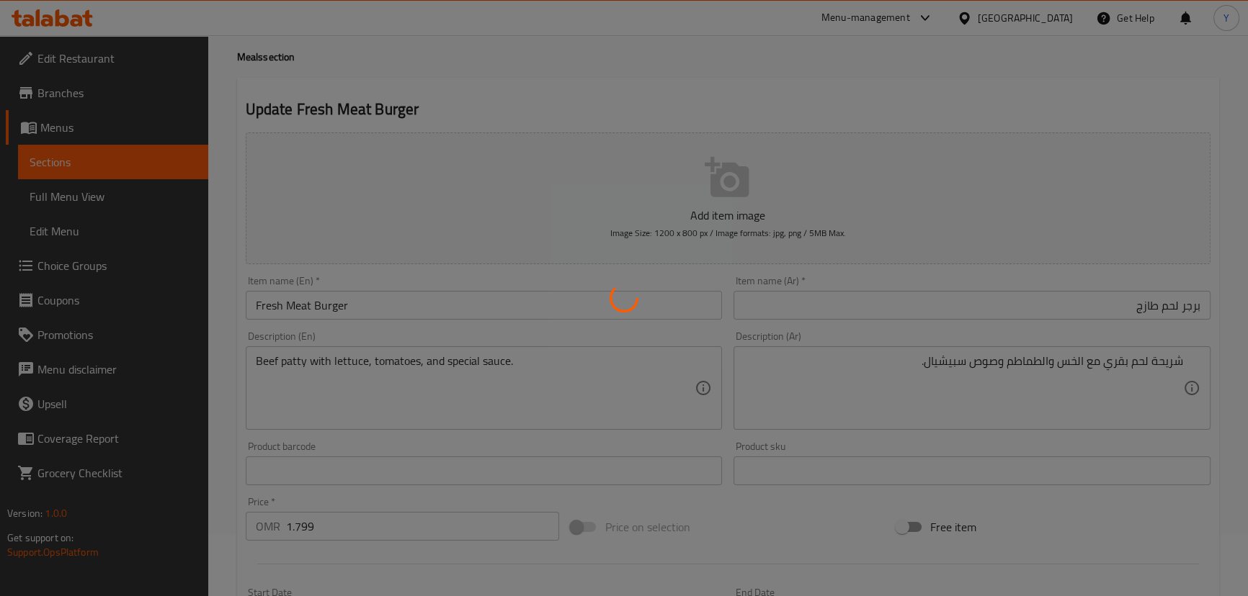
scroll to position [0, 0]
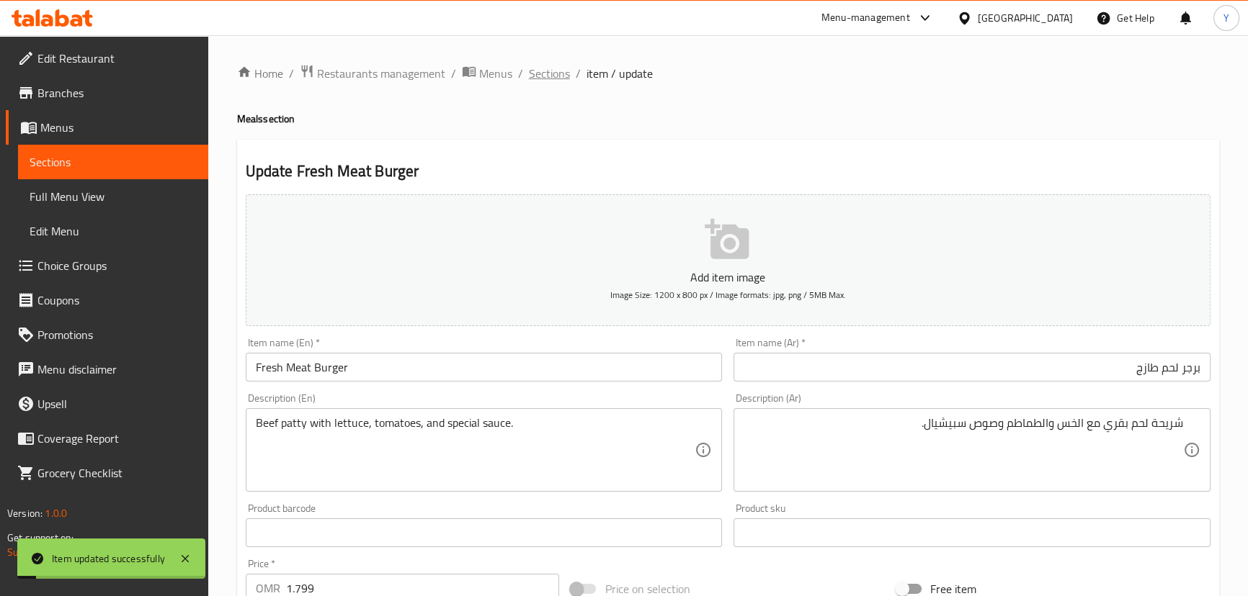
click at [540, 76] on span "Sections" at bounding box center [549, 73] width 41 height 17
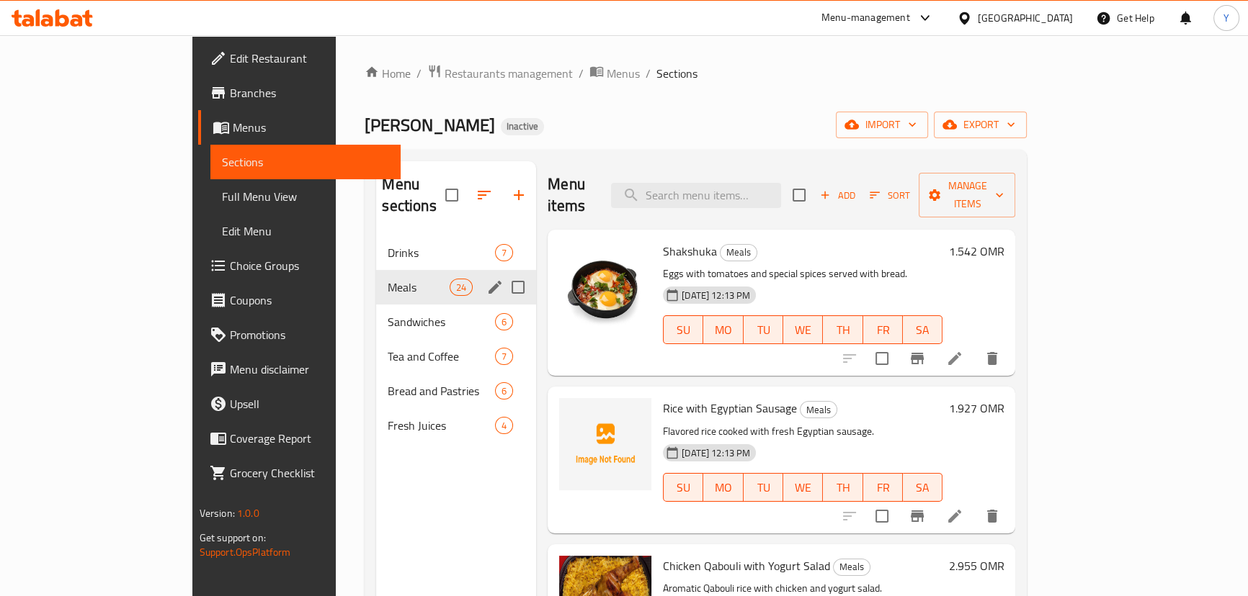
click at [388, 244] on span "Drinks" at bounding box center [441, 252] width 107 height 17
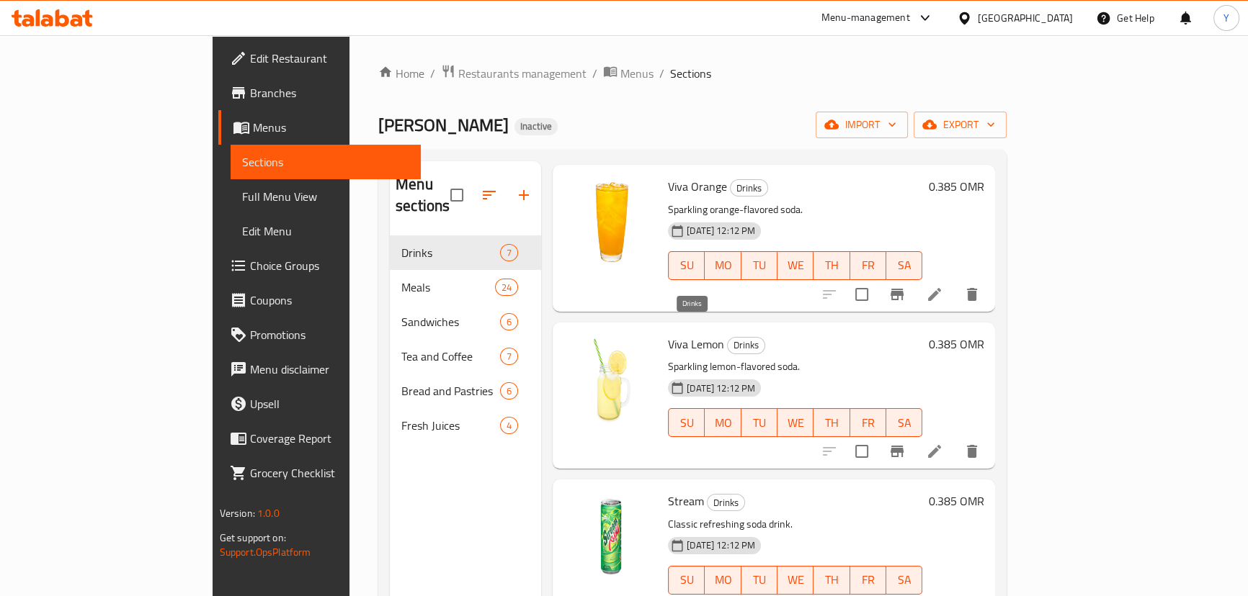
scroll to position [540, 0]
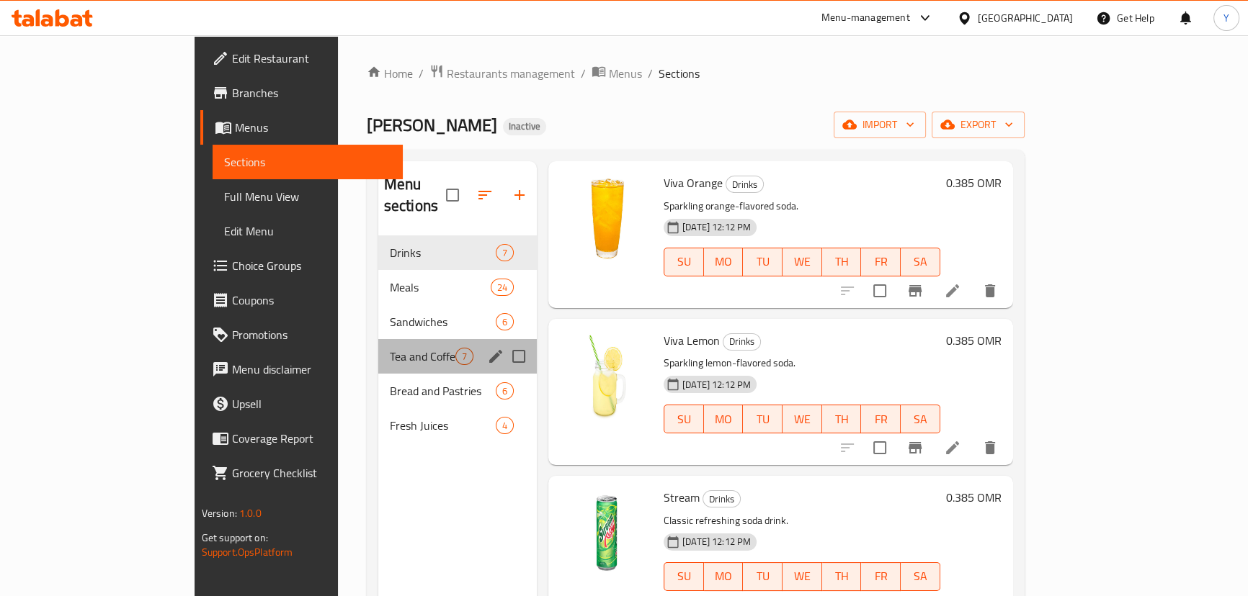
click at [378, 349] on div "Tea and Coffee 7" at bounding box center [457, 356] width 158 height 35
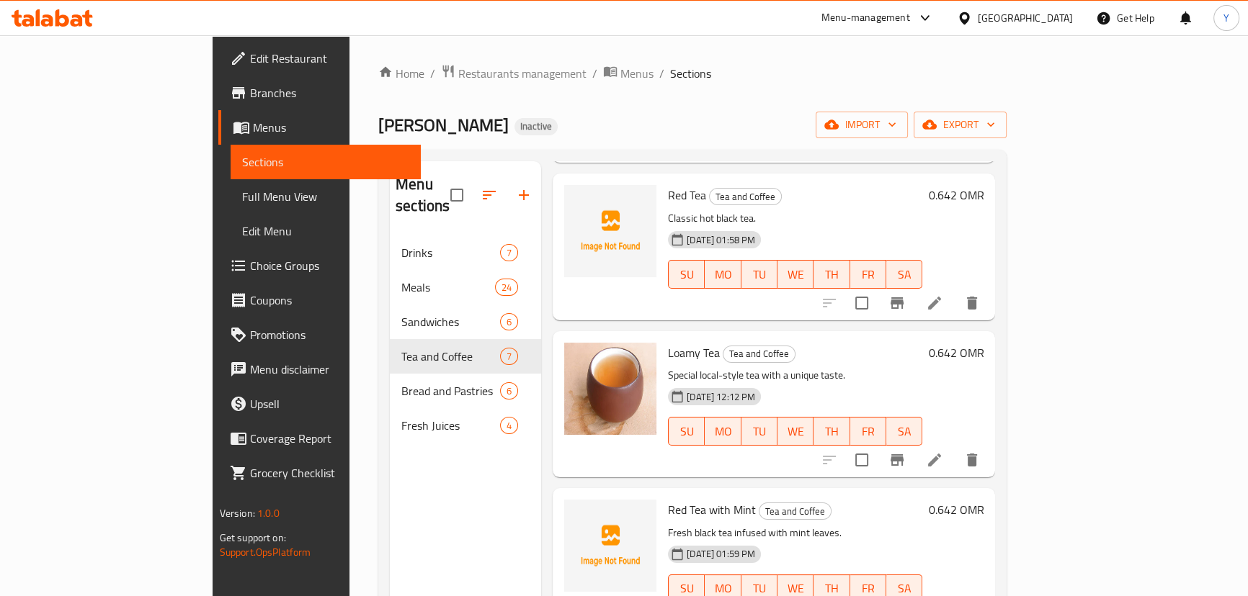
scroll to position [17, 0]
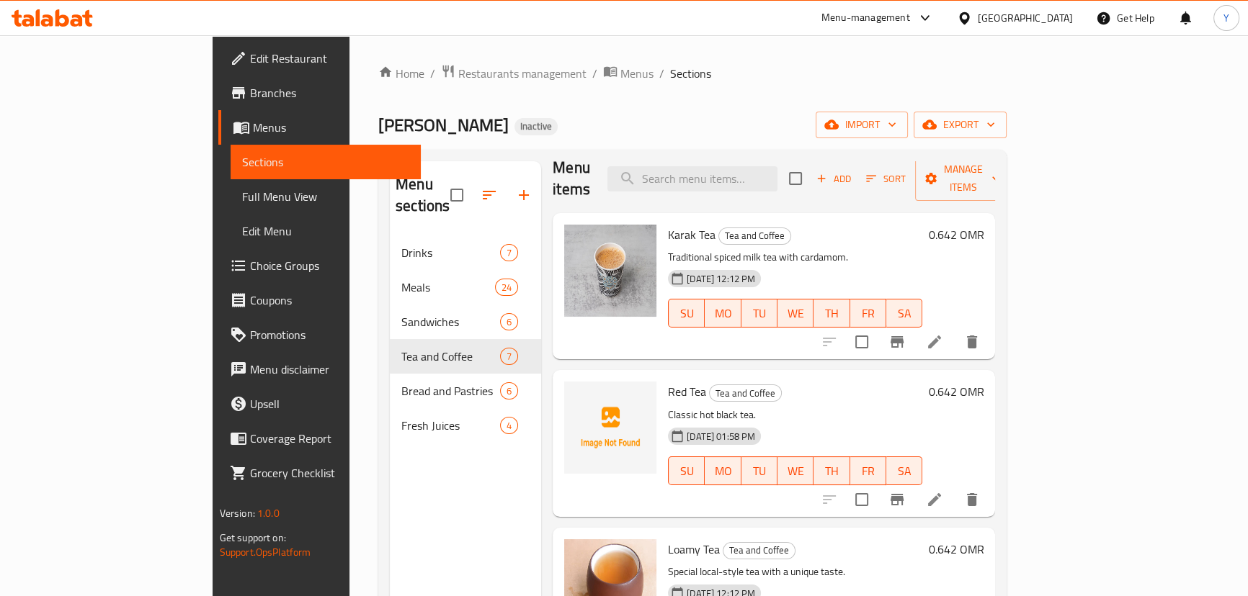
click at [627, 344] on div "Menu items Add Sort Manage items Karak Tea Tea and Coffee Traditional spiced mi…" at bounding box center [768, 459] width 454 height 596
copy h6 "Red Tea"
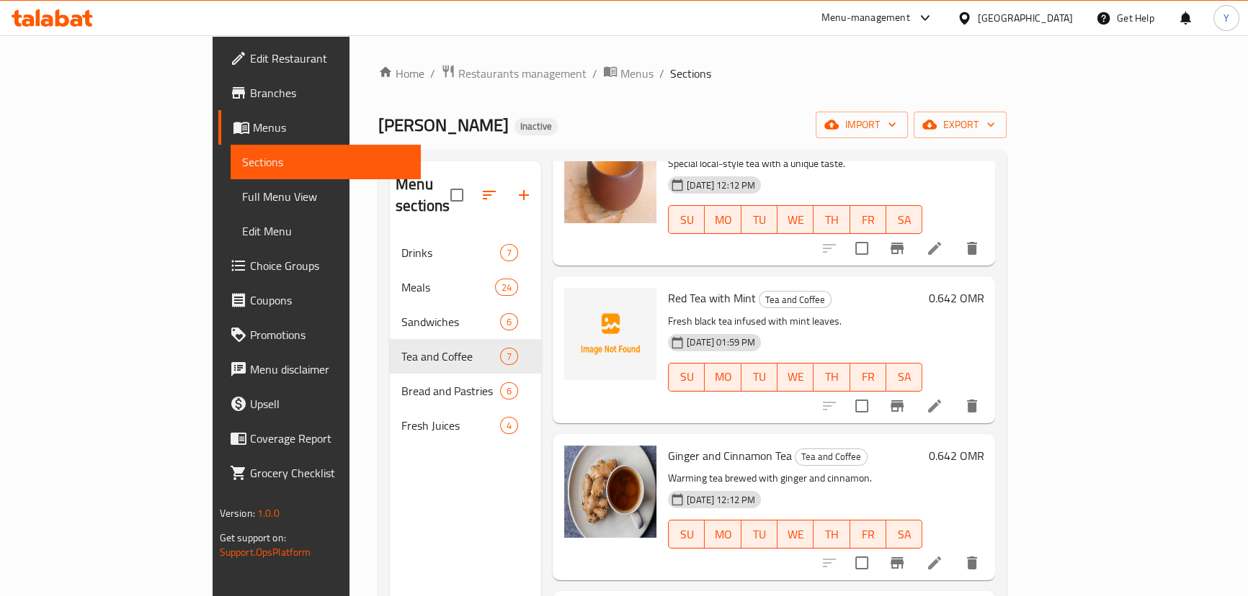
scroll to position [540, 0]
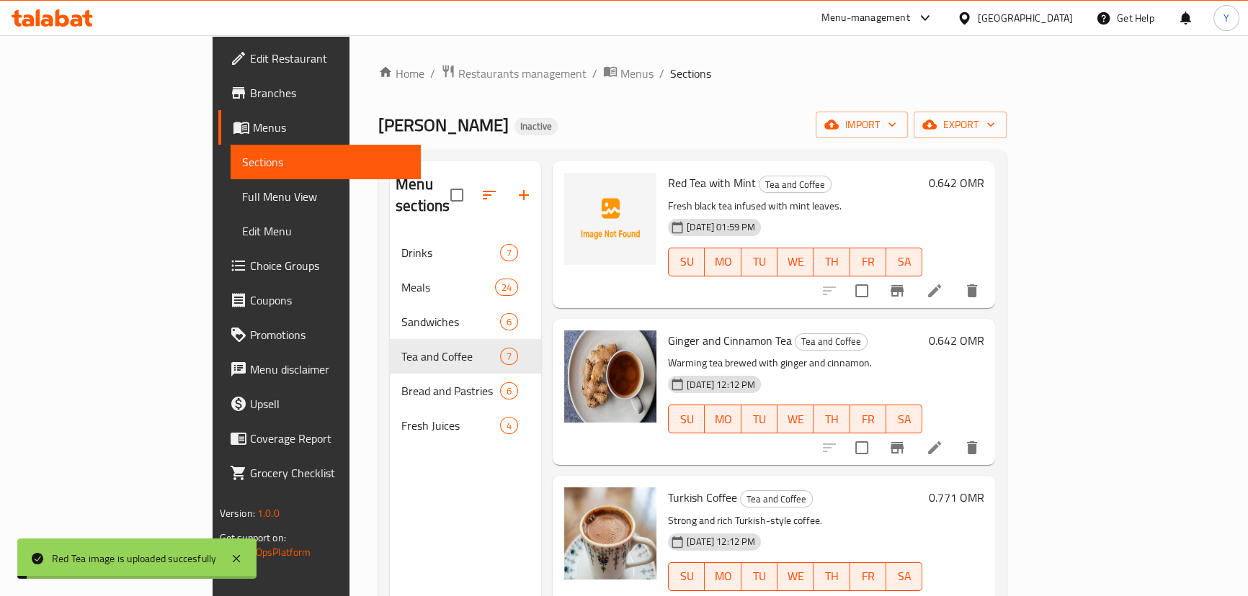
click at [398, 498] on div "Menu sections Drinks 7 Meals 24 Sandwiches 6 Tea and Coffee 7 Bread and Pastrie…" at bounding box center [465, 459] width 151 height 596
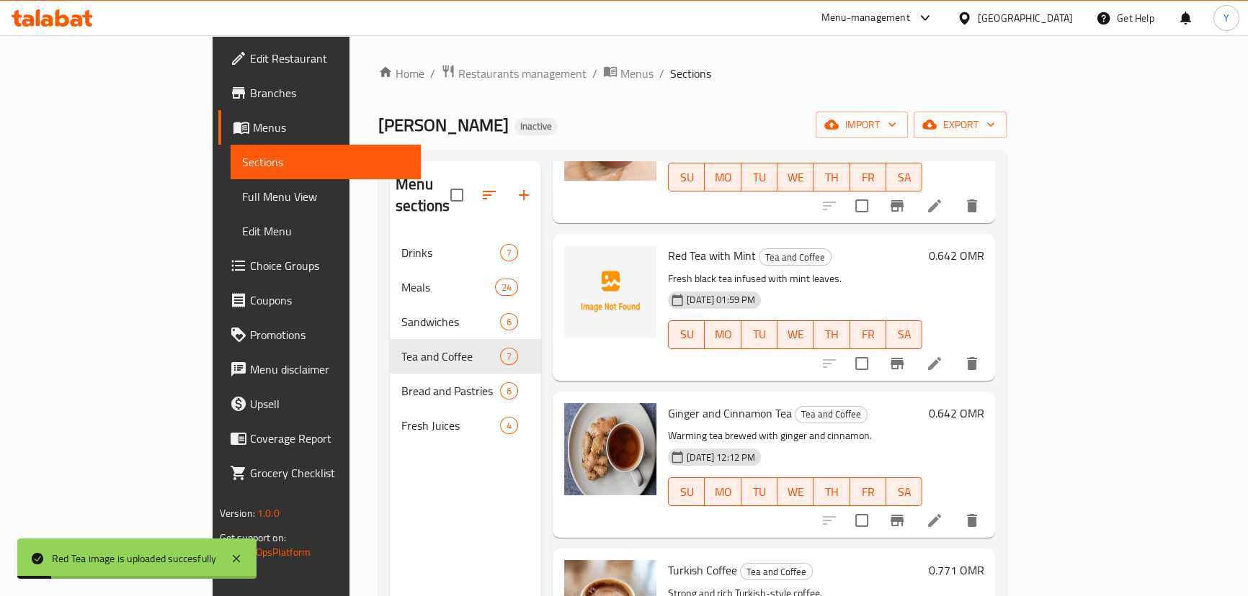
scroll to position [410, 0]
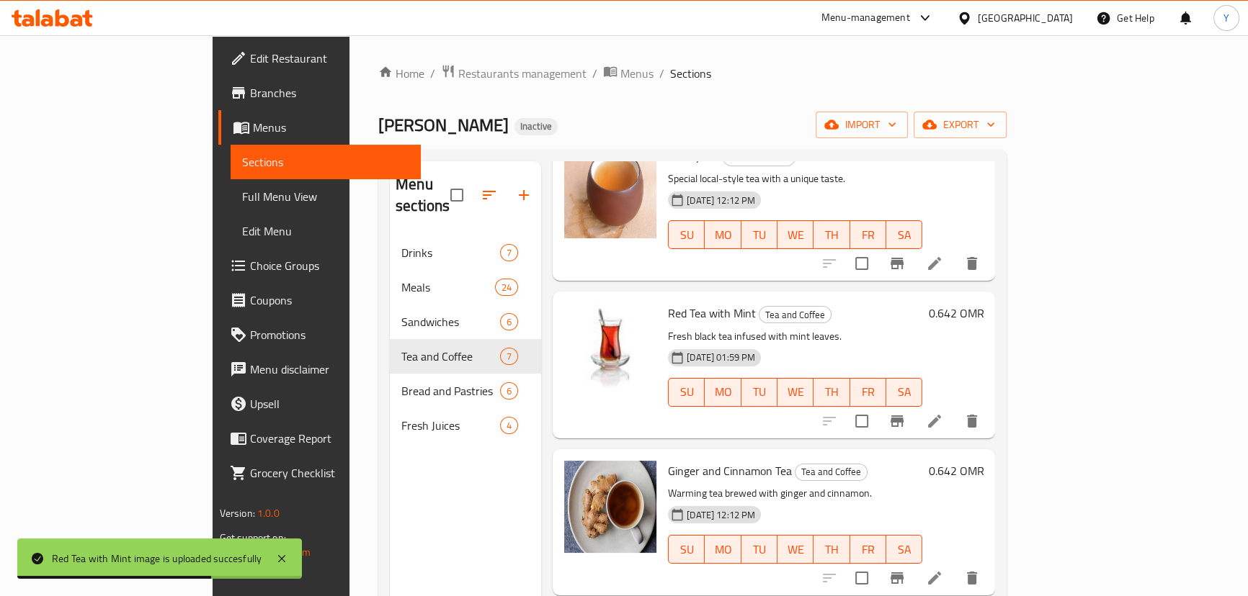
click at [862, 65] on ol "Home / Restaurants management / Menus / Sections" at bounding box center [692, 73] width 628 height 19
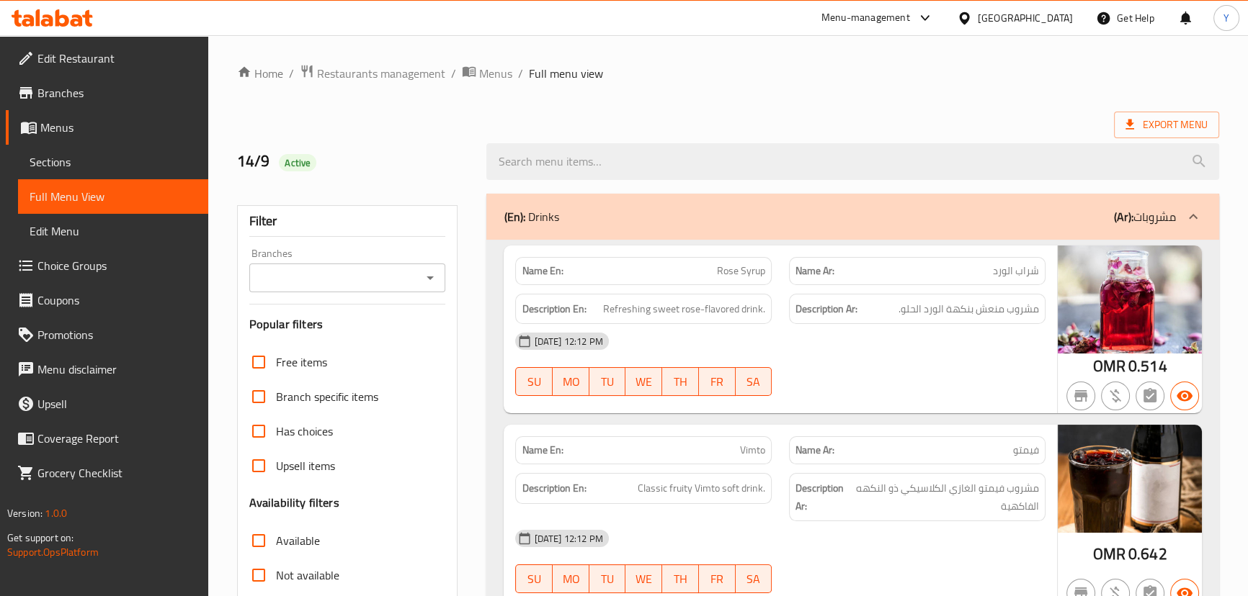
click at [1170, 138] on div at bounding box center [852, 162] width 749 height 54
click at [1171, 129] on span "Export Menu" at bounding box center [1166, 125] width 82 height 18
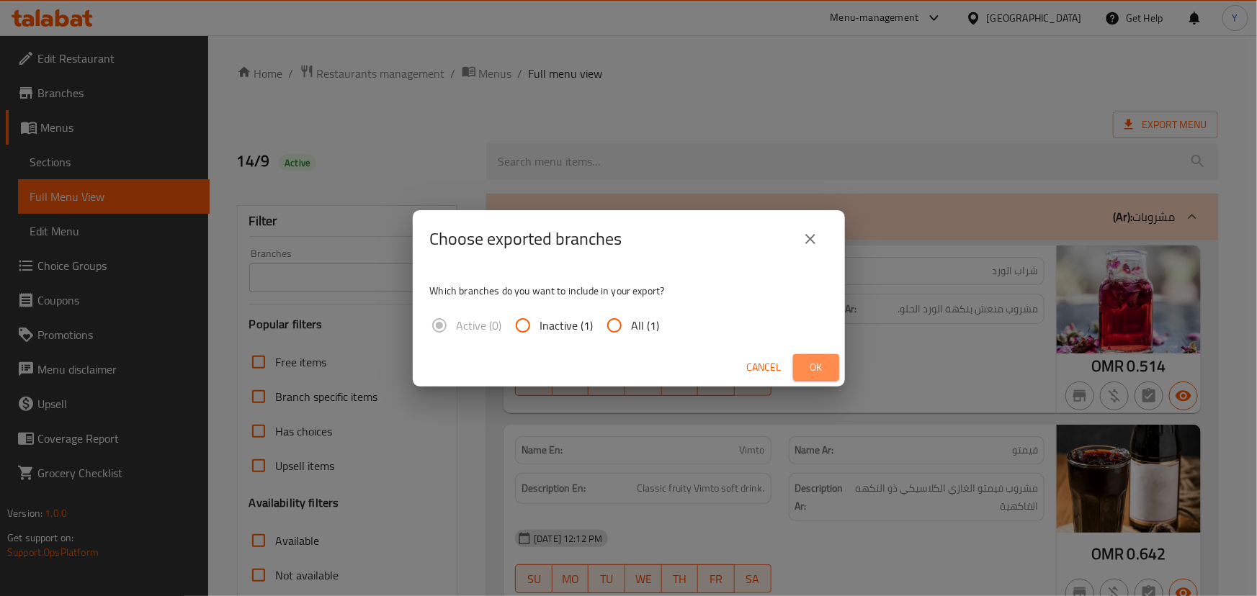
click at [815, 375] on span "Ok" at bounding box center [816, 368] width 23 height 18
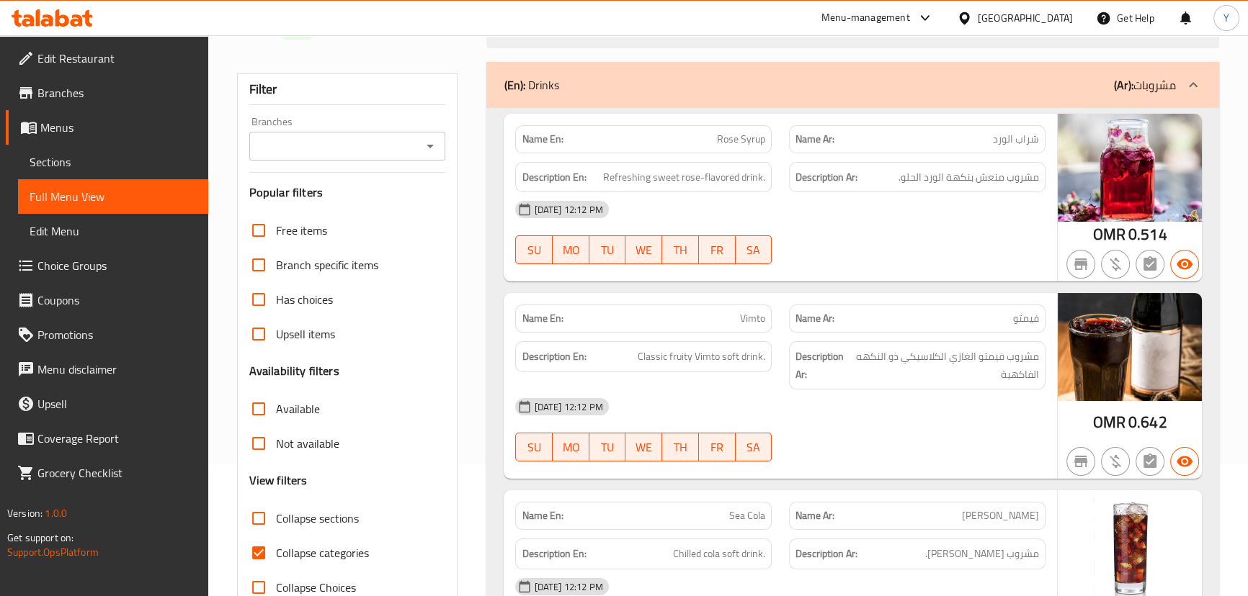
scroll to position [261, 0]
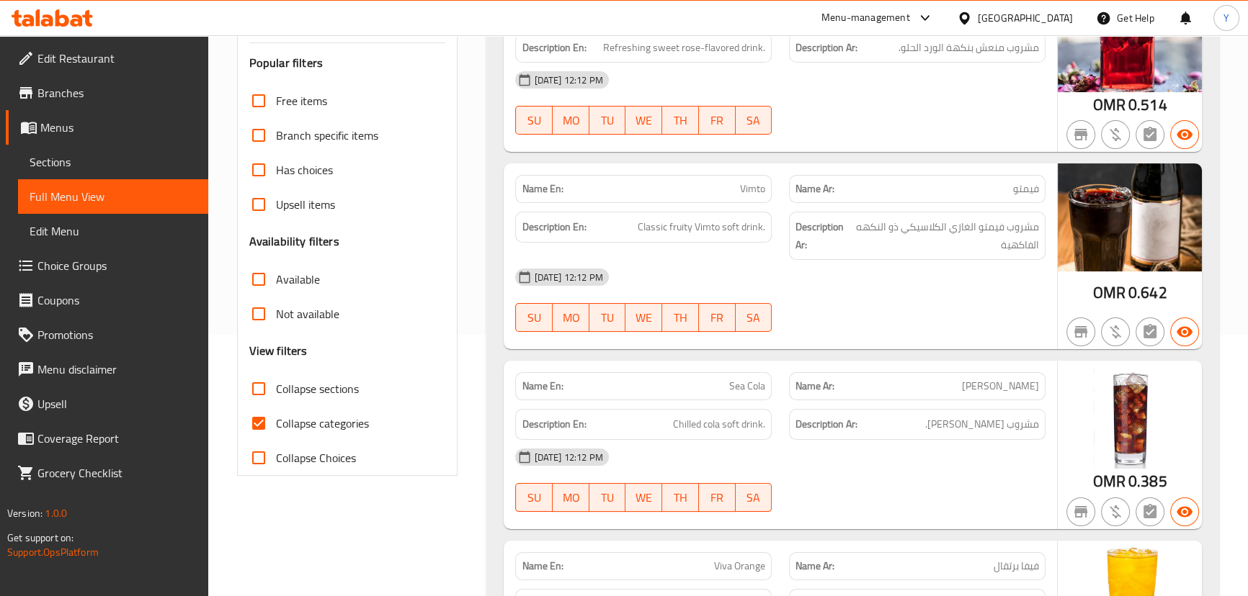
click at [289, 393] on span "Collapse sections" at bounding box center [317, 388] width 83 height 17
click at [276, 393] on input "Collapse sections" at bounding box center [258, 389] width 35 height 35
checkbox input "true"
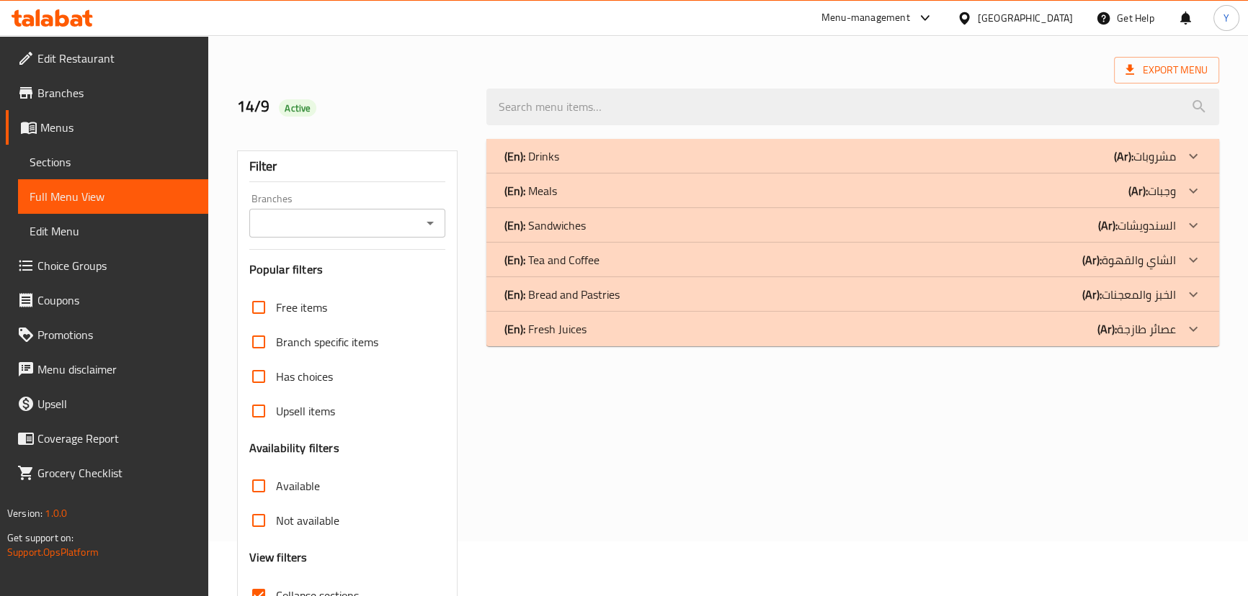
scroll to position [0, 0]
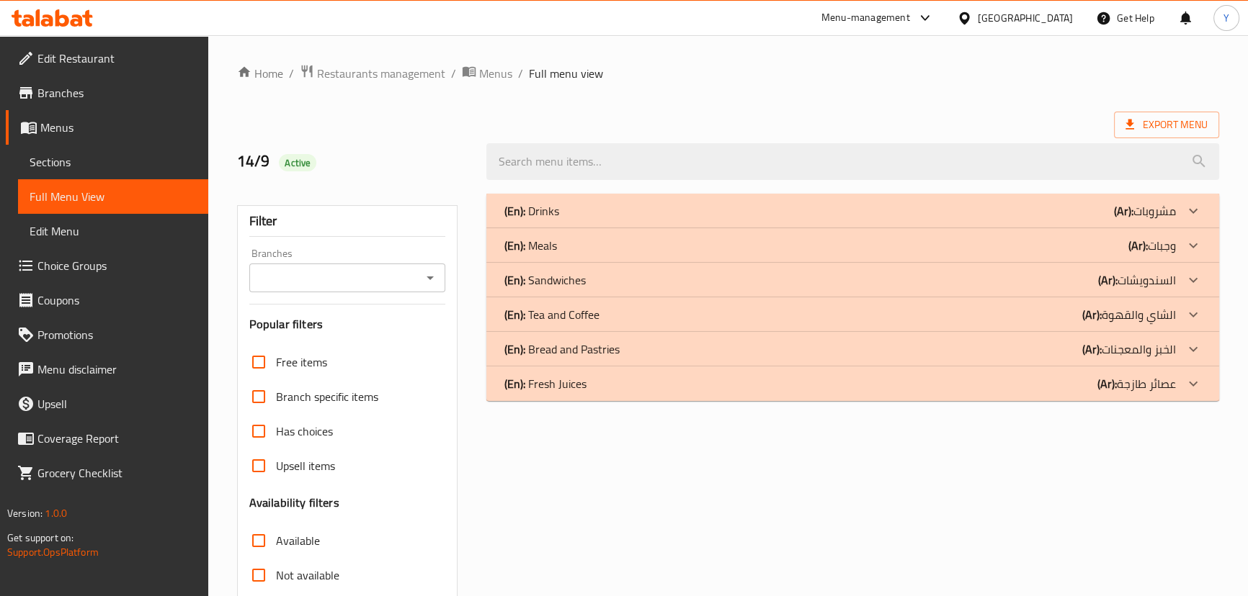
click at [1197, 279] on icon at bounding box center [1192, 280] width 17 height 17
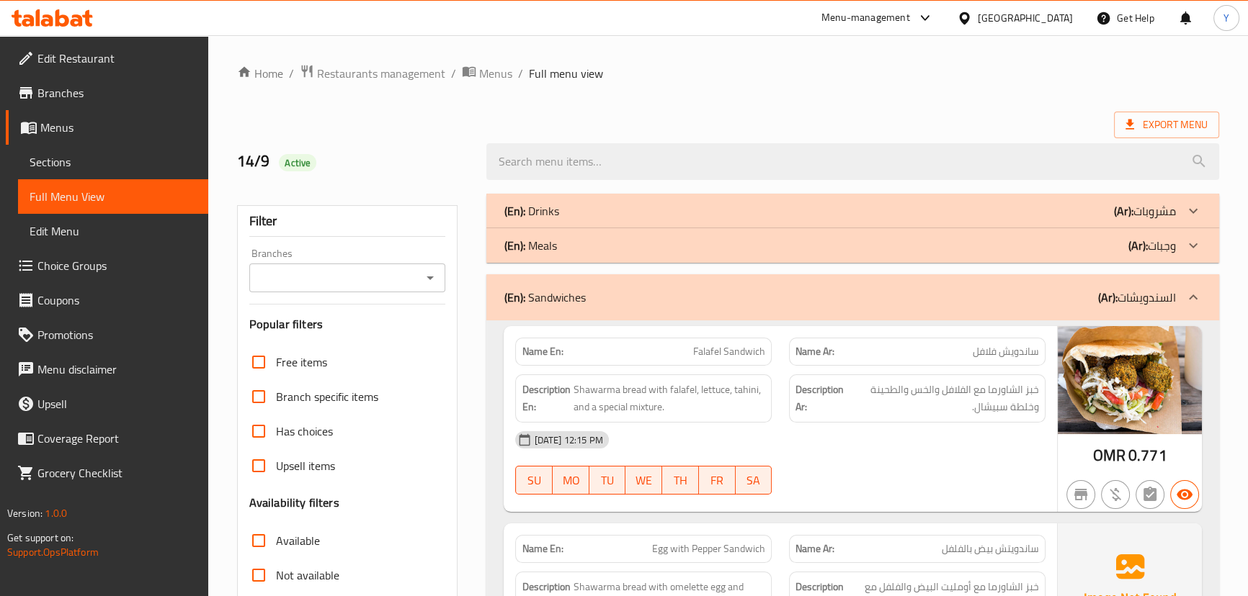
click at [594, 14] on div "Menu-management Oman Get Help Y" at bounding box center [624, 18] width 1248 height 35
click at [1030, 391] on span "خبز الشاورما مع الفلافل والخس والطحينة وخلطة سبيشال." at bounding box center [943, 398] width 191 height 35
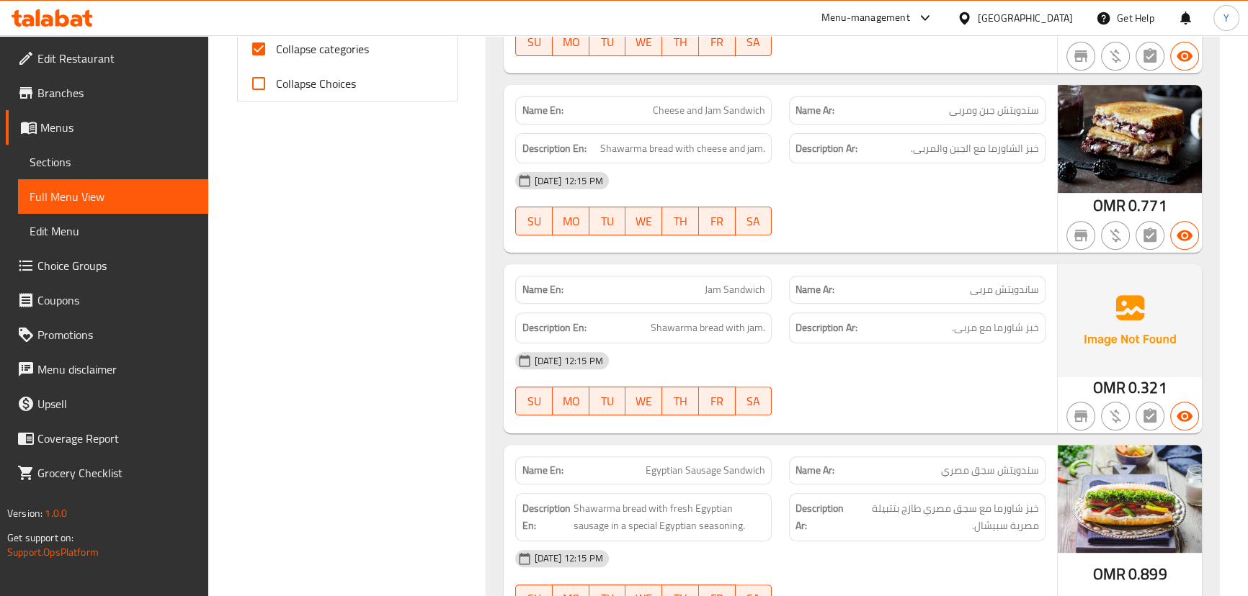
scroll to position [643, 0]
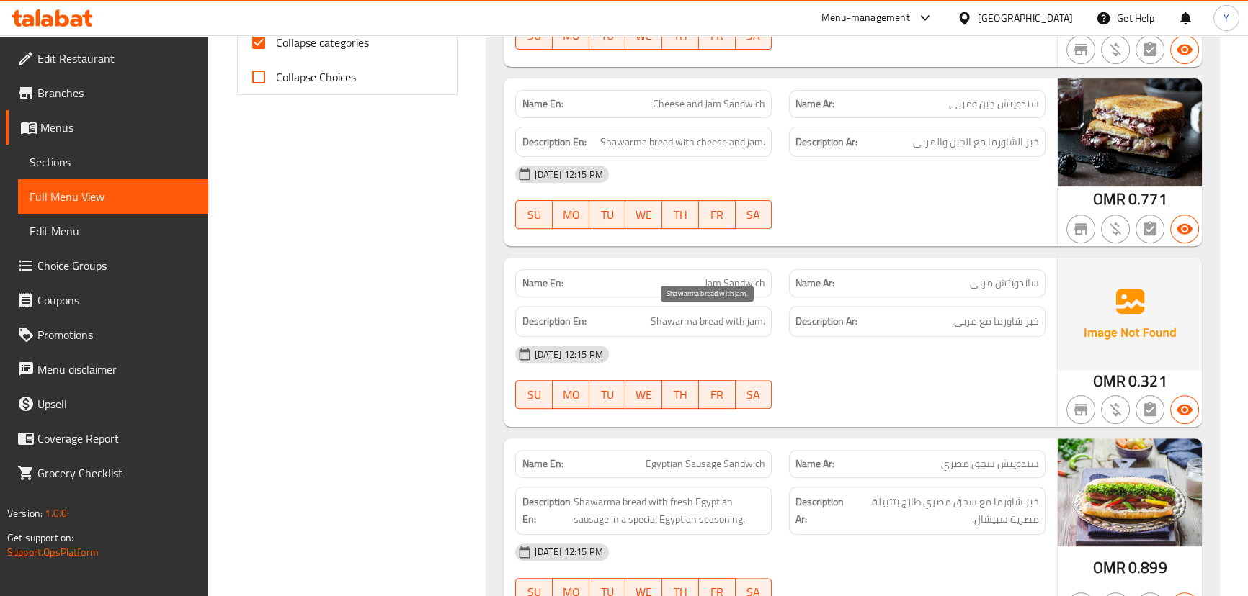
click at [718, 317] on span "Shawarma bread with jam." at bounding box center [707, 322] width 115 height 18
drag, startPoint x: 715, startPoint y: 317, endPoint x: 675, endPoint y: 321, distance: 40.6
click at [675, 322] on span "Shawarma bread with jam." at bounding box center [707, 322] width 115 height 18
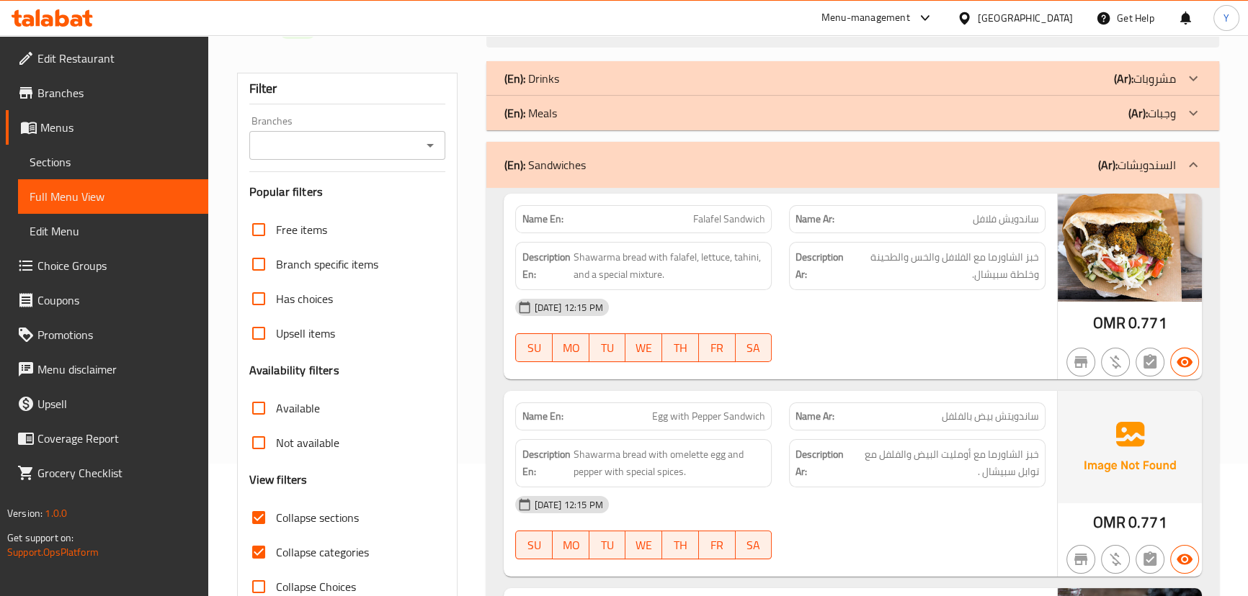
scroll to position [131, 0]
drag, startPoint x: 824, startPoint y: 232, endPoint x: 849, endPoint y: 190, distance: 48.4
click at [824, 232] on div "Name Ar: ساندويش فلافل" at bounding box center [917, 221] width 256 height 28
click at [851, 173] on div "(En): Sandwiches (Ar): السندويشات" at bounding box center [839, 166] width 671 height 17
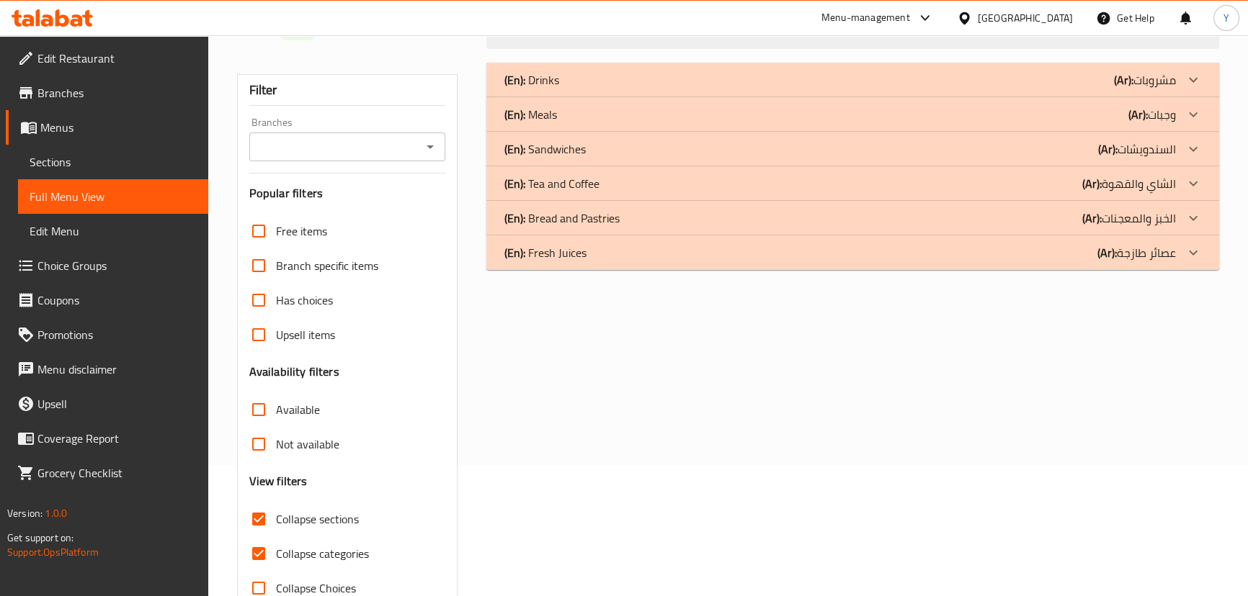
click at [589, 223] on p "(En): Bread and Pastries" at bounding box center [561, 218] width 115 height 17
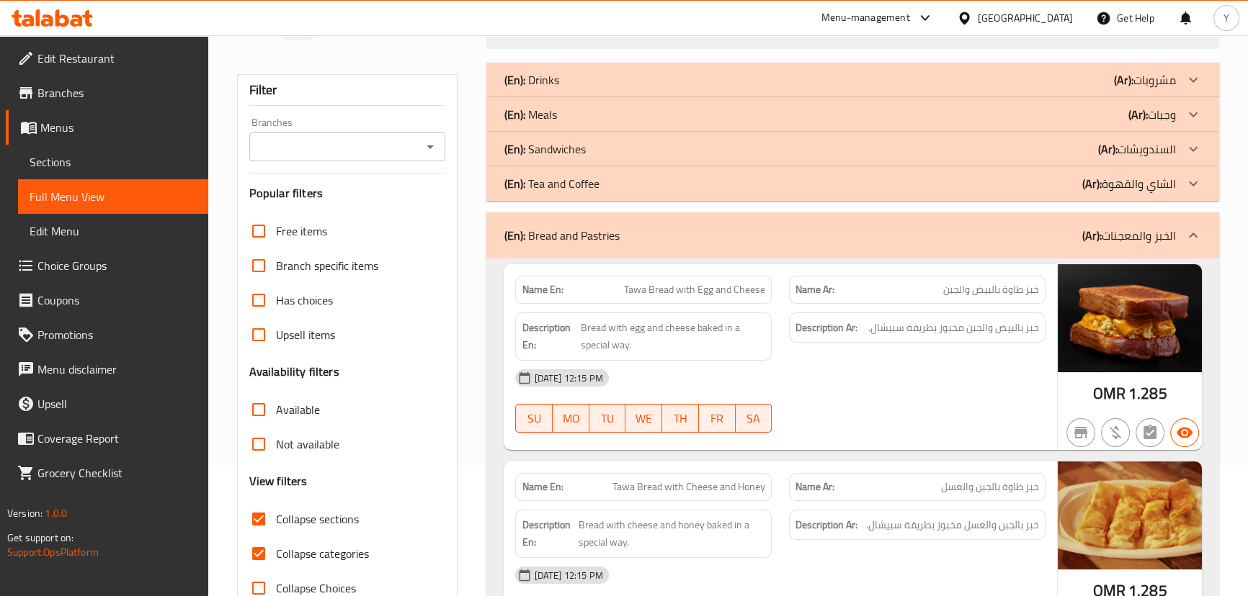
click at [839, 343] on div "Description Ar: خبز بالبيض والجبن مخبوز بطريقة سبيشال." at bounding box center [917, 337] width 274 height 66
click at [640, 286] on span "Tawa Bread with Egg and Cheese" at bounding box center [694, 289] width 141 height 15
click at [665, 290] on span "Tawa Bread with Egg and Cheese" at bounding box center [694, 289] width 141 height 15
drag, startPoint x: 665, startPoint y: 290, endPoint x: 632, endPoint y: 293, distance: 32.5
click at [632, 293] on span "Tawa Bread with Egg and Cheese" at bounding box center [694, 289] width 141 height 15
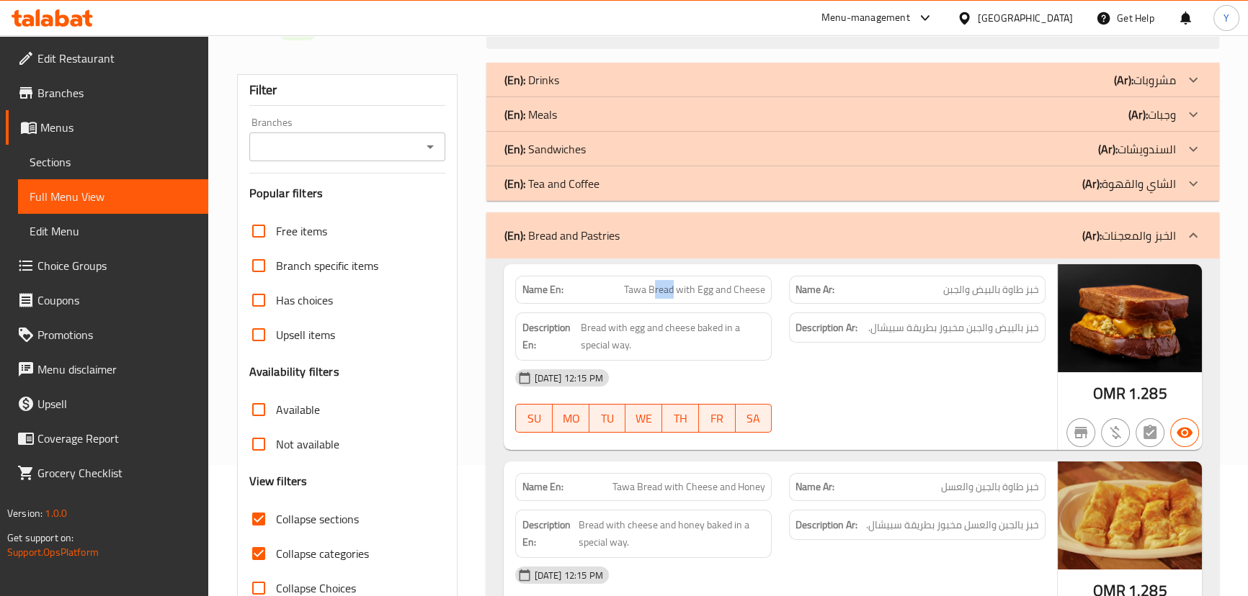
click at [656, 293] on span "Tawa Bread with Egg and Cheese" at bounding box center [694, 289] width 141 height 15
drag, startPoint x: 656, startPoint y: 293, endPoint x: 627, endPoint y: 292, distance: 28.1
click at [627, 292] on span "Tawa Bread with Egg and Cheese" at bounding box center [694, 289] width 141 height 15
click at [649, 291] on span "Tawa Bread with Egg and Cheese" at bounding box center [694, 289] width 141 height 15
drag, startPoint x: 649, startPoint y: 291, endPoint x: 614, endPoint y: 297, distance: 35.8
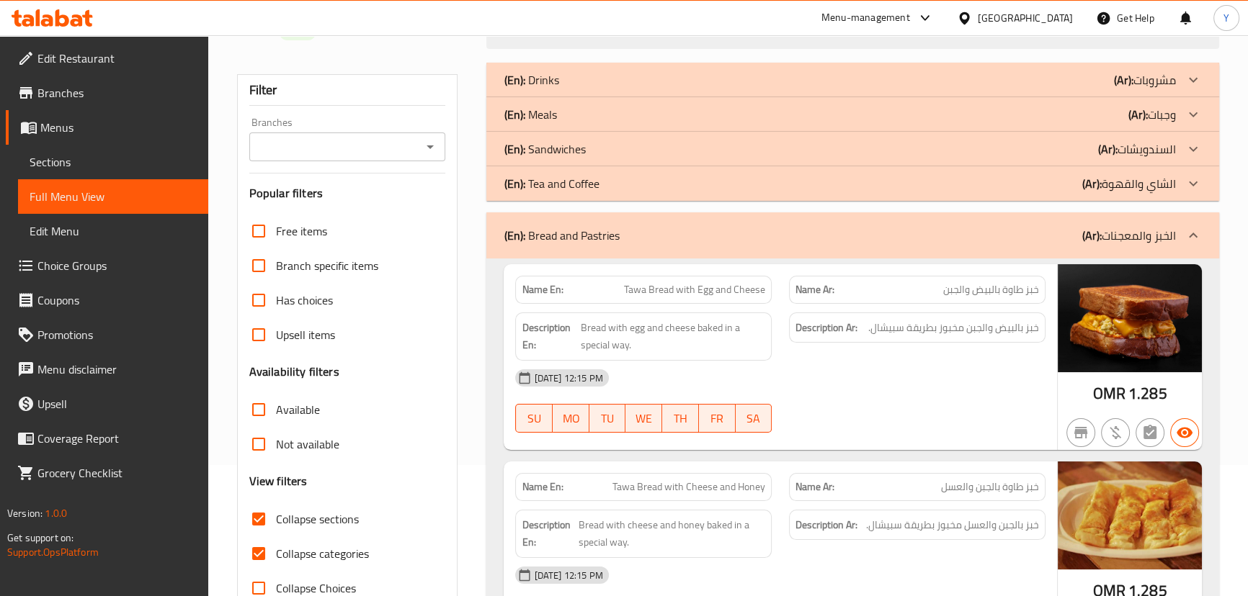
click at [614, 297] on div "Name En: Tawa Bread with Egg and Cheese" at bounding box center [643, 290] width 256 height 28
click at [636, 292] on span "Tawa Bread with Egg and Cheese" at bounding box center [694, 289] width 141 height 15
drag, startPoint x: 636, startPoint y: 292, endPoint x: 657, endPoint y: 292, distance: 20.9
click at [657, 292] on span "Tawa Bread with Egg and Cheese" at bounding box center [694, 289] width 141 height 15
click at [951, 290] on span "خبز طاوة بالبيض والجبن" at bounding box center [991, 289] width 96 height 15
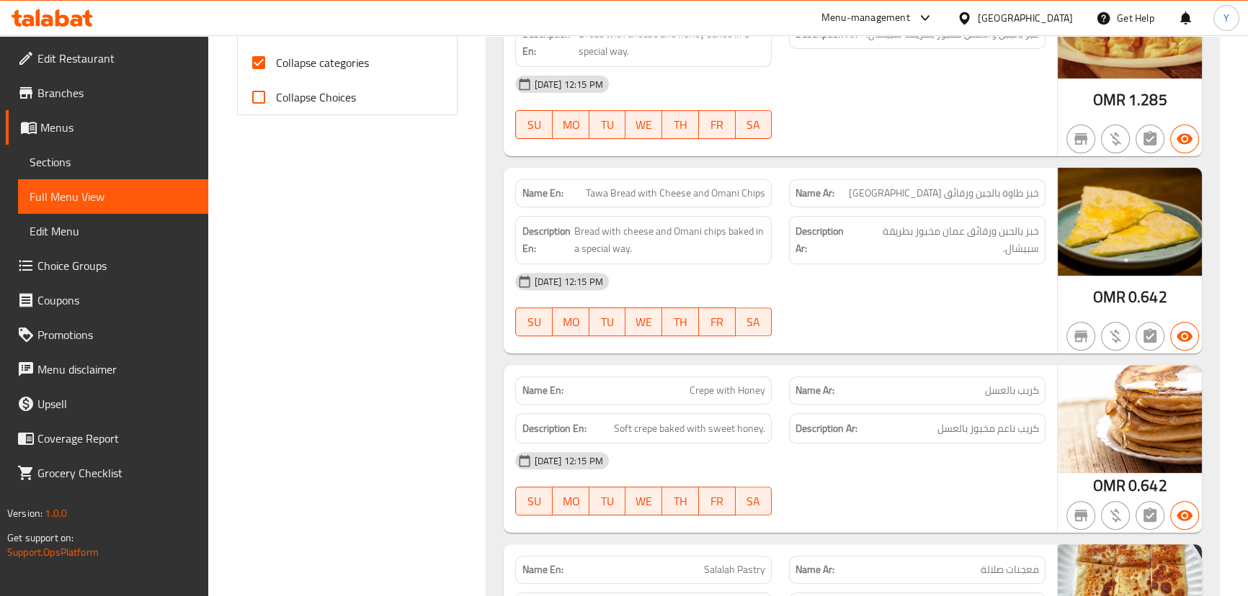
scroll to position [629, 0]
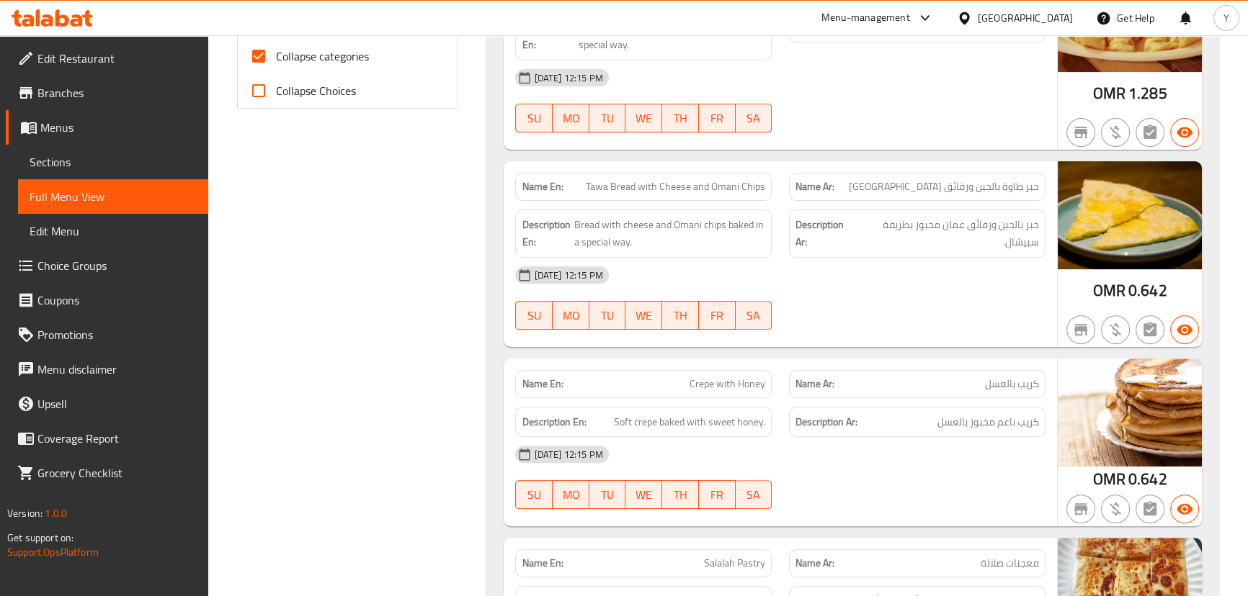
click at [730, 183] on span "Tawa Bread with Cheese and Omani Chips" at bounding box center [675, 186] width 179 height 15
drag, startPoint x: 734, startPoint y: 183, endPoint x: 755, endPoint y: 184, distance: 20.9
click at [755, 184] on span "Tawa Bread with Cheese and Omani Chips" at bounding box center [675, 186] width 179 height 15
drag, startPoint x: 754, startPoint y: 184, endPoint x: 729, endPoint y: 186, distance: 25.3
click at [729, 186] on span "Tawa Bread with Cheese and Omani Chips" at bounding box center [675, 186] width 179 height 15
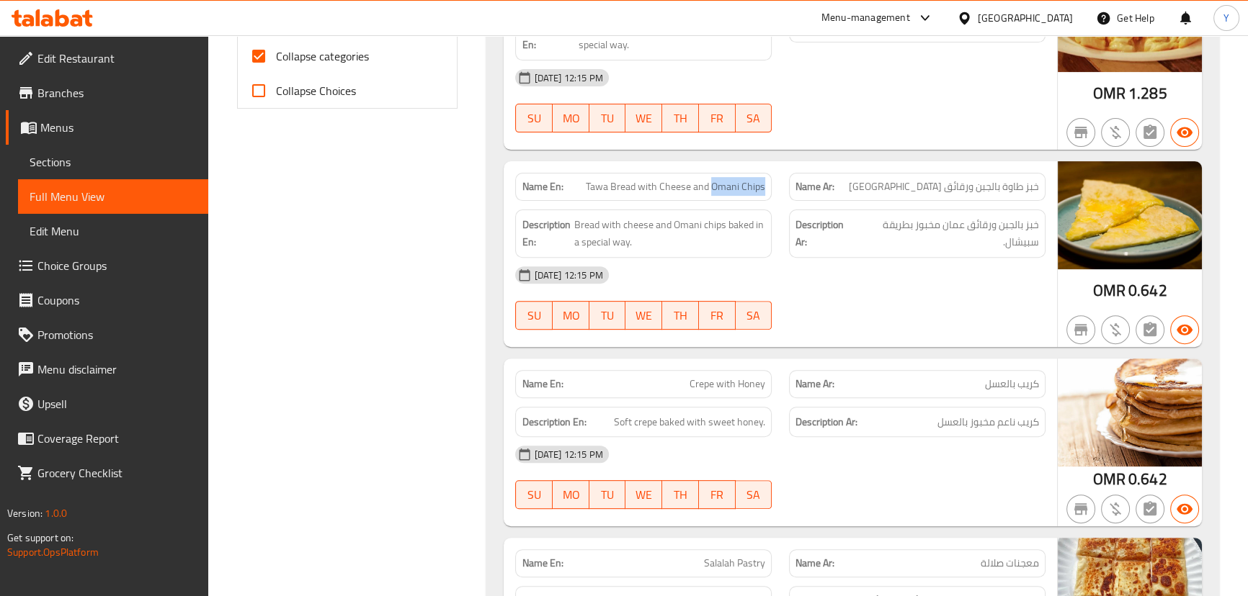
drag, startPoint x: 729, startPoint y: 186, endPoint x: 756, endPoint y: 187, distance: 26.7
click at [756, 187] on span "Tawa Bread with Cheese and Omani Chips" at bounding box center [675, 186] width 179 height 15
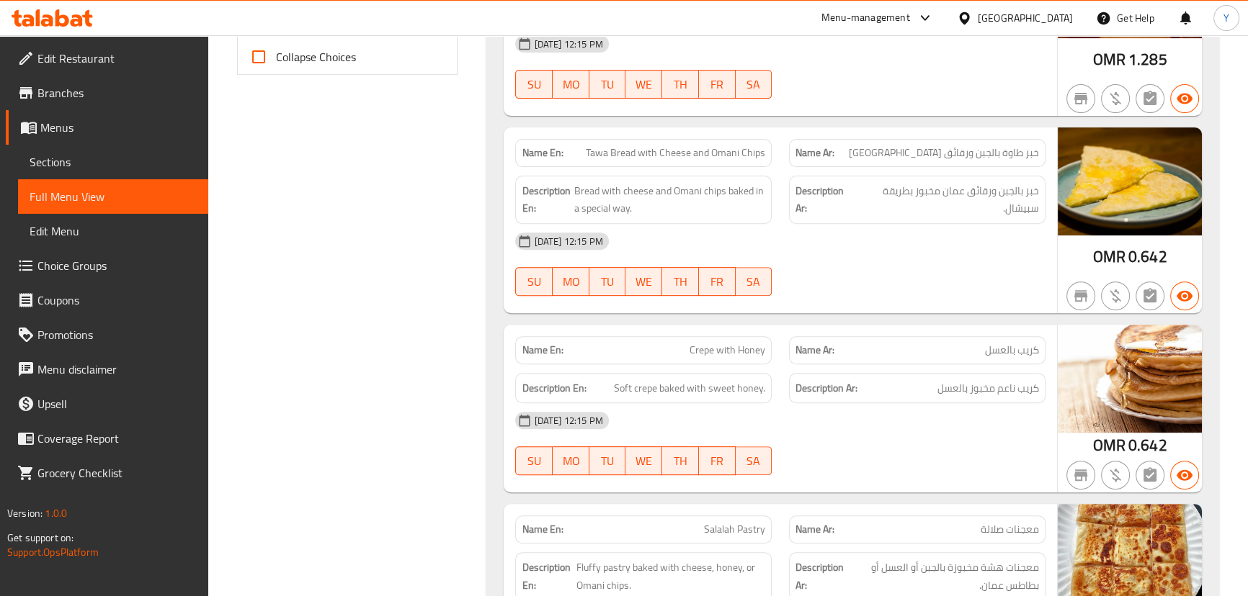
scroll to position [681, 0]
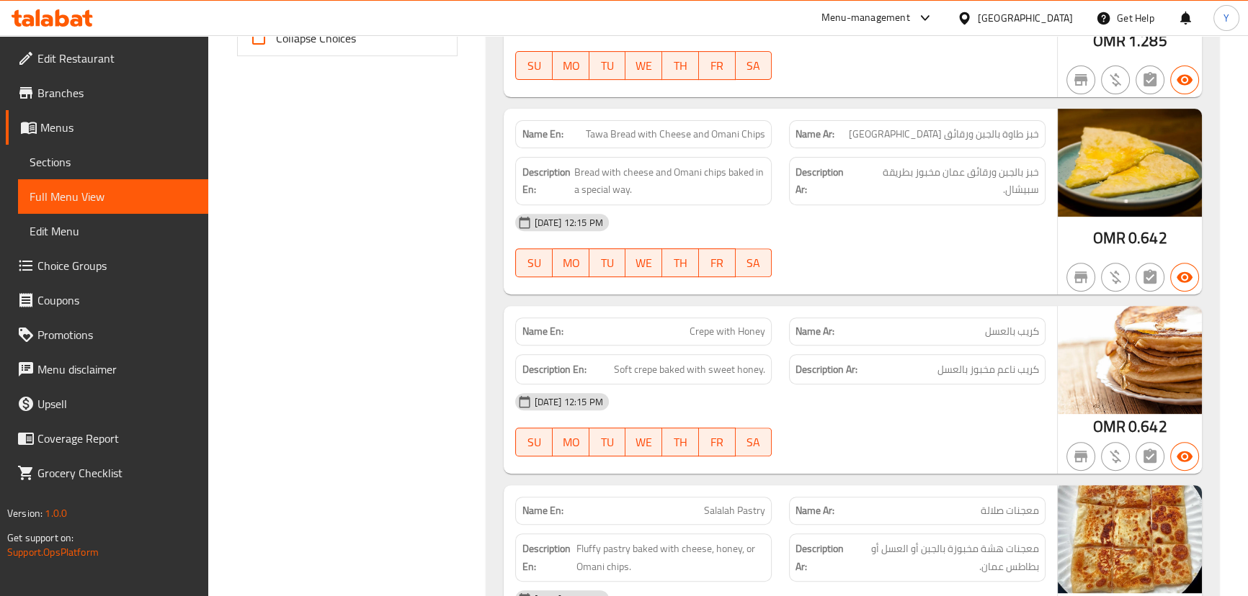
drag, startPoint x: 717, startPoint y: 310, endPoint x: 733, endPoint y: 314, distance: 16.3
click at [717, 310] on div "Name En: Crepe with Honey" at bounding box center [643, 331] width 274 height 45
click at [733, 314] on div "Name En: Crepe with Honey" at bounding box center [643, 331] width 274 height 45
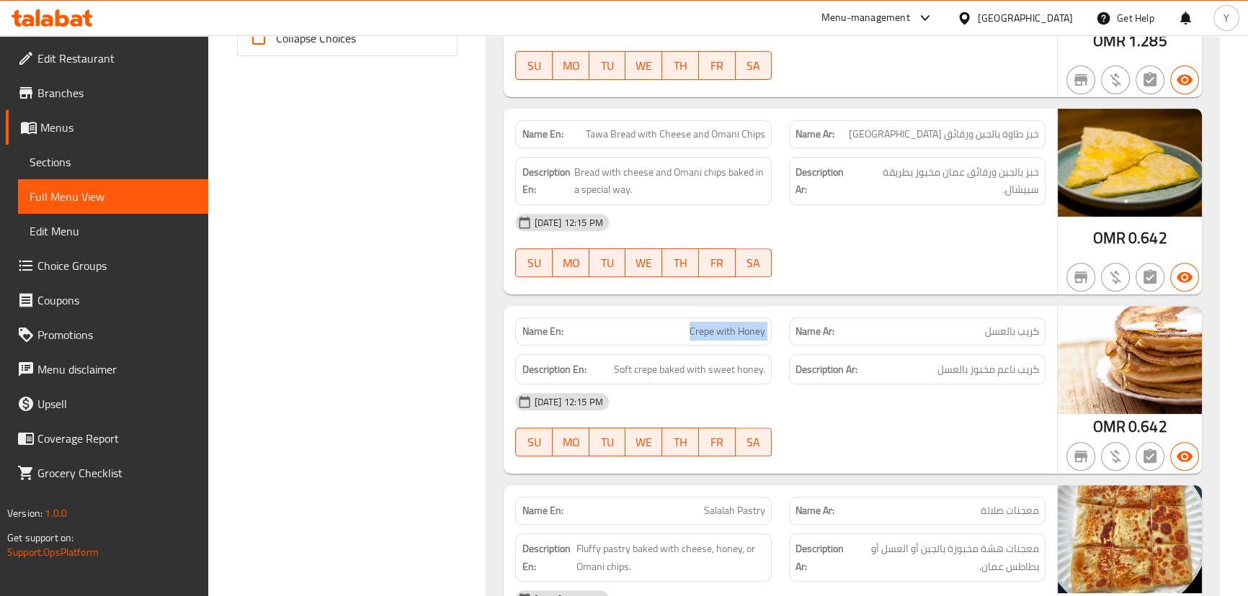
copy span "Crepe with Honey"
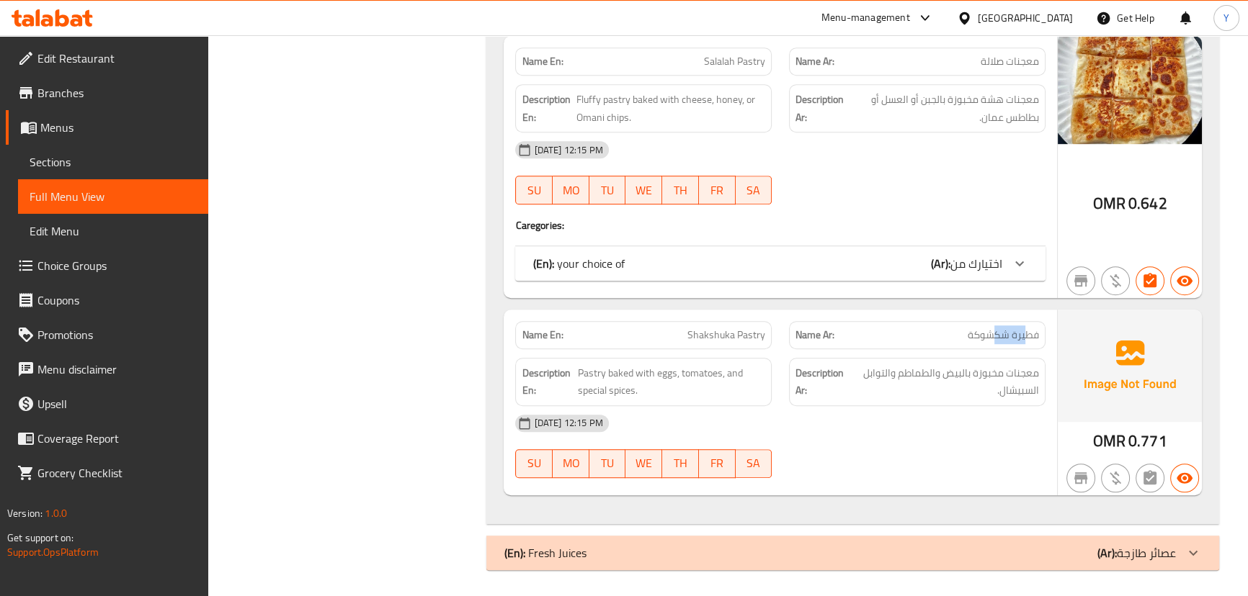
drag, startPoint x: 998, startPoint y: 328, endPoint x: 950, endPoint y: 329, distance: 48.3
click at [985, 328] on span "فطيرة شكشوكة" at bounding box center [1002, 335] width 71 height 15
click at [708, 341] on span "Shakshuka Pastry" at bounding box center [726, 335] width 78 height 15
click at [753, 332] on span "Shakshuka Pastry" at bounding box center [726, 335] width 78 height 15
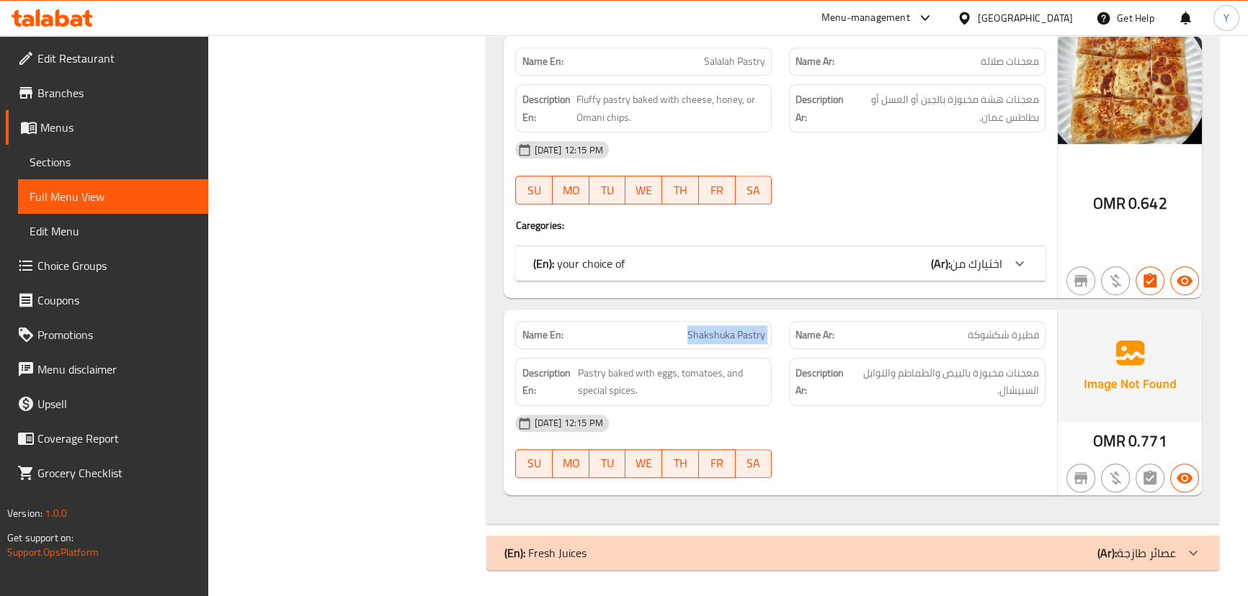
click at [753, 332] on span "Shakshuka Pastry" at bounding box center [726, 335] width 78 height 15
copy span "Shakshuka Pastry"
click at [948, 265] on b "(Ar):" at bounding box center [940, 264] width 19 height 22
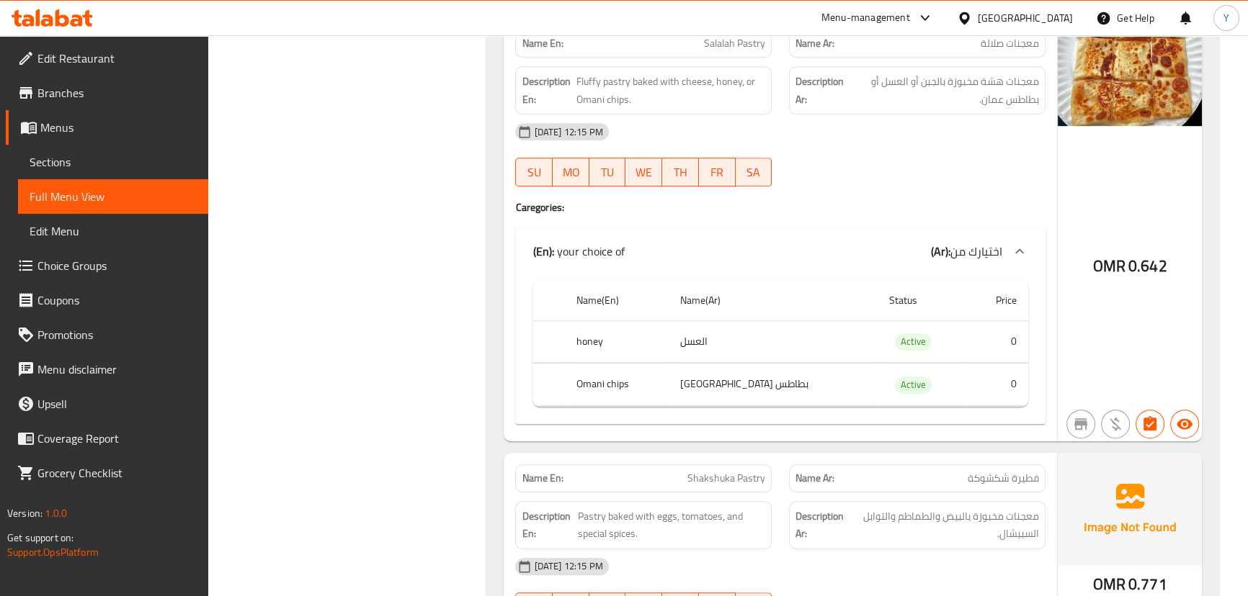
scroll to position [1031, 0]
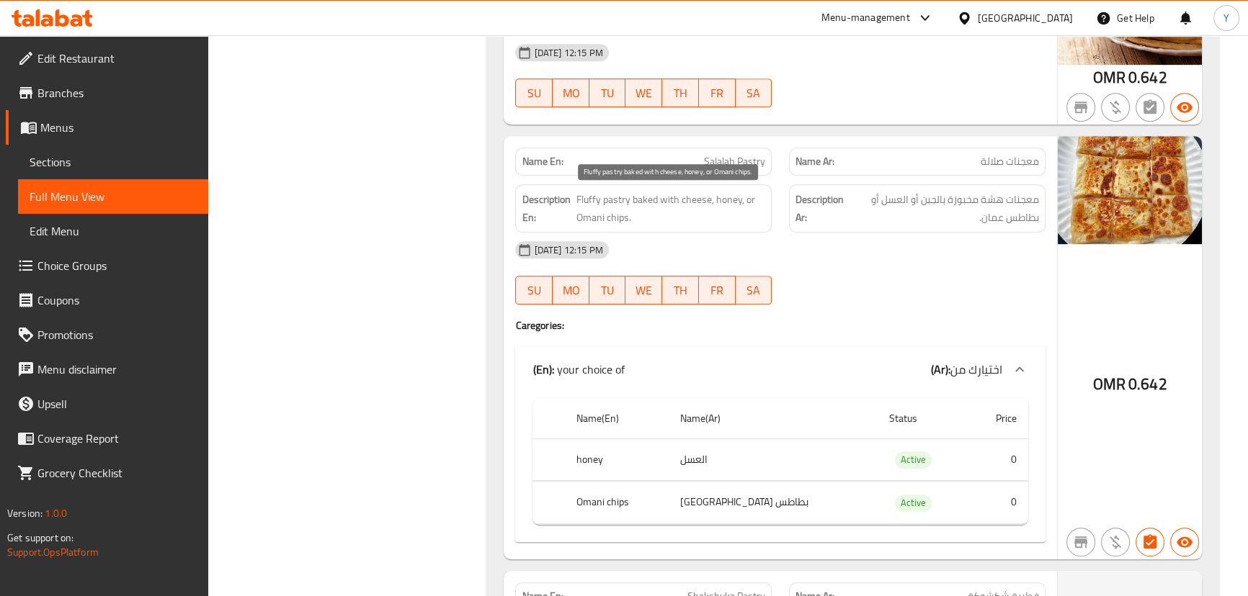
click at [692, 197] on span "Fluffy pastry baked with cheese, honey, or Omani chips." at bounding box center [670, 208] width 189 height 35
click at [738, 149] on div "Name En: Salalah Pastry" at bounding box center [643, 162] width 256 height 28
copy span "Salalah Pastry"
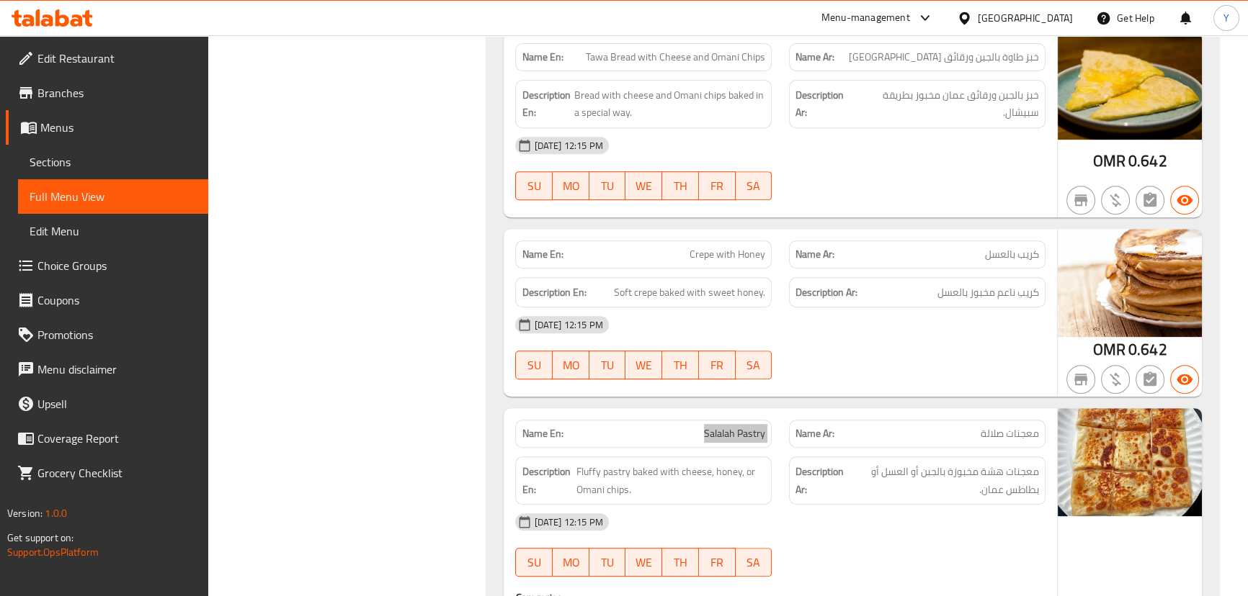
scroll to position [704, 0]
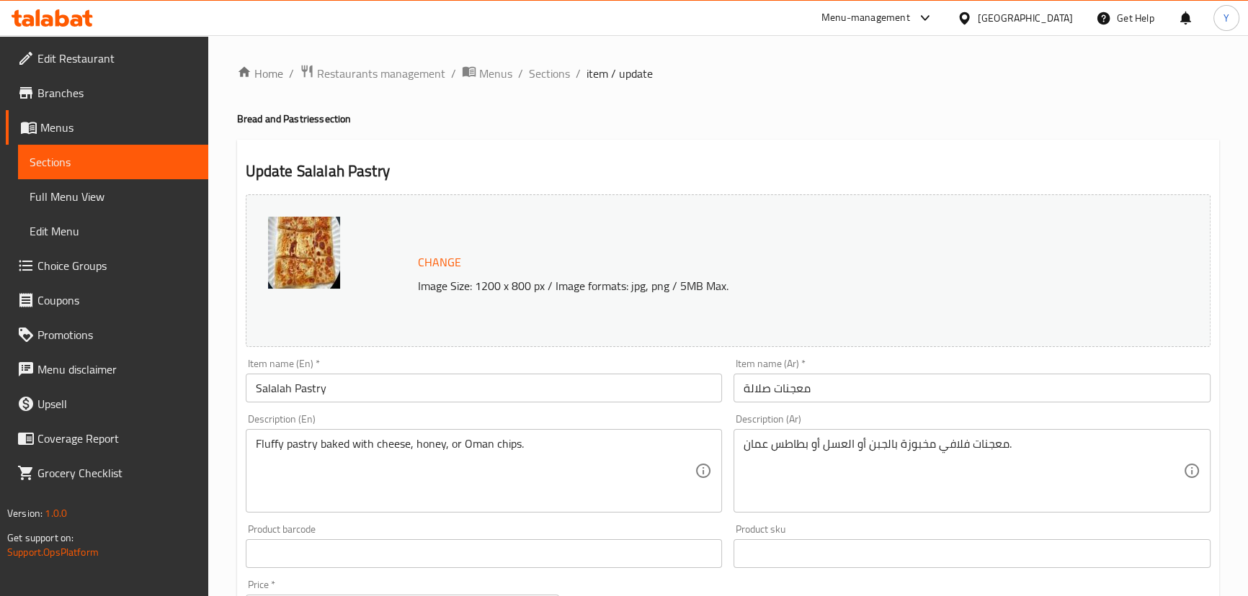
click at [89, 267] on div at bounding box center [624, 298] width 1248 height 596
click at [89, 267] on span "Choice Groups" at bounding box center [116, 265] width 159 height 17
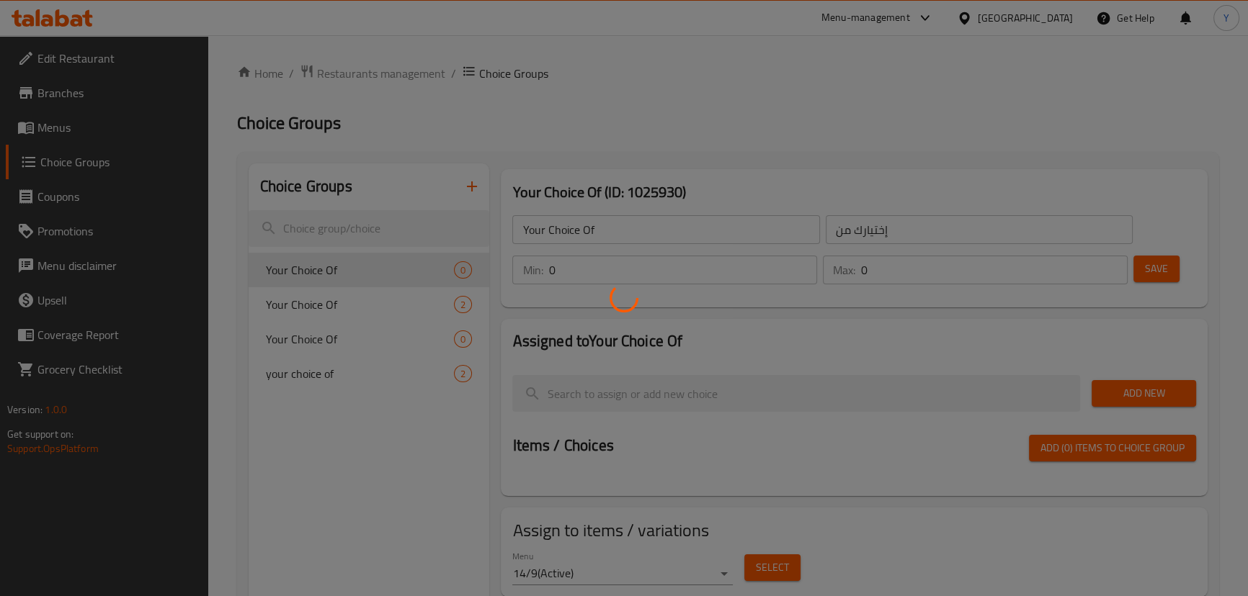
click at [575, 127] on div at bounding box center [624, 298] width 1248 height 596
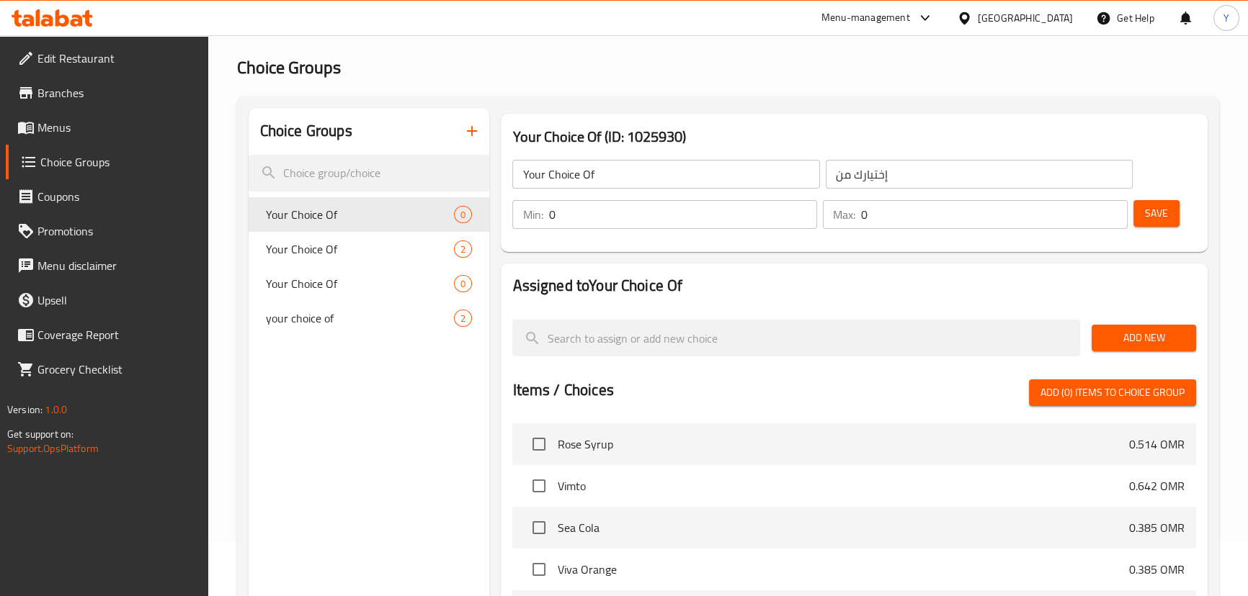
scroll to position [130, 0]
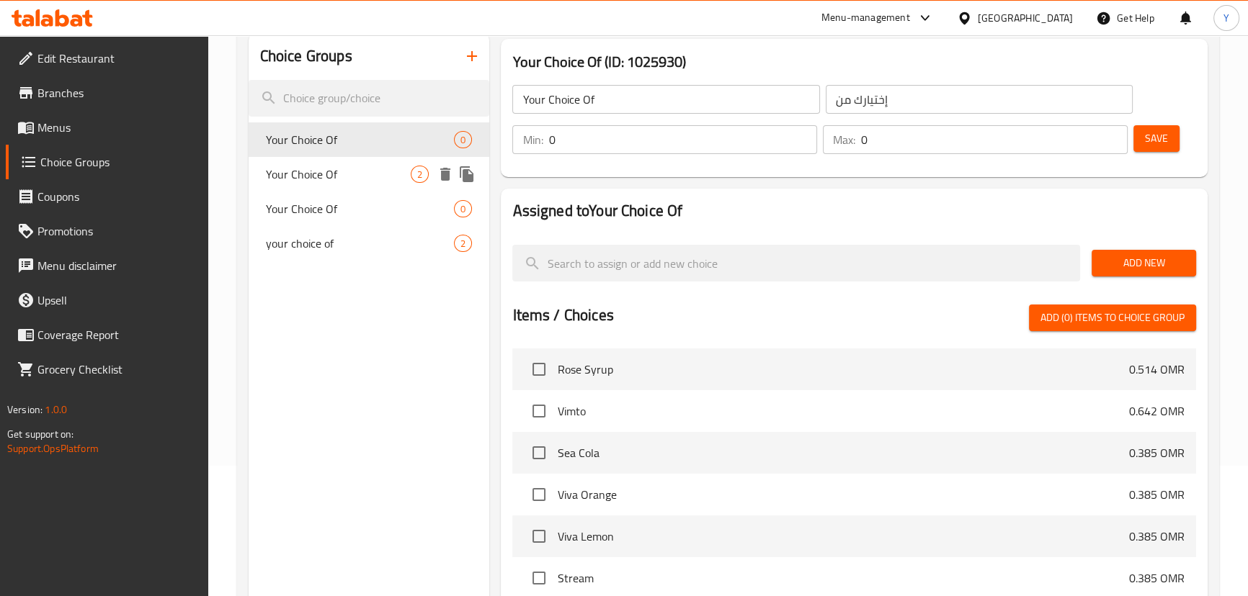
click at [380, 161] on div "Your Choice Of 2" at bounding box center [369, 174] width 241 height 35
type input "1"
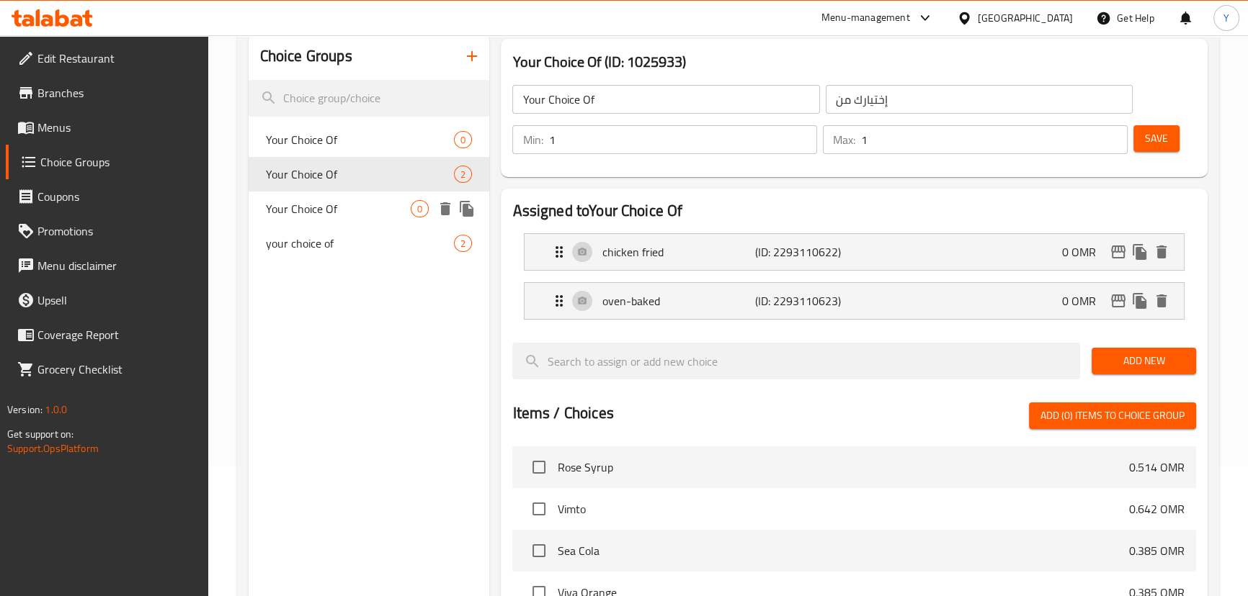
click at [341, 207] on span "Your Choice Of" at bounding box center [339, 208] width 146 height 17
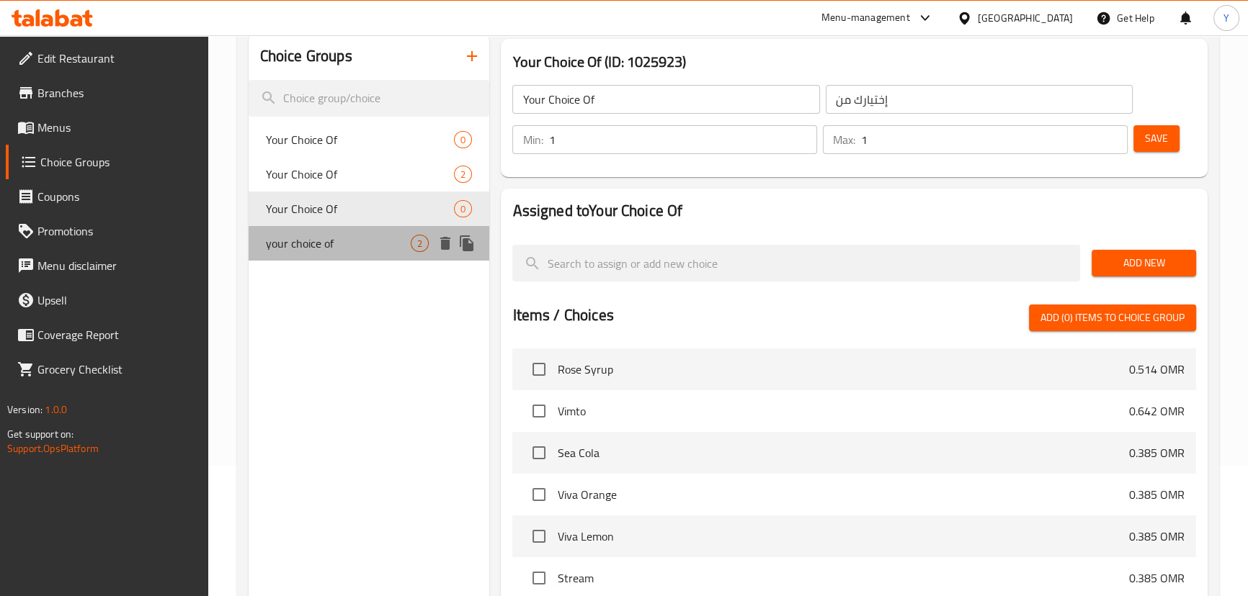
click at [345, 246] on span "your choice of" at bounding box center [339, 243] width 146 height 17
type input "your choice of"
type input "اختيارك من"
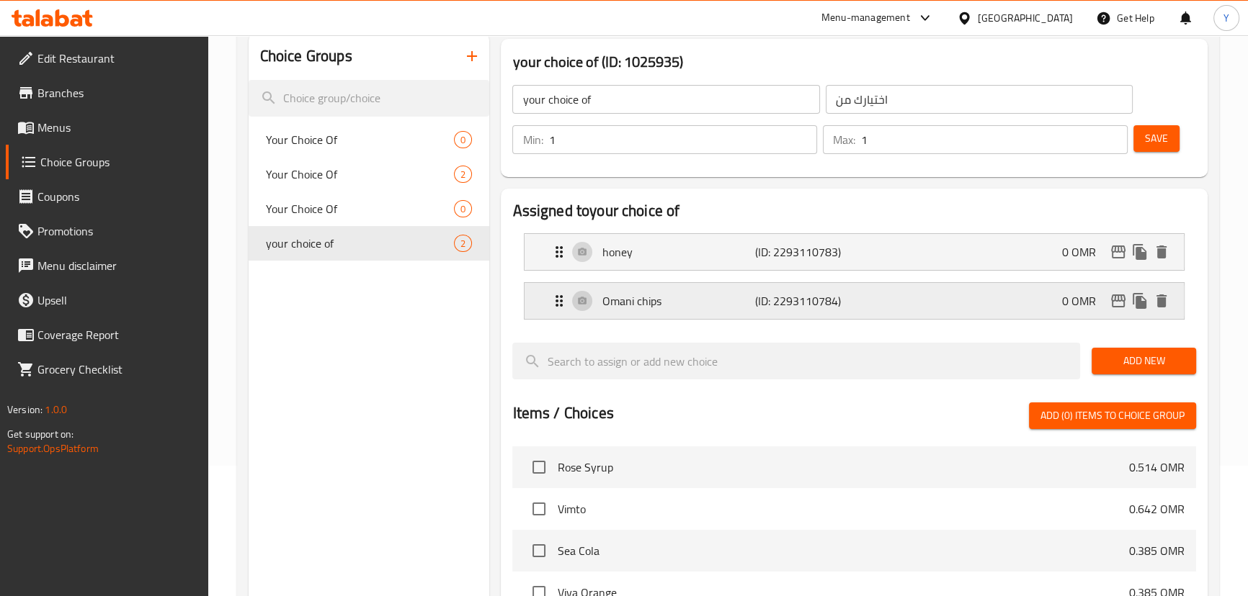
click at [705, 313] on div "Omani chips (ID: 2293110784) 0 OMR" at bounding box center [857, 301] width 615 height 36
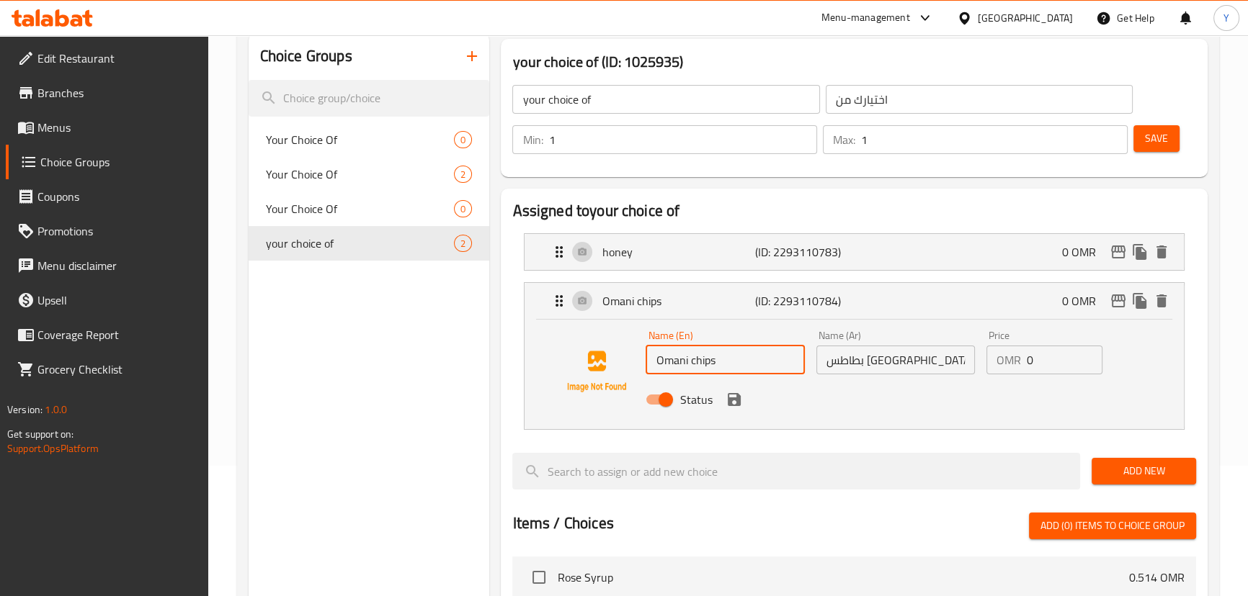
drag, startPoint x: 689, startPoint y: 354, endPoint x: 749, endPoint y: 448, distance: 112.1
click at [689, 354] on input "Omani chips" at bounding box center [724, 360] width 158 height 29
click at [736, 406] on icon "save" at bounding box center [733, 399] width 17 height 17
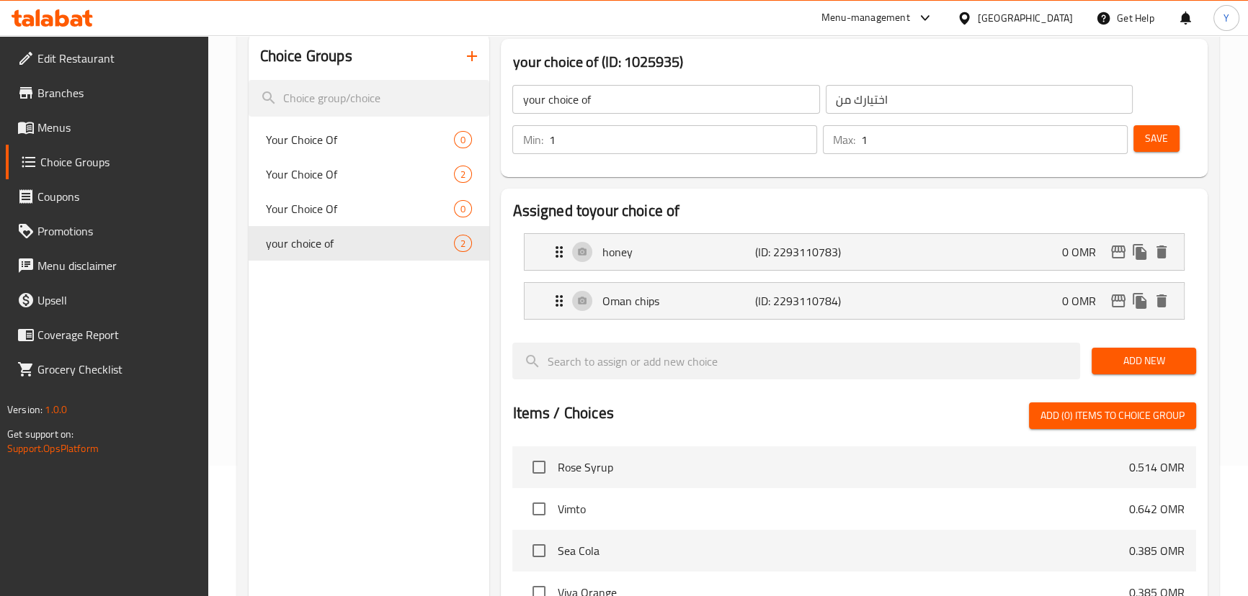
type input "Oman chips"
click at [628, 260] on p "honey" at bounding box center [678, 251] width 153 height 17
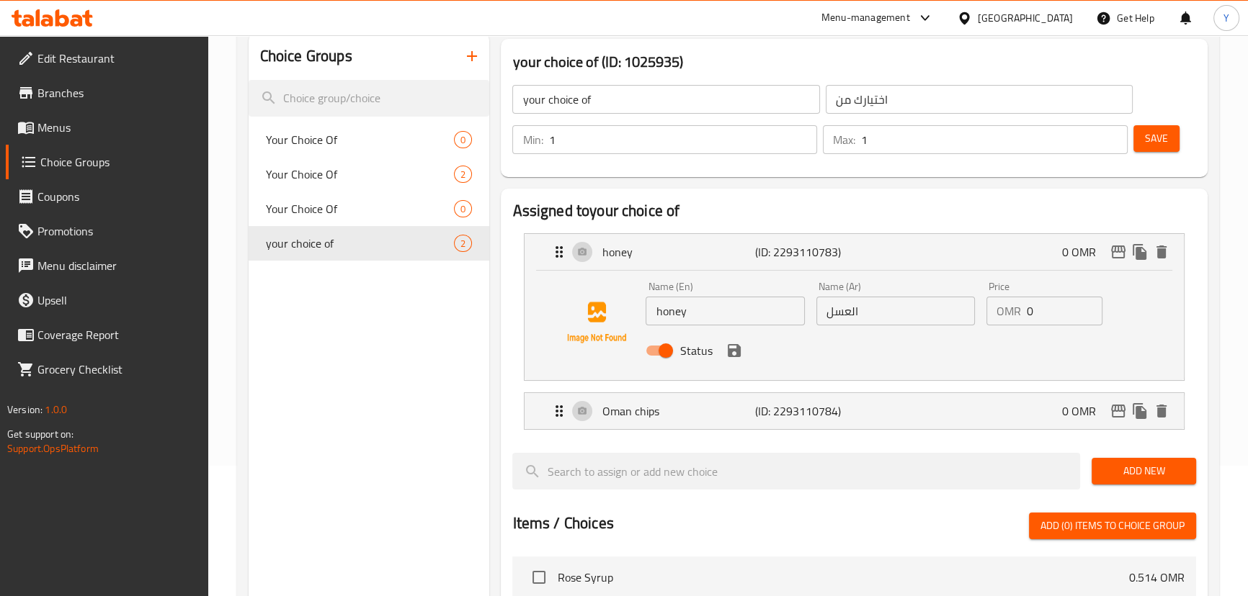
click at [654, 311] on input "honey" at bounding box center [724, 311] width 158 height 29
type input "Honey"
type input "عسل"
click at [732, 359] on button "save" at bounding box center [734, 351] width 22 height 22
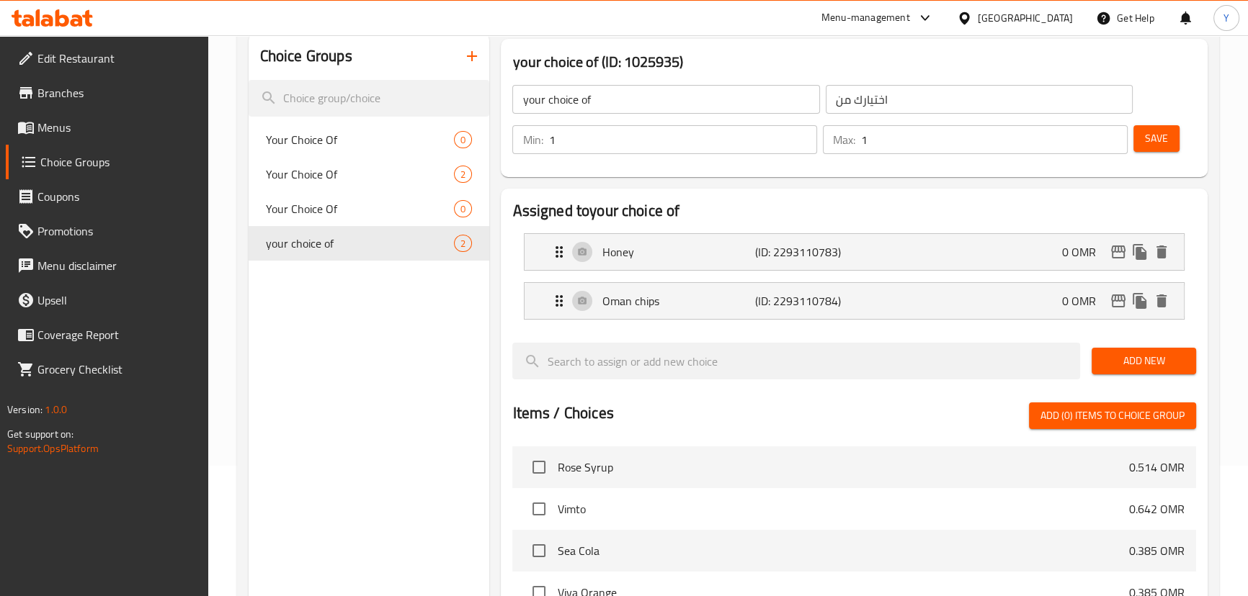
click at [1164, 158] on div "Min: 1 ​ Max: 1 ​ Save" at bounding box center [851, 140] width 694 height 46
click at [1155, 128] on button "Save" at bounding box center [1156, 138] width 46 height 27
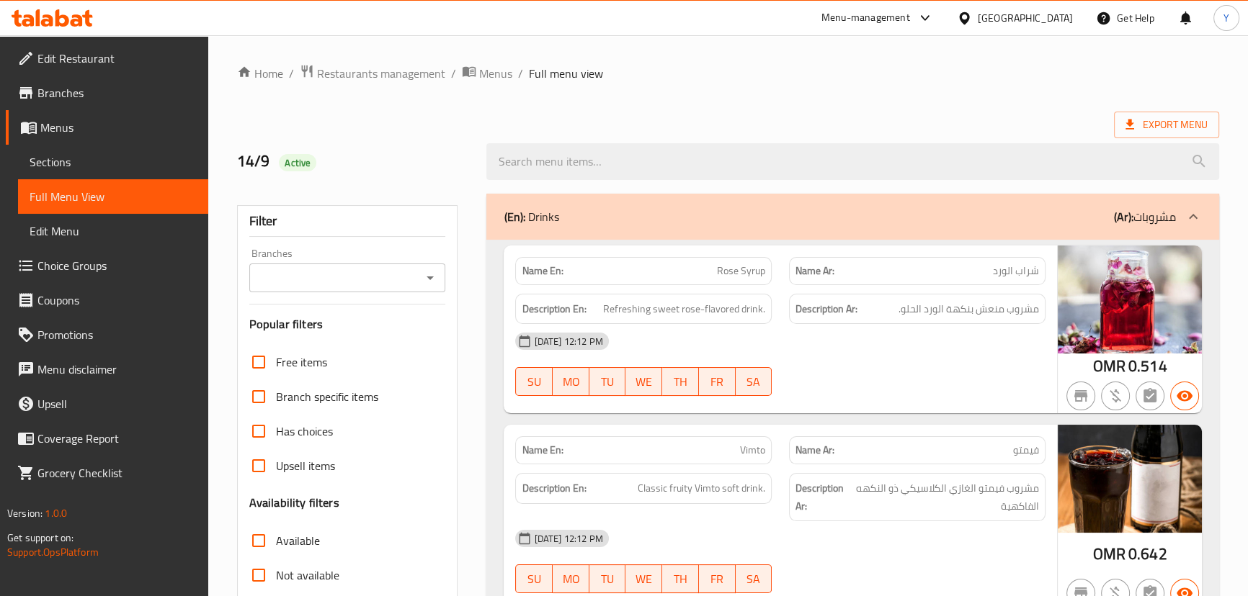
click at [753, 209] on div "(En): Drinks (Ar): مشروبات" at bounding box center [839, 216] width 671 height 17
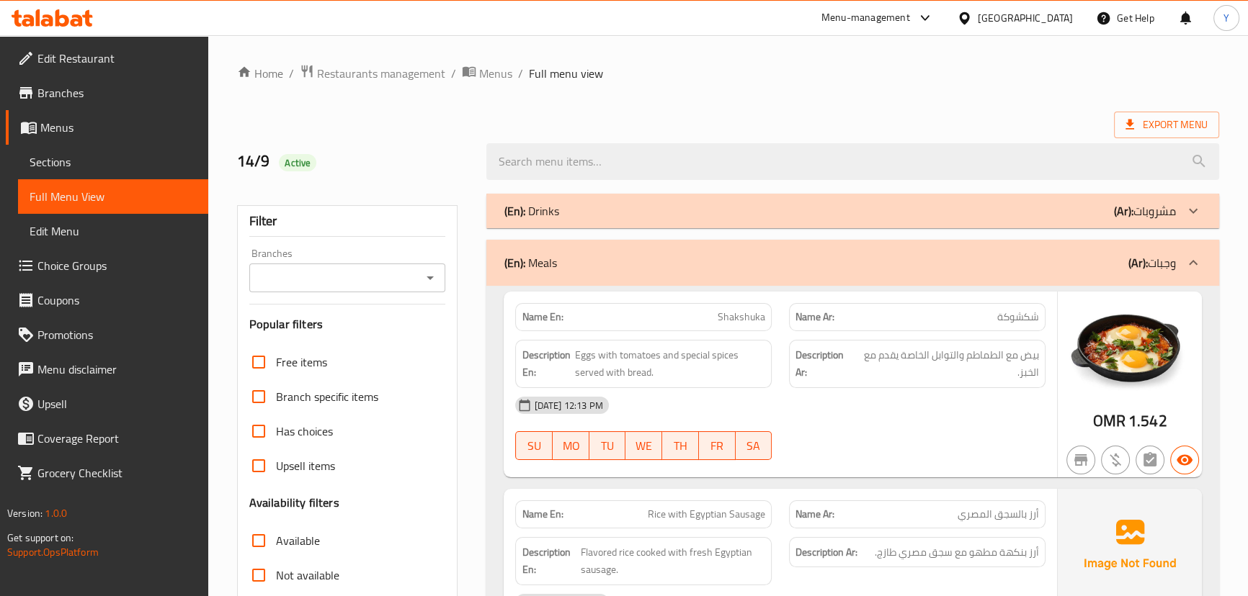
click at [982, 267] on div "(En): Meals (Ar): وجبات" at bounding box center [839, 262] width 671 height 17
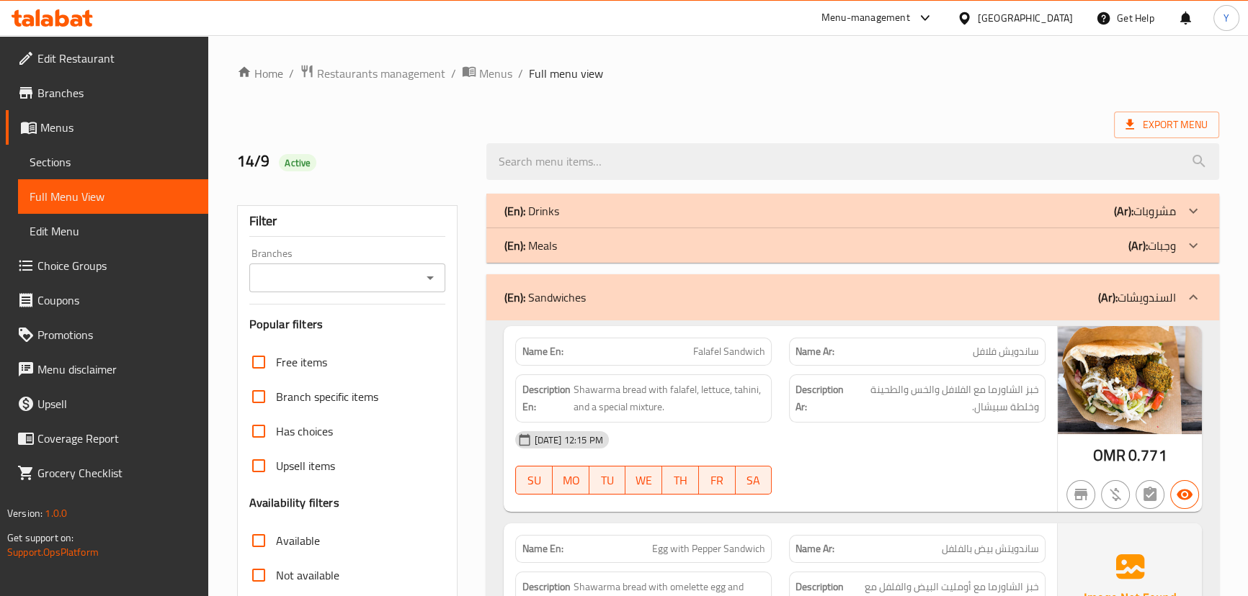
click at [973, 336] on div "Name Ar: ساندويش فلافل" at bounding box center [917, 351] width 274 height 45
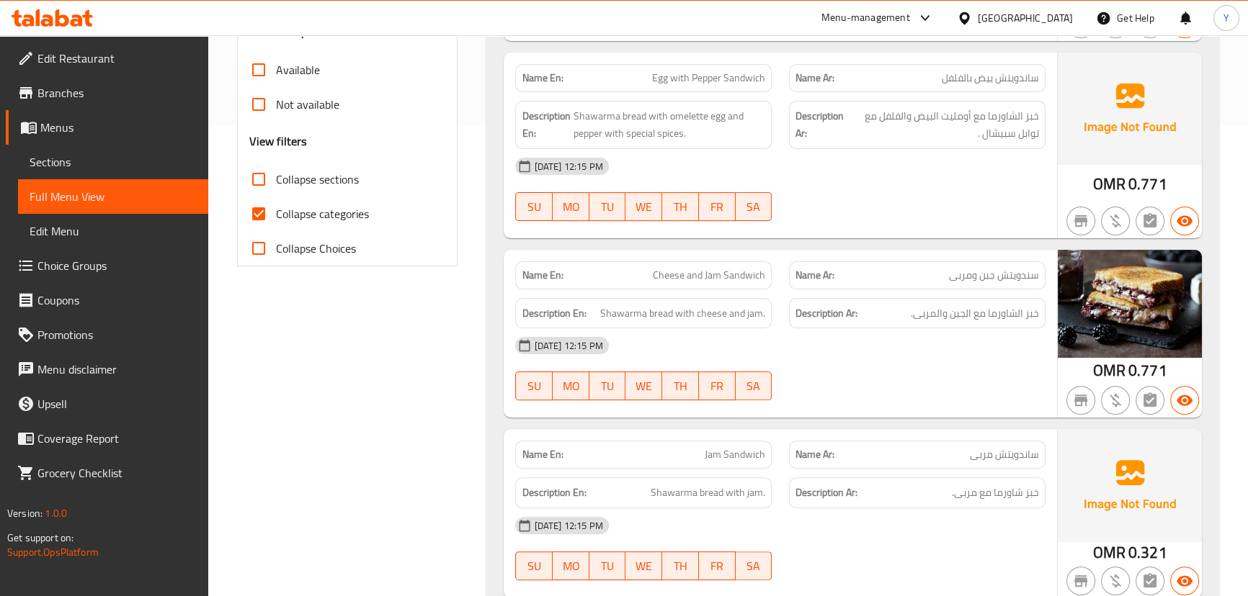
scroll to position [65, 0]
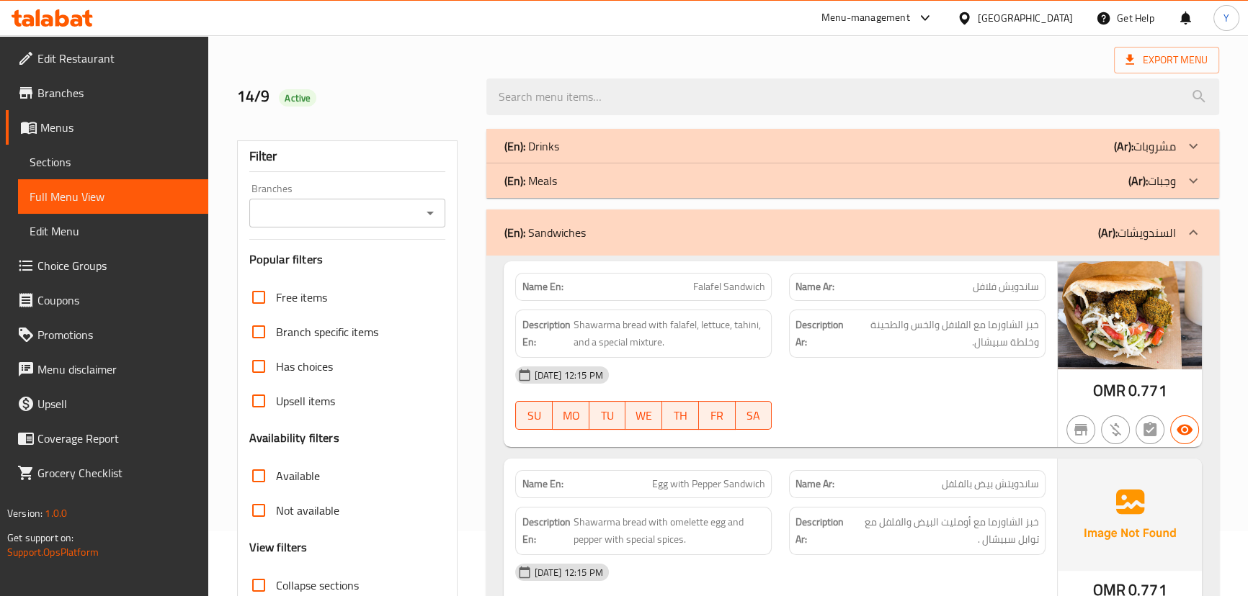
click at [958, 253] on div "(En): Sandwiches (Ar): السندويشات" at bounding box center [852, 233] width 732 height 46
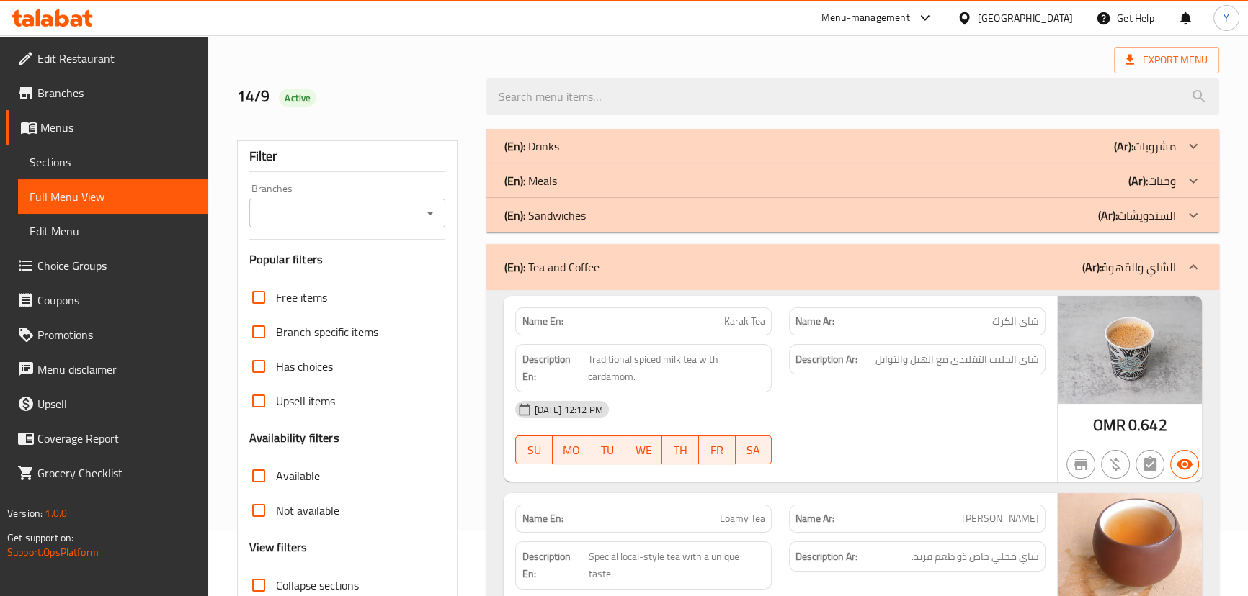
click at [1001, 267] on div "(En): Tea and Coffee (Ar): الشاي والقهوة" at bounding box center [839, 267] width 671 height 17
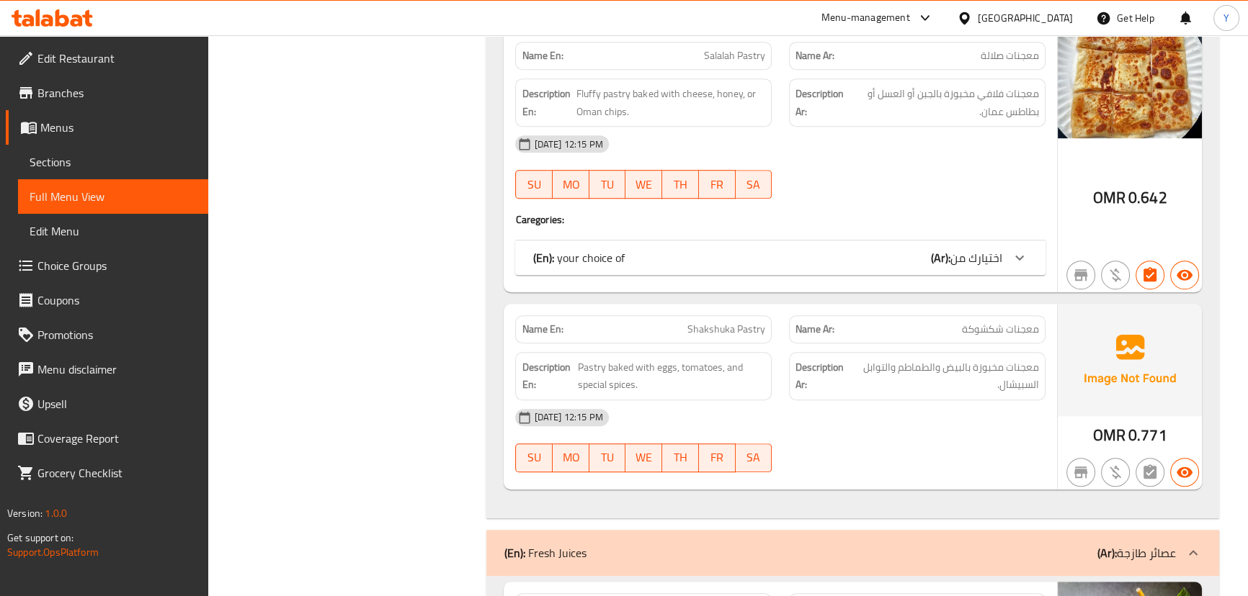
scroll to position [1113, 0]
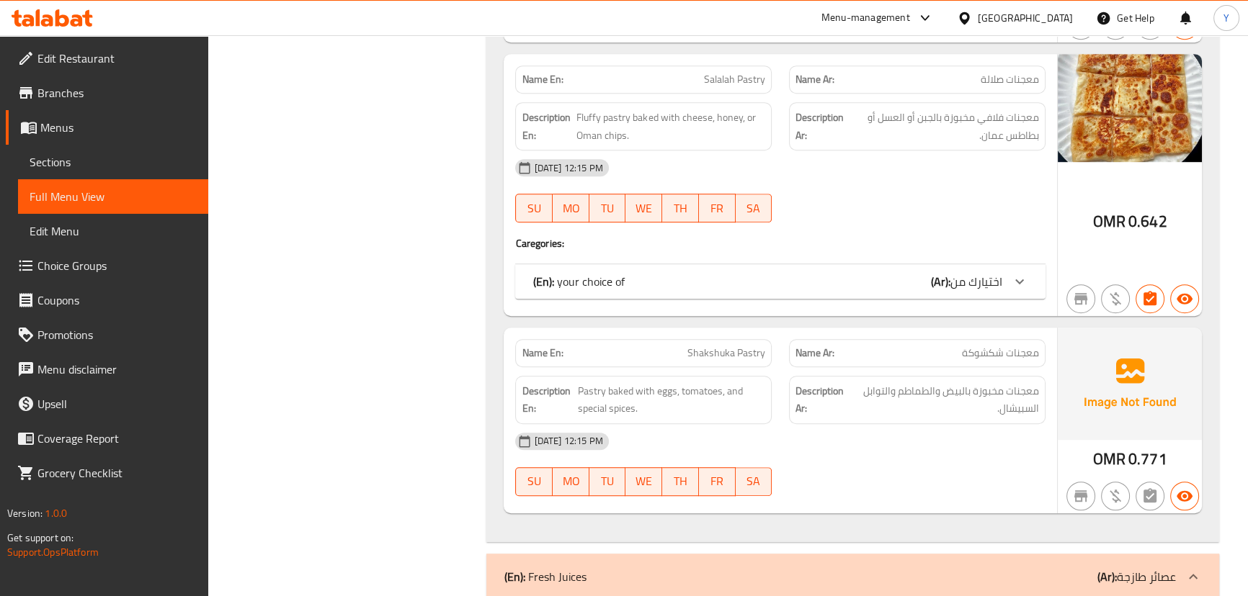
click at [987, 291] on div "(En): your choice of (Ar): اختيارك من" at bounding box center [779, 281] width 529 height 35
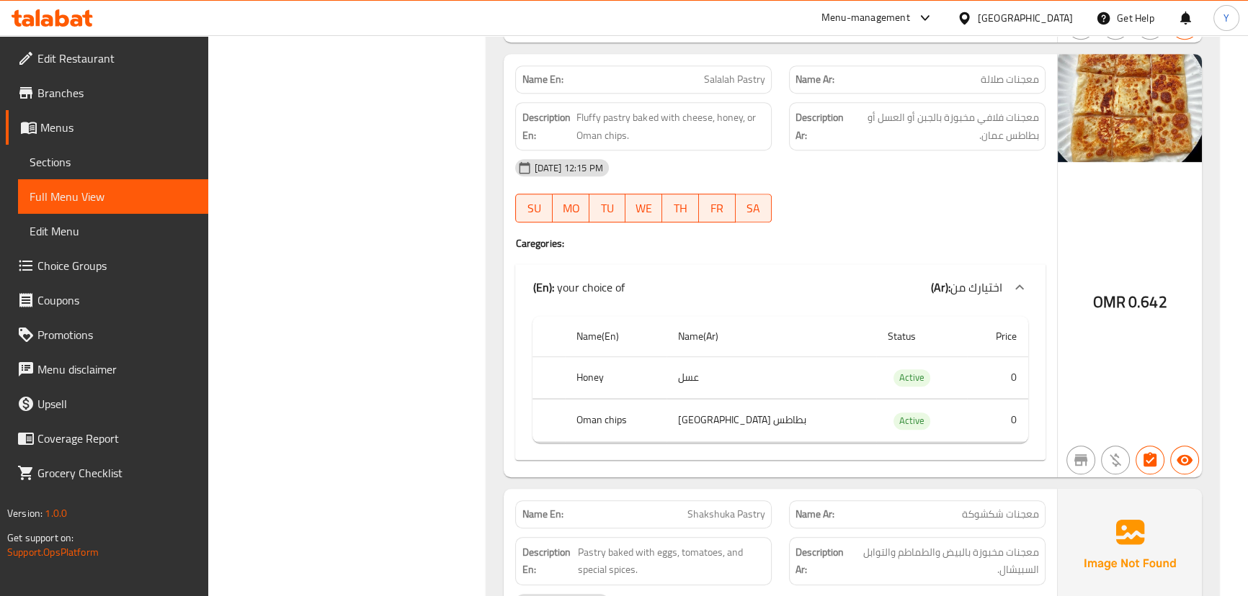
click at [734, 76] on span "Salalah Pastry" at bounding box center [734, 79] width 61 height 15
copy span "Salalah Pastry"
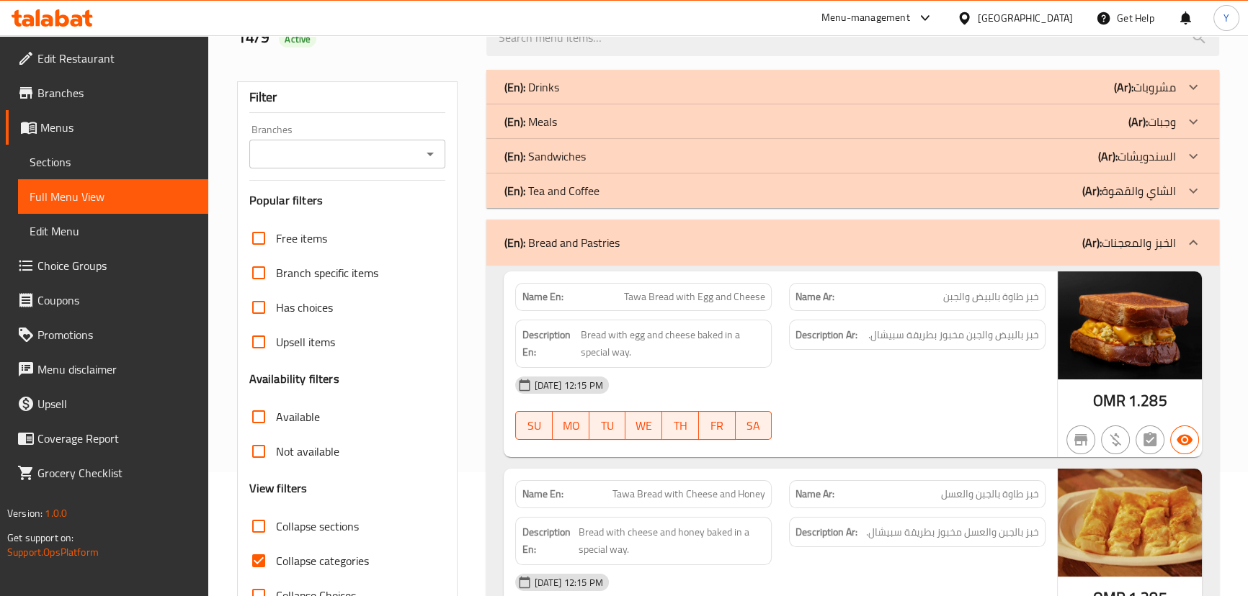
scroll to position [196, 0]
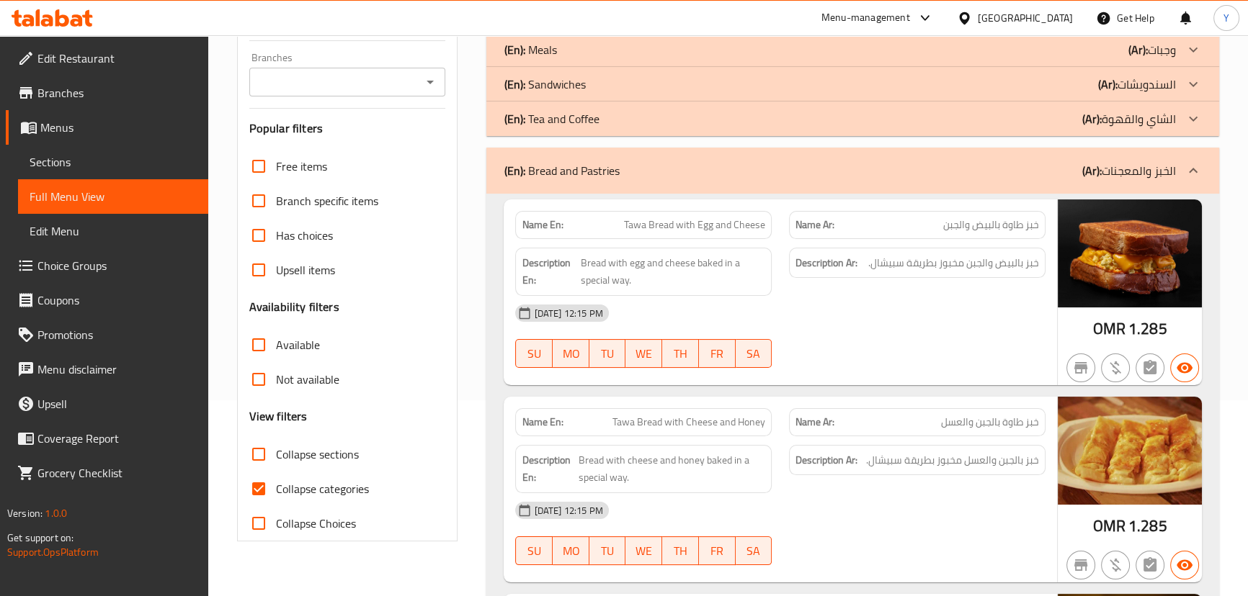
click at [630, 177] on div "(En): Bread and Pastries (Ar): الخبز والمعجنات" at bounding box center [839, 170] width 671 height 17
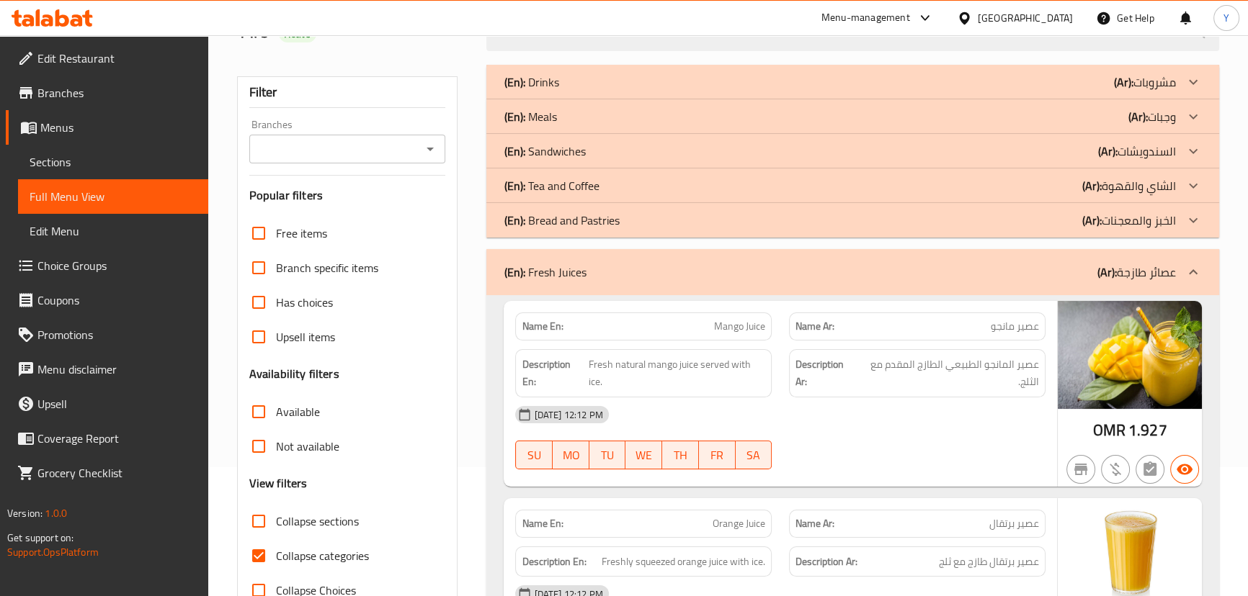
scroll to position [65, 0]
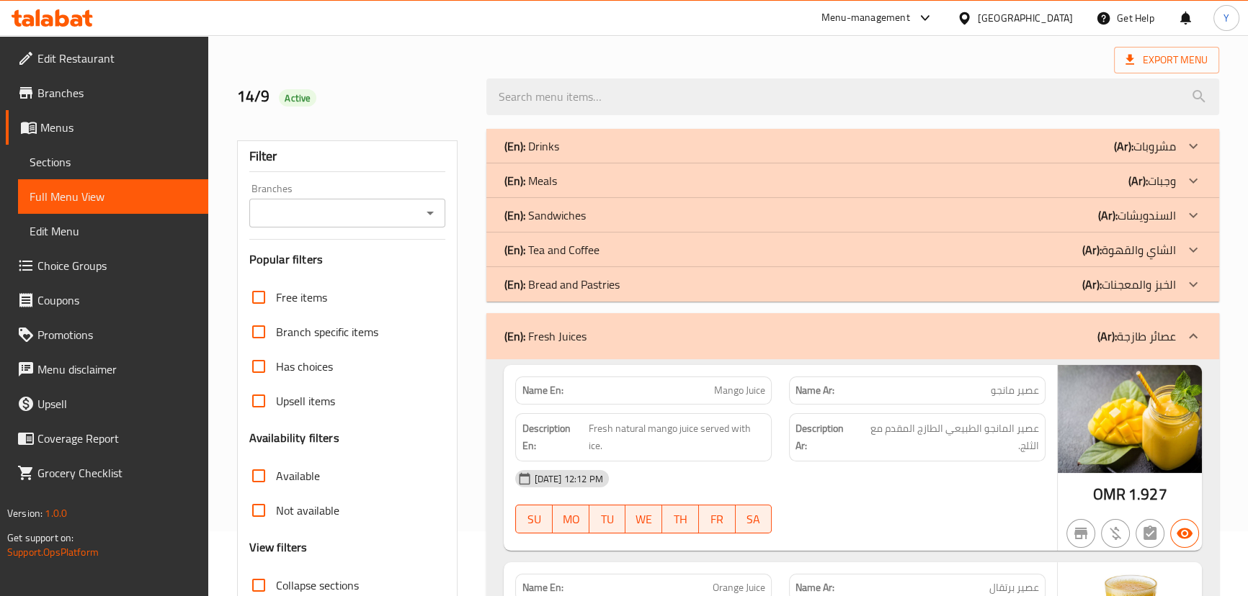
click at [1053, 144] on div "(En): Drinks (Ar): مشروبات" at bounding box center [839, 146] width 671 height 17
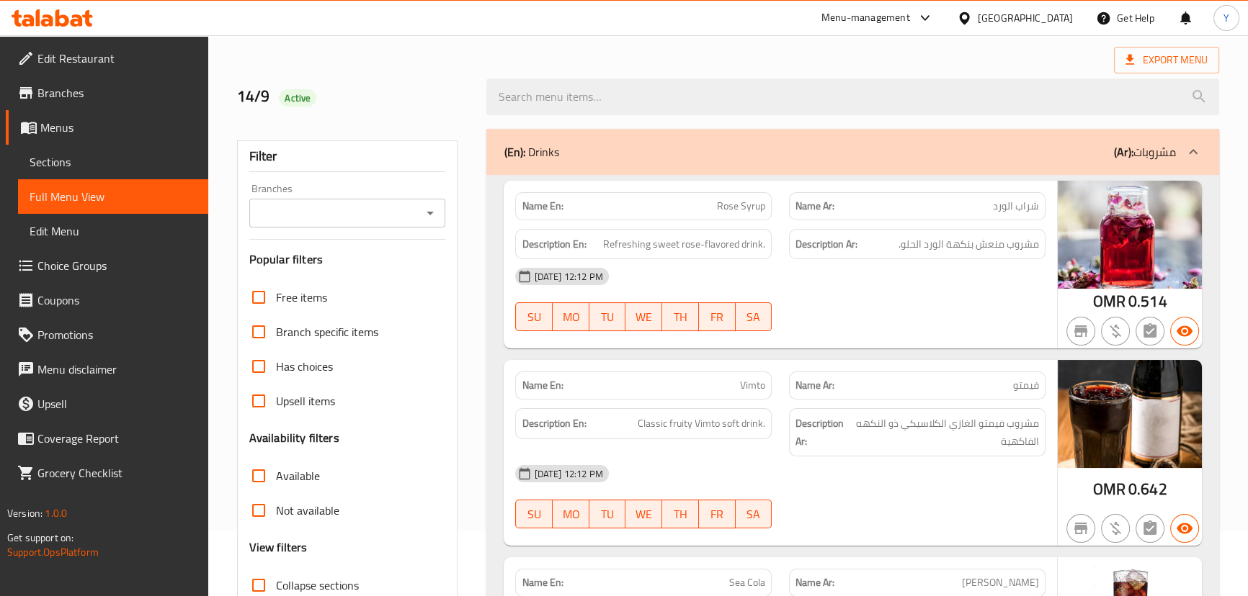
click at [922, 267] on div "[DATE] 12:12 PM" at bounding box center [779, 276] width 547 height 35
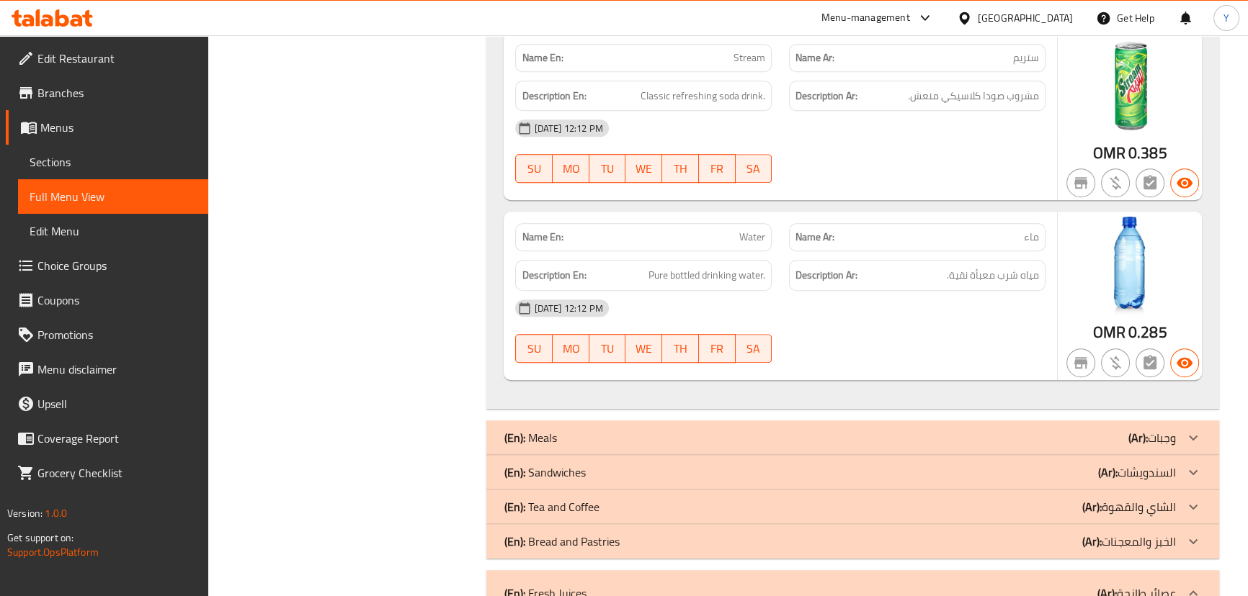
scroll to position [1131, 0]
click at [919, 316] on div "[DATE] 12:12 PM" at bounding box center [779, 307] width 547 height 35
click at [710, 272] on span "Pure bottled drinking water." at bounding box center [706, 274] width 117 height 18
click at [677, 273] on span "Pure bottled drinking water." at bounding box center [706, 274] width 117 height 18
click at [684, 272] on span "Pure bottled drinking water." at bounding box center [706, 274] width 117 height 18
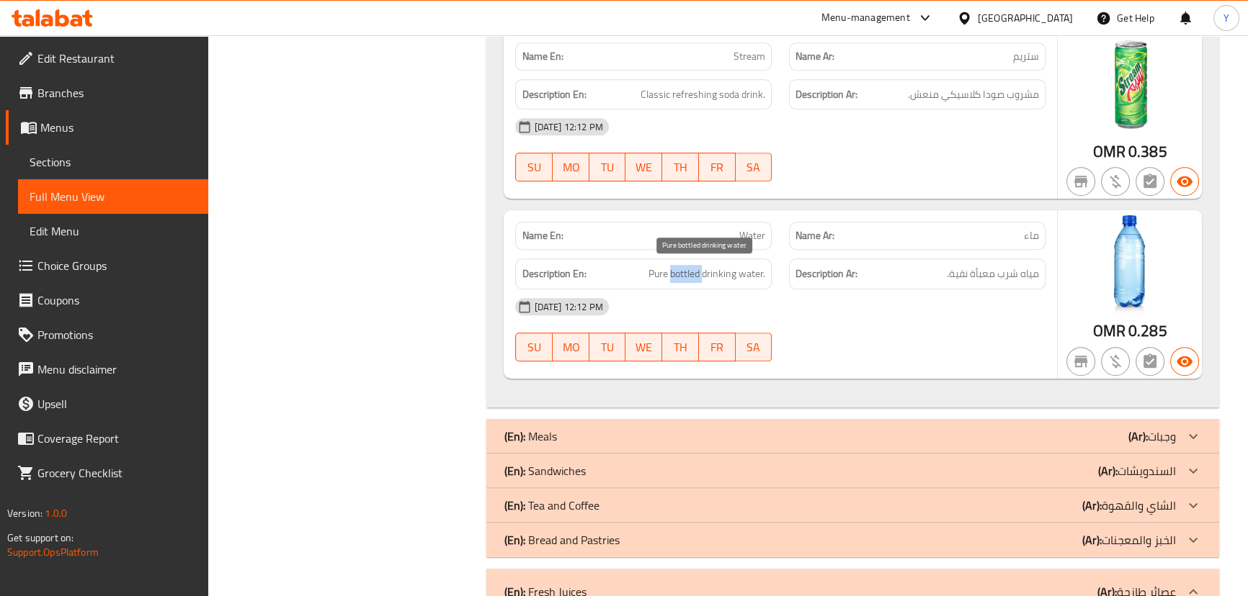
click at [684, 272] on span "Pure bottled drinking water." at bounding box center [706, 274] width 117 height 18
click at [643, 243] on div "Name En: Water" at bounding box center [643, 236] width 256 height 28
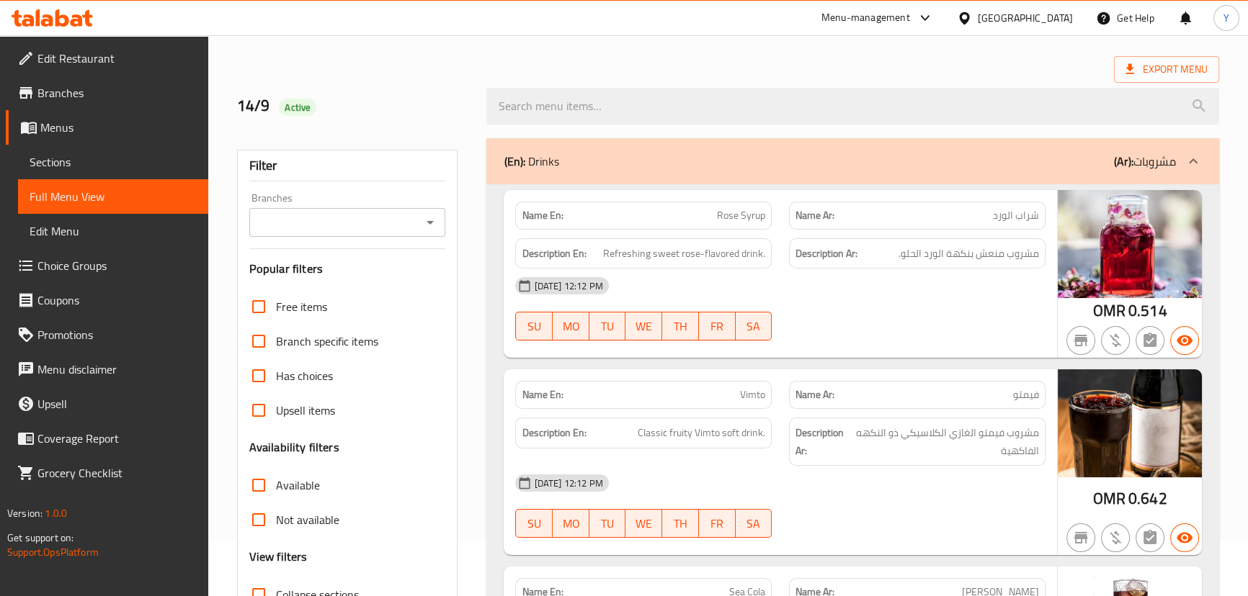
scroll to position [0, 0]
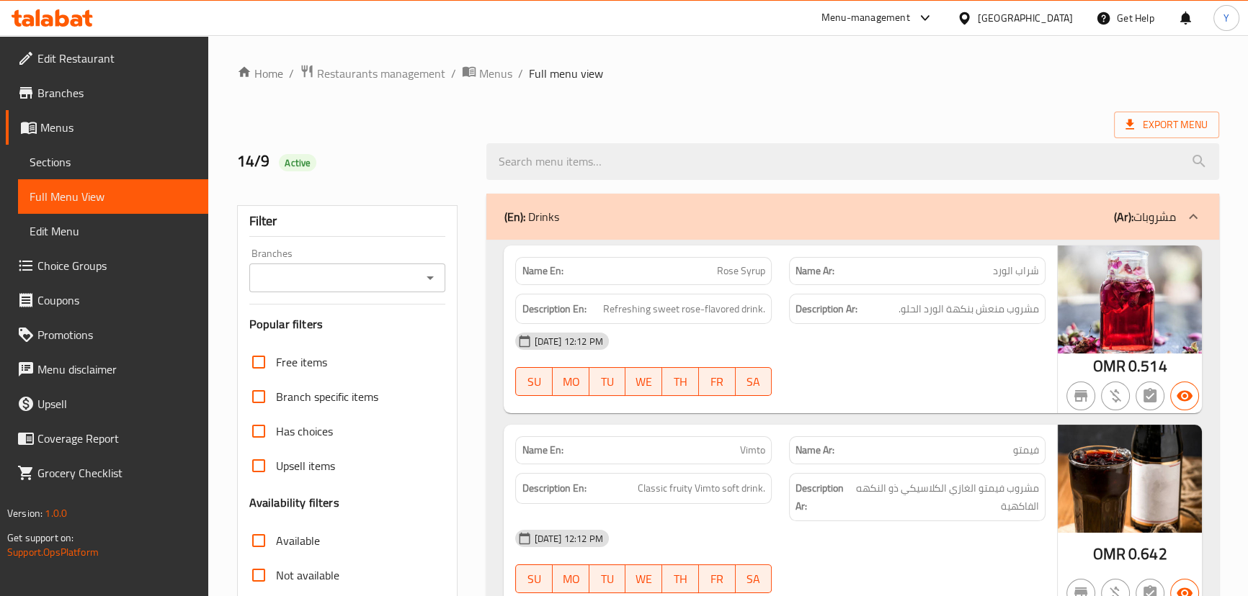
click at [689, 215] on div "(En): Drinks (Ar): مشروبات" at bounding box center [839, 216] width 671 height 17
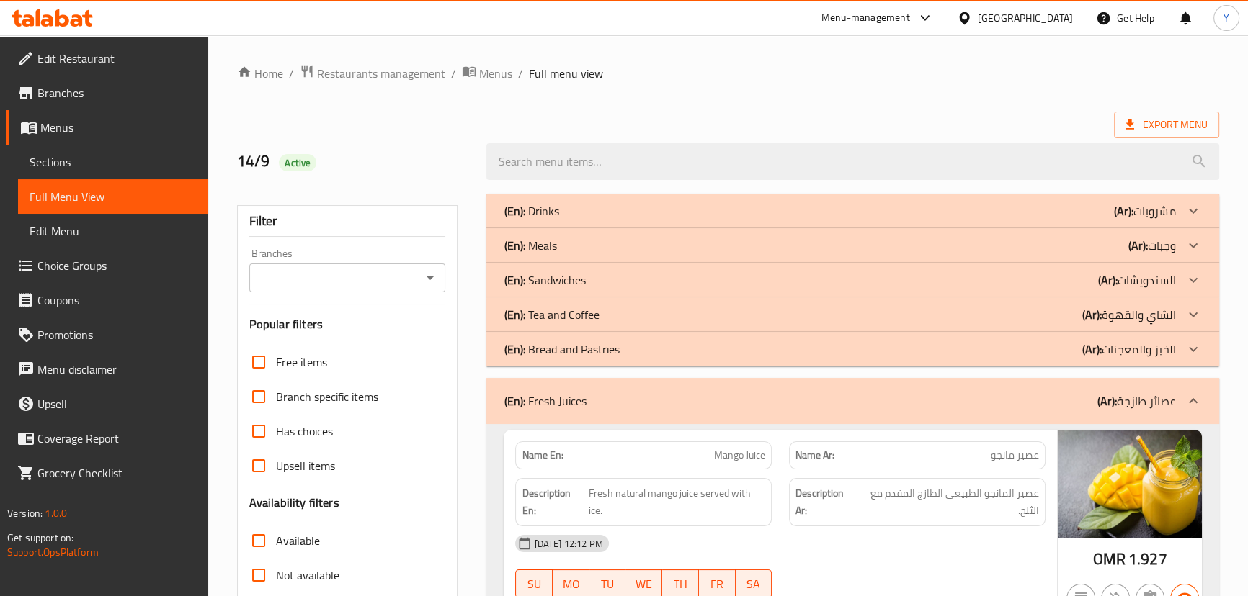
scroll to position [195, 0]
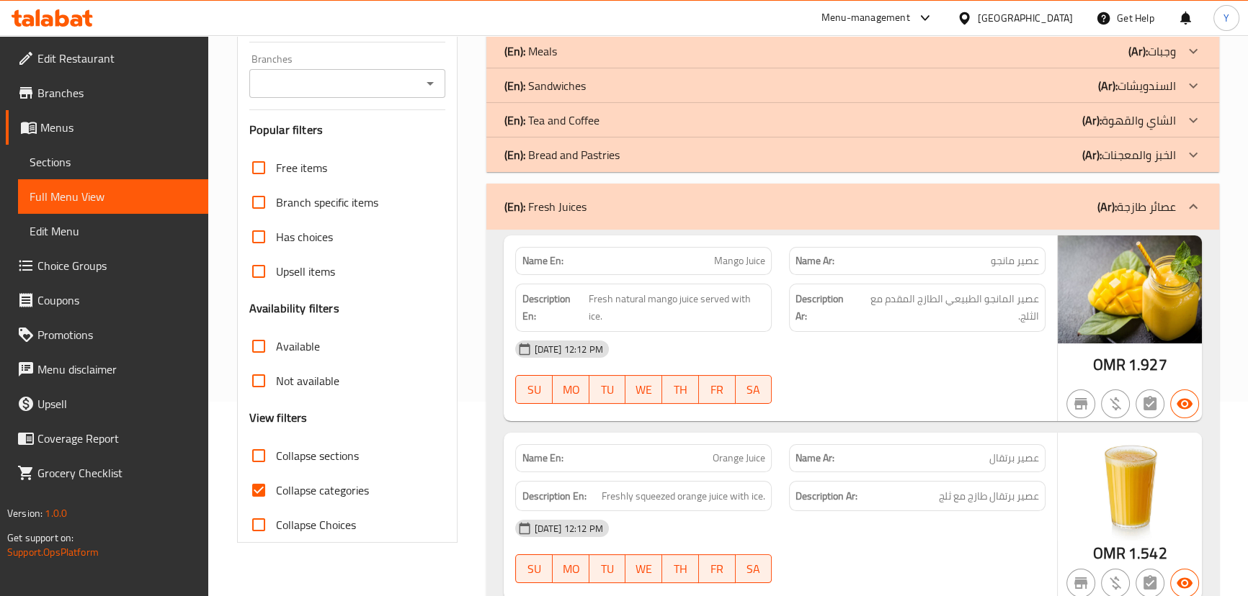
click at [594, 122] on p "(En): Tea and Coffee" at bounding box center [551, 120] width 95 height 17
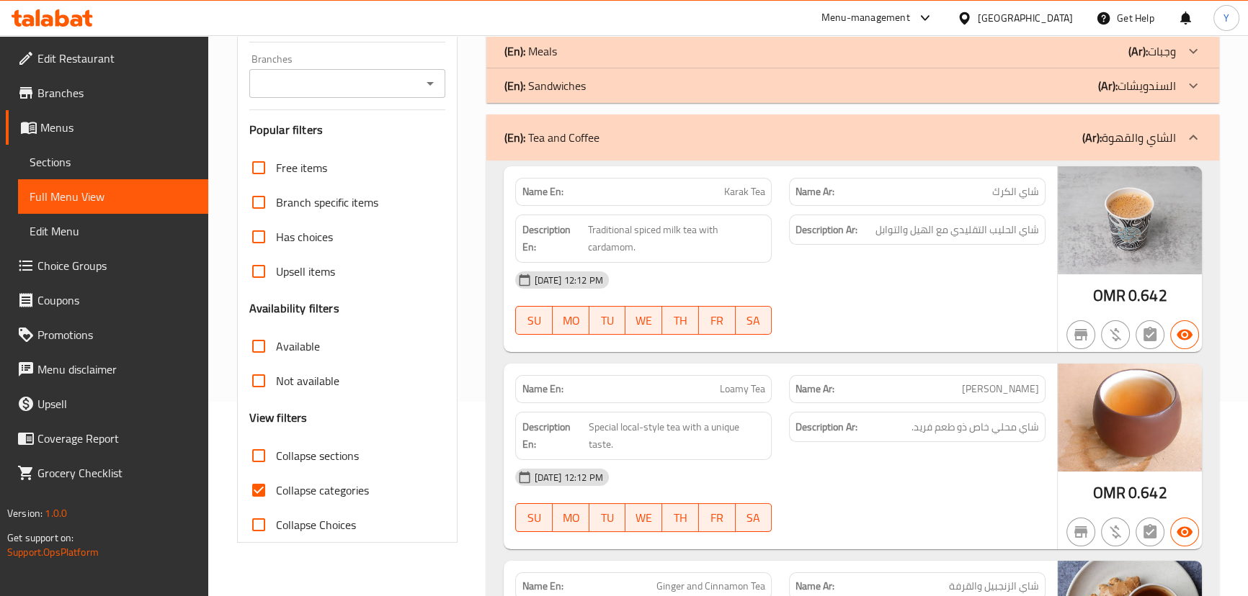
type button "0"
click at [757, 184] on span "Karak Tea" at bounding box center [744, 191] width 41 height 15
copy span "Karak Tea"
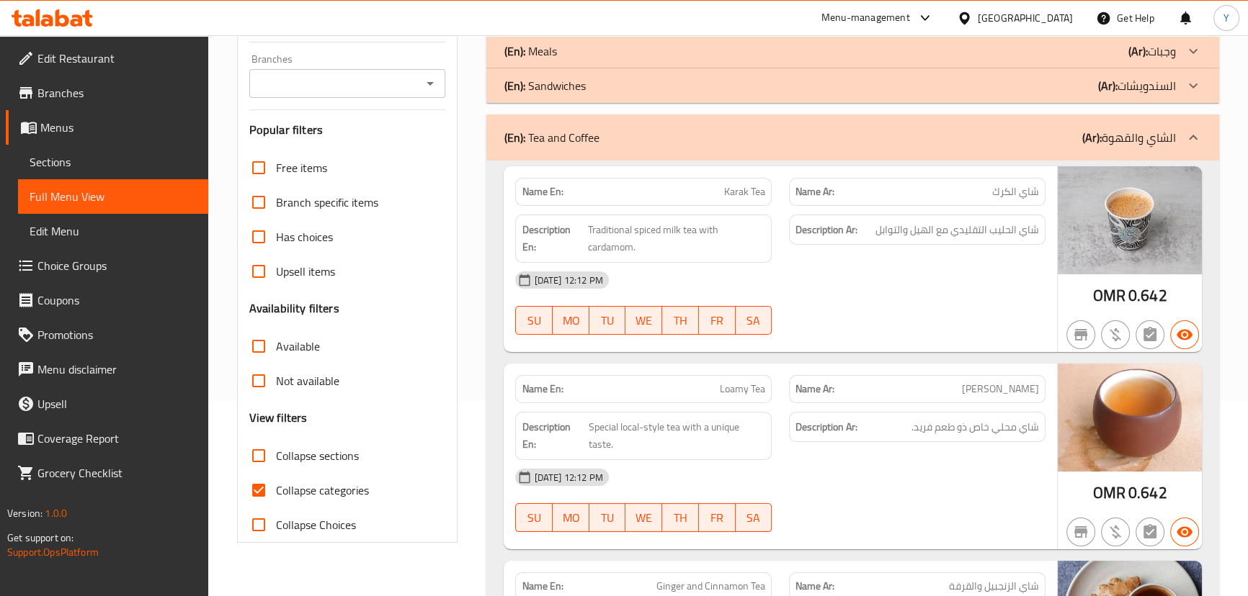
scroll to position [221, 0]
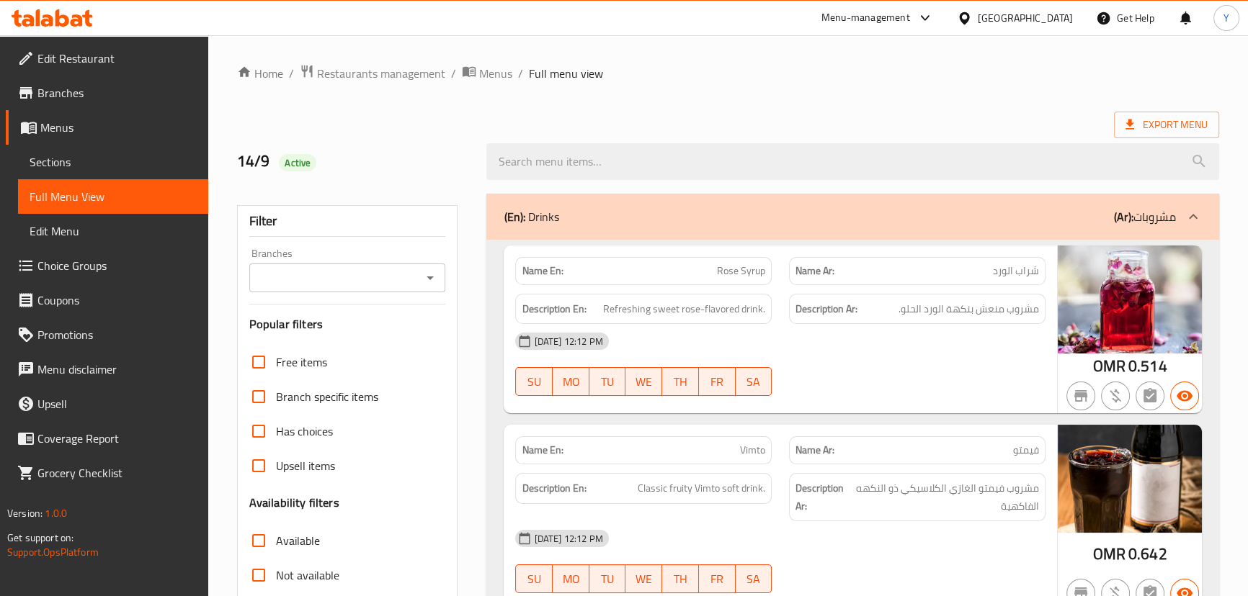
drag, startPoint x: 879, startPoint y: 486, endPoint x: 939, endPoint y: -79, distance: 568.7
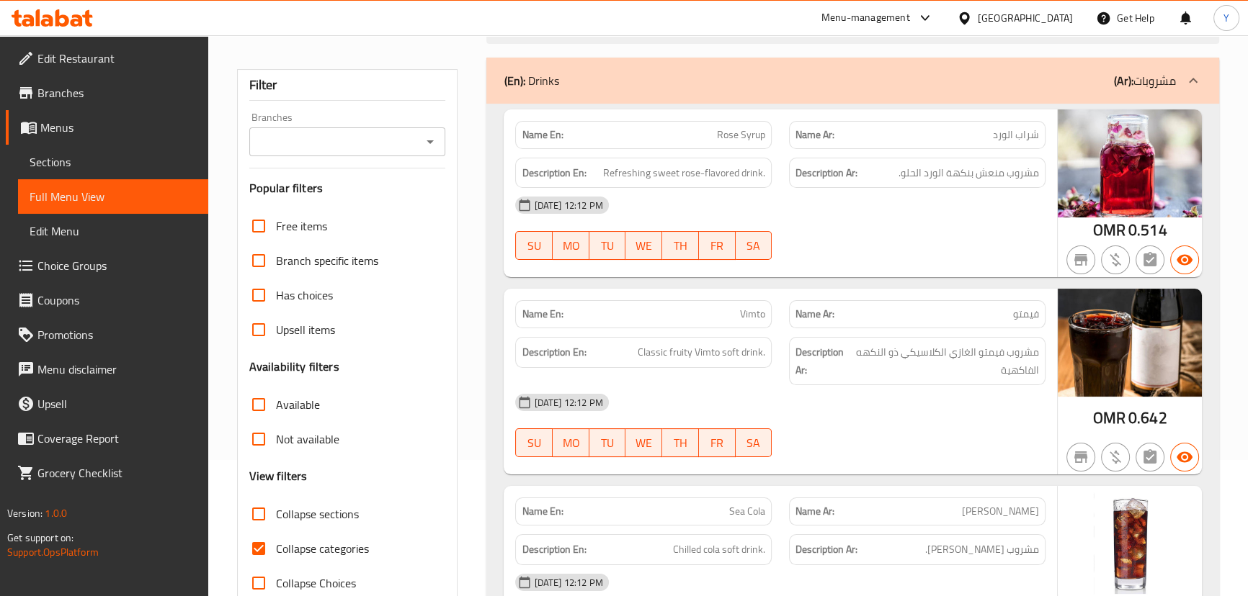
scroll to position [261, 0]
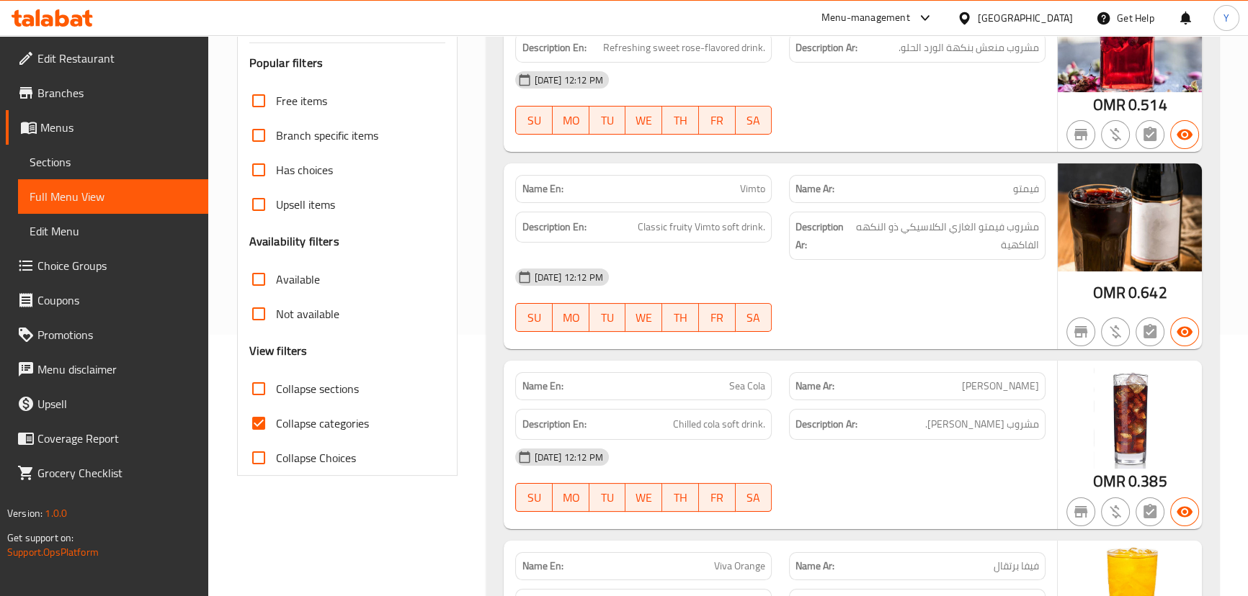
click at [287, 380] on span "Collapse sections" at bounding box center [317, 388] width 83 height 17
click at [276, 380] on input "Collapse sections" at bounding box center [258, 389] width 35 height 35
checkbox input "true"
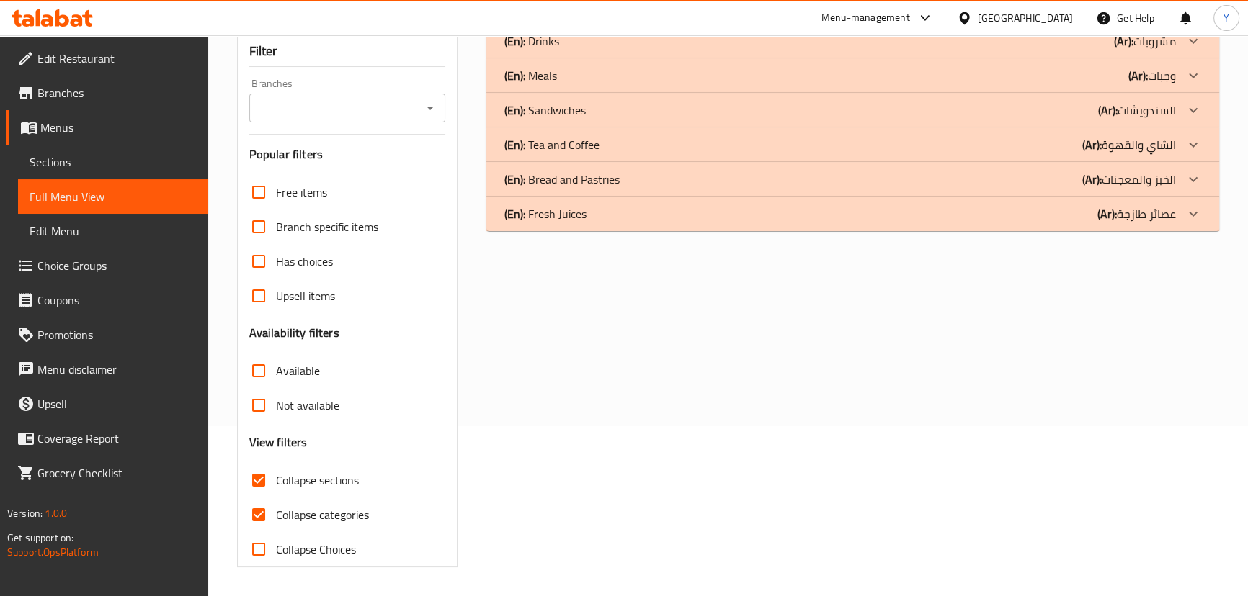
scroll to position [169, 0]
click at [1097, 141] on b "(Ar):" at bounding box center [1091, 146] width 19 height 22
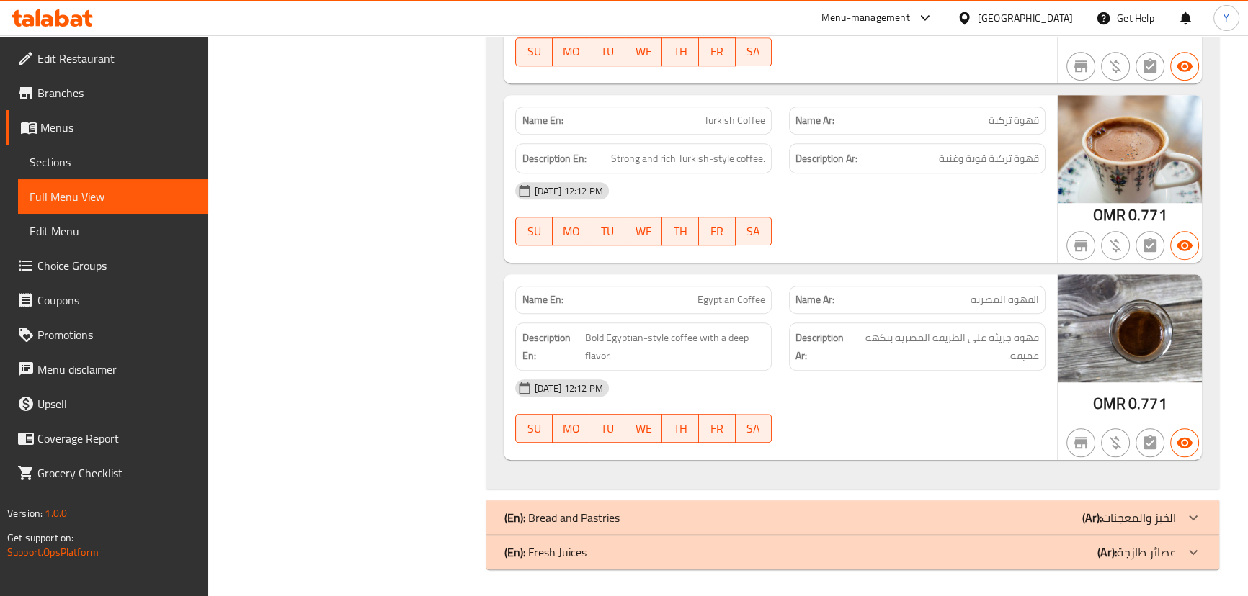
scroll to position [383, 0]
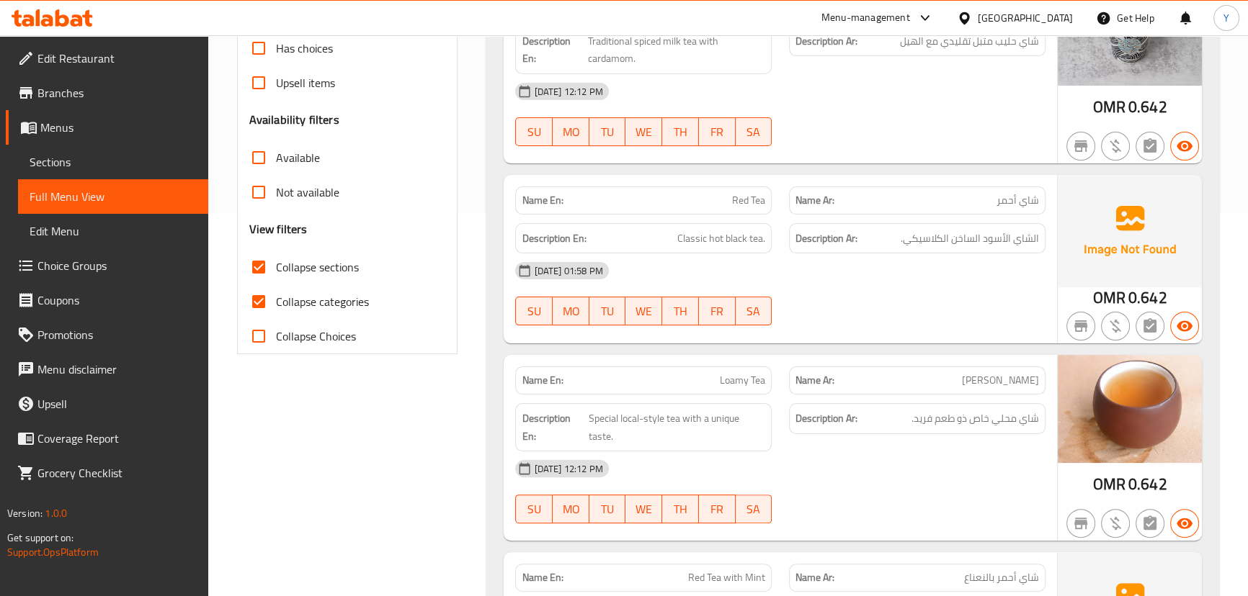
click at [836, 318] on div at bounding box center [917, 325] width 274 height 17
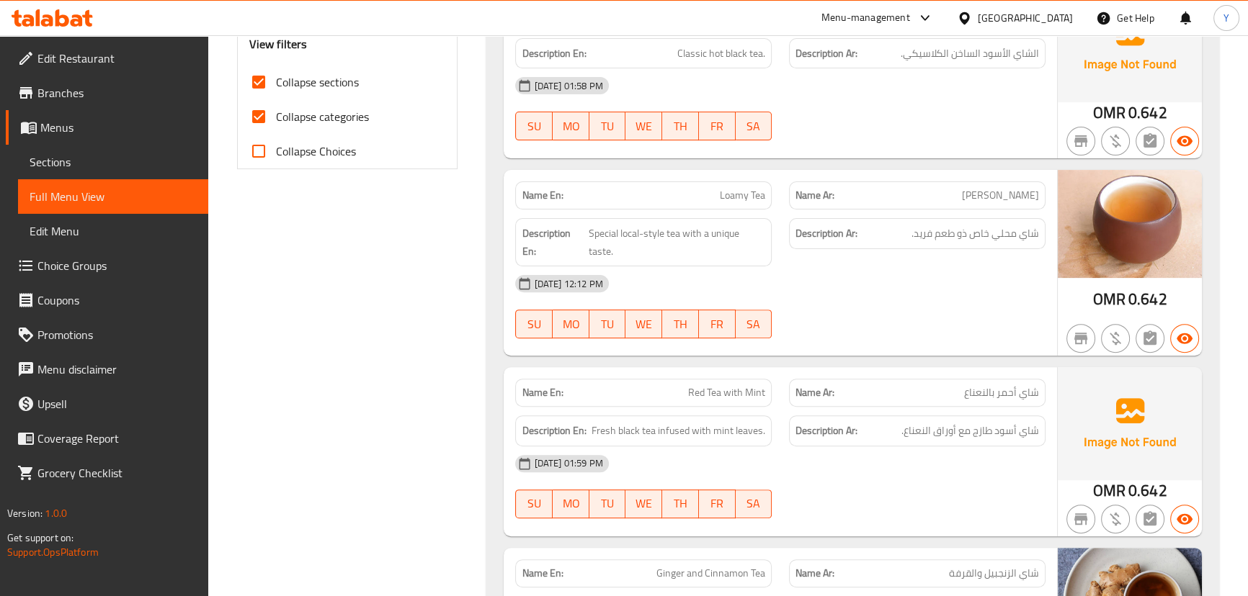
scroll to position [569, 0]
click at [765, 185] on div "Name En: Loamy Tea" at bounding box center [643, 195] width 256 height 28
copy span "Loamy Tea"
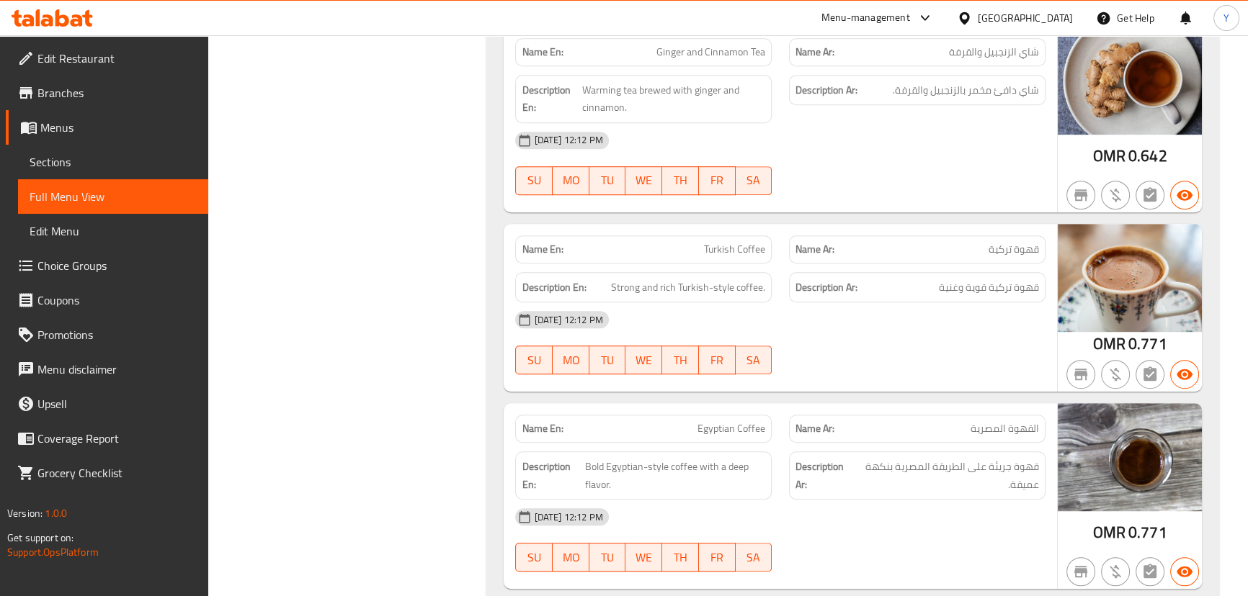
scroll to position [0, 0]
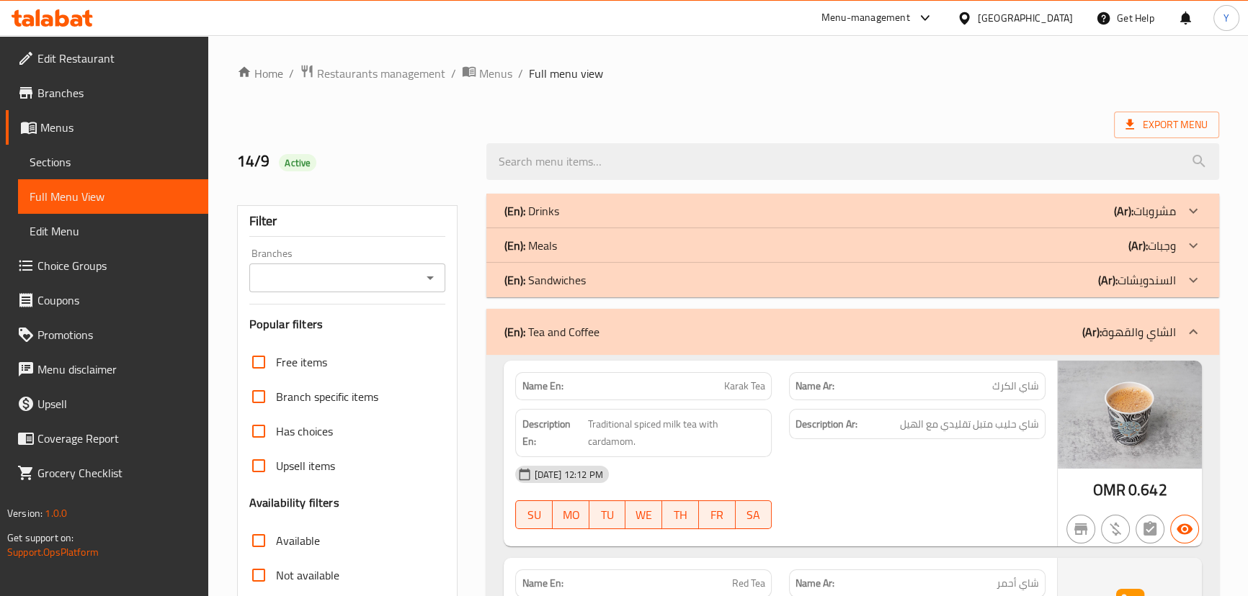
drag, startPoint x: 954, startPoint y: 75, endPoint x: 1001, endPoint y: -79, distance: 160.9
click at [855, 321] on div "(En): Tea and Coffee (Ar): الشاي والقهوة" at bounding box center [852, 332] width 732 height 46
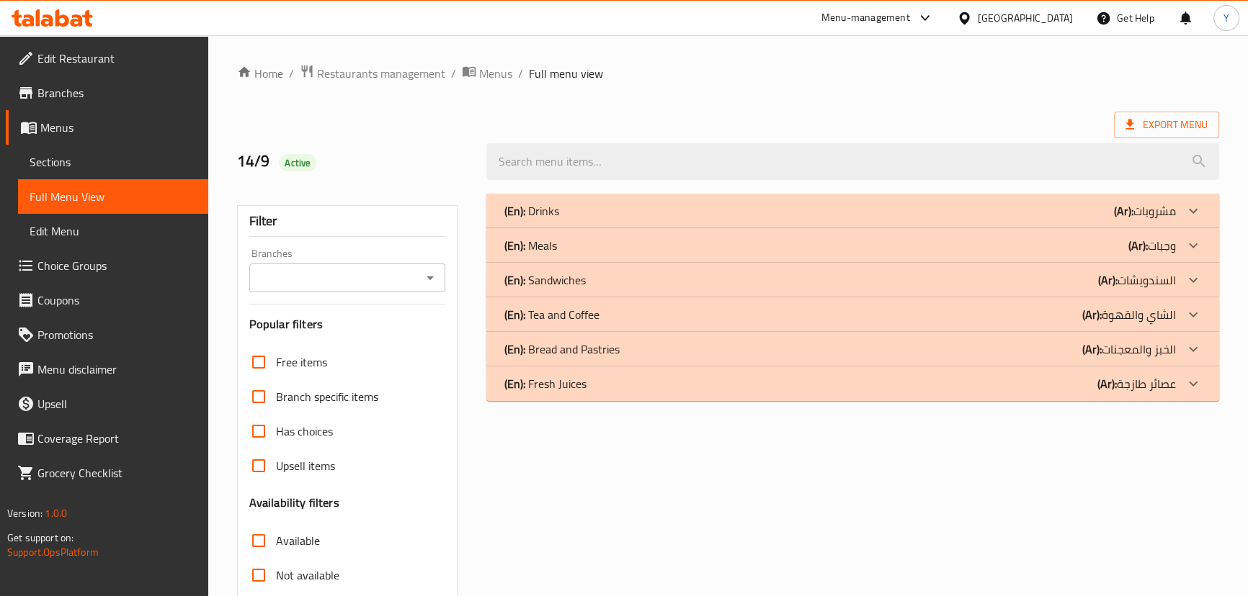
click at [824, 339] on div "(En): Bread and Pastries (Ar): الخبز والمعجنات" at bounding box center [852, 349] width 732 height 35
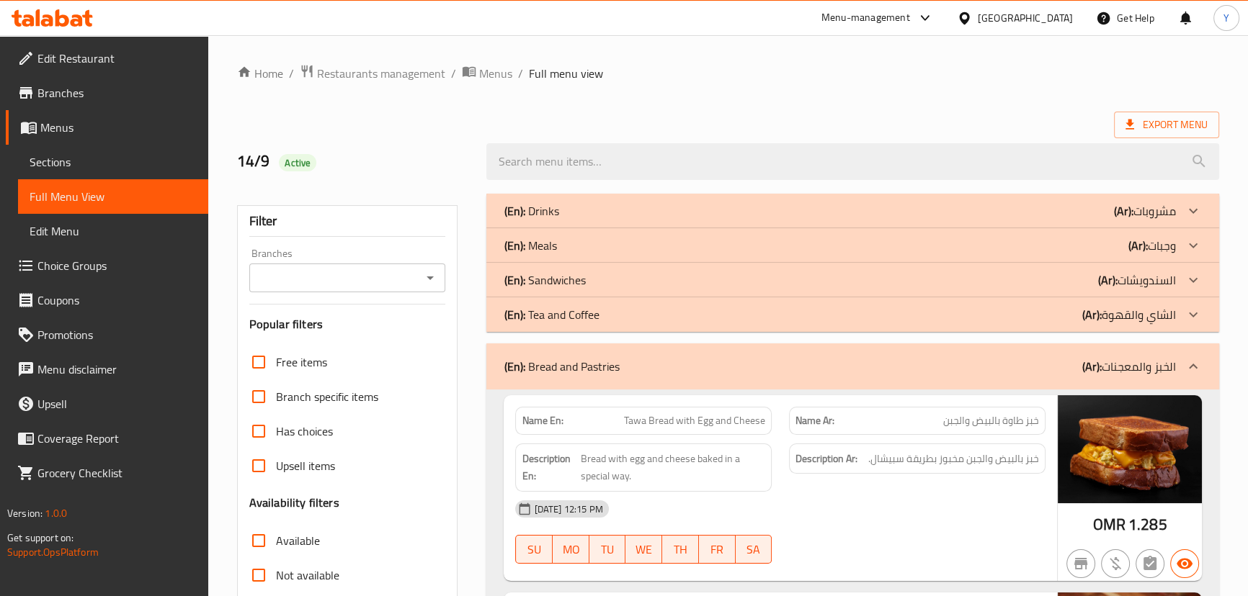
click at [619, 362] on div "(En): Bread and Pastries (Ar): الخبز والمعجنات" at bounding box center [839, 366] width 671 height 17
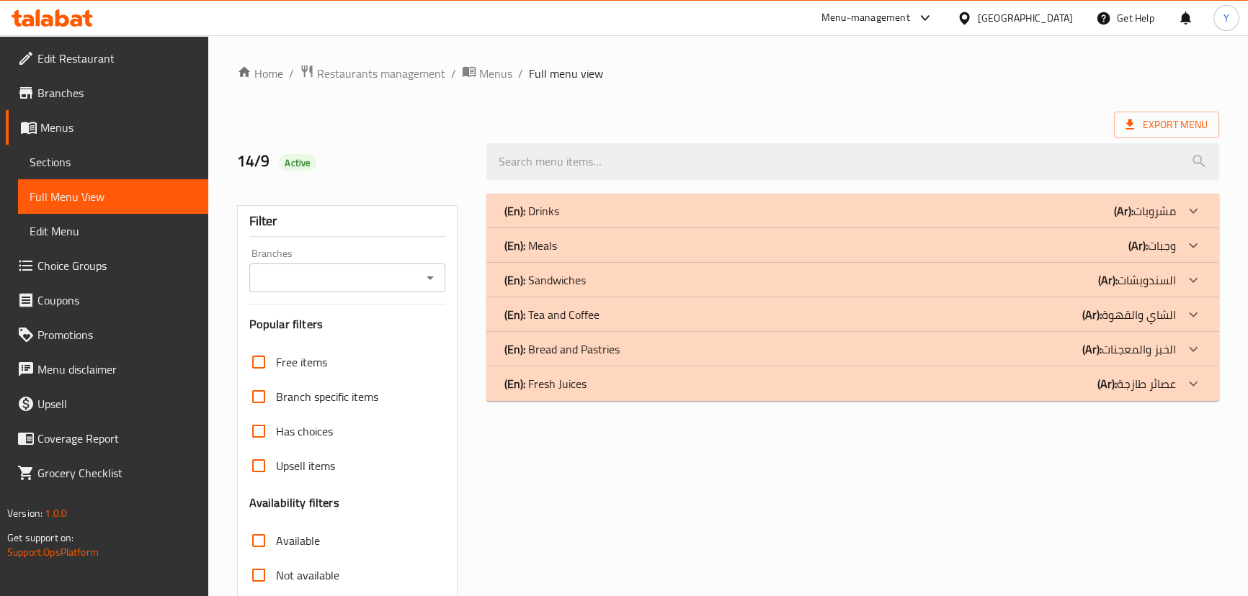
click at [661, 375] on div "(En): Fresh Juices (Ar): عصائر طازجة" at bounding box center [852, 384] width 732 height 35
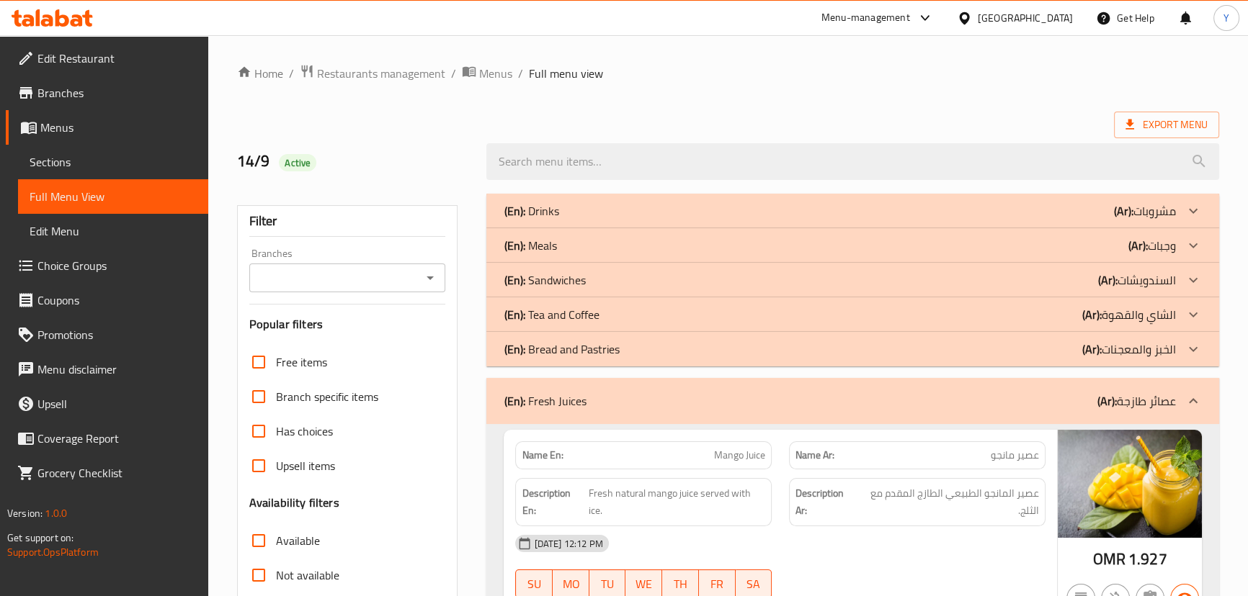
scroll to position [261, 0]
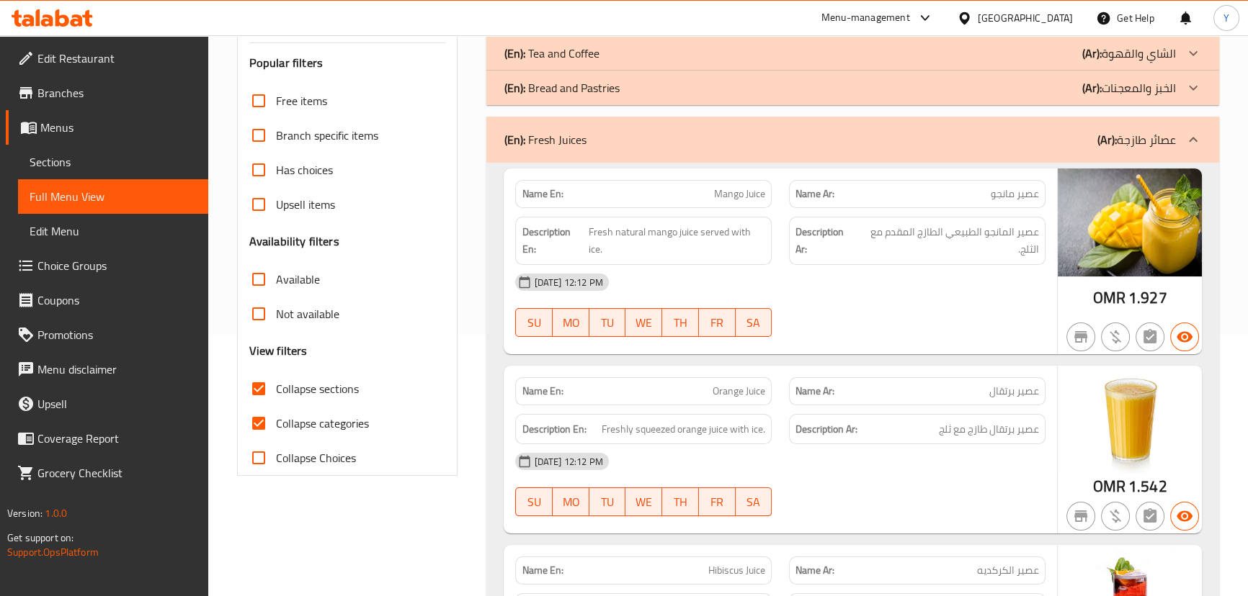
click at [738, 380] on div "Name En: Orange Juice" at bounding box center [643, 391] width 256 height 28
copy span "Orange Juice"
click at [738, 380] on div "Name En: Orange Juice" at bounding box center [643, 391] width 256 height 28
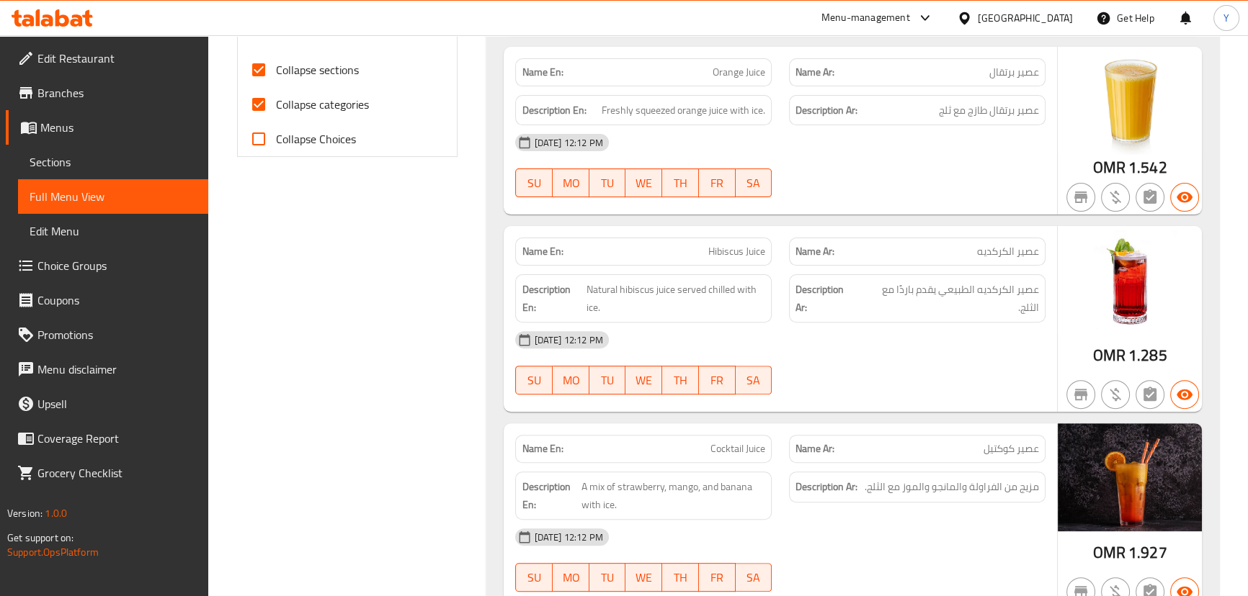
scroll to position [607, 0]
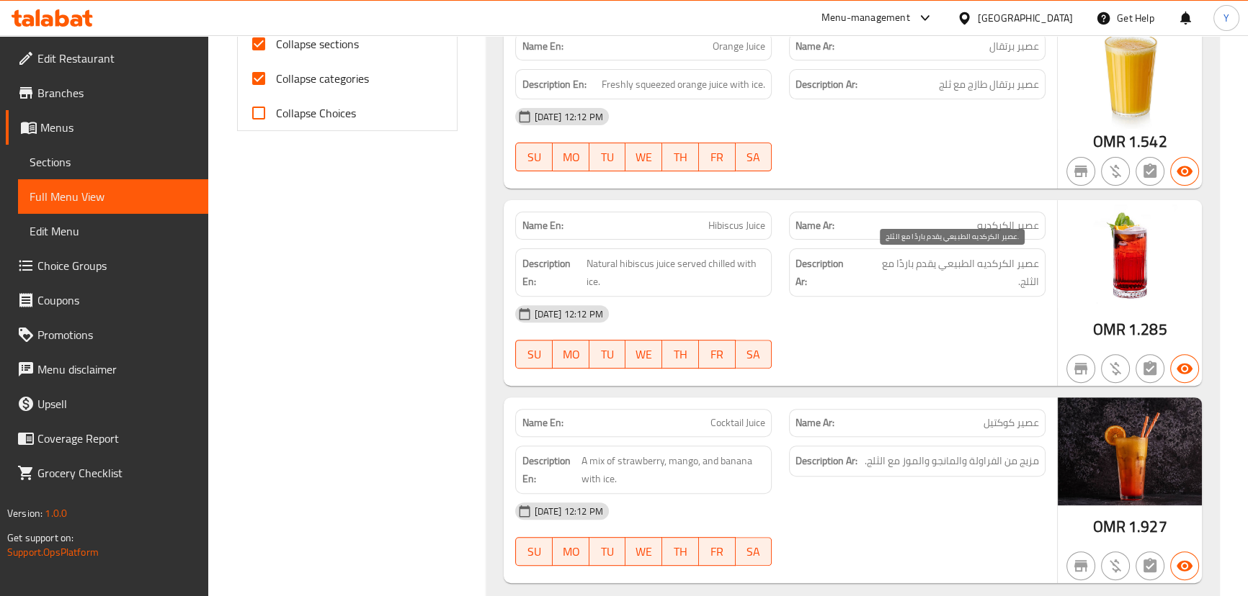
click at [1002, 259] on span "عصير الكركديه الطبيعي يقدم باردًا مع الثلج." at bounding box center [949, 272] width 179 height 35
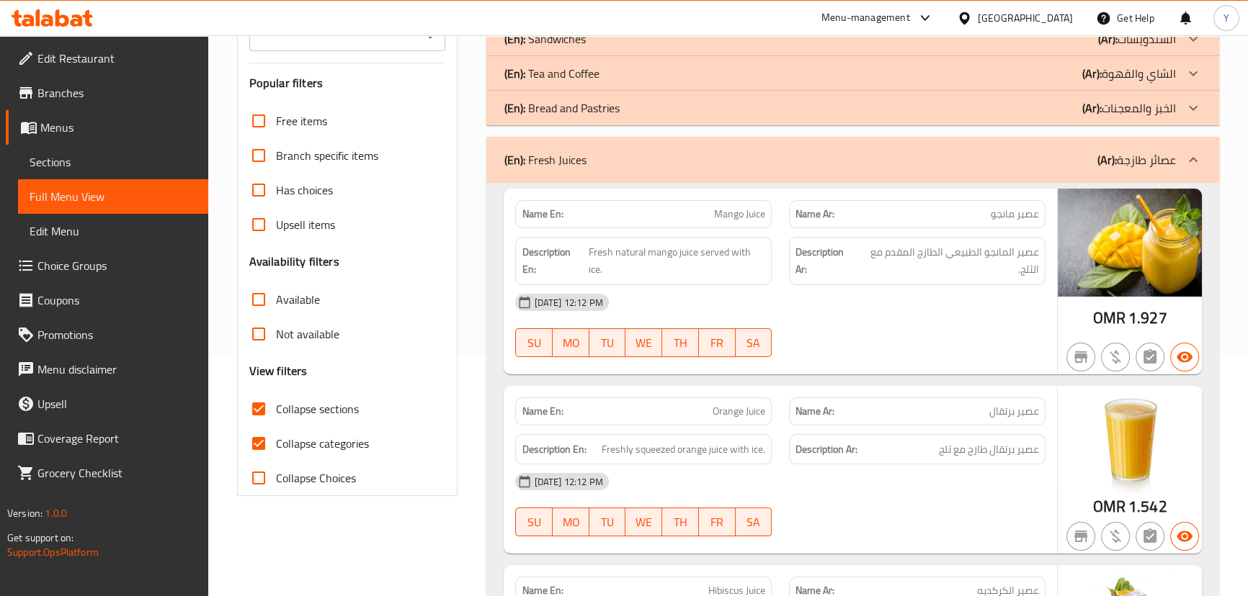
scroll to position [0, 0]
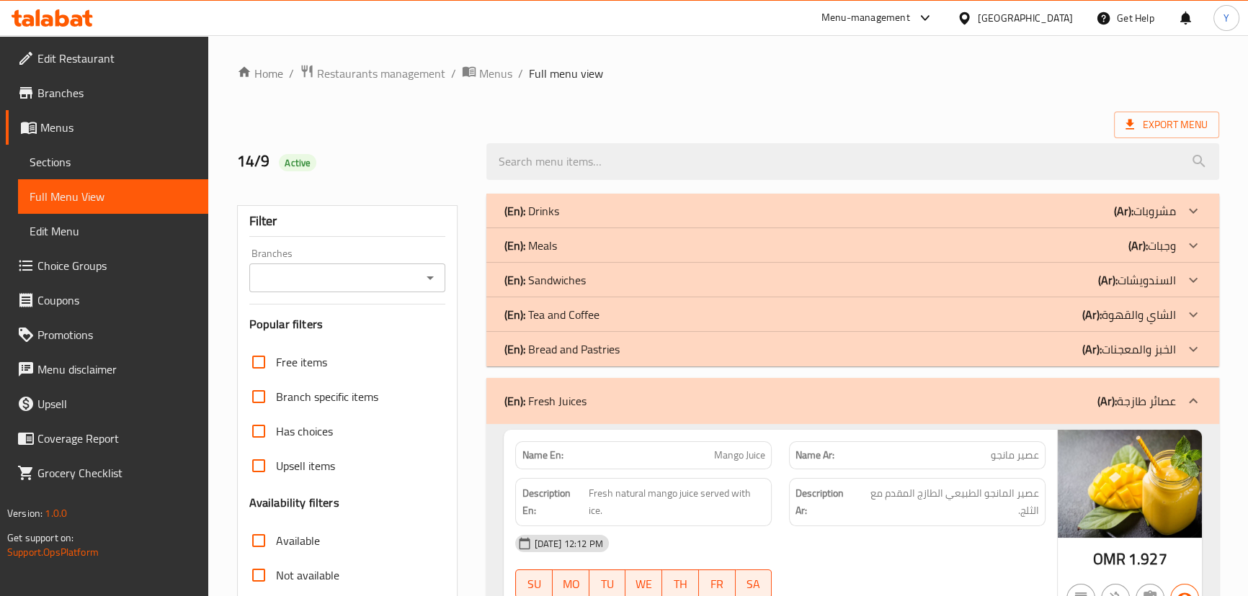
click at [769, 400] on div "(En): Fresh Juices (Ar): عصائر طازجة" at bounding box center [839, 401] width 671 height 17
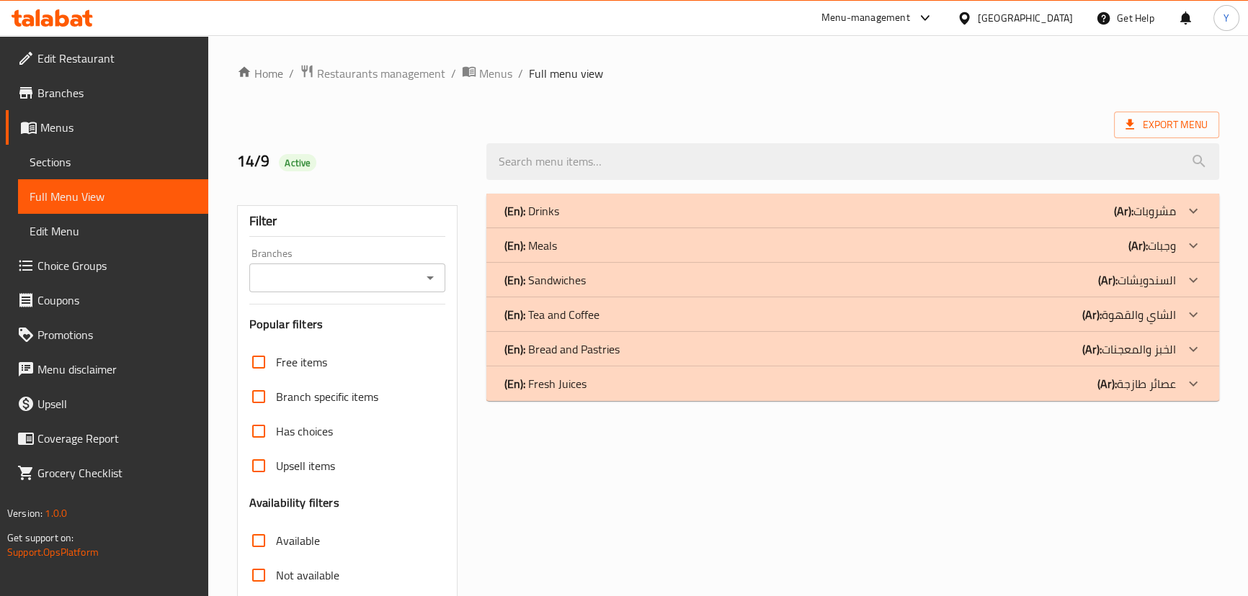
click at [1136, 240] on b "(Ar):" at bounding box center [1137, 246] width 19 height 22
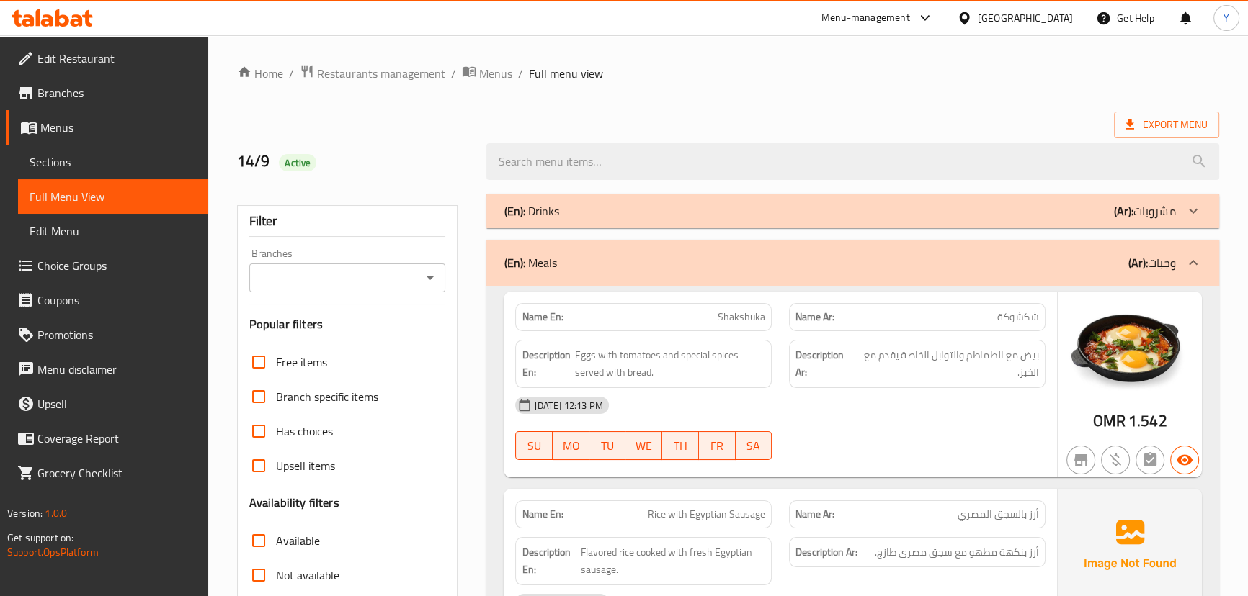
click at [1029, 331] on div "Description Ar: بيض مع الطماطم والتوابل الخاصة يقدم مع الخبز." at bounding box center [917, 364] width 274 height 66
drag, startPoint x: 886, startPoint y: 353, endPoint x: 908, endPoint y: 416, distance: 66.5
click at [900, 406] on div "Name En: Shakshuka Name Ar: شكشوكة Description En: Eggs with tomatoes and speci…" at bounding box center [780, 385] width 553 height 186
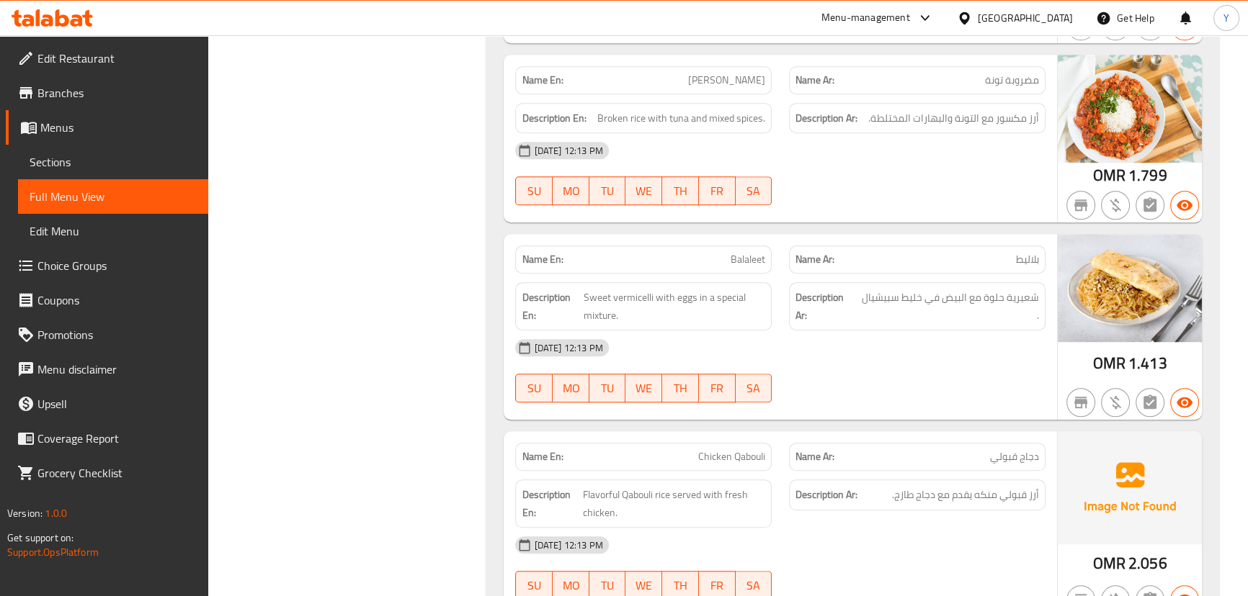
scroll to position [1423, 0]
click at [939, 263] on p "Name Ar: بلاليط" at bounding box center [916, 258] width 243 height 15
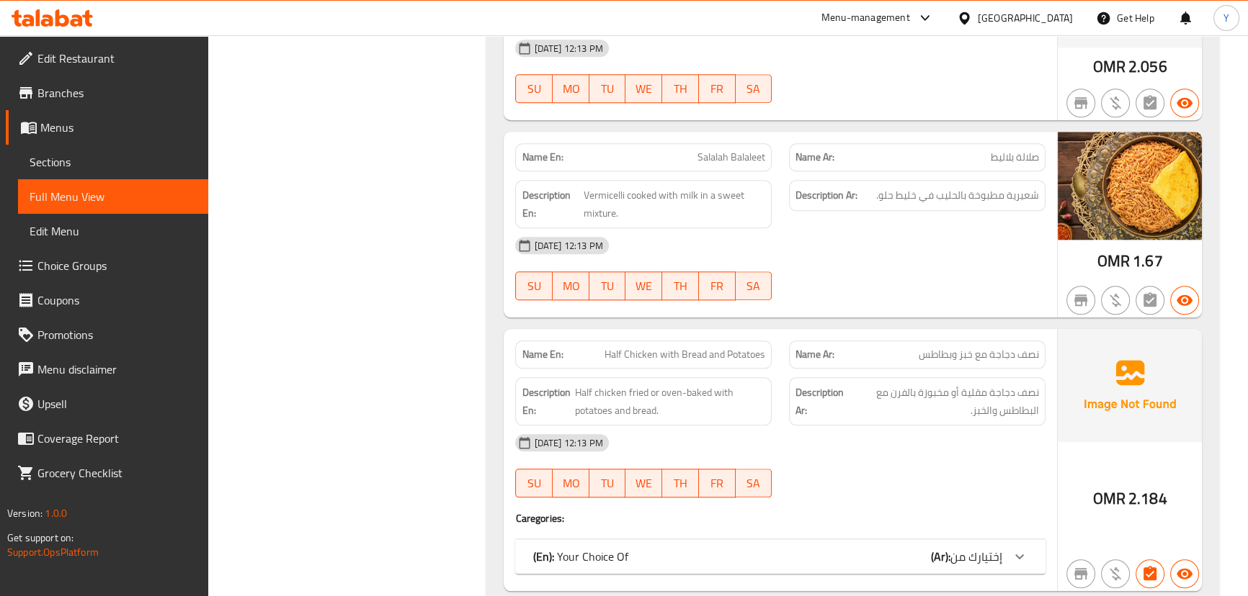
scroll to position [2000, 0]
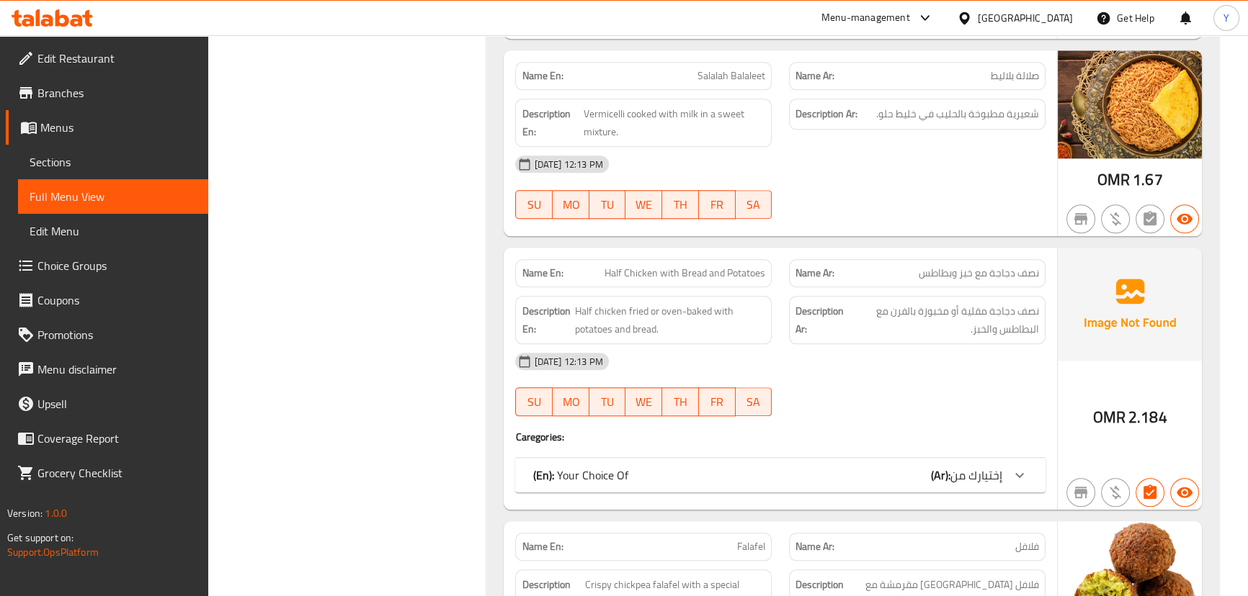
click at [986, 465] on span "إختيارك من" at bounding box center [976, 476] width 52 height 22
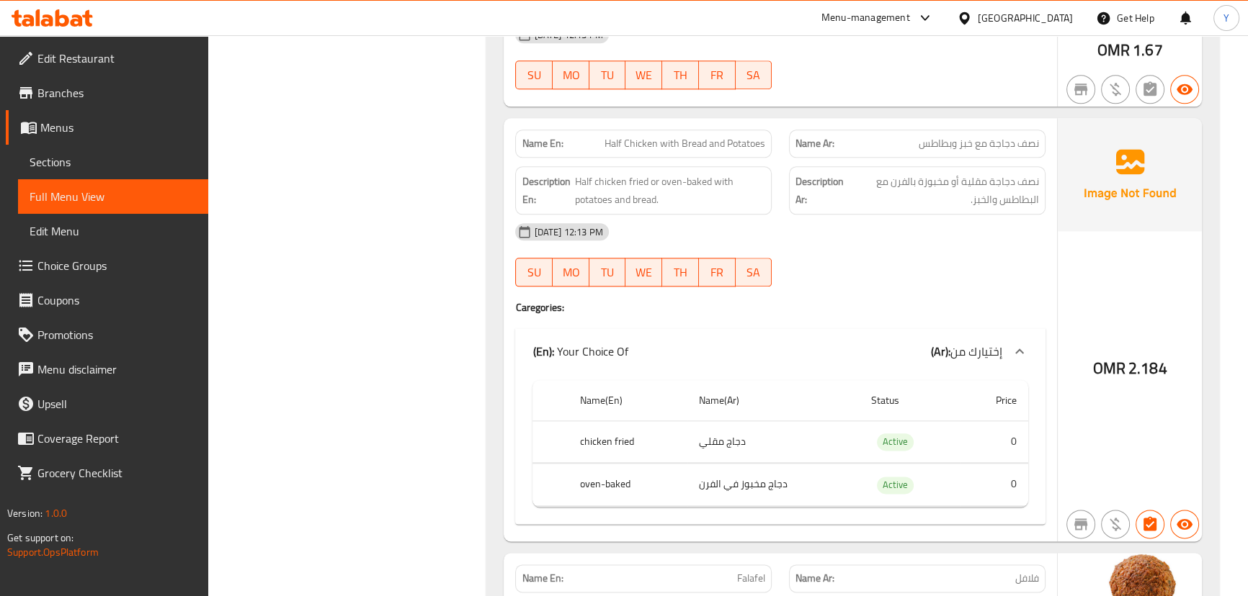
scroll to position [2131, 0]
click at [666, 141] on span "Half Chicken with Bread and Potatoes" at bounding box center [684, 142] width 161 height 15
click at [718, 135] on span "Half Chicken with Bread and Potatoes" at bounding box center [684, 142] width 161 height 15
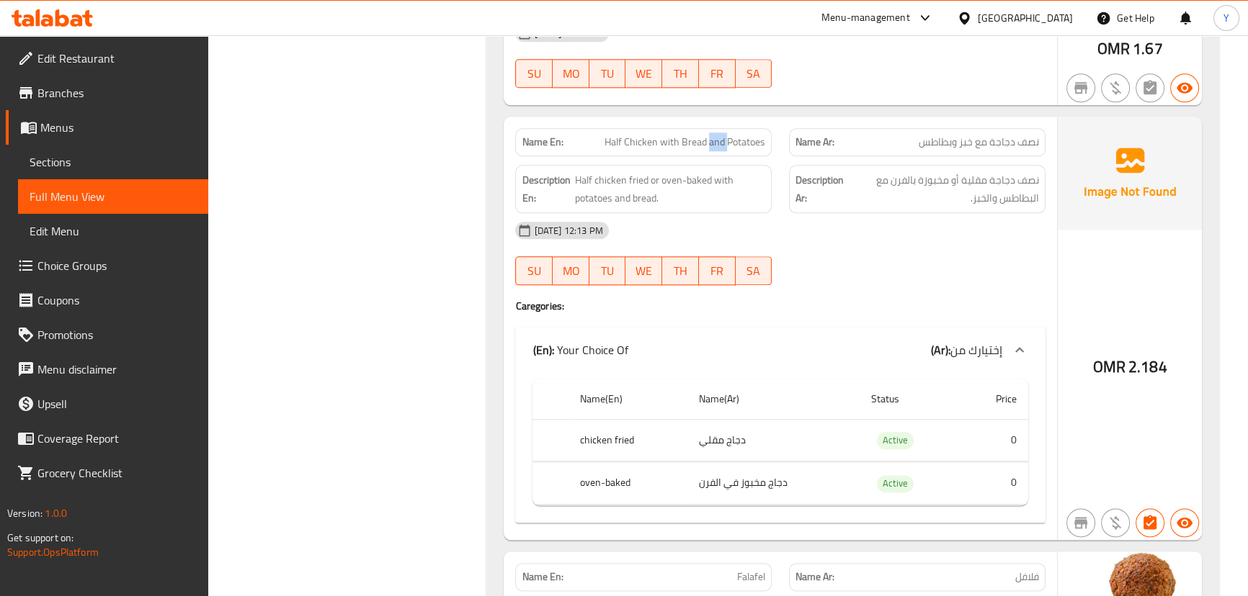
click at [718, 135] on span "Half Chicken with Bread and Potatoes" at bounding box center [684, 142] width 161 height 15
click at [611, 473] on th "oven-baked" at bounding box center [627, 483] width 119 height 43
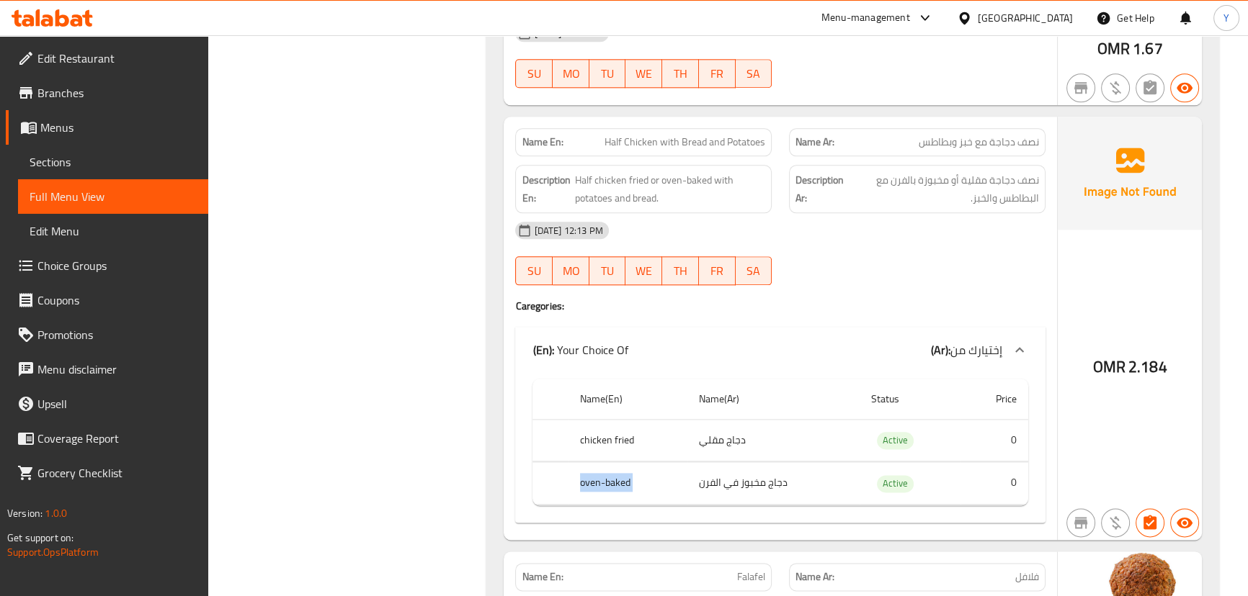
copy th "oven-baked"
click at [768, 486] on td "دجاج مخبوز في الفرن" at bounding box center [773, 483] width 172 height 43
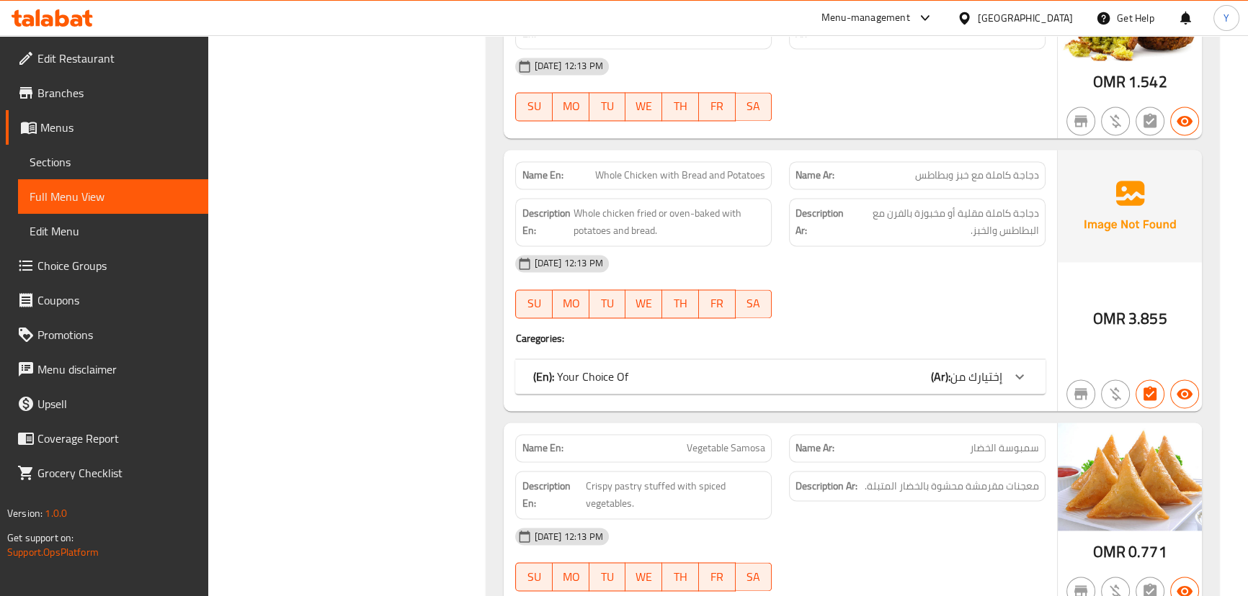
scroll to position [2733, 0]
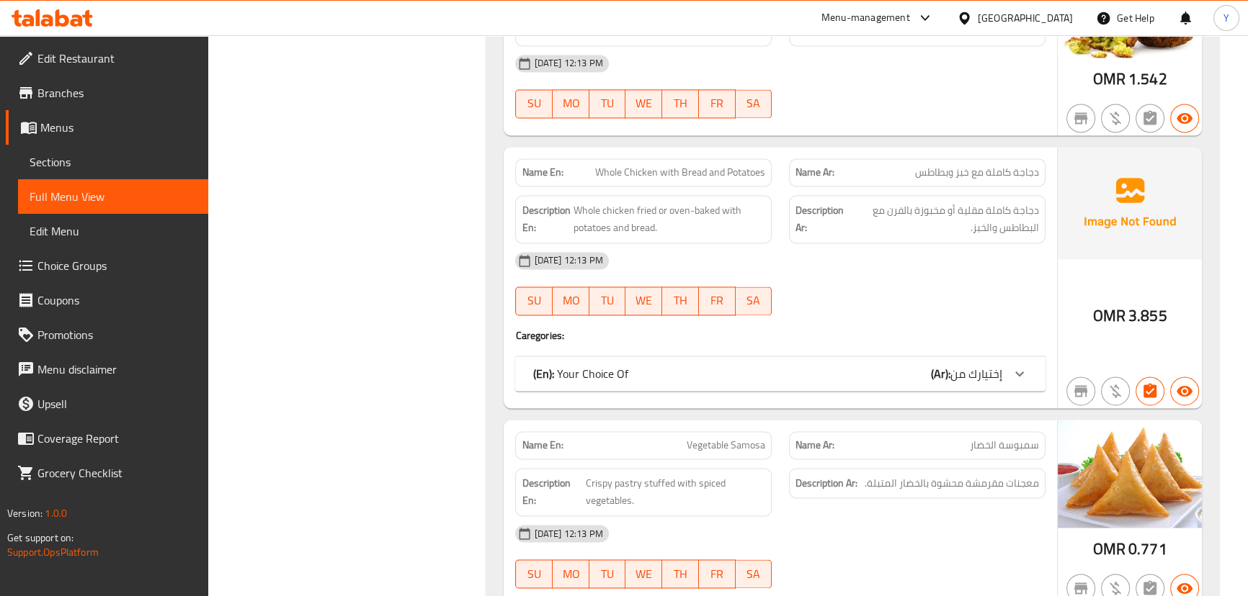
click at [985, 382] on div "(En): Your Choice Of (Ar): إختيارك من" at bounding box center [779, 374] width 529 height 35
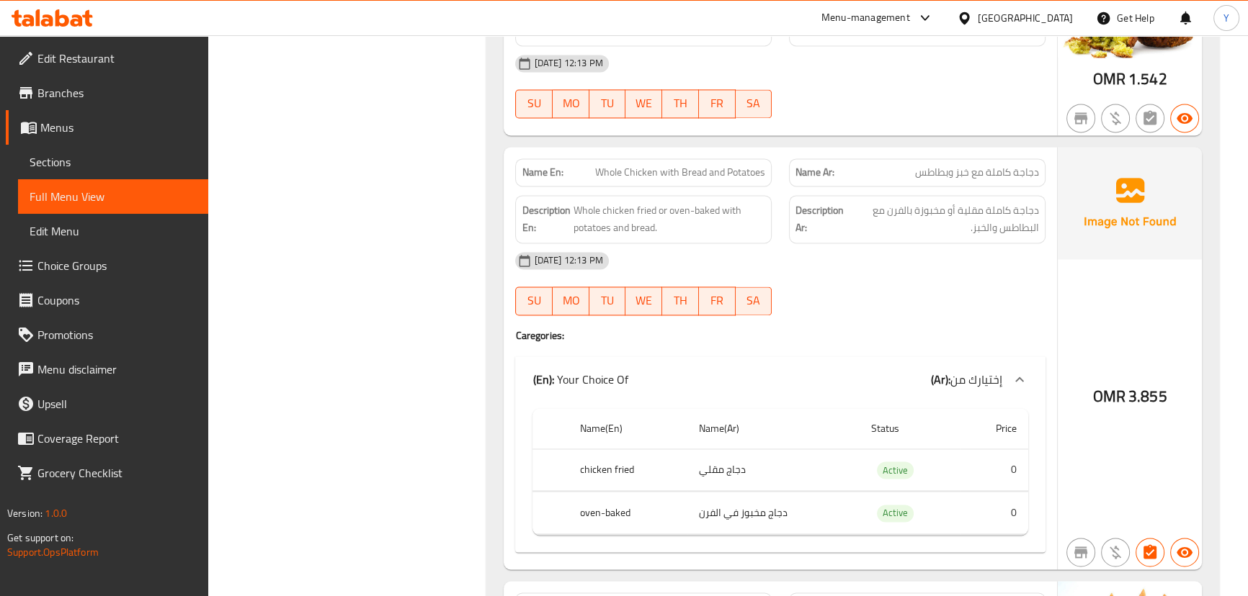
click at [681, 158] on div "Name En: Whole Chicken with Bread and Potatoes" at bounding box center [643, 172] width 256 height 28
copy span "Bread"
copy span "Whole Chicken with Bread and Potatoes"
click at [681, 158] on div "Name En: Whole Chicken with Bread and Potatoes" at bounding box center [643, 172] width 256 height 28
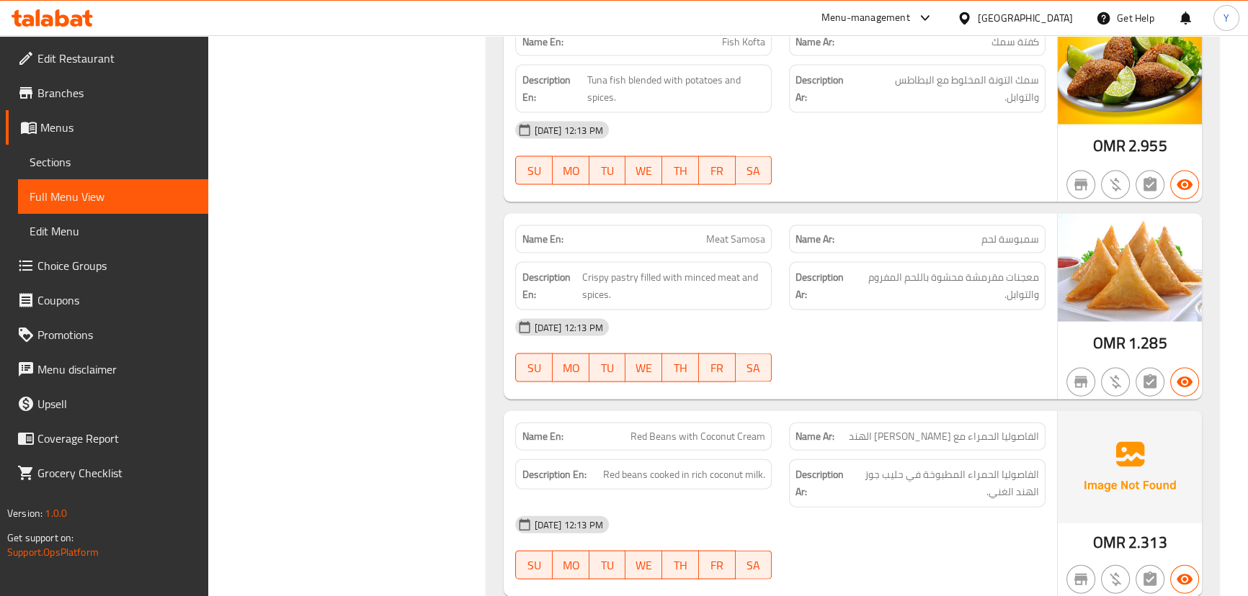
scroll to position [3902, 0]
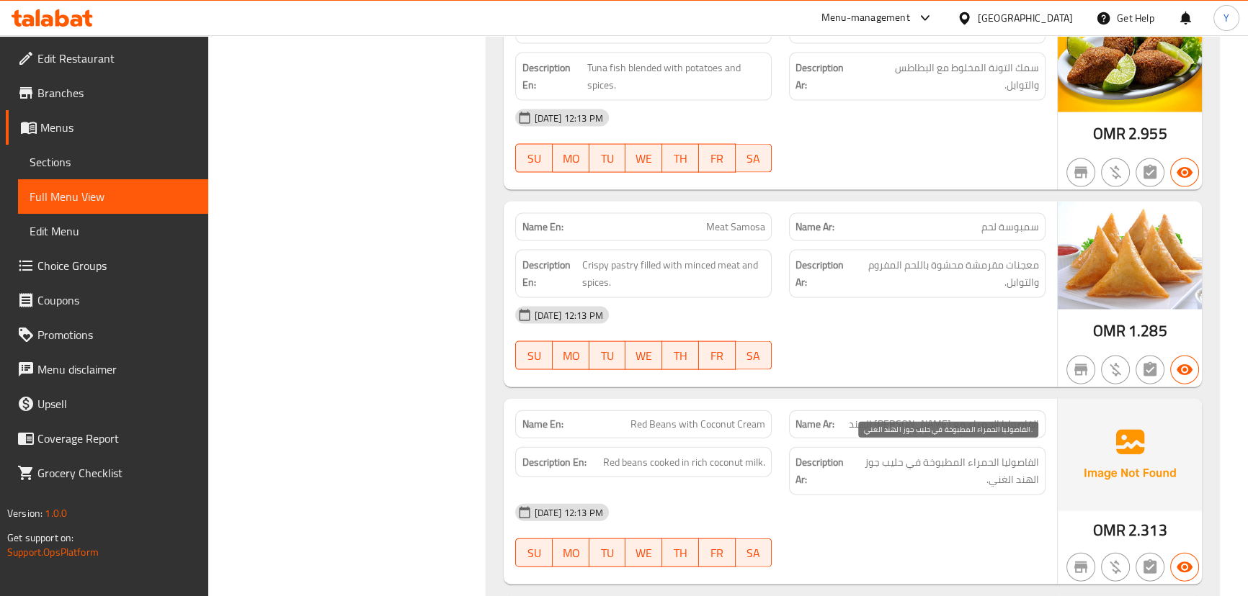
click at [872, 455] on span "الفاصوليا الحمراء المطبوخة في حليب جوز الهند الغني." at bounding box center [943, 471] width 189 height 35
drag, startPoint x: 872, startPoint y: 455, endPoint x: 885, endPoint y: 476, distance: 25.2
click at [885, 476] on span "الفاصوليا الحمراء المطبوخة في حليب جوز الهند الغني." at bounding box center [943, 471] width 189 height 35
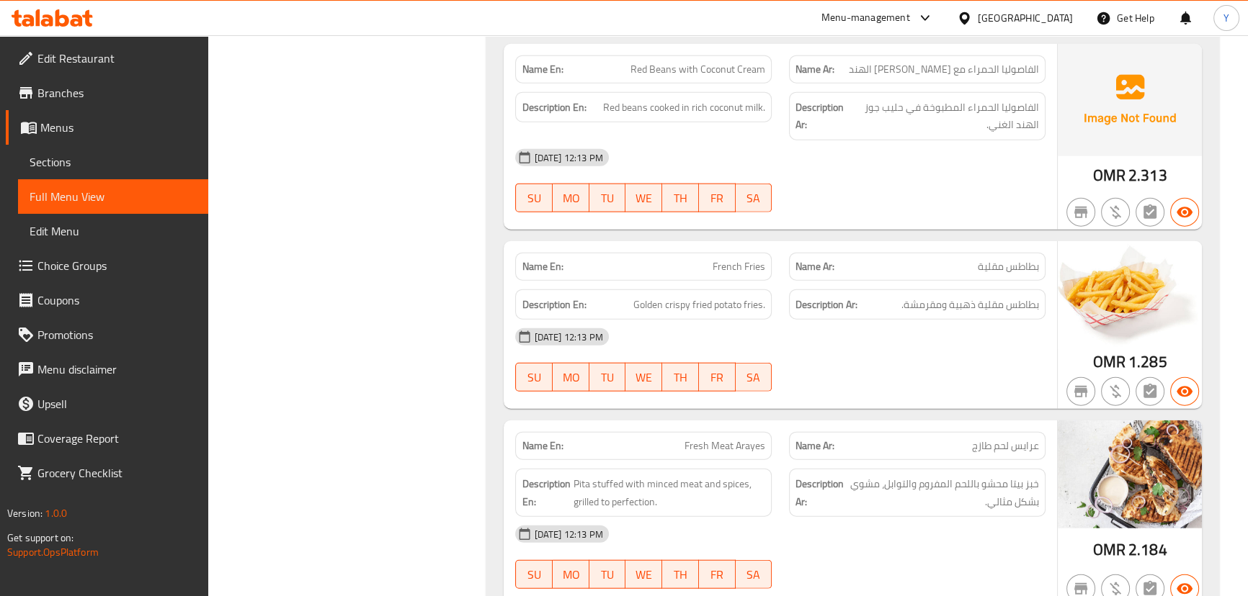
click at [756, 260] on span "French Fries" at bounding box center [738, 266] width 53 height 15
copy span "French Fries"
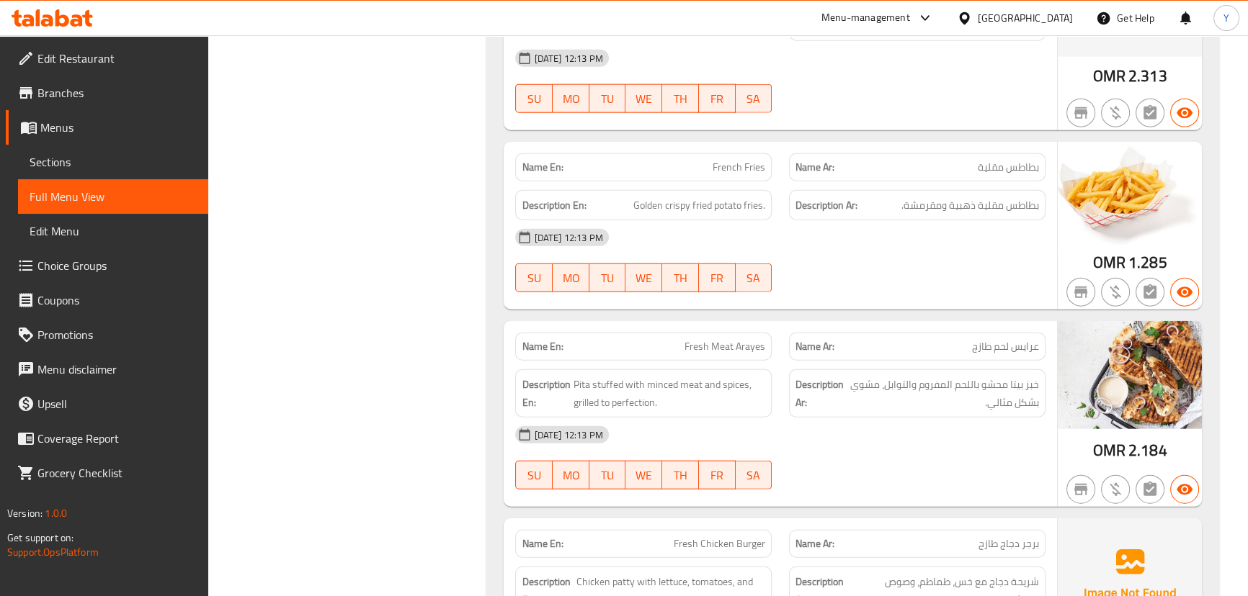
scroll to position [4363, 0]
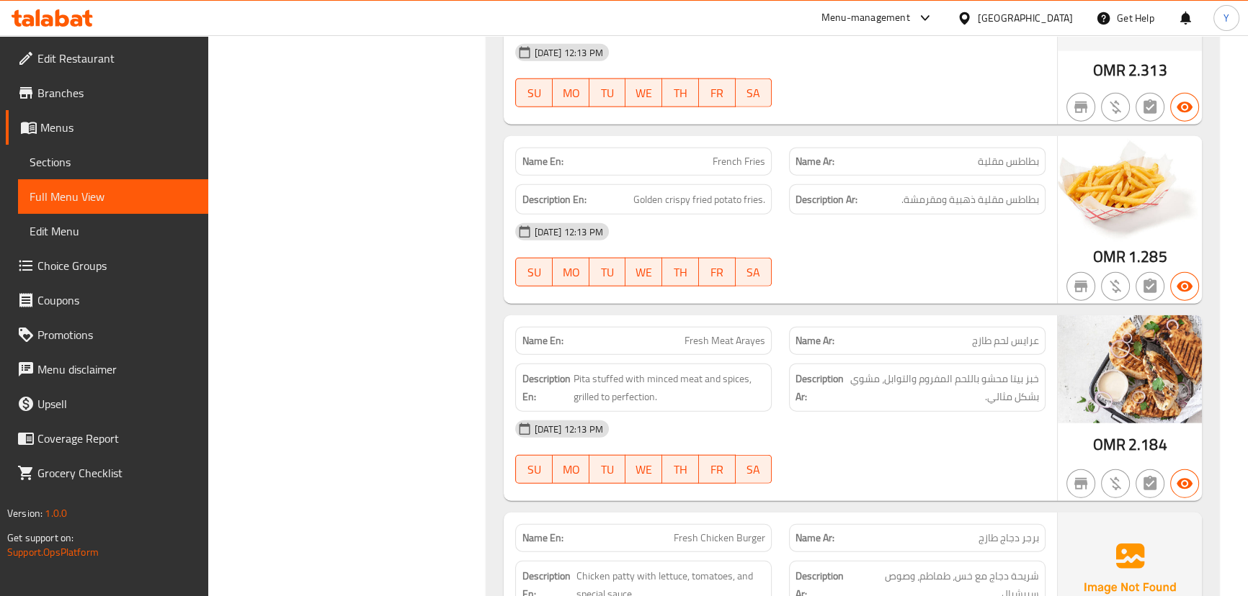
click at [780, 318] on div "Name Ar: عرايس لحم طازج" at bounding box center [917, 340] width 274 height 45
copy strong "Name Ar:"
click at [725, 334] on span "Fresh Meat Arayes" at bounding box center [724, 341] width 81 height 15
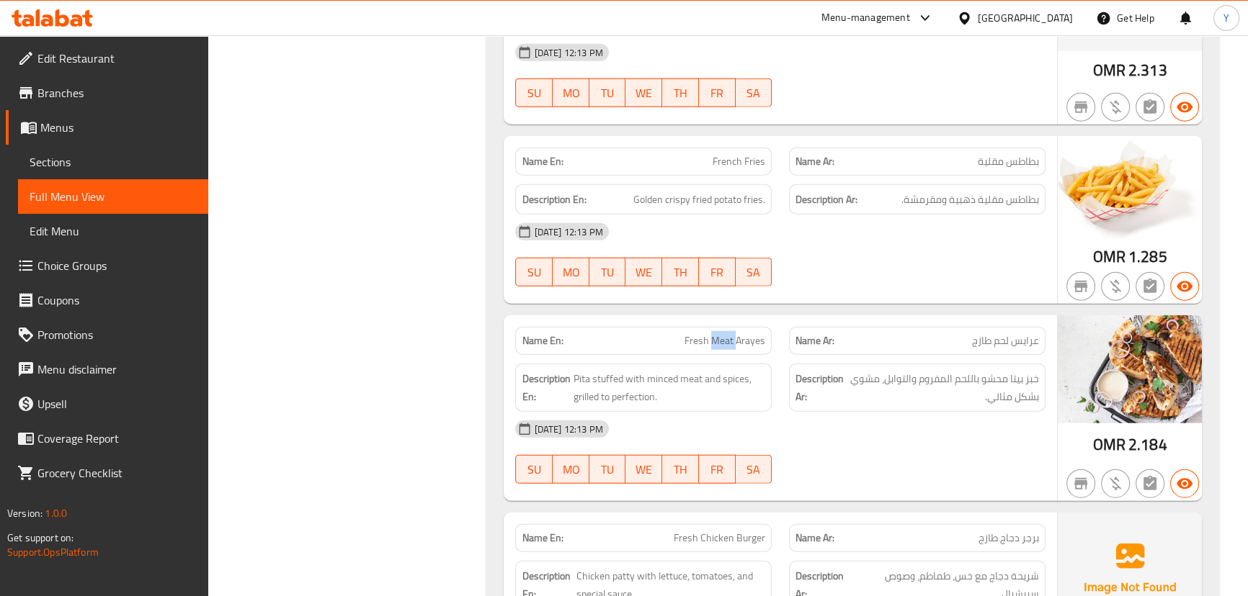
click at [725, 334] on span "Fresh Meat Arayes" at bounding box center [724, 341] width 81 height 15
copy span "Meat"
click at [725, 334] on span "Fresh Meat Arayes" at bounding box center [724, 341] width 81 height 15
copy span "Fresh Meat Arayes"
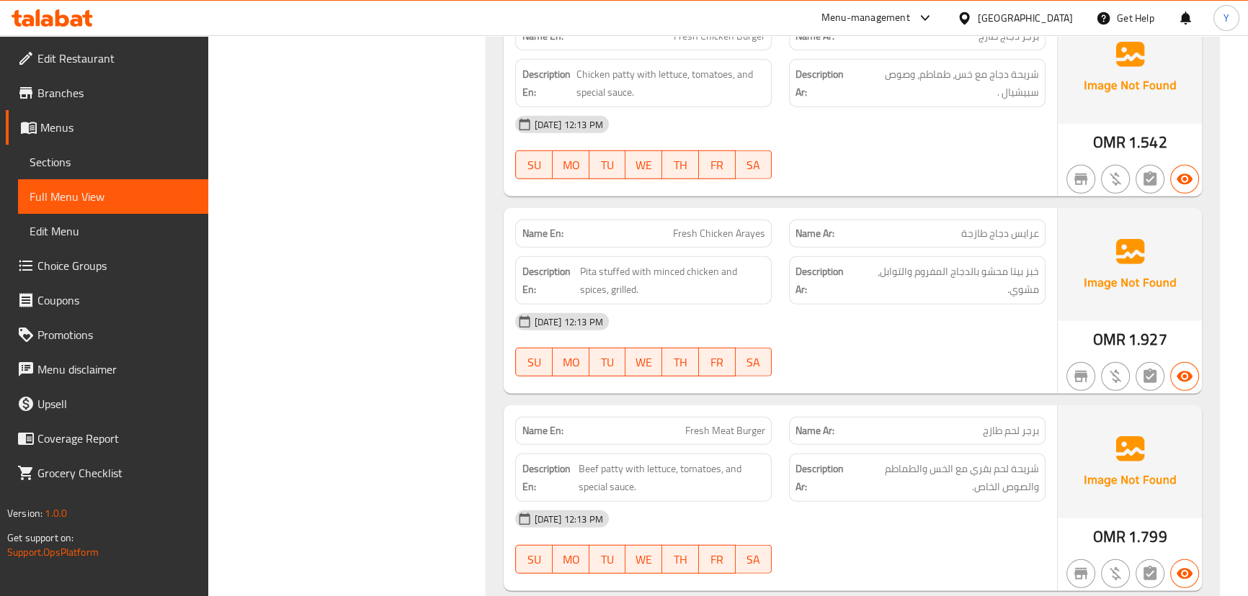
scroll to position [4866, 0]
click at [674, 225] on p "Name En: Fresh Chicken Arayes" at bounding box center [643, 232] width 243 height 15
copy span "Fresh Chicken Arayes"
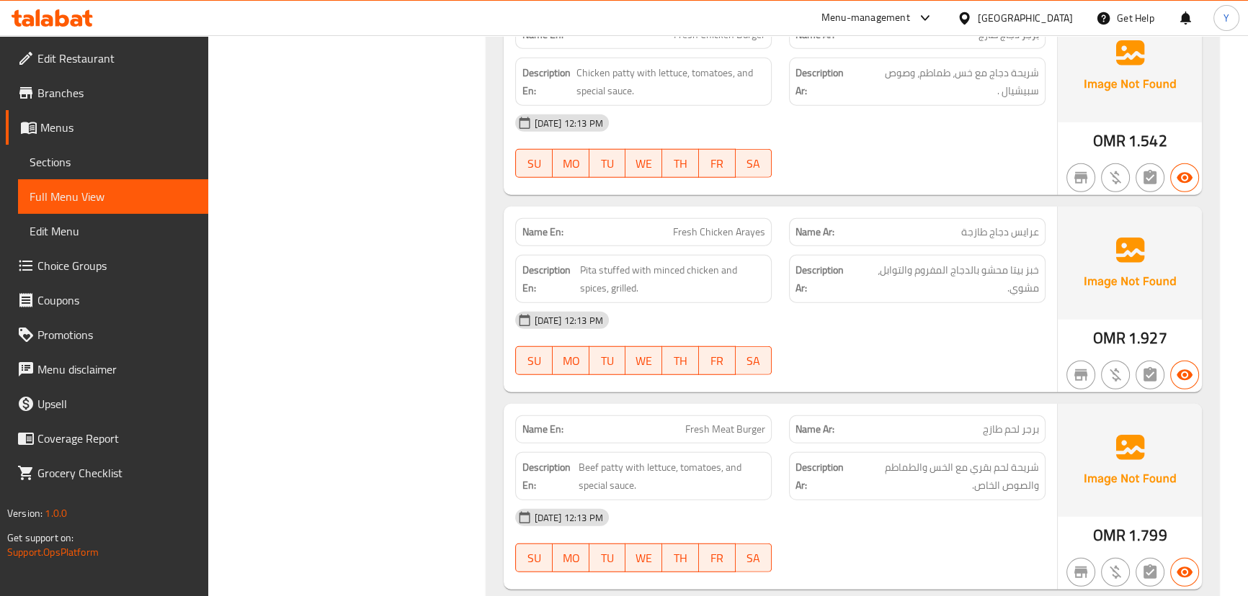
click at [736, 422] on span "Fresh Meat Burger" at bounding box center [725, 429] width 80 height 15
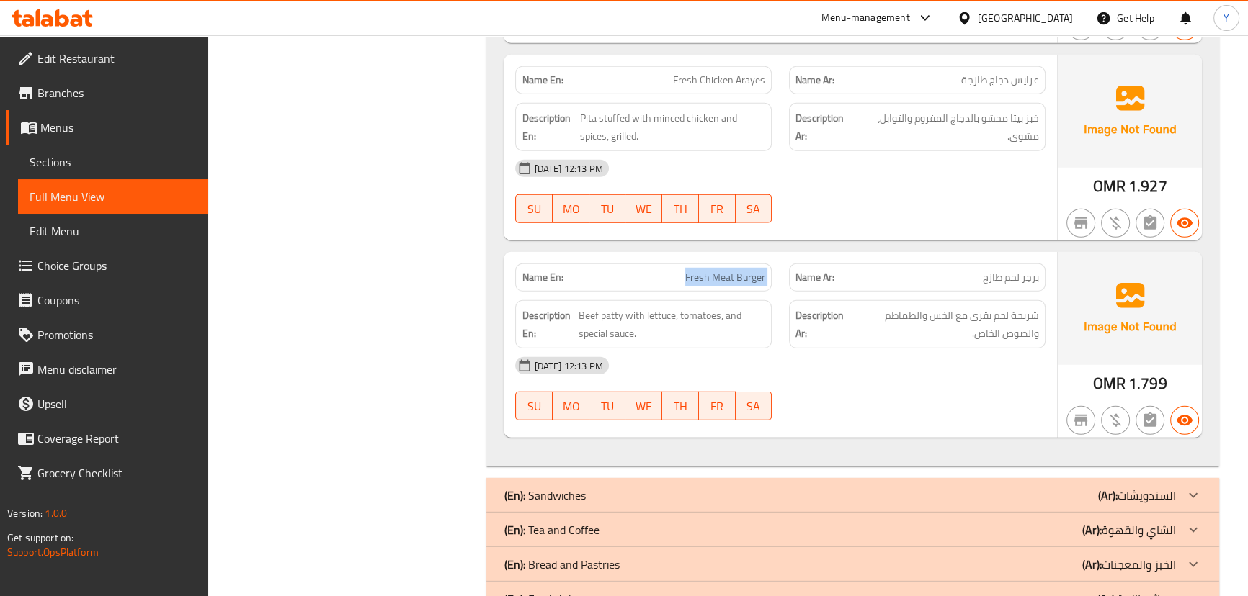
scroll to position [5060, 0]
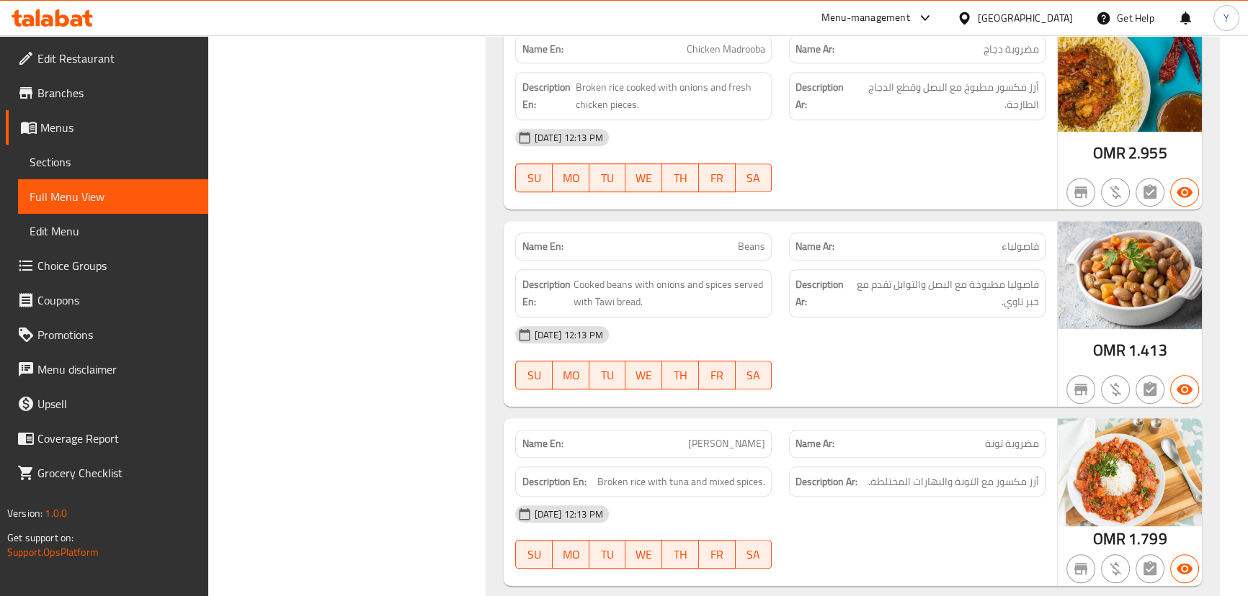
drag, startPoint x: 370, startPoint y: 421, endPoint x: 426, endPoint y: 63, distance: 363.1
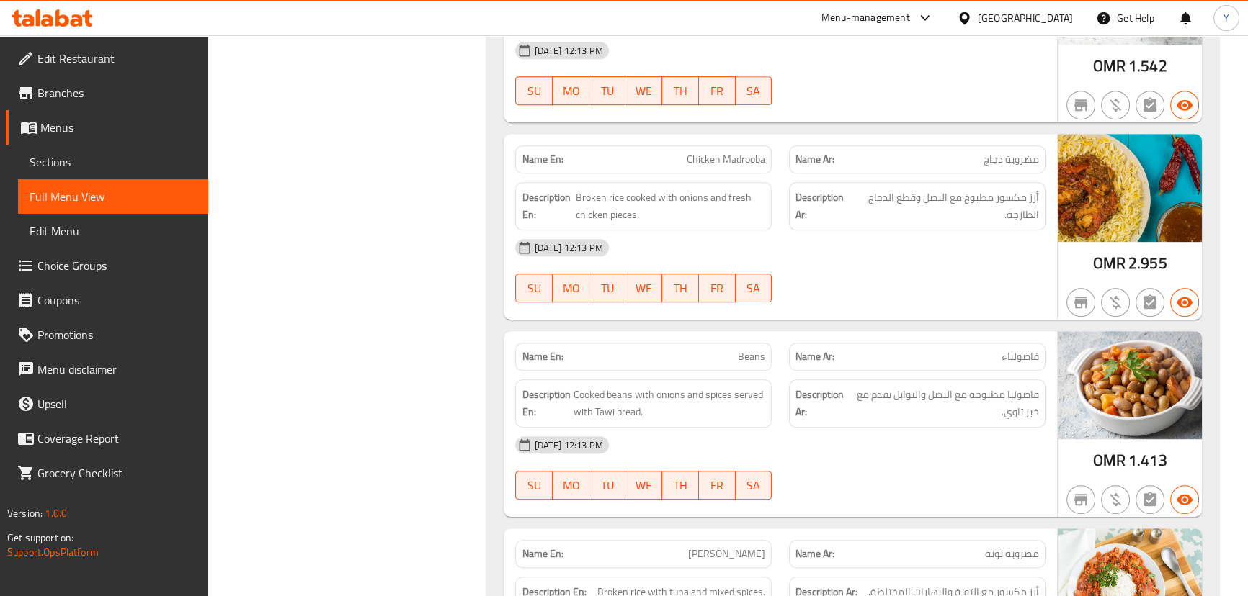
scroll to position [358, 0]
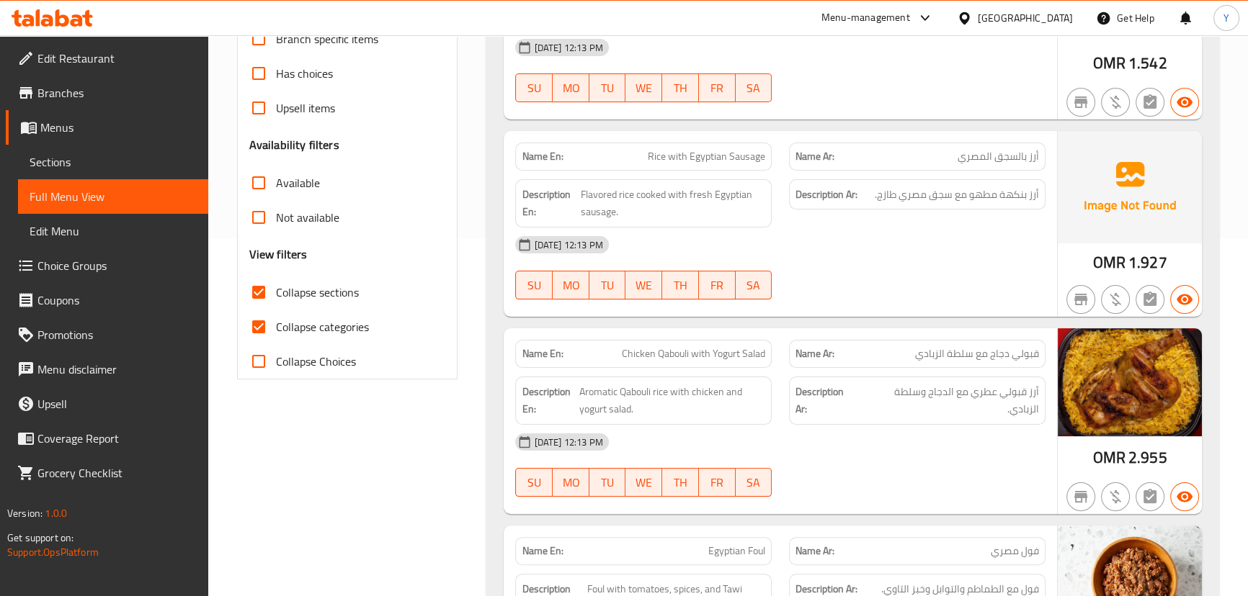
click at [331, 331] on span "Collapse categories" at bounding box center [322, 326] width 93 height 17
click at [276, 331] on input "Collapse categories" at bounding box center [258, 327] width 35 height 35
checkbox input "false"
click at [328, 295] on span "Collapse sections" at bounding box center [317, 292] width 83 height 17
click at [276, 295] on input "Collapse sections" at bounding box center [258, 292] width 35 height 35
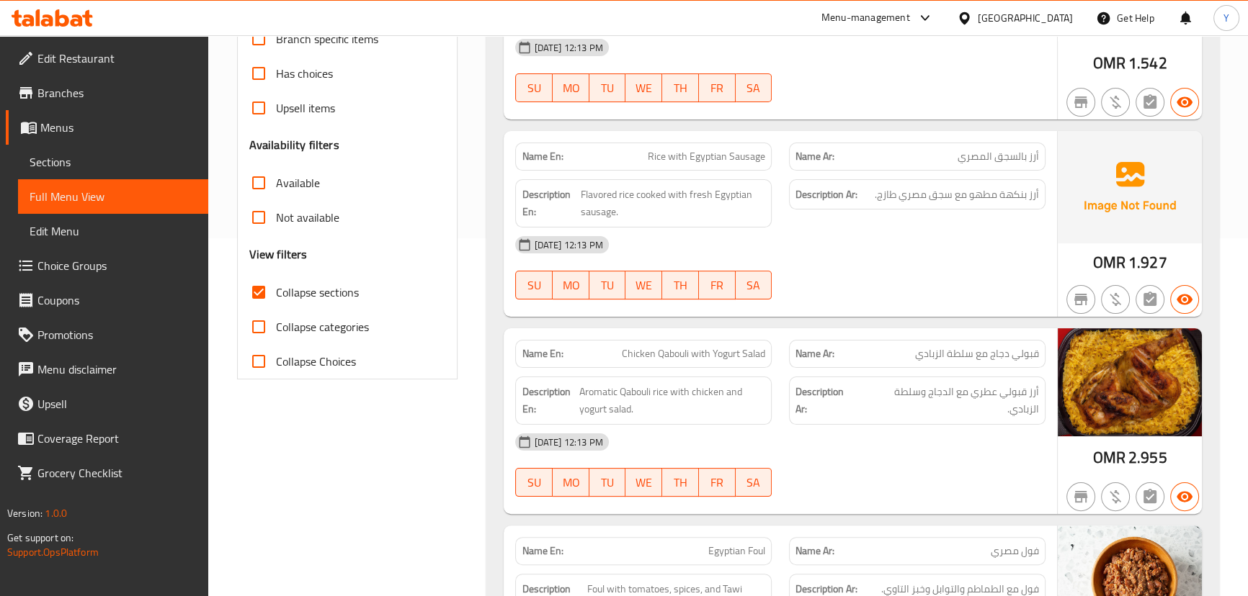
checkbox input "false"
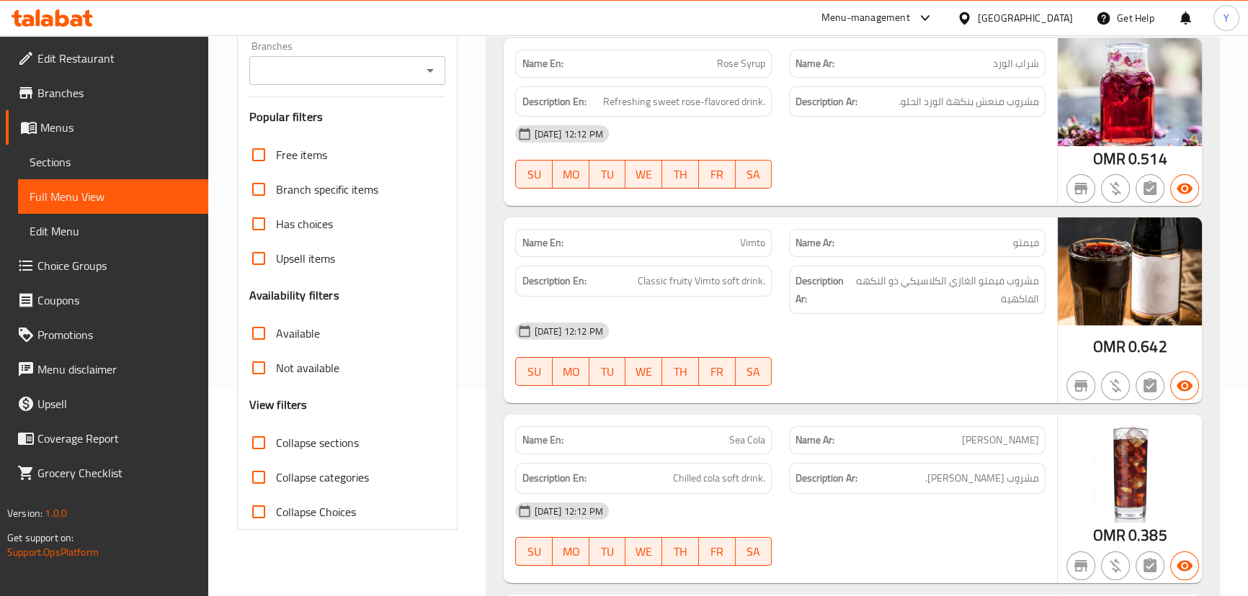
scroll to position [0, 0]
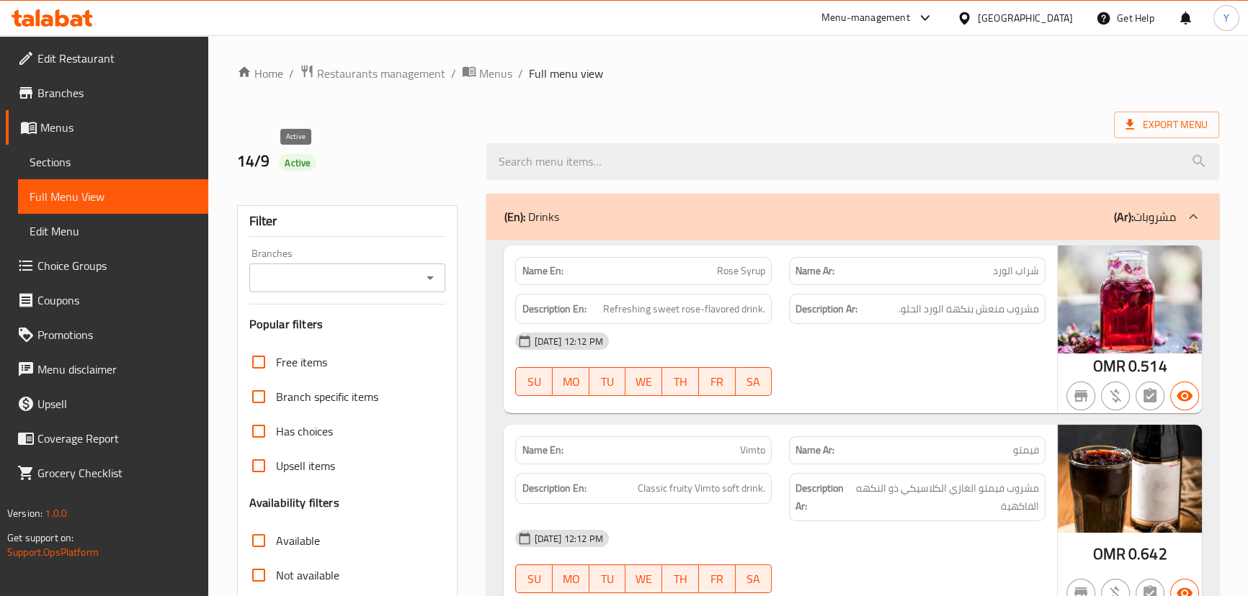
click at [303, 158] on span "Active" at bounding box center [297, 163] width 37 height 14
click at [430, 143] on div "14/9 Active" at bounding box center [353, 162] width 250 height 64
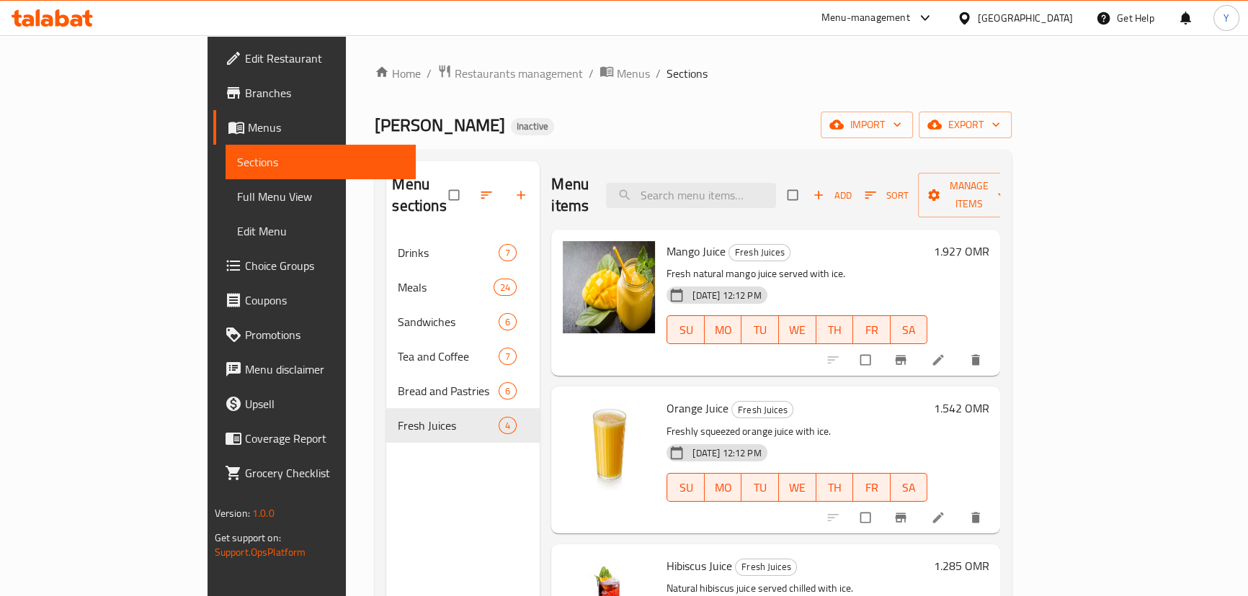
click at [245, 257] on span "Choice Groups" at bounding box center [324, 265] width 159 height 17
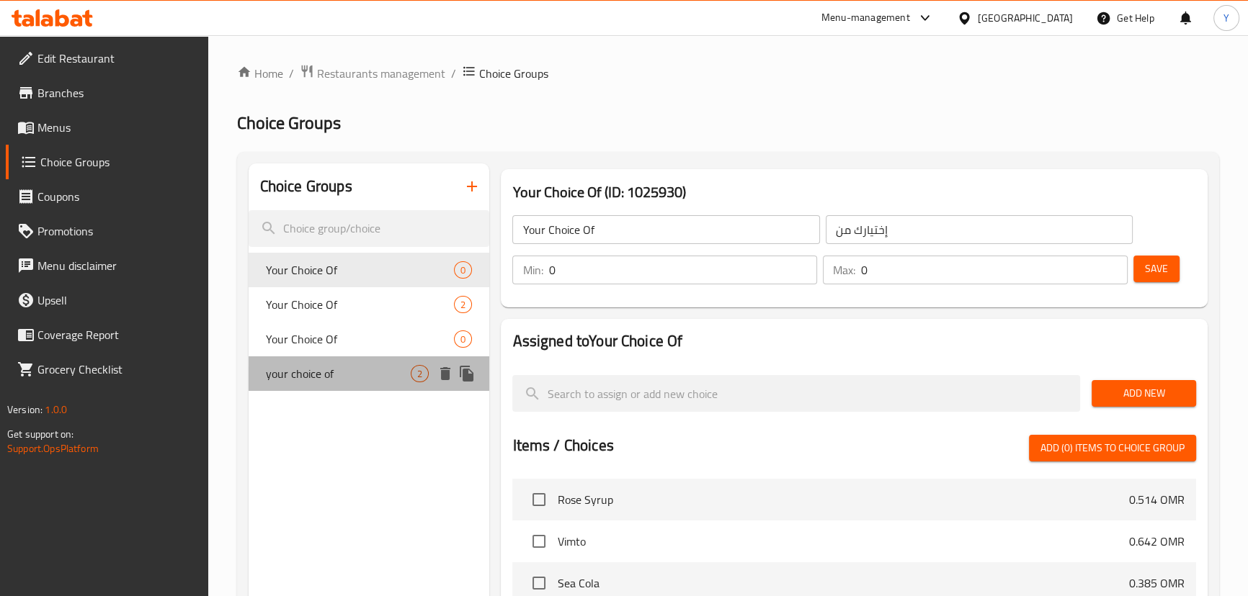
click at [354, 362] on div "your choice of 2" at bounding box center [369, 374] width 241 height 35
type input "your choice of"
type input "اختيارك من"
type input "1"
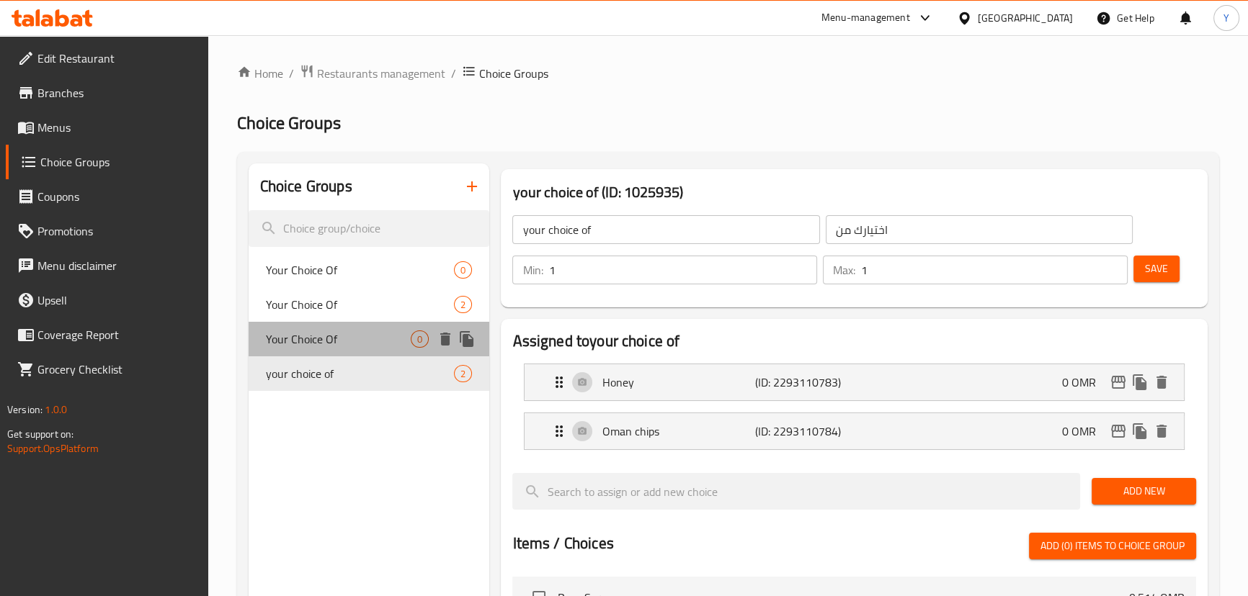
click at [300, 344] on span "Your Choice Of" at bounding box center [339, 339] width 146 height 17
type input "Your Choice Of"
type input "إختيارك من"
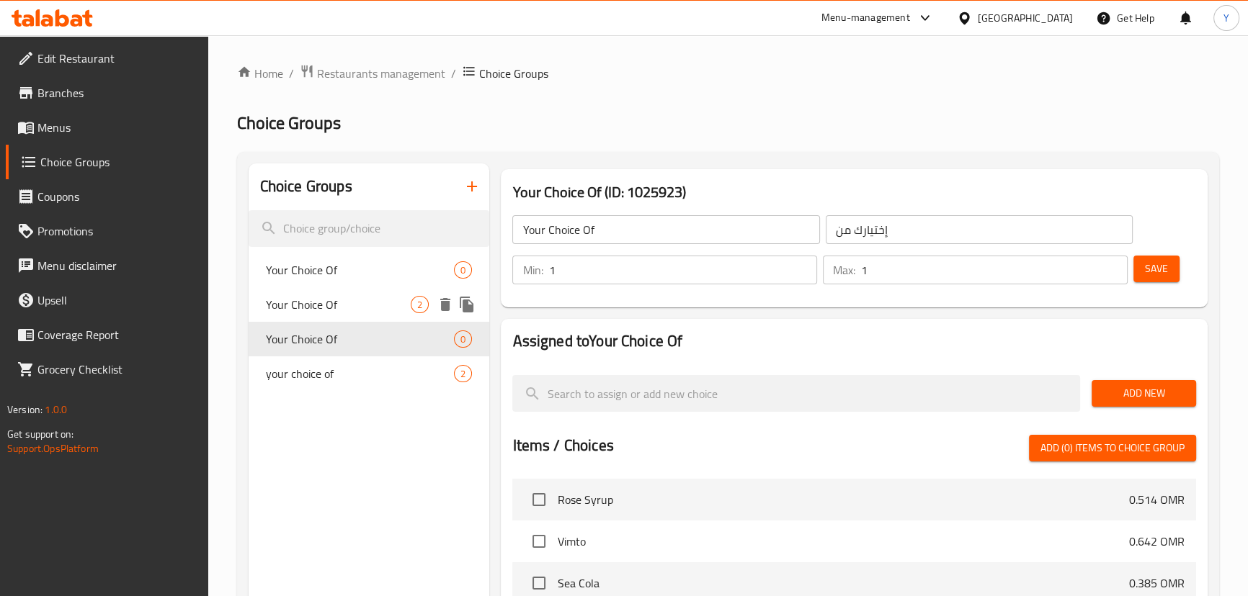
click at [311, 318] on div "Your Choice Of 2" at bounding box center [369, 304] width 241 height 35
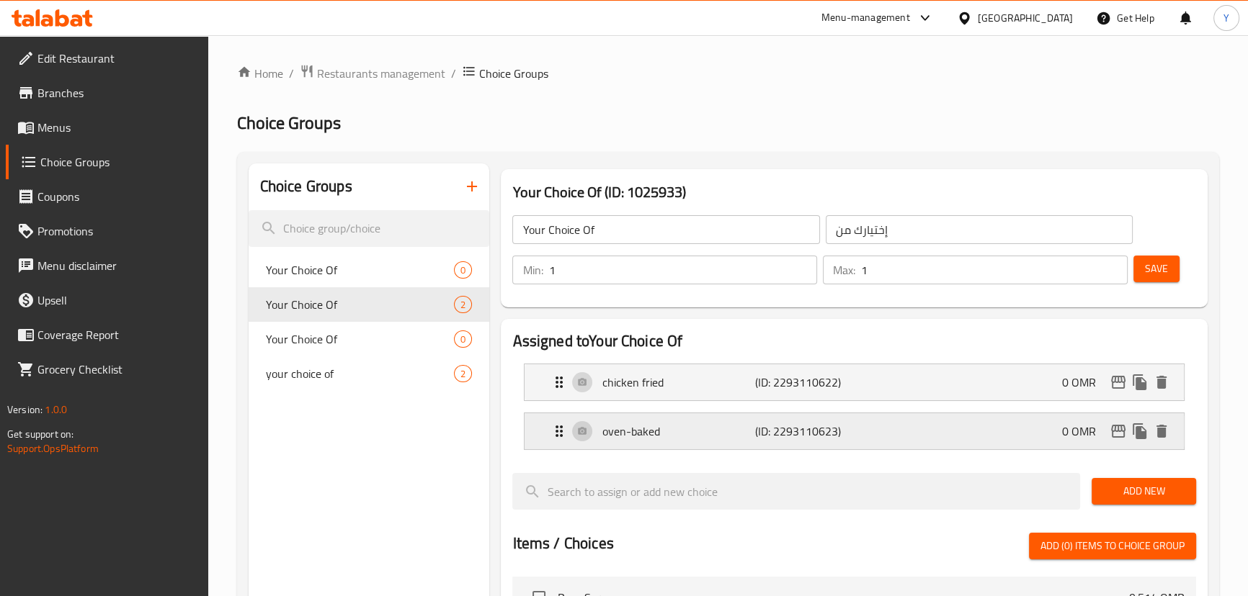
click at [665, 439] on p "oven-baked" at bounding box center [678, 431] width 153 height 17
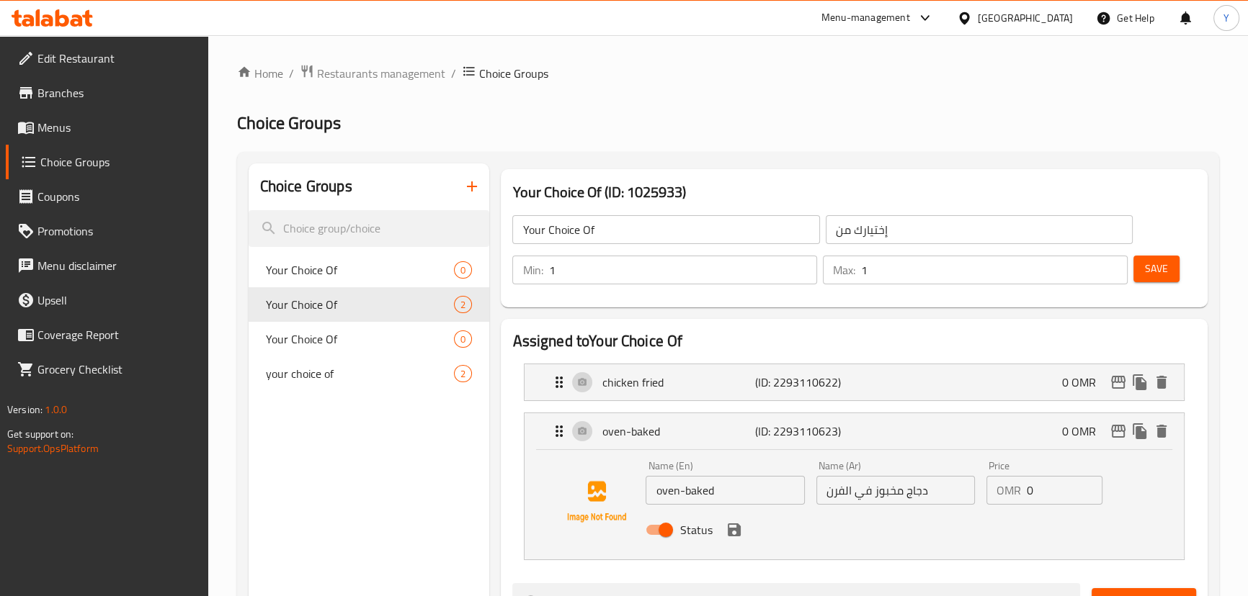
scroll to position [261, 0]
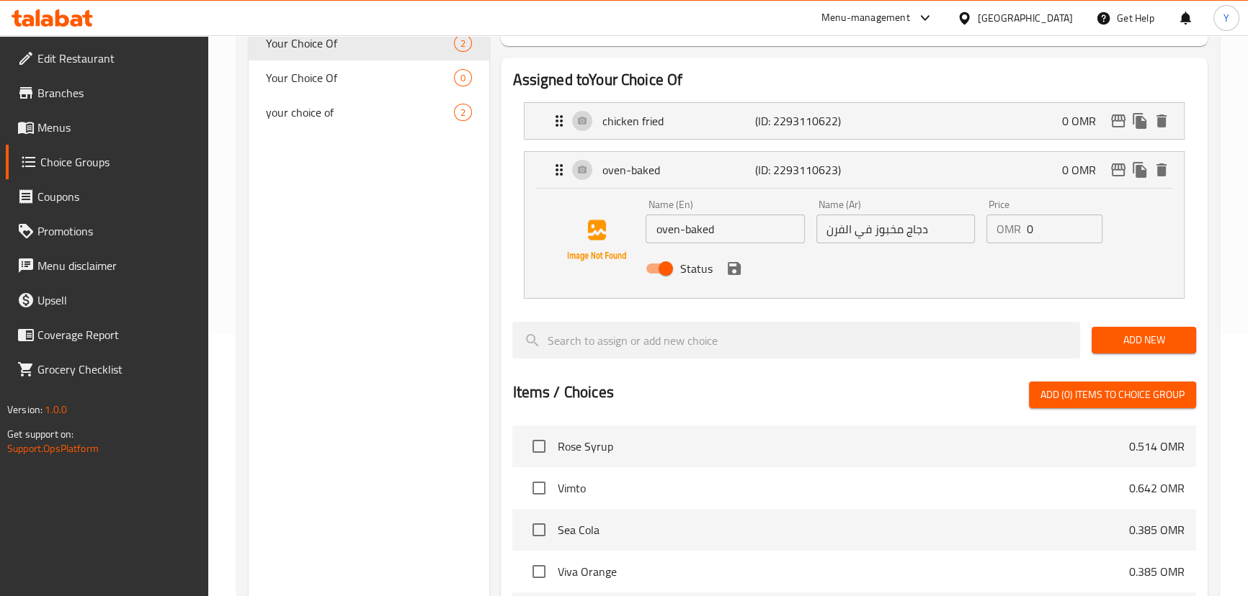
click at [910, 242] on input "دجاج مخبوز في الفرن" at bounding box center [895, 229] width 158 height 29
click at [960, 234] on input "دجاج مخبوز في الفرن" at bounding box center [895, 229] width 158 height 29
click at [911, 238] on input "مخبوز في الفرن" at bounding box center [895, 229] width 158 height 29
type input "مخبوز بالفرن"
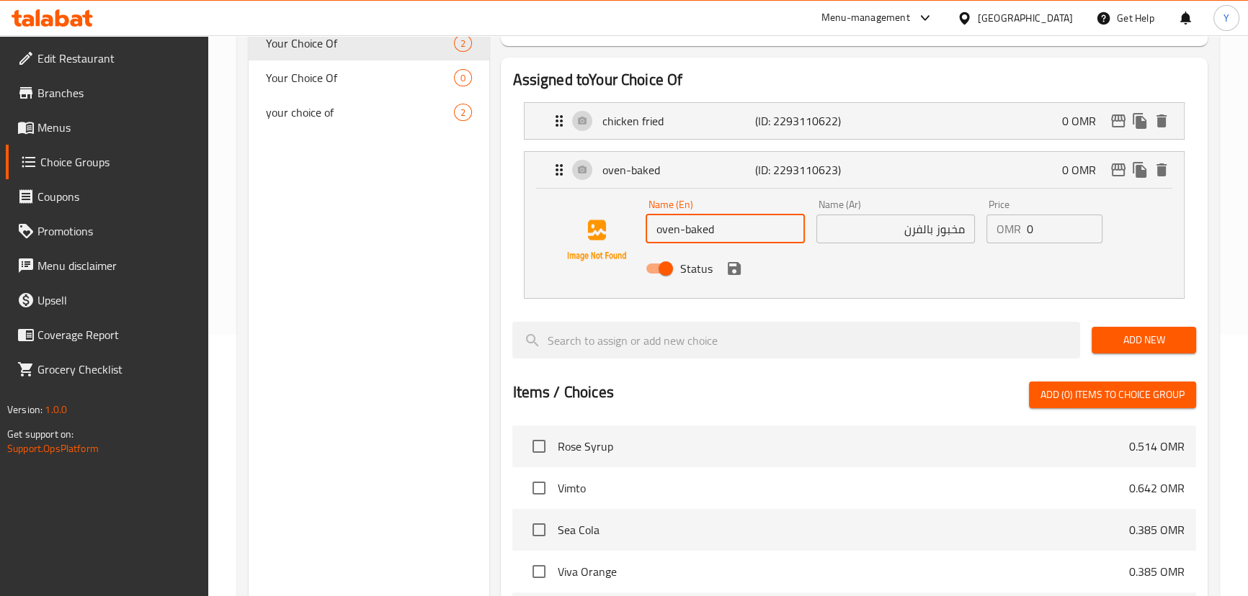
drag, startPoint x: 662, startPoint y: 233, endPoint x: 634, endPoint y: 233, distance: 28.1
click at [634, 233] on div "Name (En) oven-baked Name (En) Name (Ar) مخبوز بالفرن Name (Ar) Price OMR 0 Pri…" at bounding box center [853, 241] width 612 height 98
click at [738, 264] on icon "save" at bounding box center [734, 268] width 13 height 13
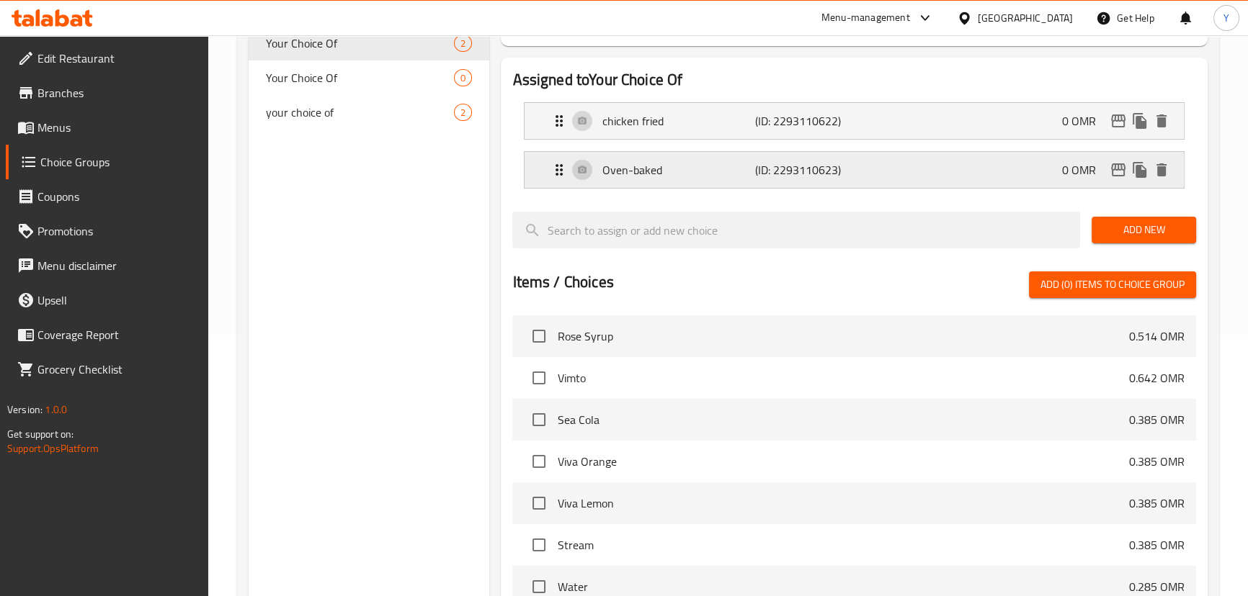
type input "Oven-baked"
click at [694, 128] on p "chicken fried" at bounding box center [678, 120] width 153 height 17
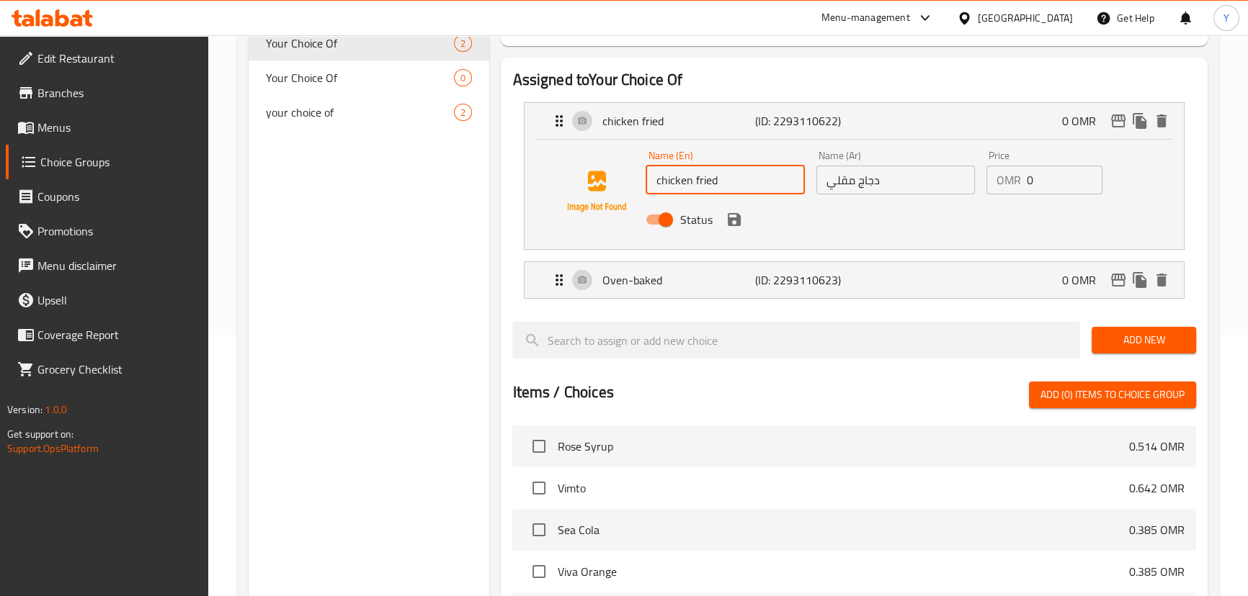
click at [661, 182] on input "chicken fried" at bounding box center [724, 180] width 158 height 29
type input "Fried"
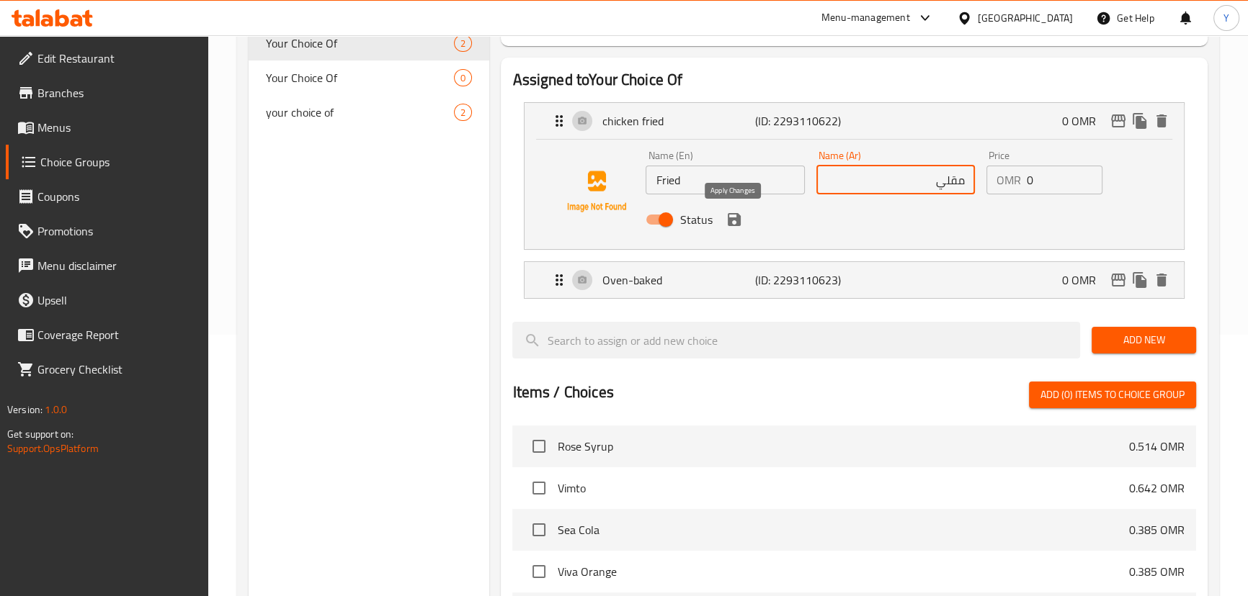
click at [732, 222] on icon "save" at bounding box center [733, 219] width 17 height 17
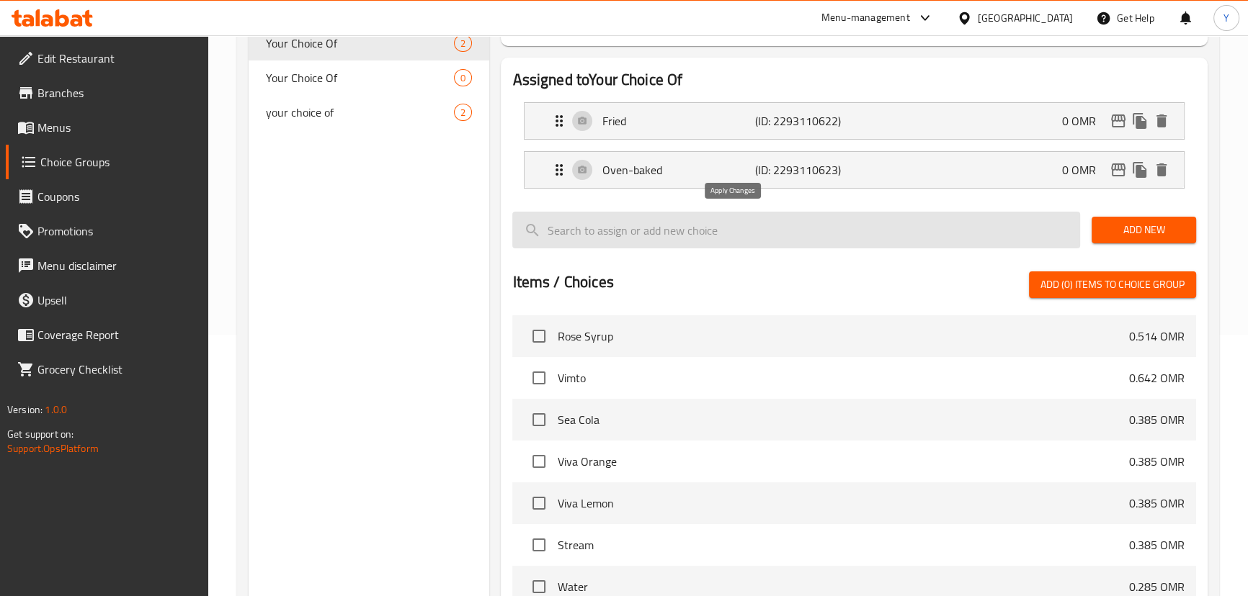
type input "مقلي"
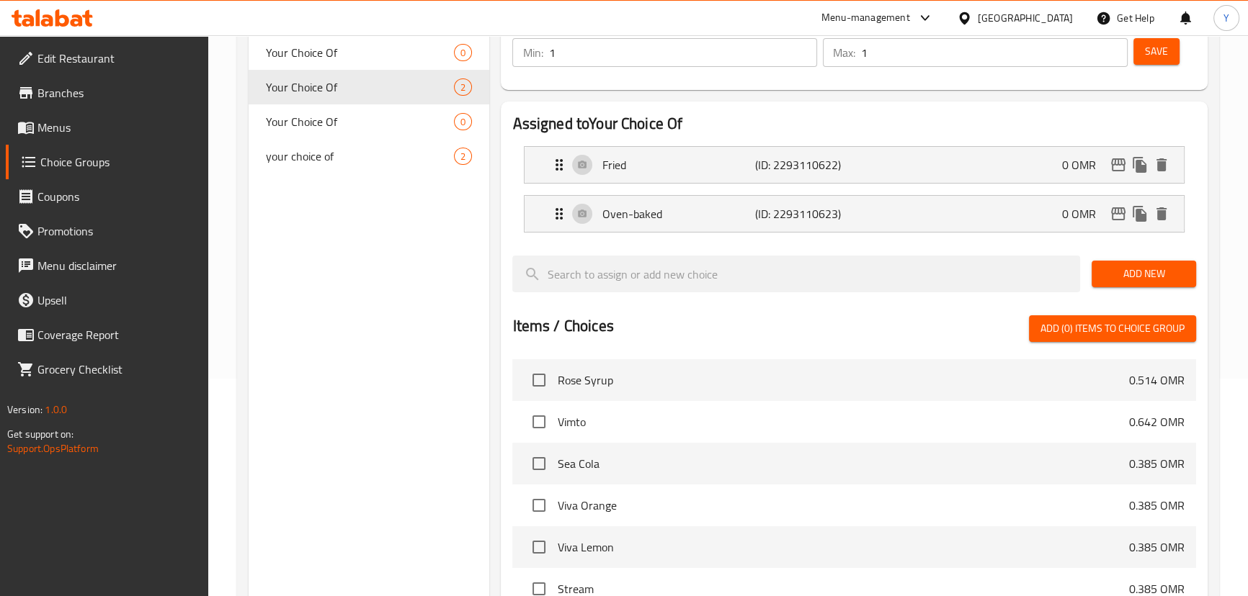
scroll to position [0, 0]
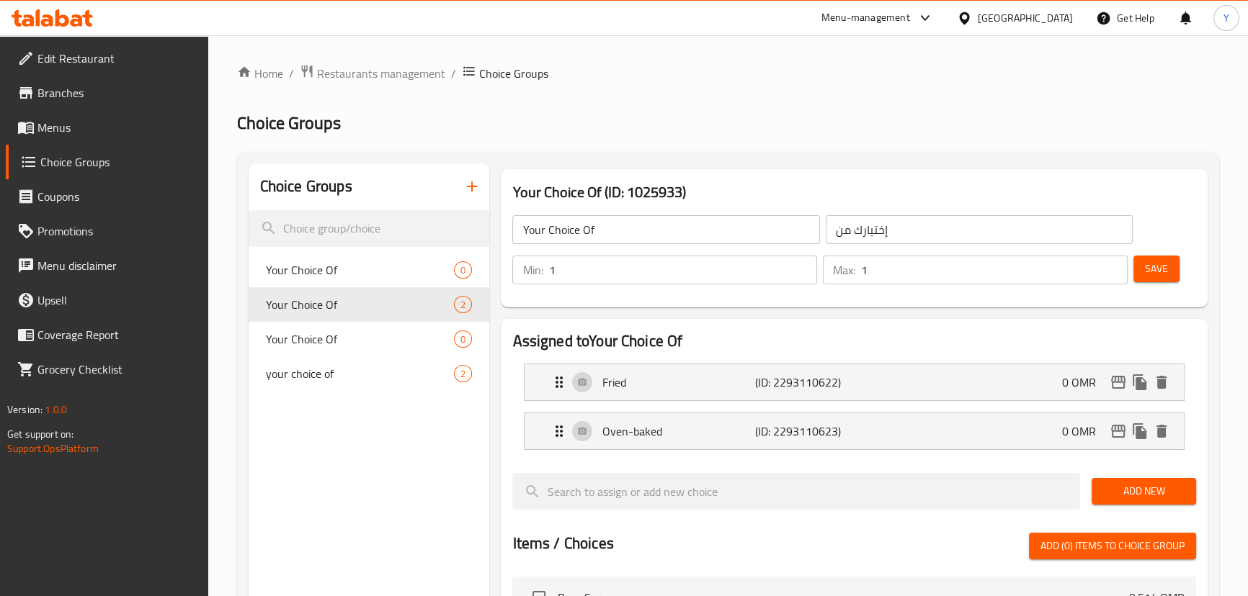
click at [634, 236] on input "Your Choice Of" at bounding box center [665, 229] width 307 height 29
type input "Your Choice Of:"
type input "إختيارك من:"
drag, startPoint x: 1152, startPoint y: 276, endPoint x: 857, endPoint y: 130, distance: 328.9
click at [1152, 276] on span "Save" at bounding box center [1156, 269] width 23 height 18
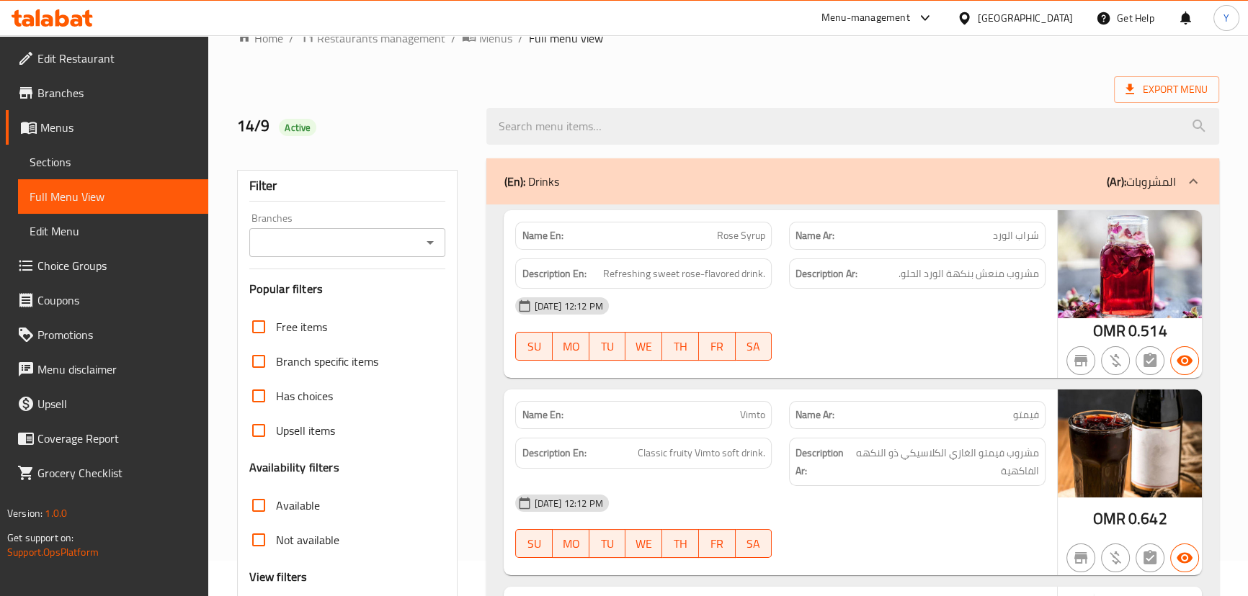
scroll to position [65, 0]
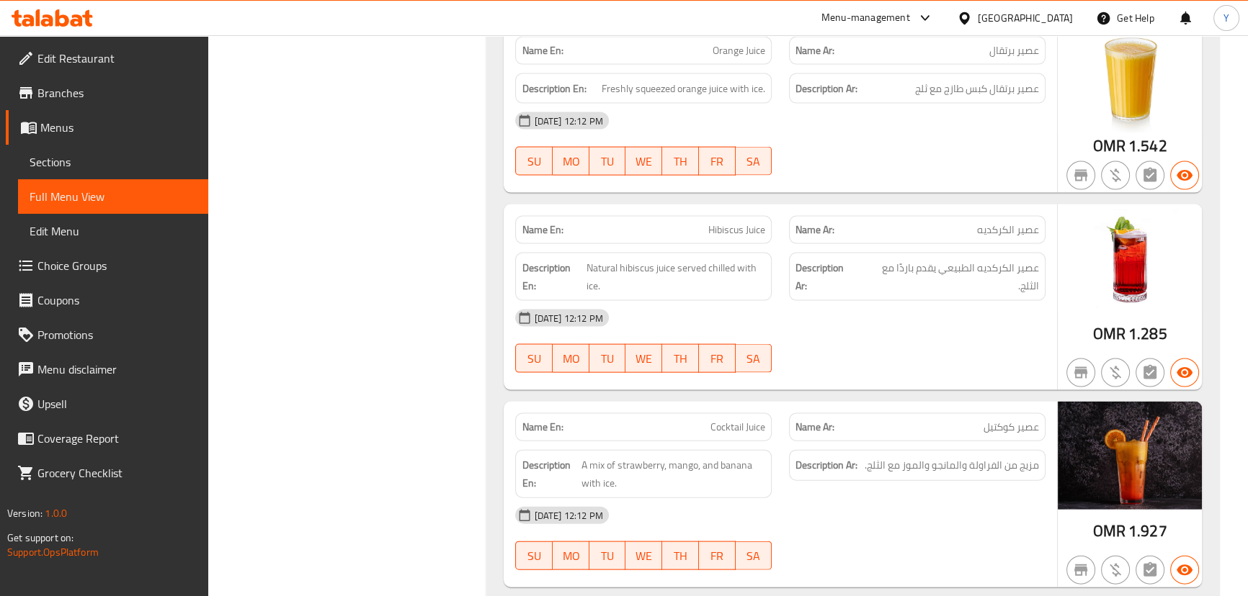
drag, startPoint x: 732, startPoint y: 285, endPoint x: 746, endPoint y: 627, distance: 342.5
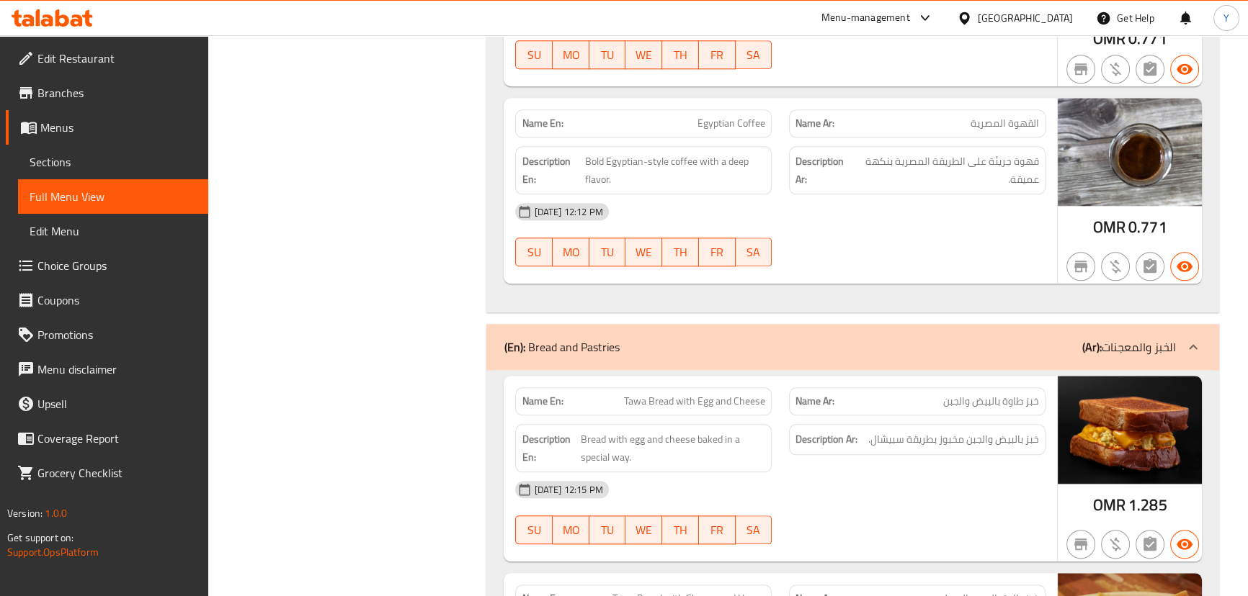
scroll to position [0, 0]
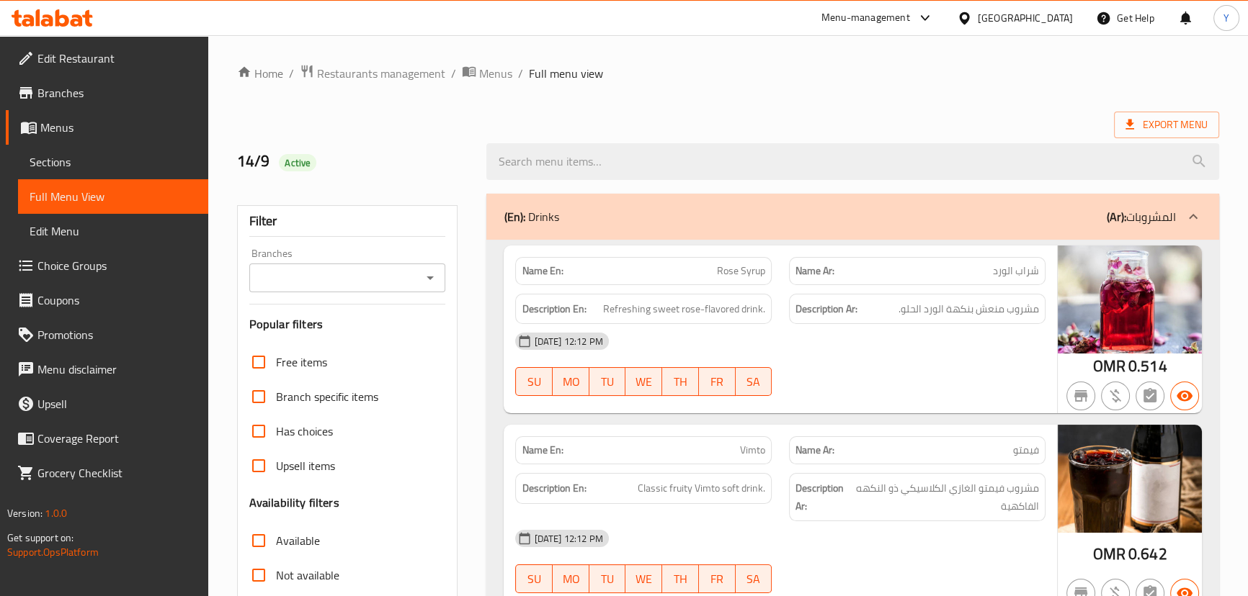
drag, startPoint x: 572, startPoint y: 563, endPoint x: 833, endPoint y: -79, distance: 692.8
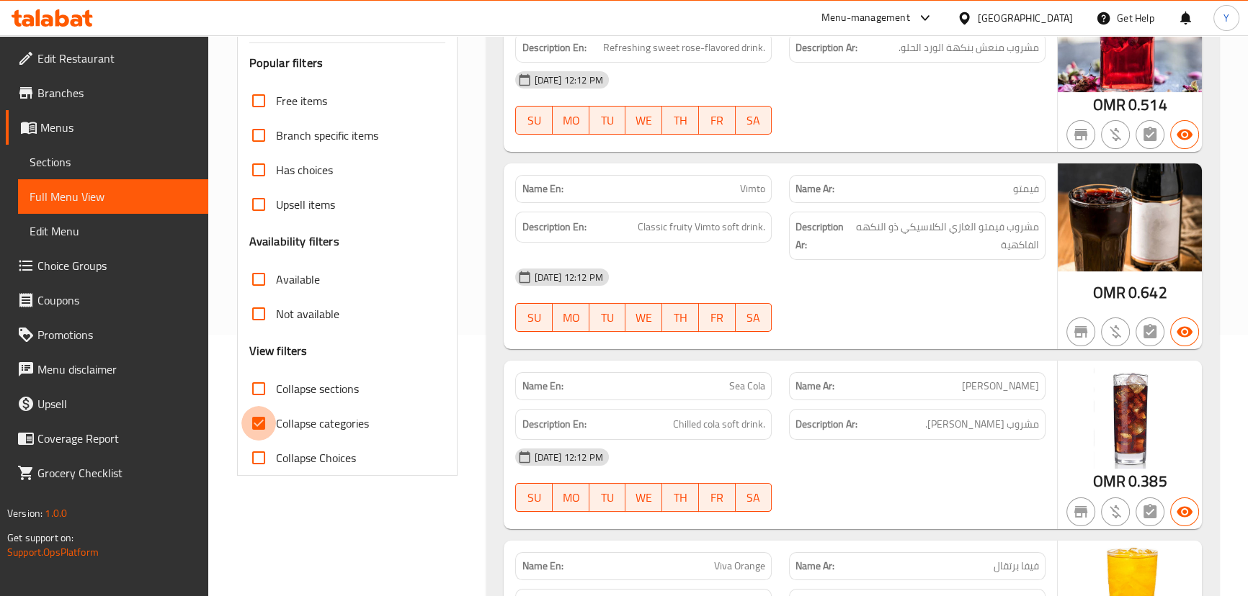
click at [274, 424] on input "Collapse categories" at bounding box center [258, 423] width 35 height 35
checkbox input "false"
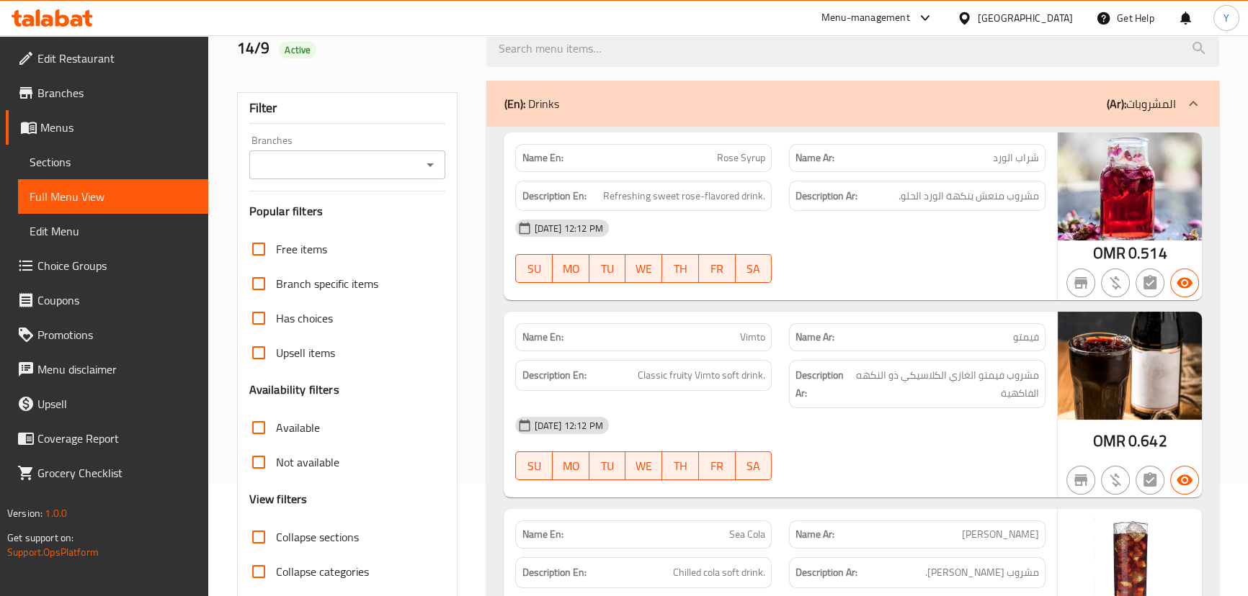
scroll to position [0, 0]
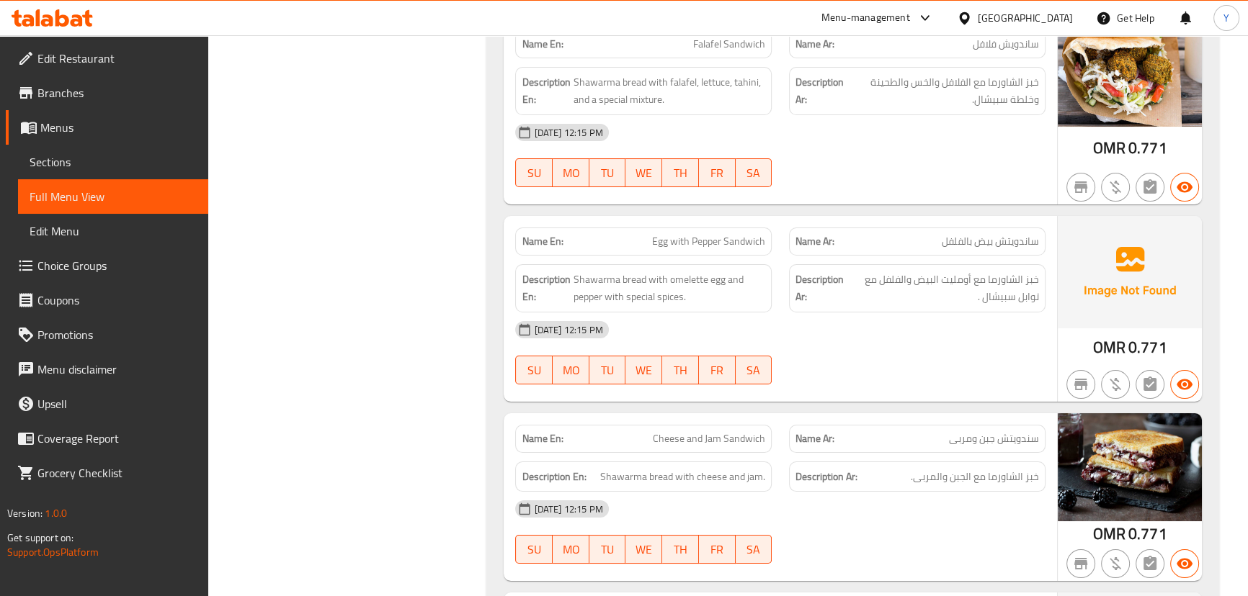
drag, startPoint x: 885, startPoint y: 122, endPoint x: 879, endPoint y: 560, distance: 438.0
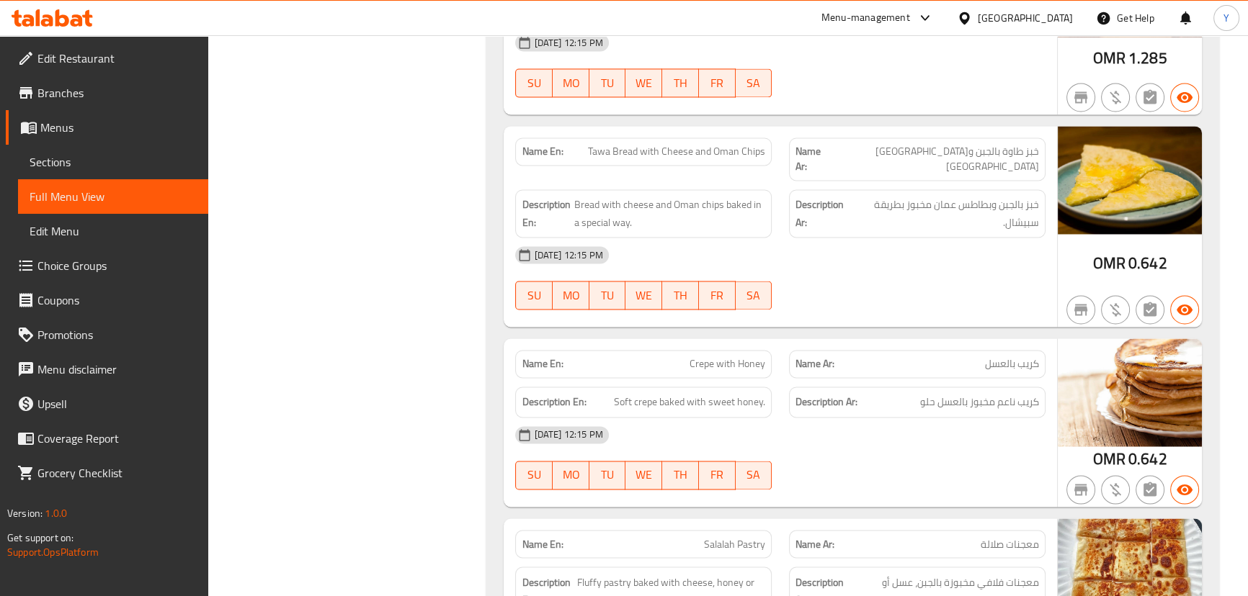
scroll to position [11187, 0]
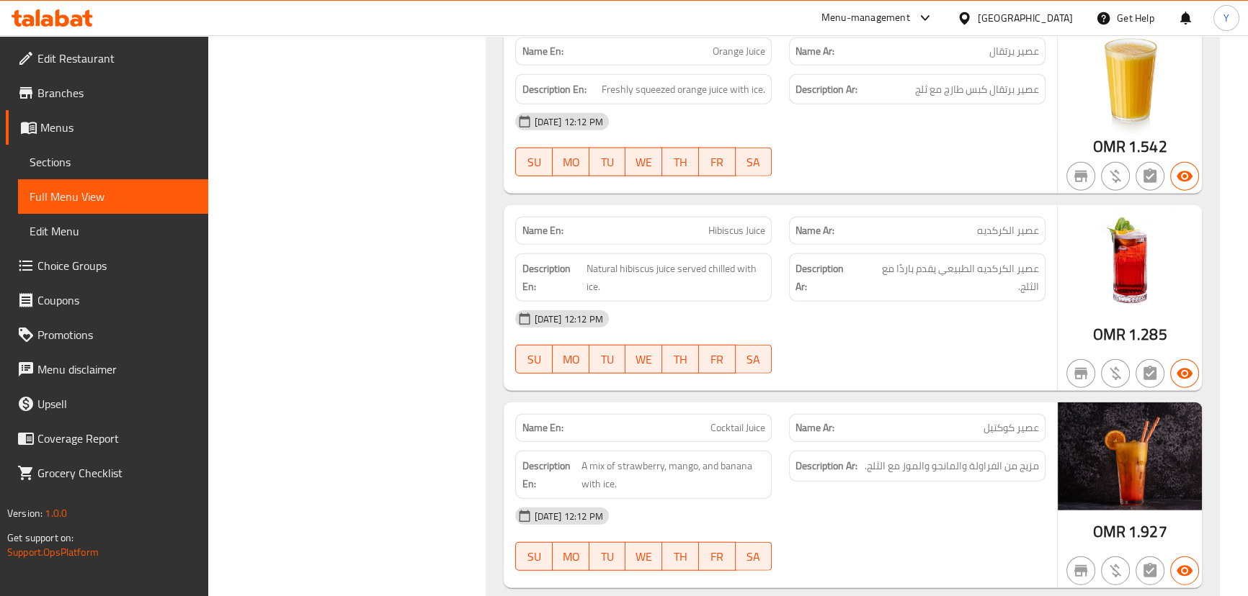
drag, startPoint x: 892, startPoint y: 61, endPoint x: 917, endPoint y: 546, distance: 485.5
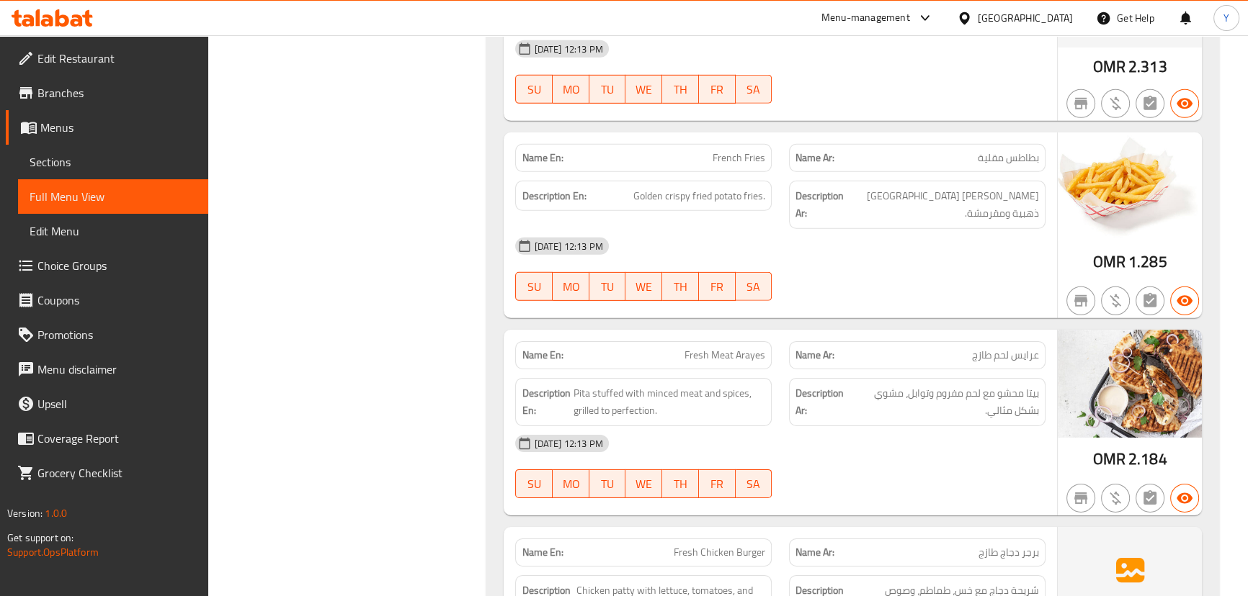
scroll to position [2672, 0]
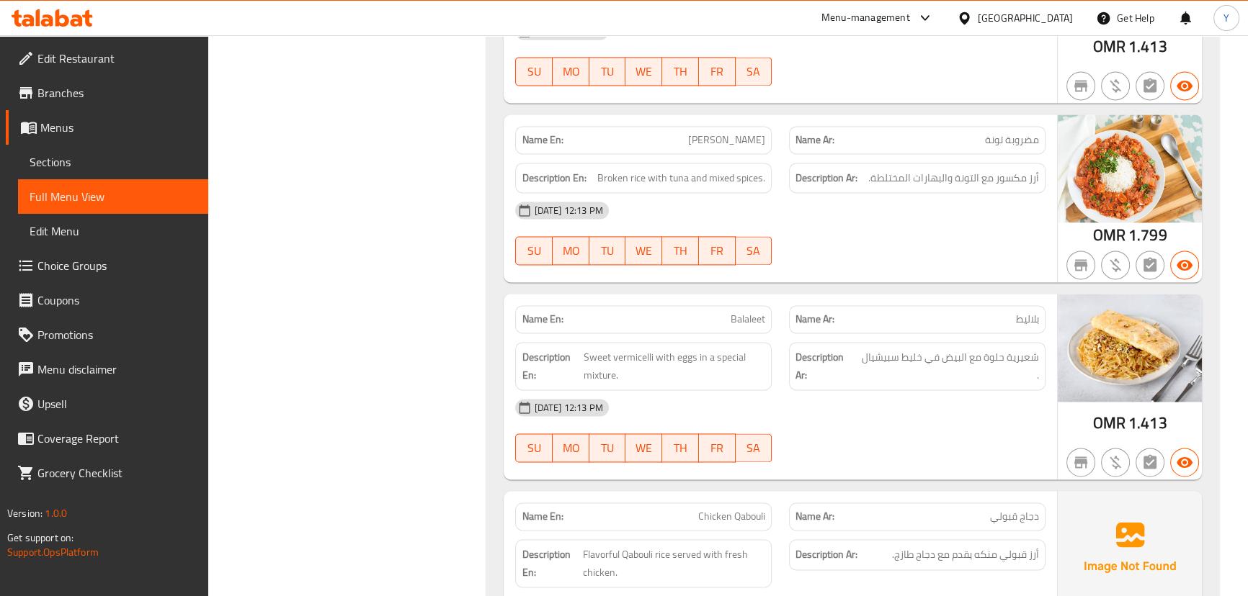
drag, startPoint x: 937, startPoint y: 259, endPoint x: 1050, endPoint y: -79, distance: 356.3
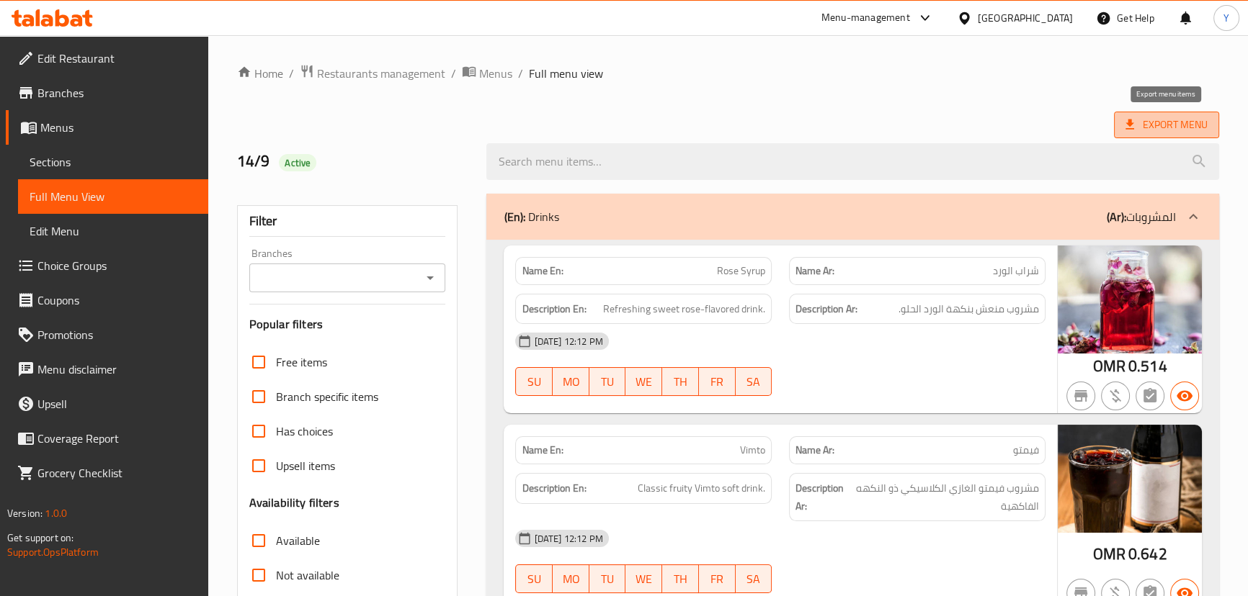
click at [1148, 121] on span "Export Menu" at bounding box center [1166, 125] width 82 height 18
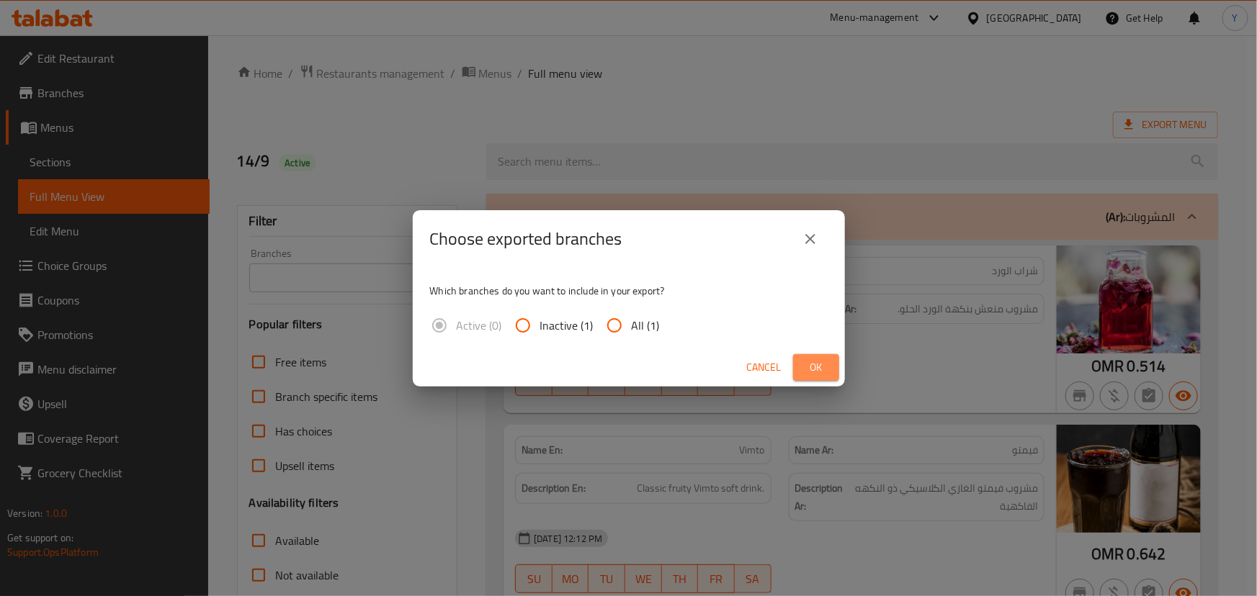
click at [806, 363] on span "Ok" at bounding box center [816, 368] width 23 height 18
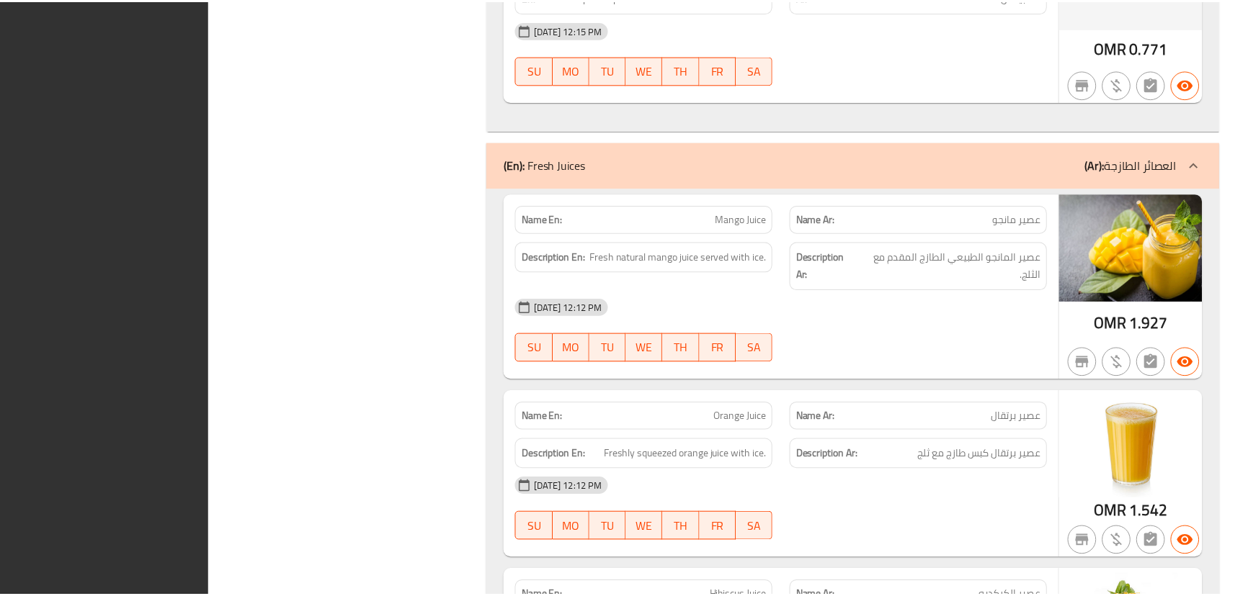
scroll to position [11170, 0]
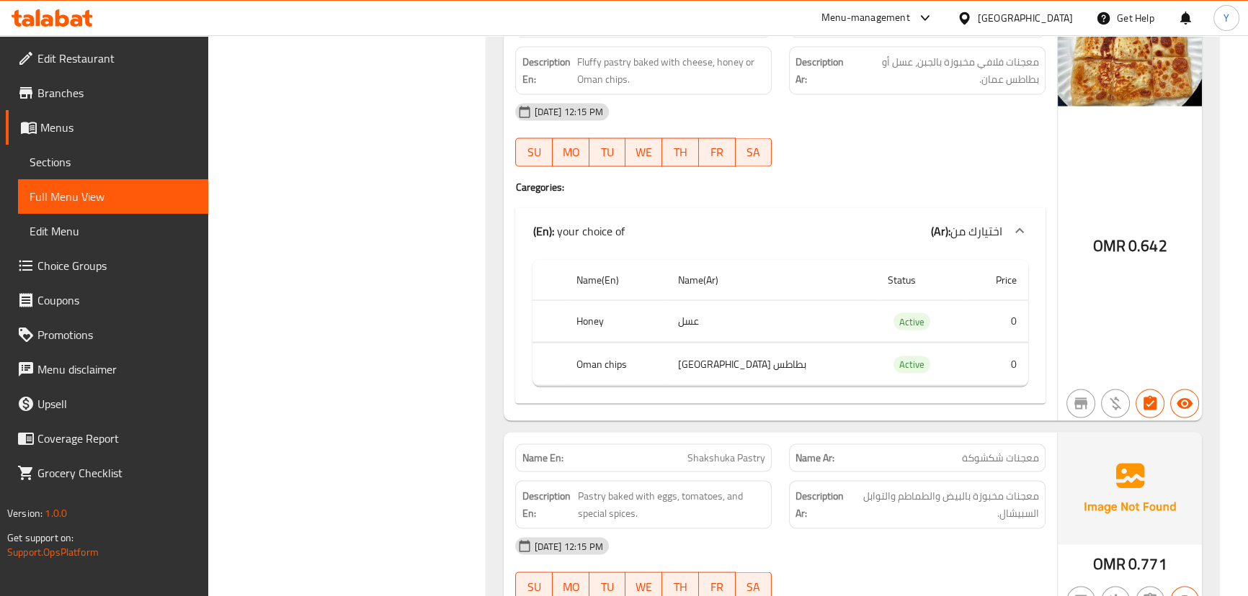
drag, startPoint x: 835, startPoint y: 263, endPoint x: 988, endPoint y: -79, distance: 375.0
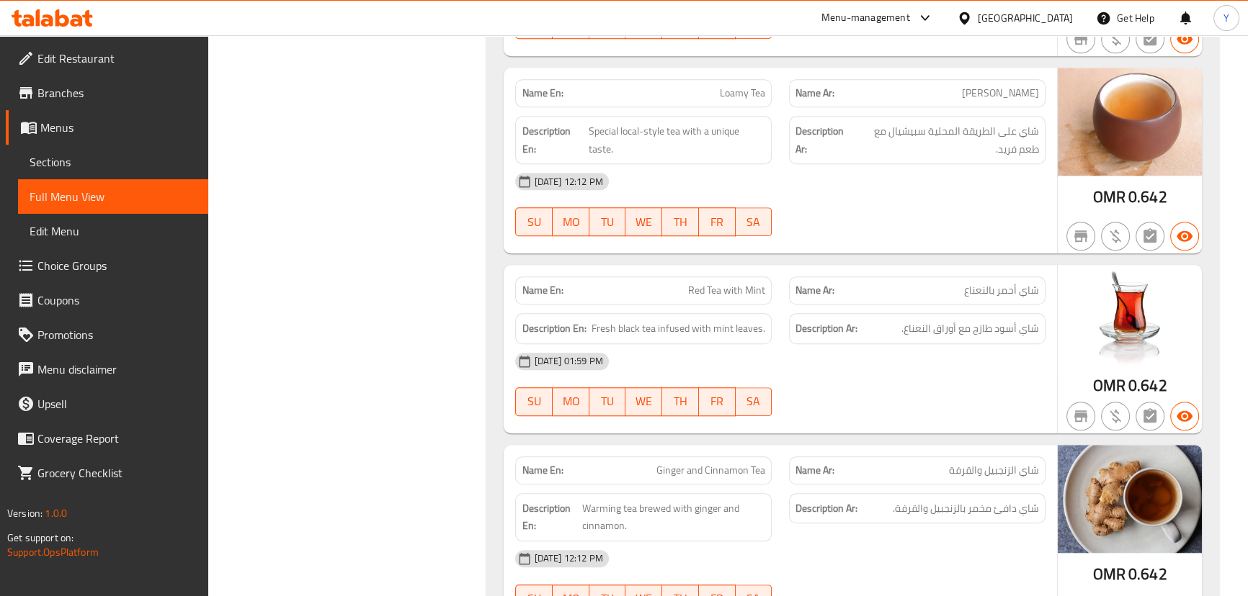
click at [824, 228] on div at bounding box center [917, 236] width 274 height 17
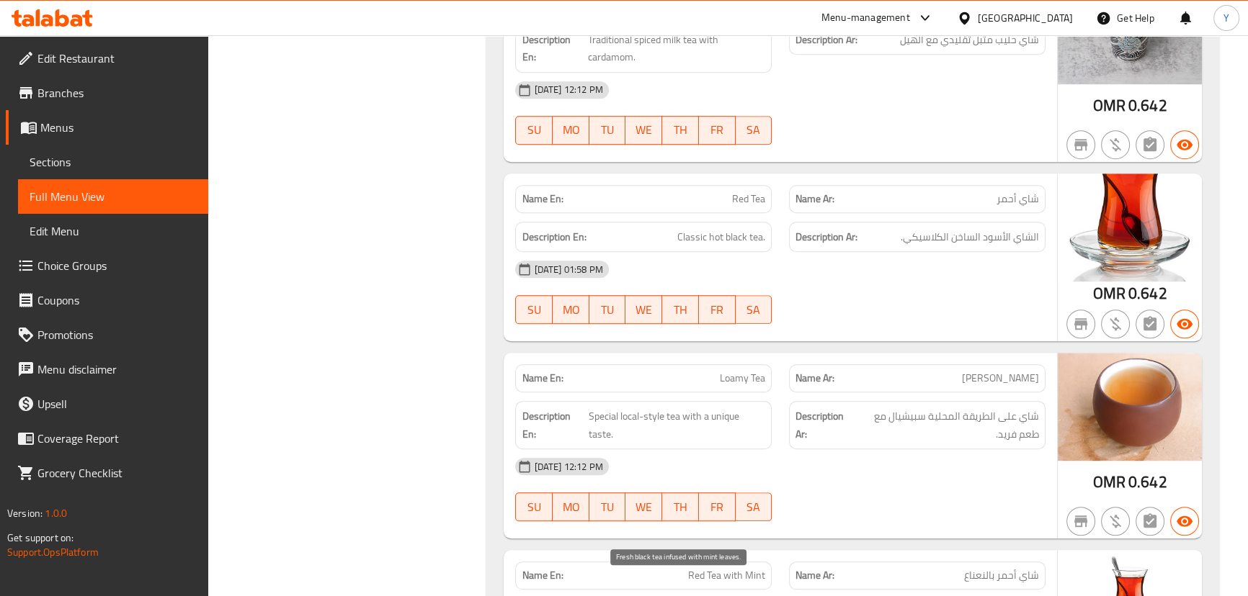
drag, startPoint x: 723, startPoint y: 501, endPoint x: 682, endPoint y: 50, distance: 452.8
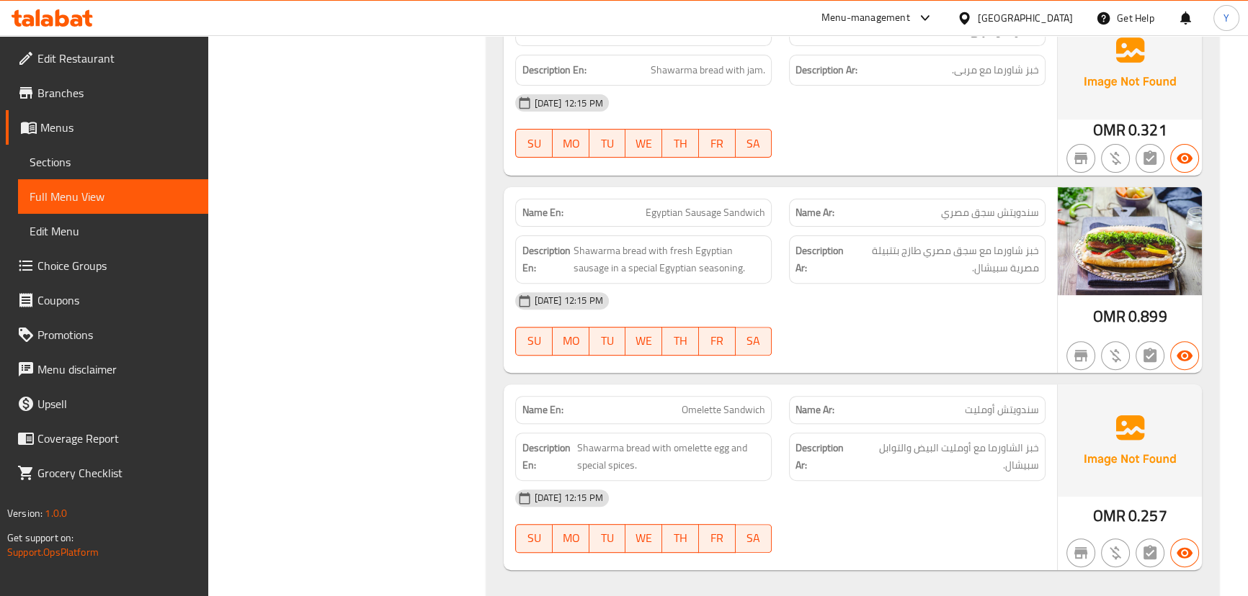
drag, startPoint x: 73, startPoint y: 184, endPoint x: 125, endPoint y: 199, distance: 54.0
click at [73, 184] on link "Full Menu View" at bounding box center [113, 196] width 190 height 35
click at [141, 164] on span "Sections" at bounding box center [113, 161] width 167 height 17
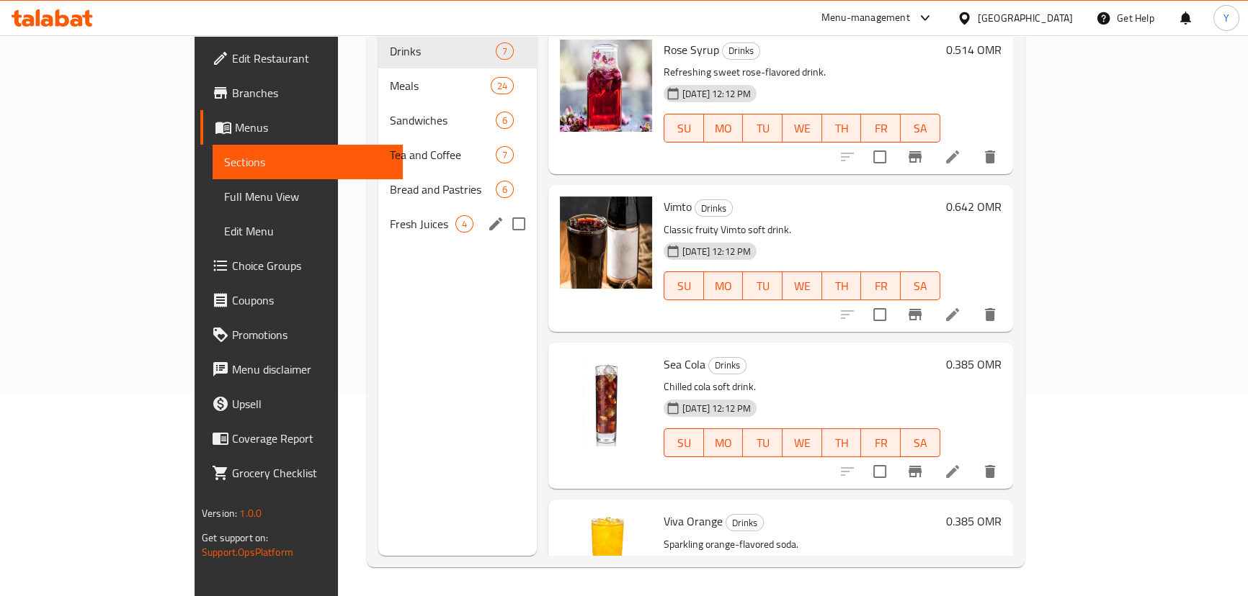
scroll to position [6, 0]
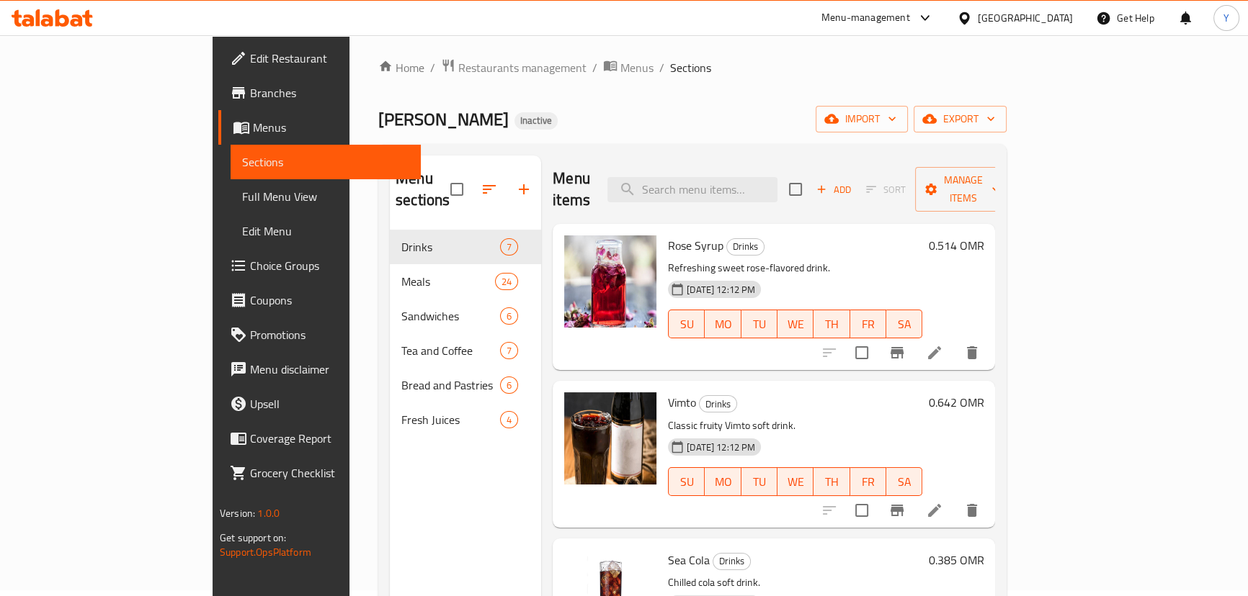
click at [480, 181] on icon "button" at bounding box center [488, 189] width 17 height 17
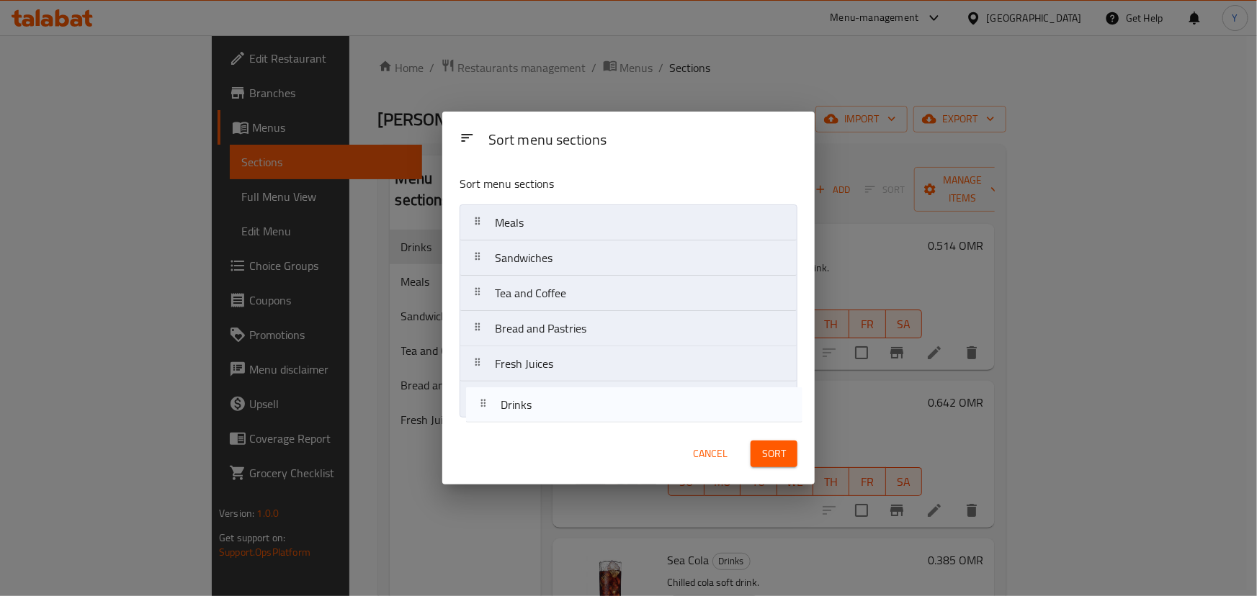
drag, startPoint x: 490, startPoint y: 215, endPoint x: 496, endPoint y: 408, distance: 193.1
click at [496, 408] on nav "Drinks Meals Sandwiches Tea and Coffee Bread and Pastries Fresh Juices" at bounding box center [629, 311] width 338 height 213
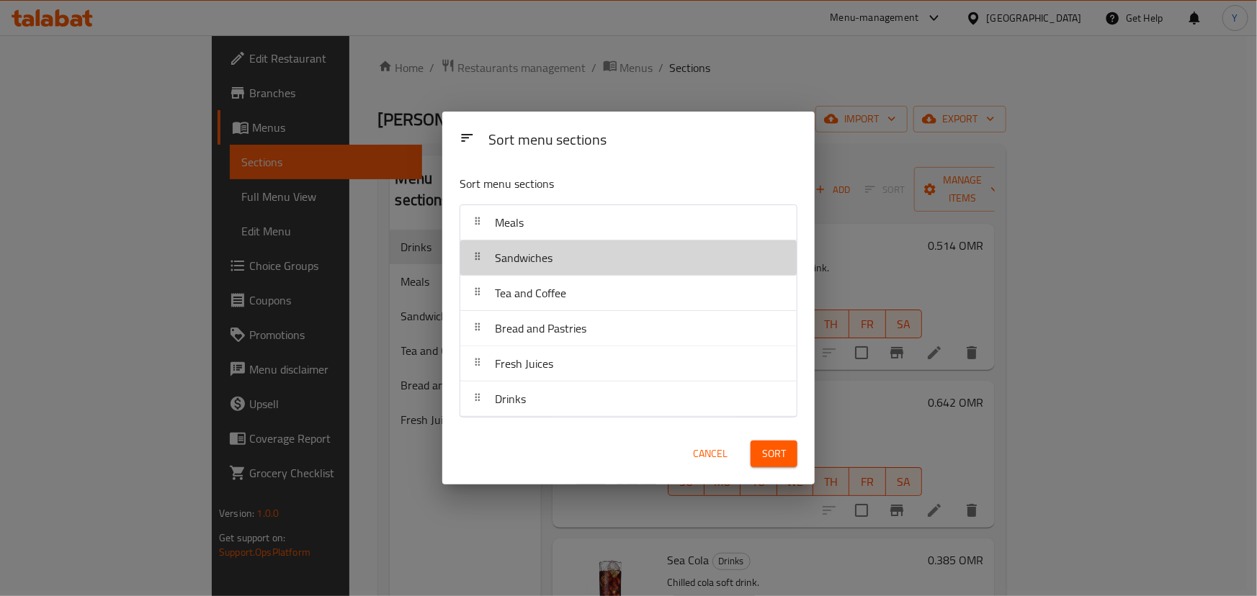
drag, startPoint x: 509, startPoint y: 267, endPoint x: 510, endPoint y: 234, distance: 33.2
click at [510, 234] on nav "Meals Sandwiches Tea and Coffee Bread and Pastries Fresh Juices Drinks" at bounding box center [629, 311] width 338 height 213
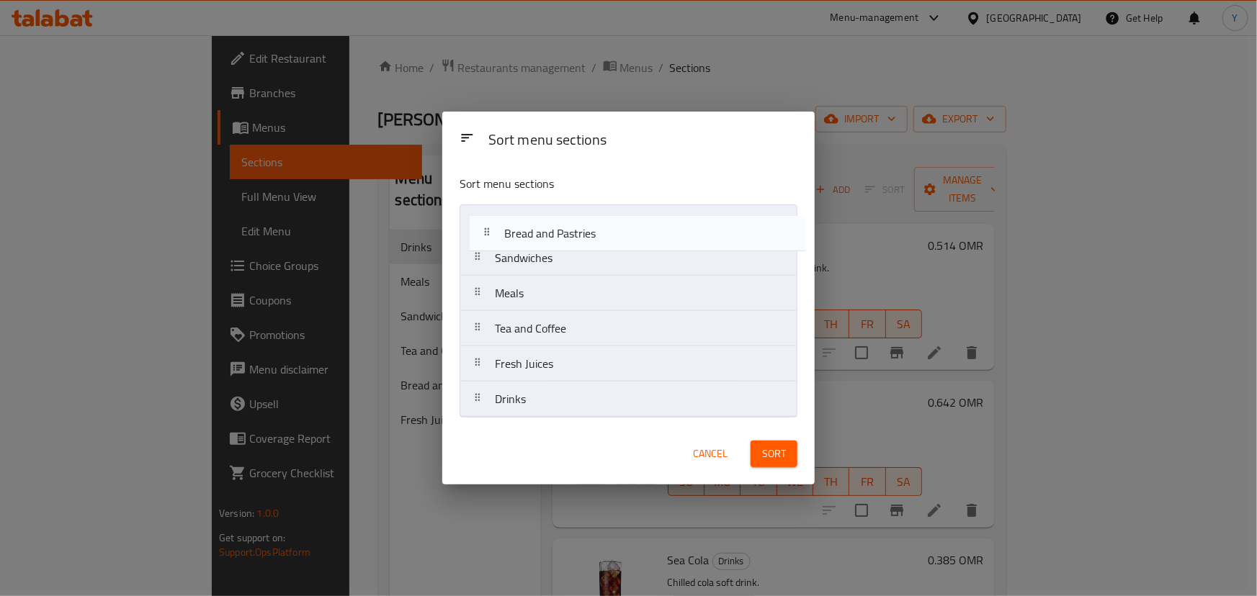
drag, startPoint x: 518, startPoint y: 339, endPoint x: 529, endPoint y: 227, distance: 113.0
click at [529, 227] on nav "Sandwiches Meals Tea and Coffee Bread and Pastries Fresh Juices Drinks" at bounding box center [629, 311] width 338 height 213
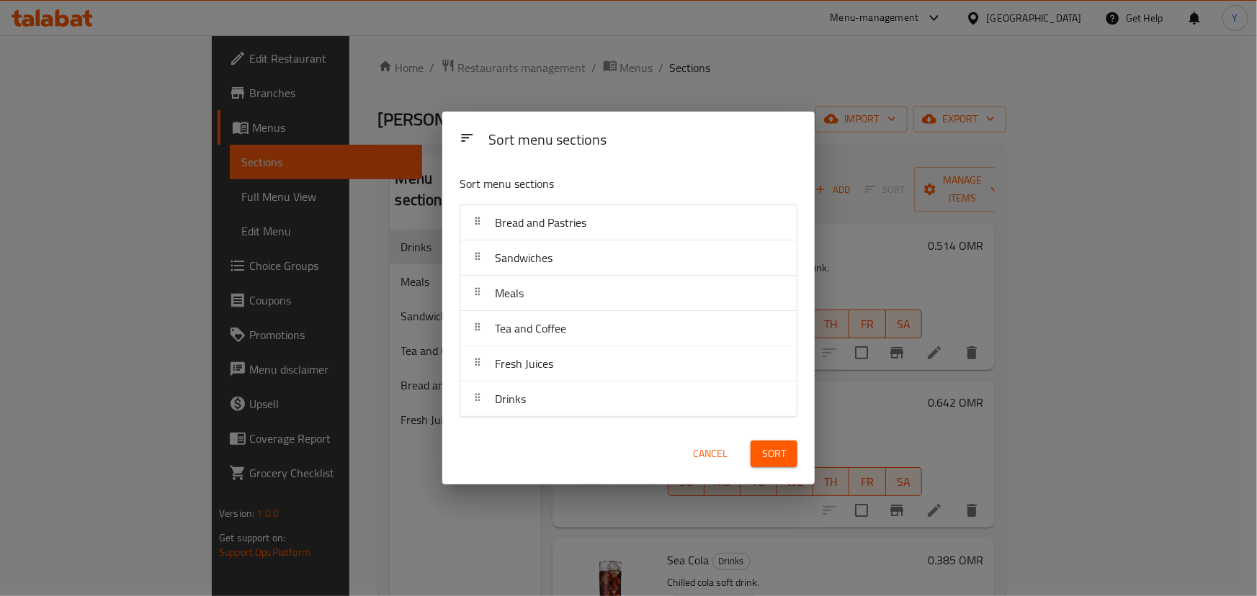
click at [775, 453] on span "Sort" at bounding box center [774, 454] width 24 height 18
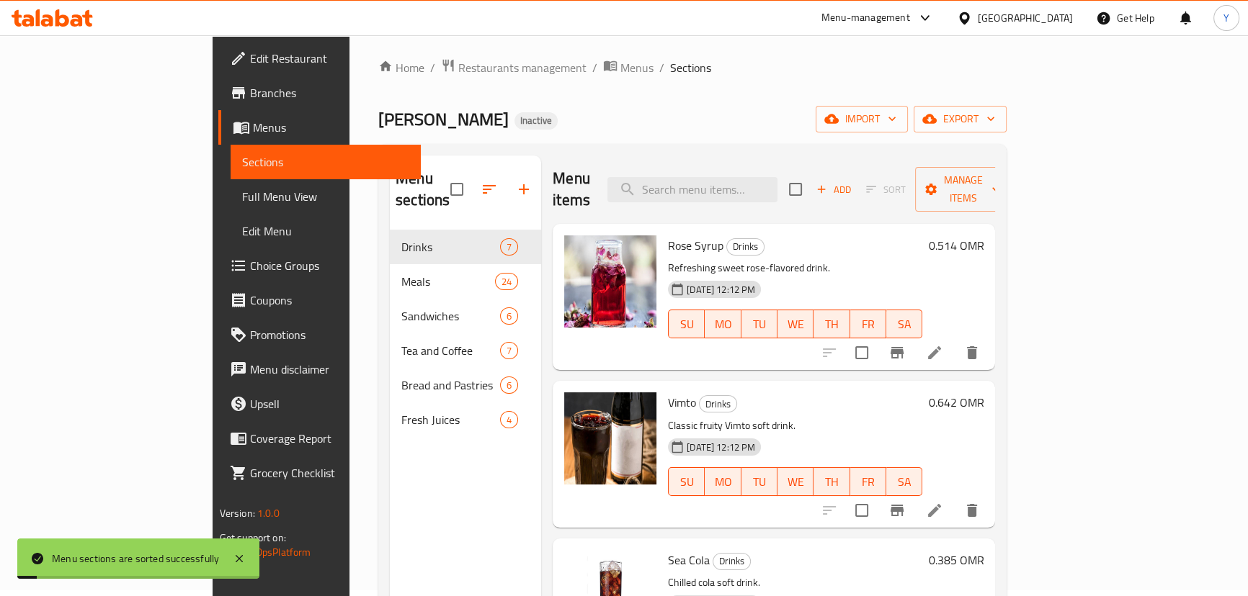
drag, startPoint x: 153, startPoint y: 180, endPoint x: 165, endPoint y: 185, distance: 13.2
click at [231, 180] on link "Full Menu View" at bounding box center [326, 196] width 190 height 35
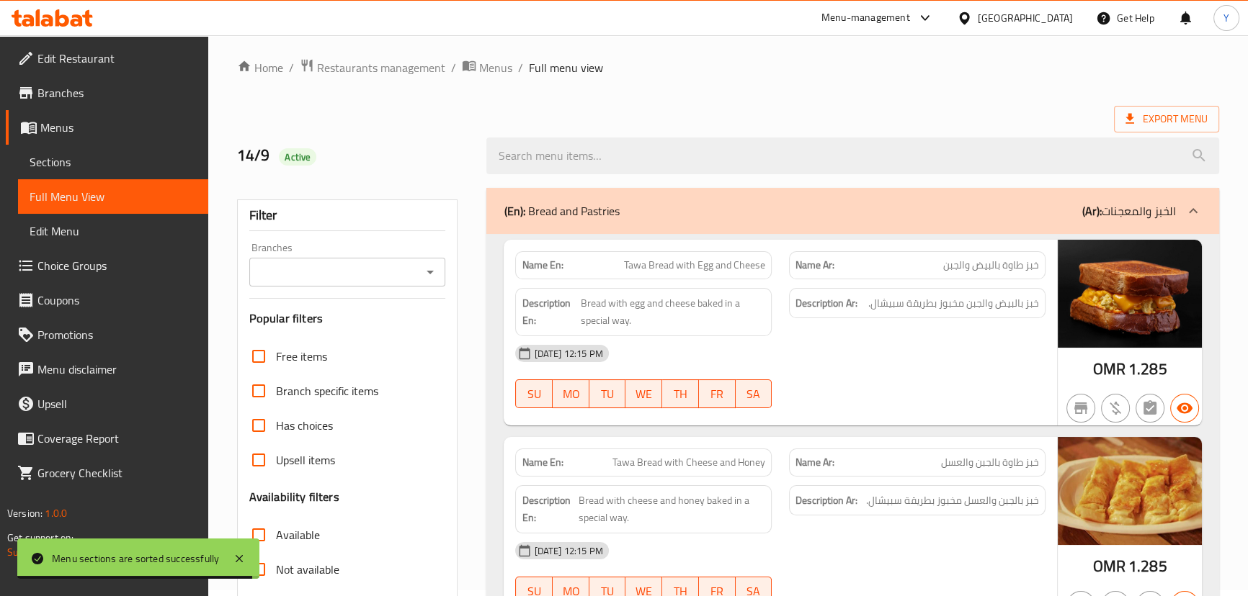
click at [980, 124] on div "14/9 Active" at bounding box center [727, 156] width 999 height 64
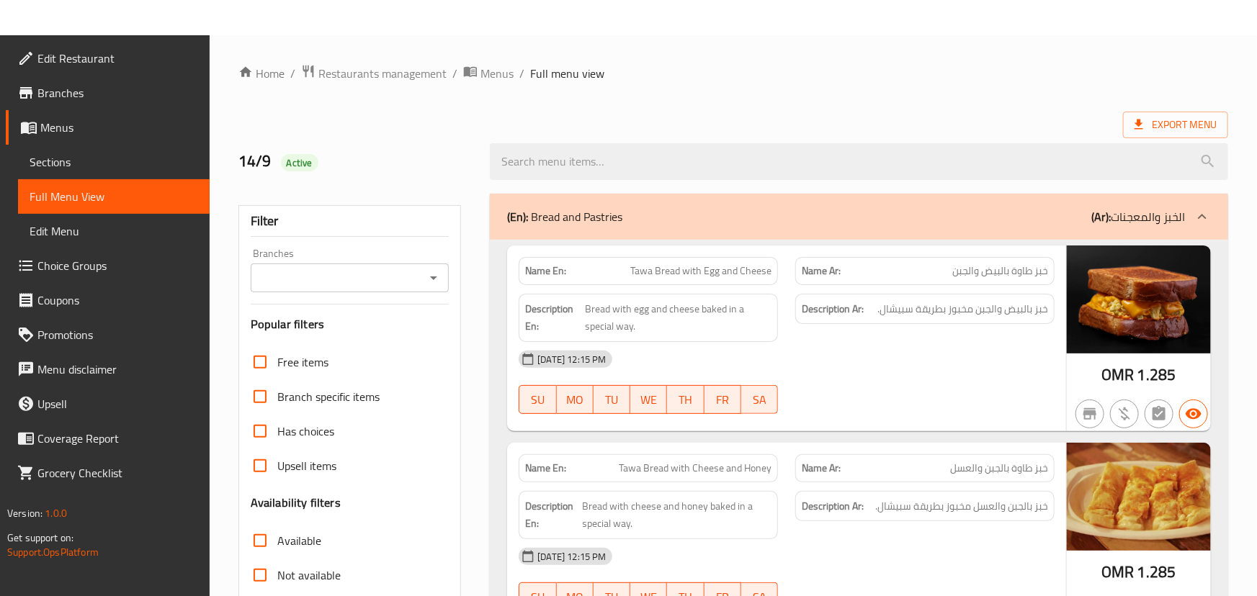
drag, startPoint x: 854, startPoint y: 386, endPoint x: 906, endPoint y: 33, distance: 356.8
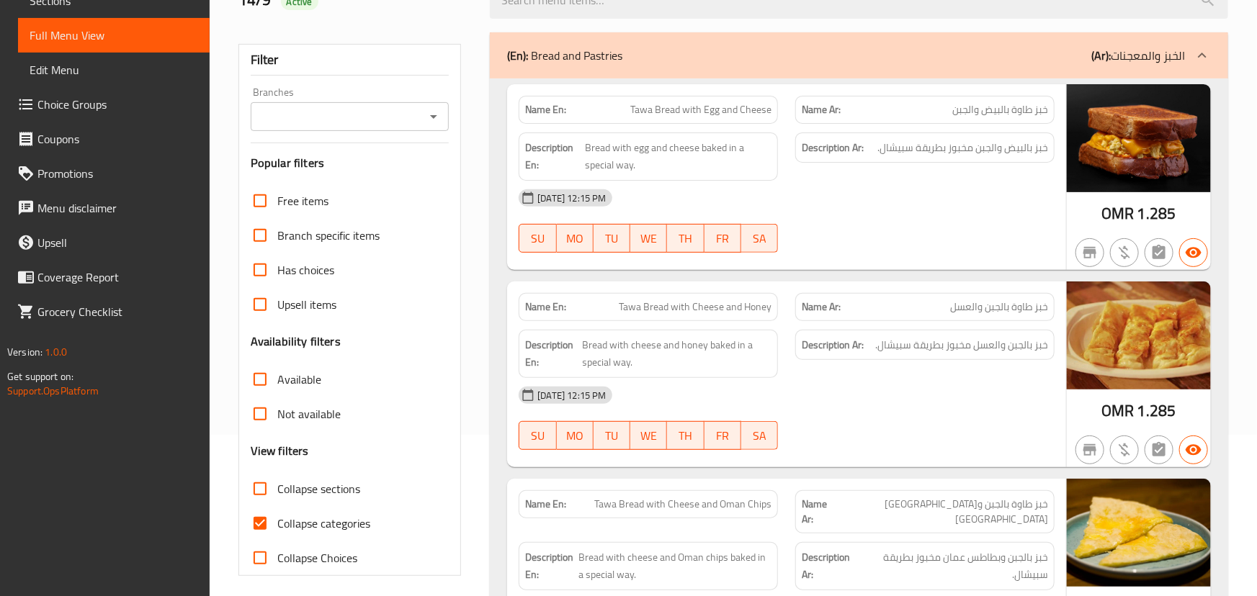
scroll to position [261, 0]
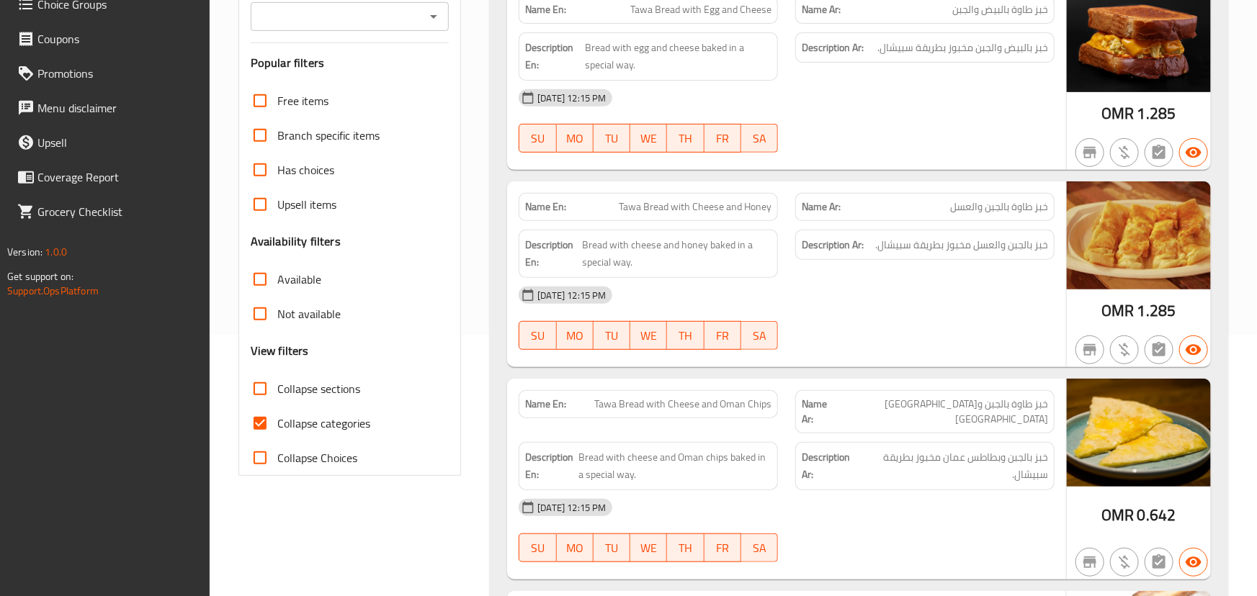
click at [279, 416] on span "Collapse categories" at bounding box center [323, 423] width 93 height 17
click at [277, 416] on input "Collapse categories" at bounding box center [260, 423] width 35 height 35
checkbox input "false"
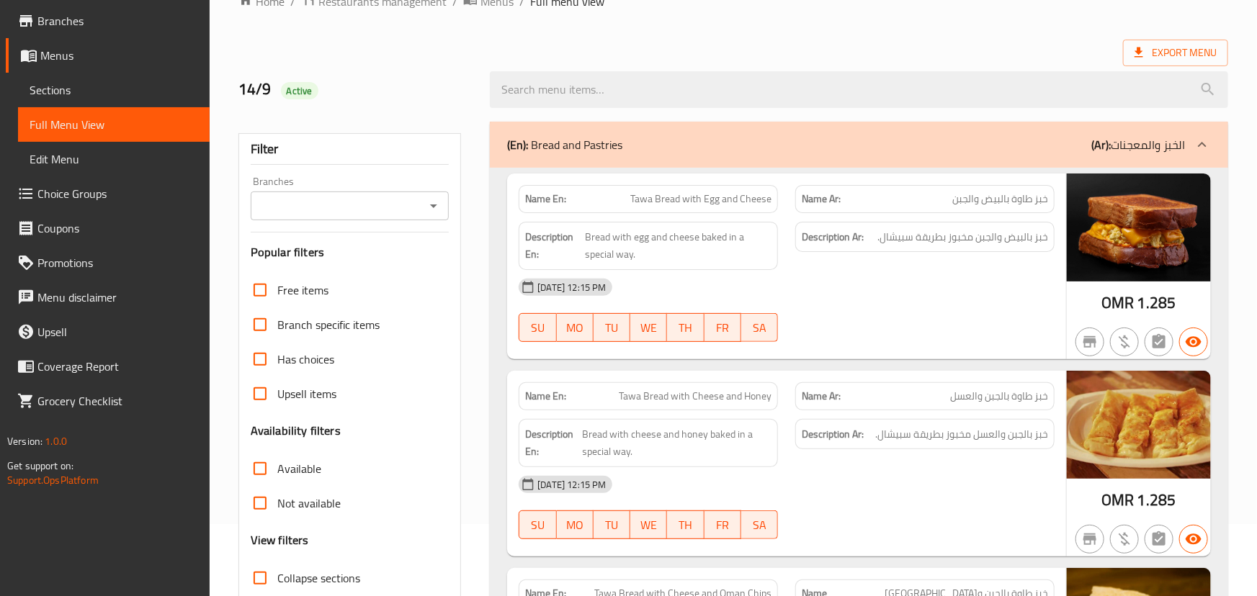
scroll to position [0, 0]
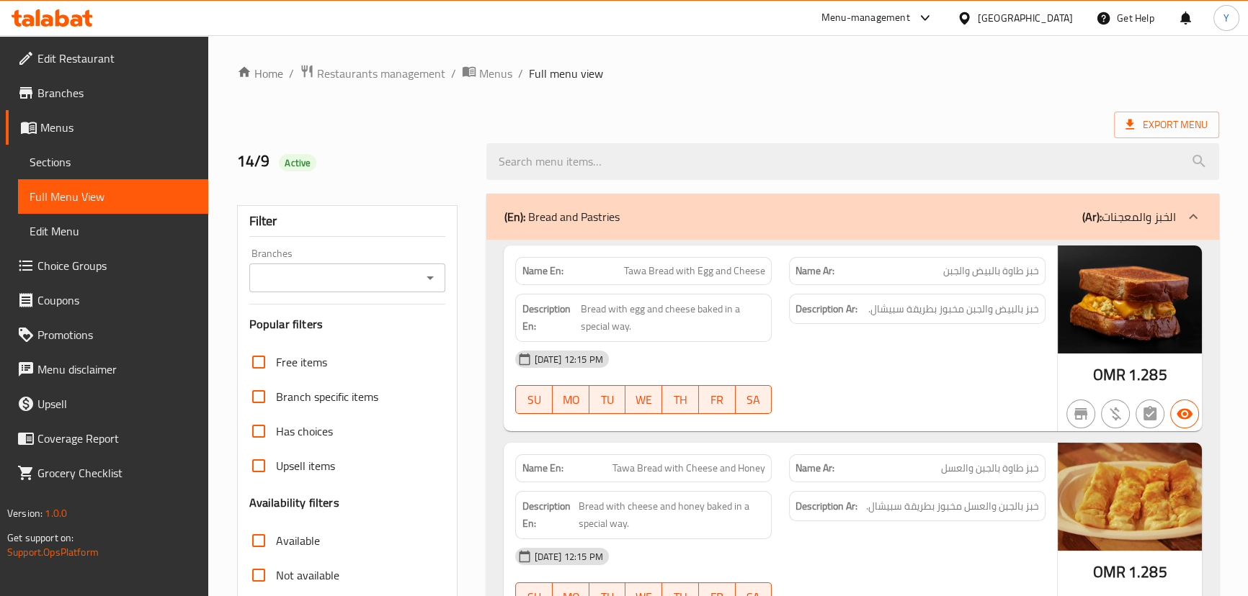
click at [1170, 112] on span "Export Menu" at bounding box center [1166, 125] width 105 height 27
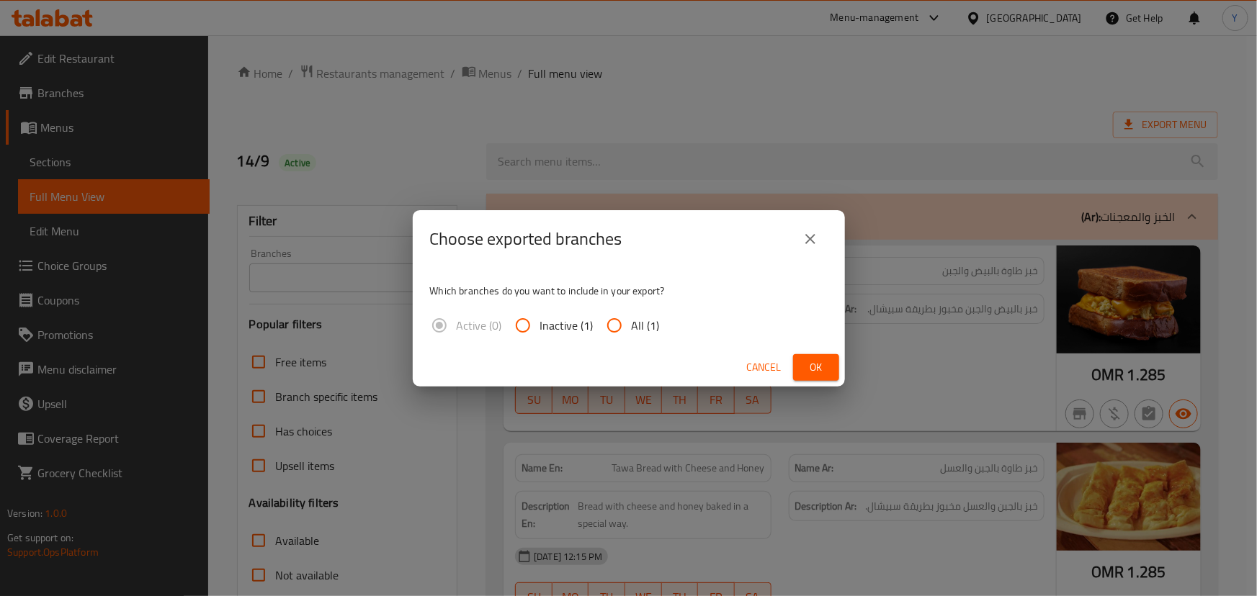
click at [814, 367] on span "Ok" at bounding box center [816, 368] width 23 height 18
